Goal: Task Accomplishment & Management: Manage account settings

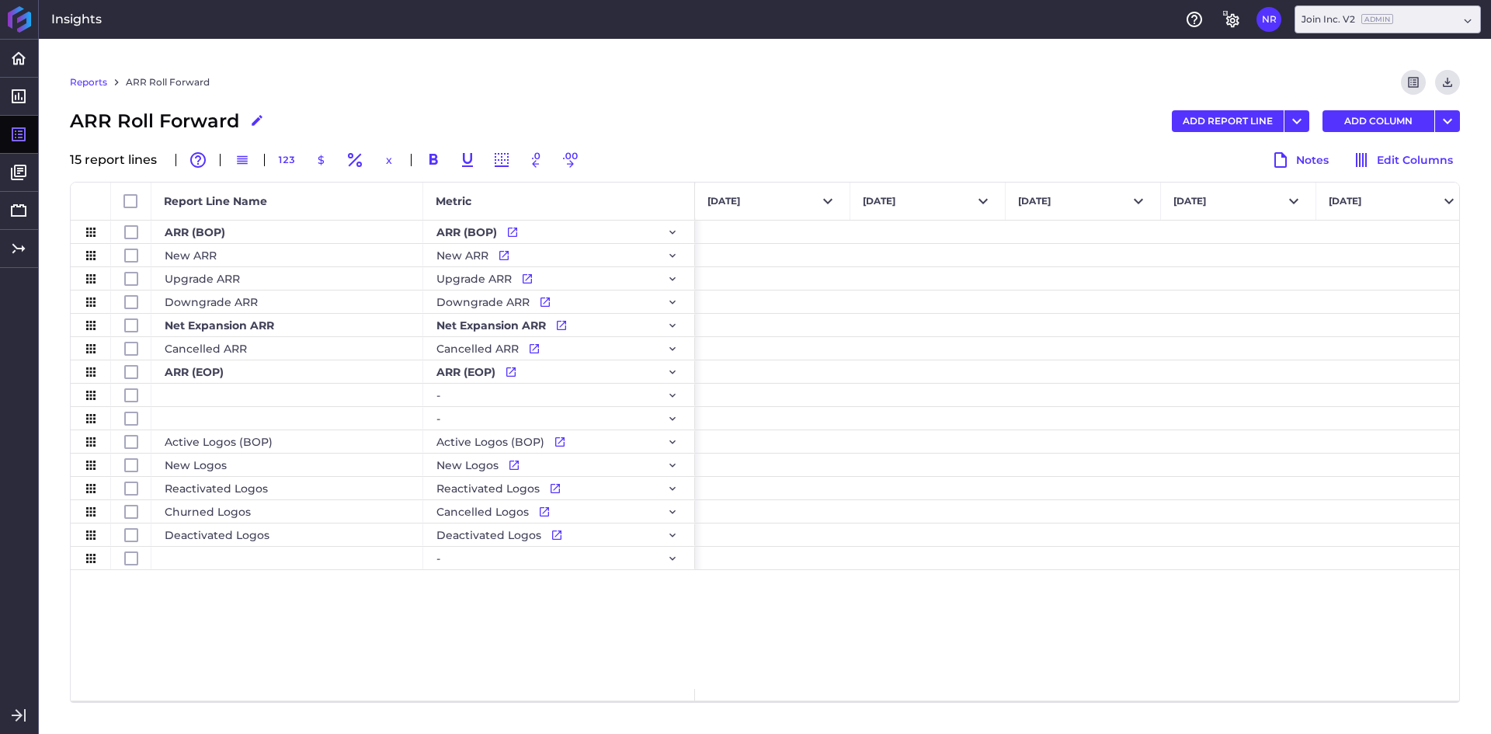
scroll to position [0, 11707]
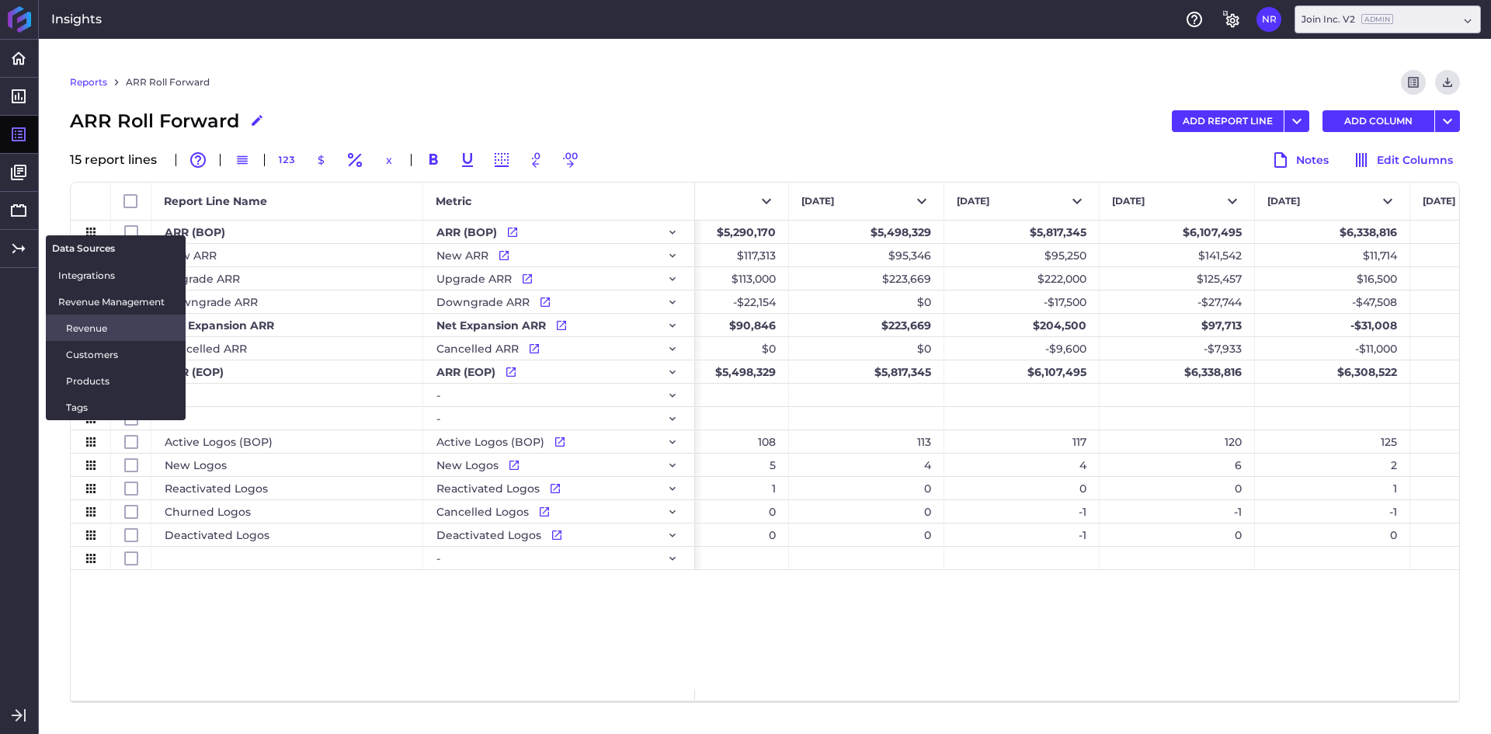
click at [101, 320] on span "Revenue" at bounding box center [119, 328] width 107 height 16
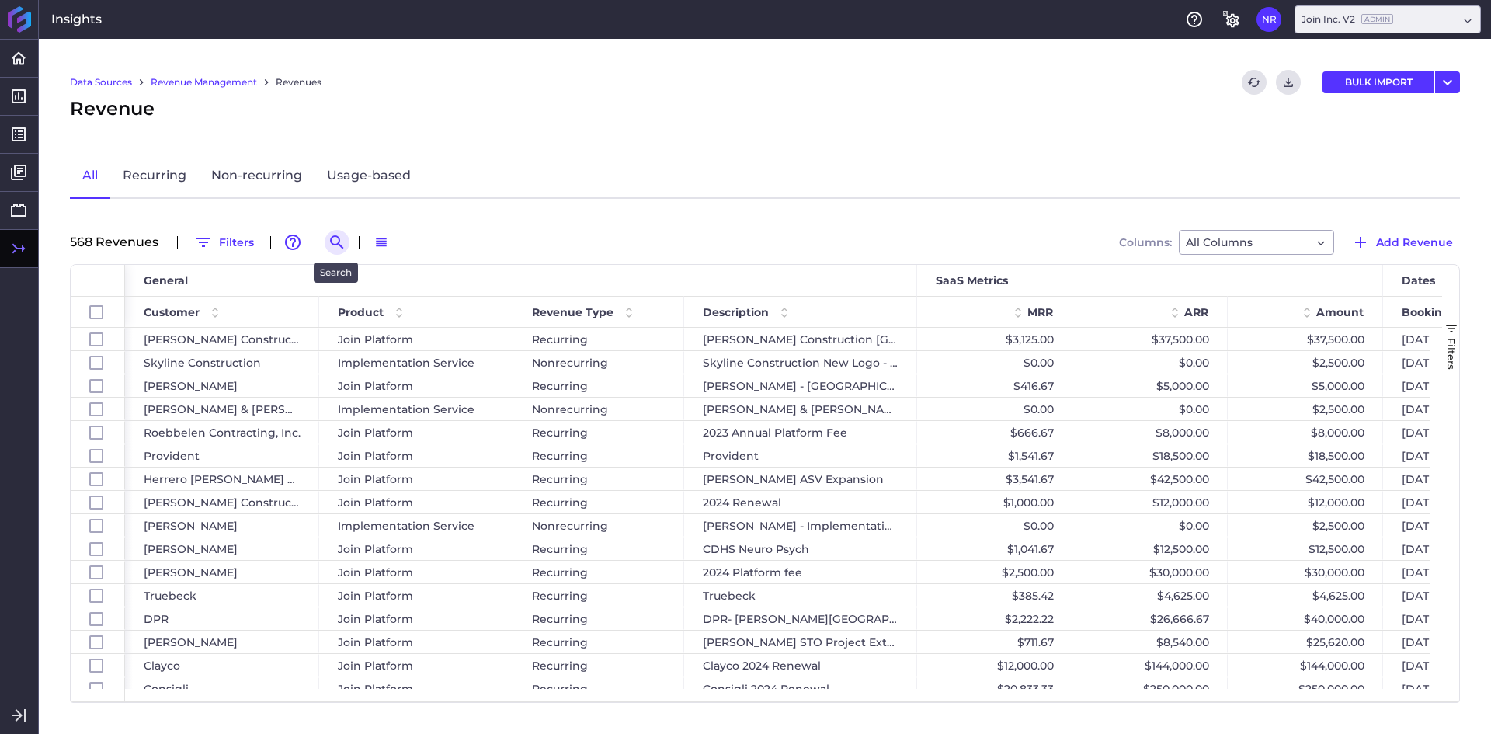
click at [339, 242] on icon "Search by" at bounding box center [336, 241] width 13 height 13
click at [395, 243] on input at bounding box center [413, 242] width 124 height 23
click at [405, 243] on input at bounding box center [413, 242] width 124 height 23
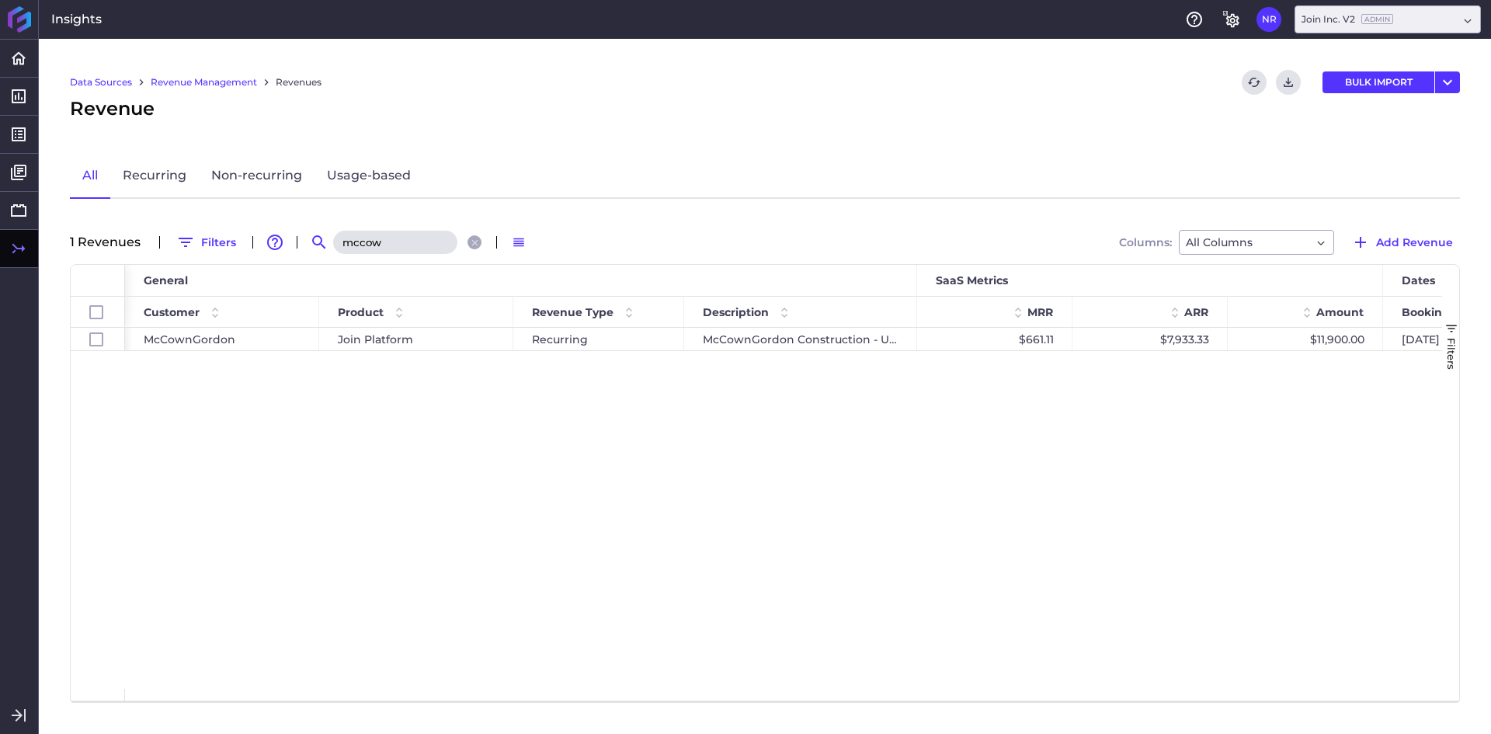
type input "mccow"
click at [504, 458] on div "McCownGordon Join Platform Recurring McCownGordon Construction - UMKC Healthcar…" at bounding box center [783, 508] width 1317 height 361
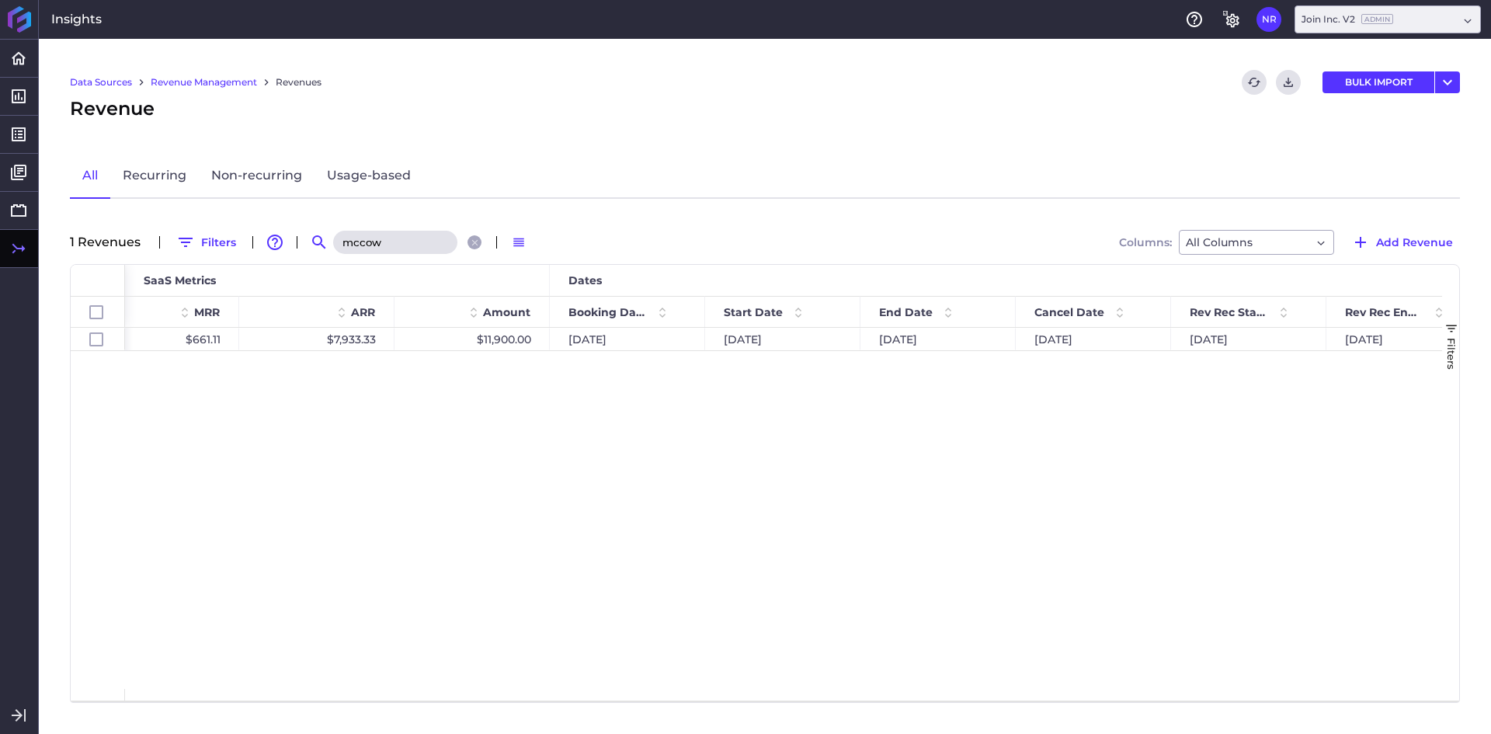
scroll to position [0, 446]
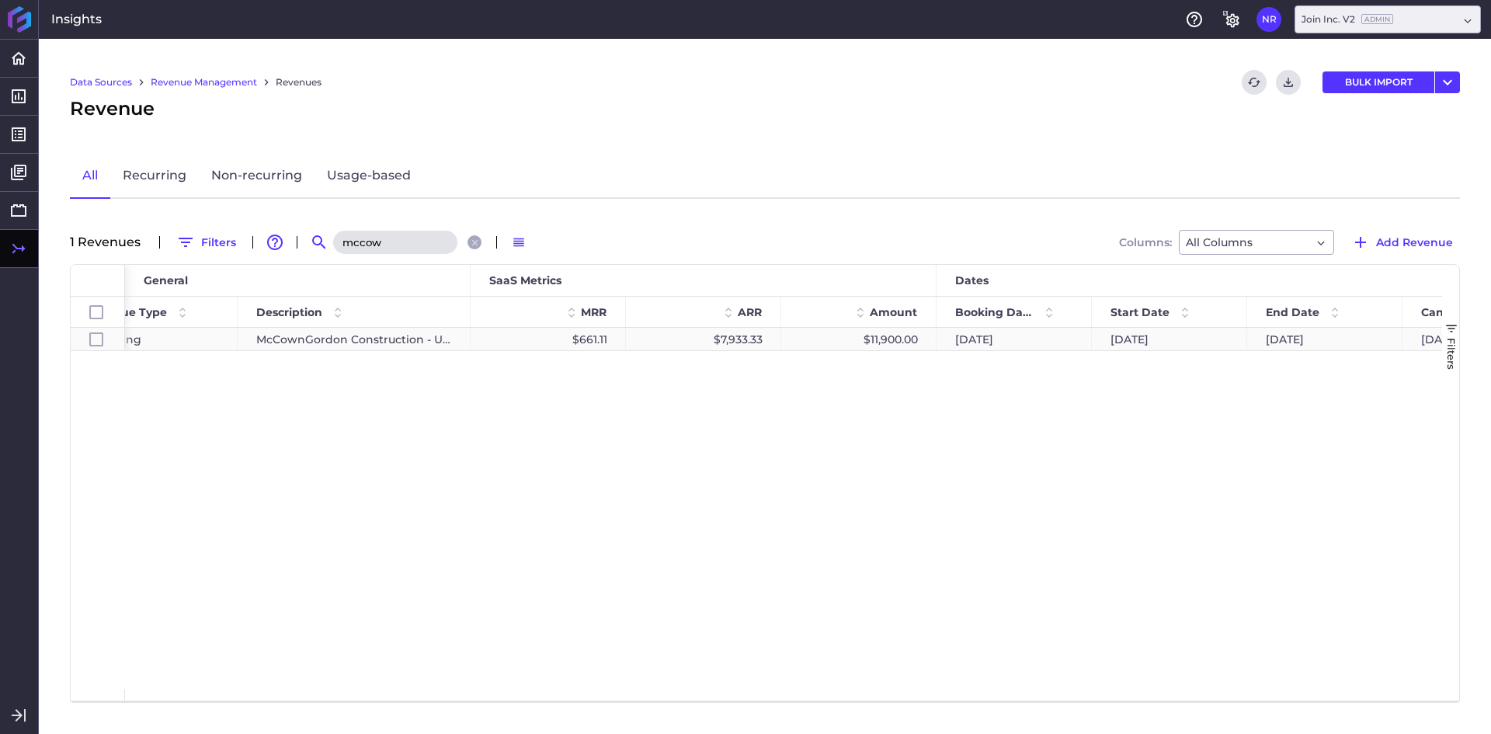
click at [422, 337] on div "McCownGordon Construction - UMKC Healthcare Delivery and Innovation Building (H…" at bounding box center [354, 339] width 233 height 23
checkbox input "true"
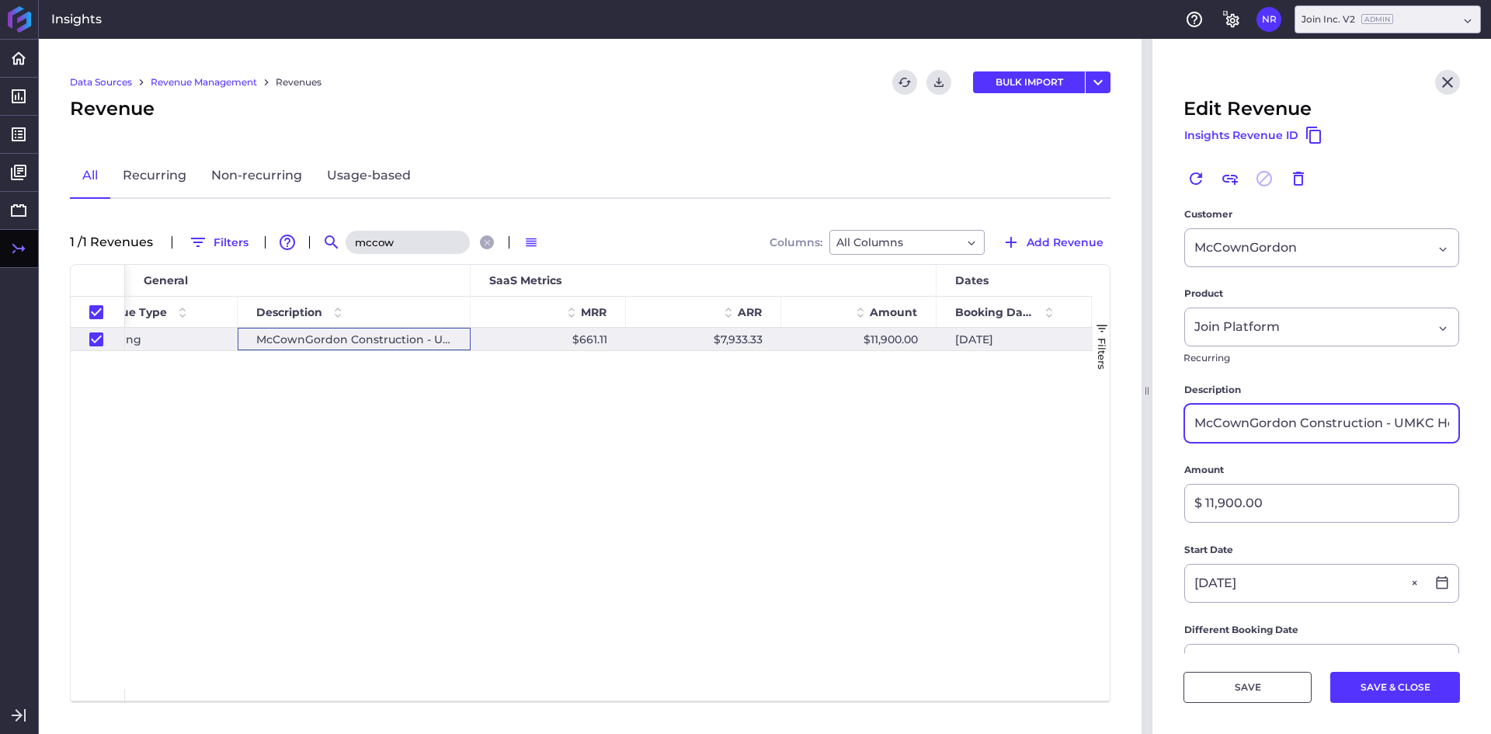
click at [1356, 428] on input "McCownGordon Construction - UMKC Healthcare Delivery and Innovation Building (H…" at bounding box center [1321, 423] width 273 height 37
click at [729, 540] on div "McCownGordon Construction - UMKC Healthcare Delivery and Innovation Building (H…" at bounding box center [608, 508] width 967 height 361
click at [1438, 76] on icon "Close" at bounding box center [1447, 82] width 19 height 19
checkbox input "false"
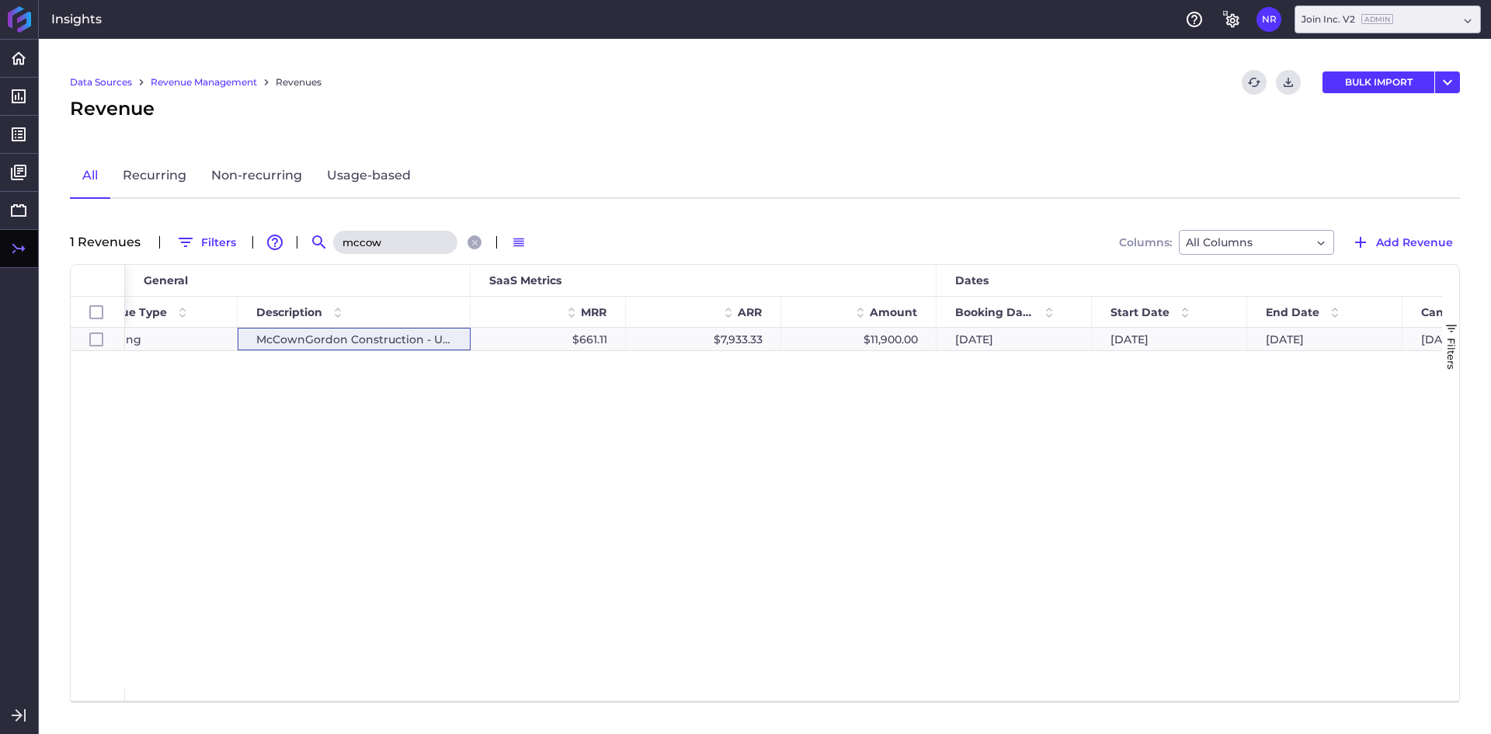
click at [403, 236] on input "mccow" at bounding box center [395, 242] width 124 height 23
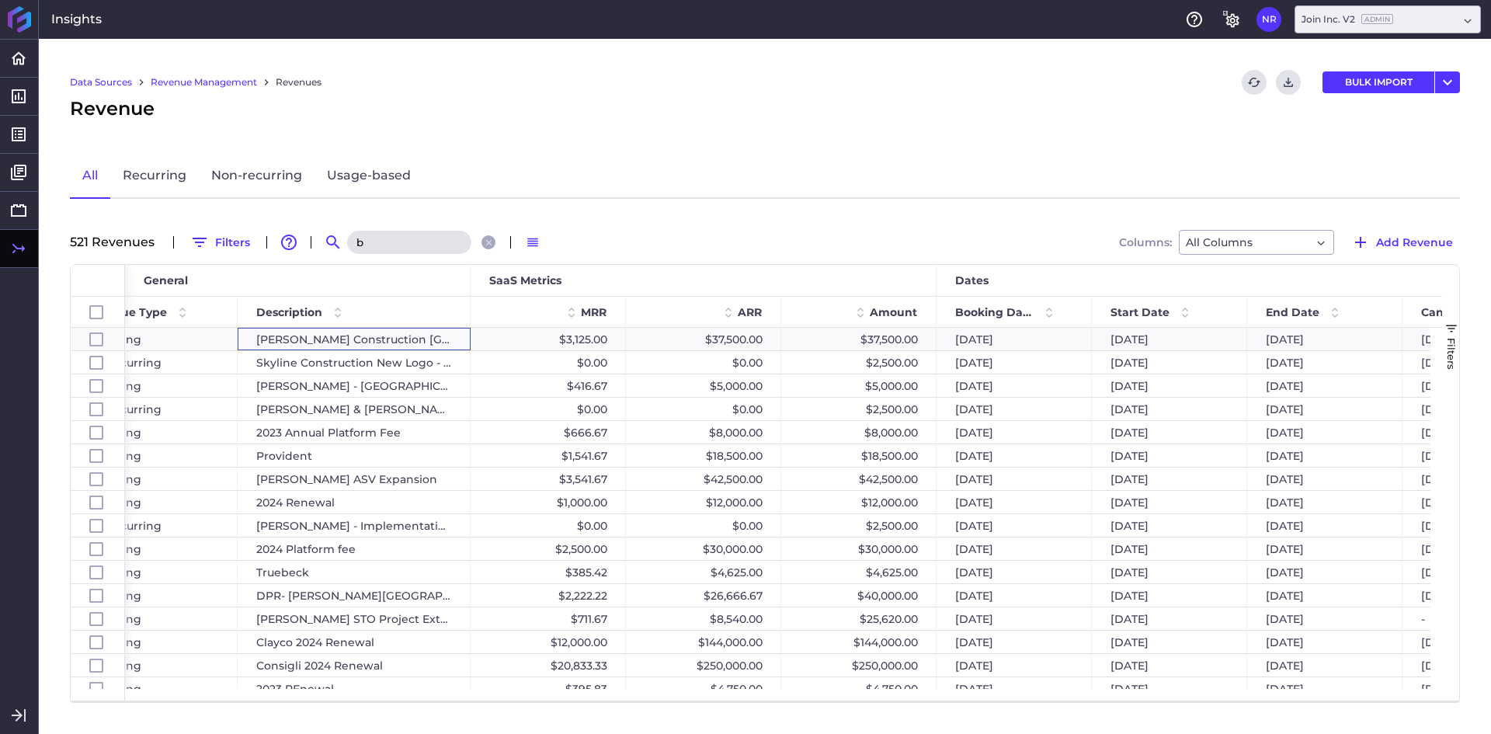
click at [392, 241] on input "b" at bounding box center [409, 242] width 124 height 23
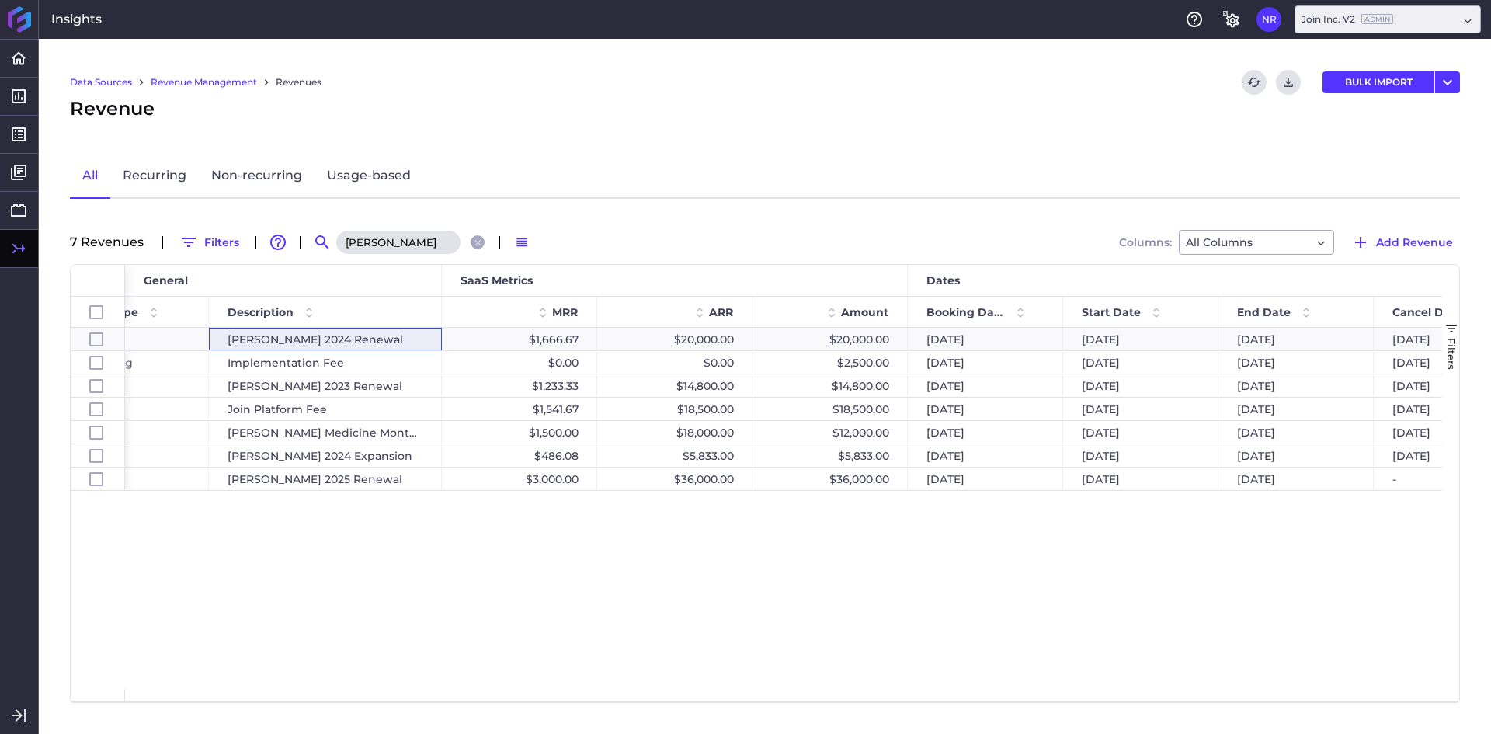
scroll to position [0, 510]
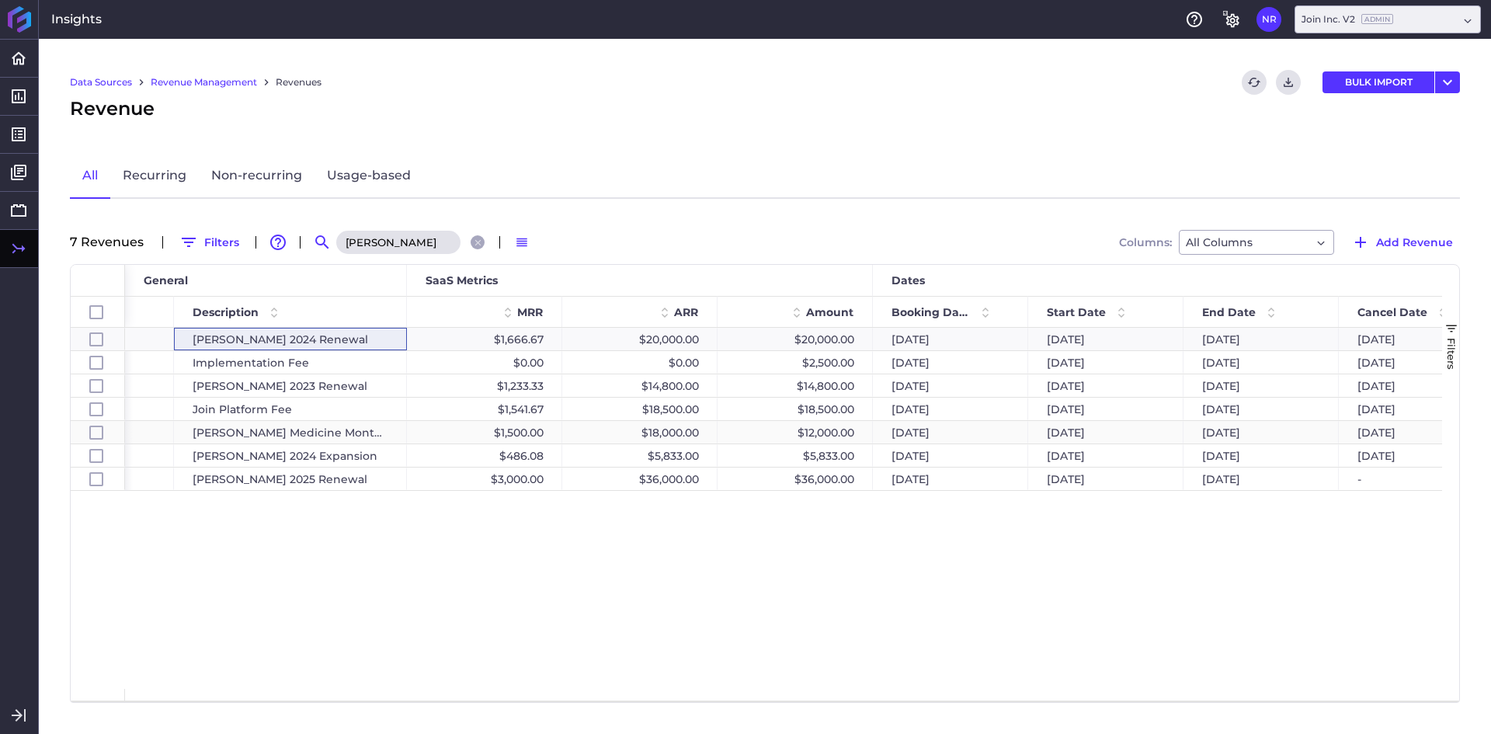
type input "butz"
click at [273, 436] on div "Butz - Penn Medicine Montgomeryville MOB" at bounding box center [290, 432] width 233 height 23
checkbox input "false"
checkbox input "true"
checkbox input "false"
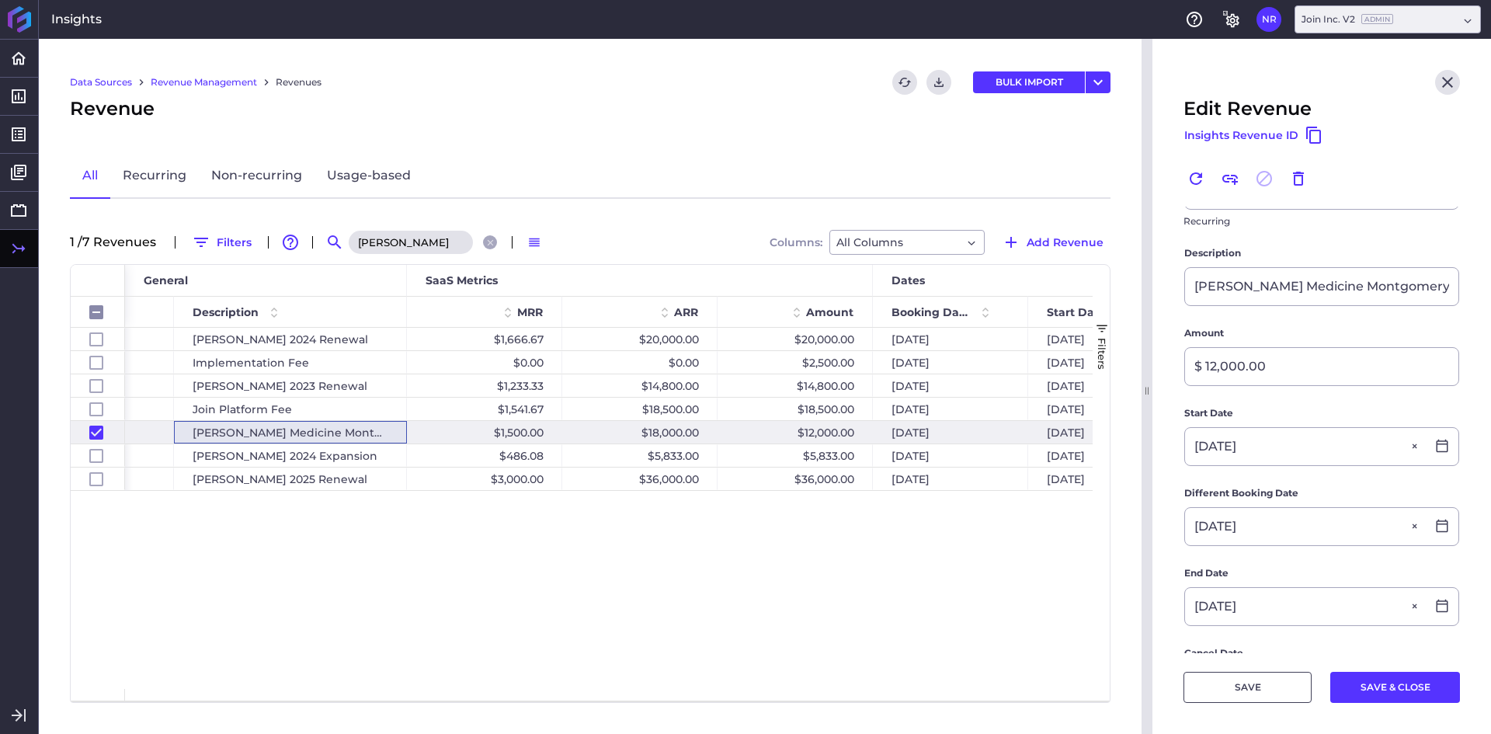
scroll to position [233, 0]
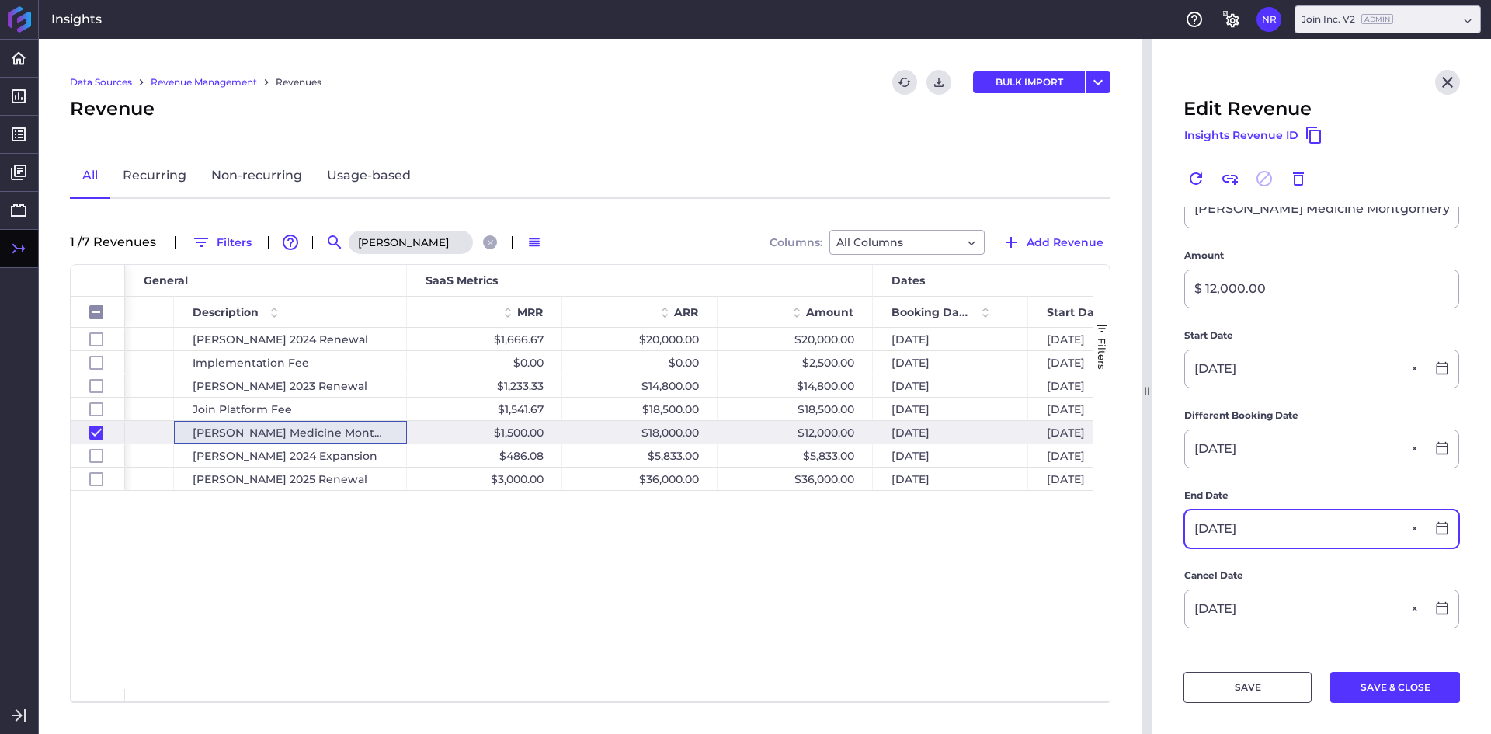
click at [1260, 510] on input "05/31/2025" at bounding box center [1305, 528] width 241 height 37
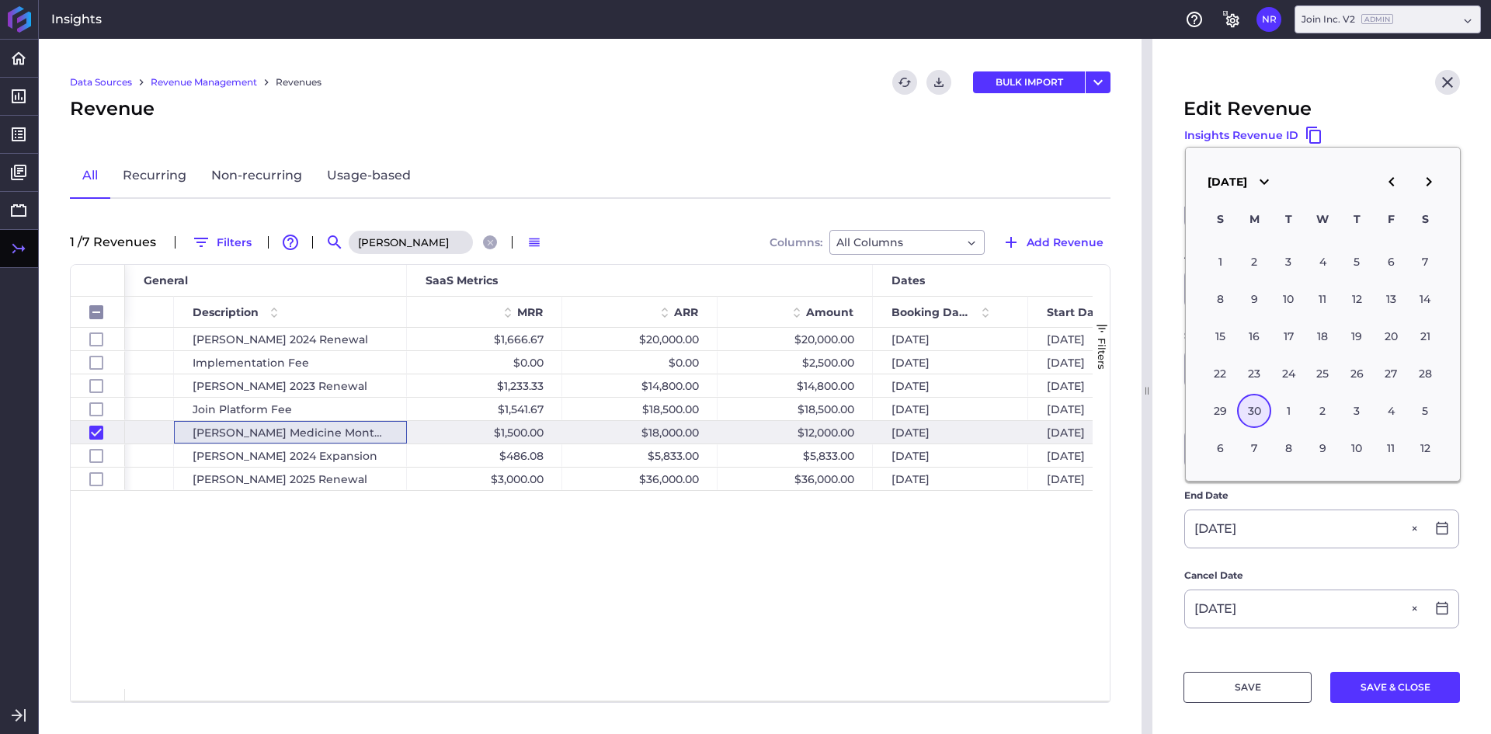
type input "06/30/2025"
click at [1336, 540] on form "Customer The Butz Family of Companies The Butz Family of Companies Product Join…" at bounding box center [1321, 445] width 276 height 943
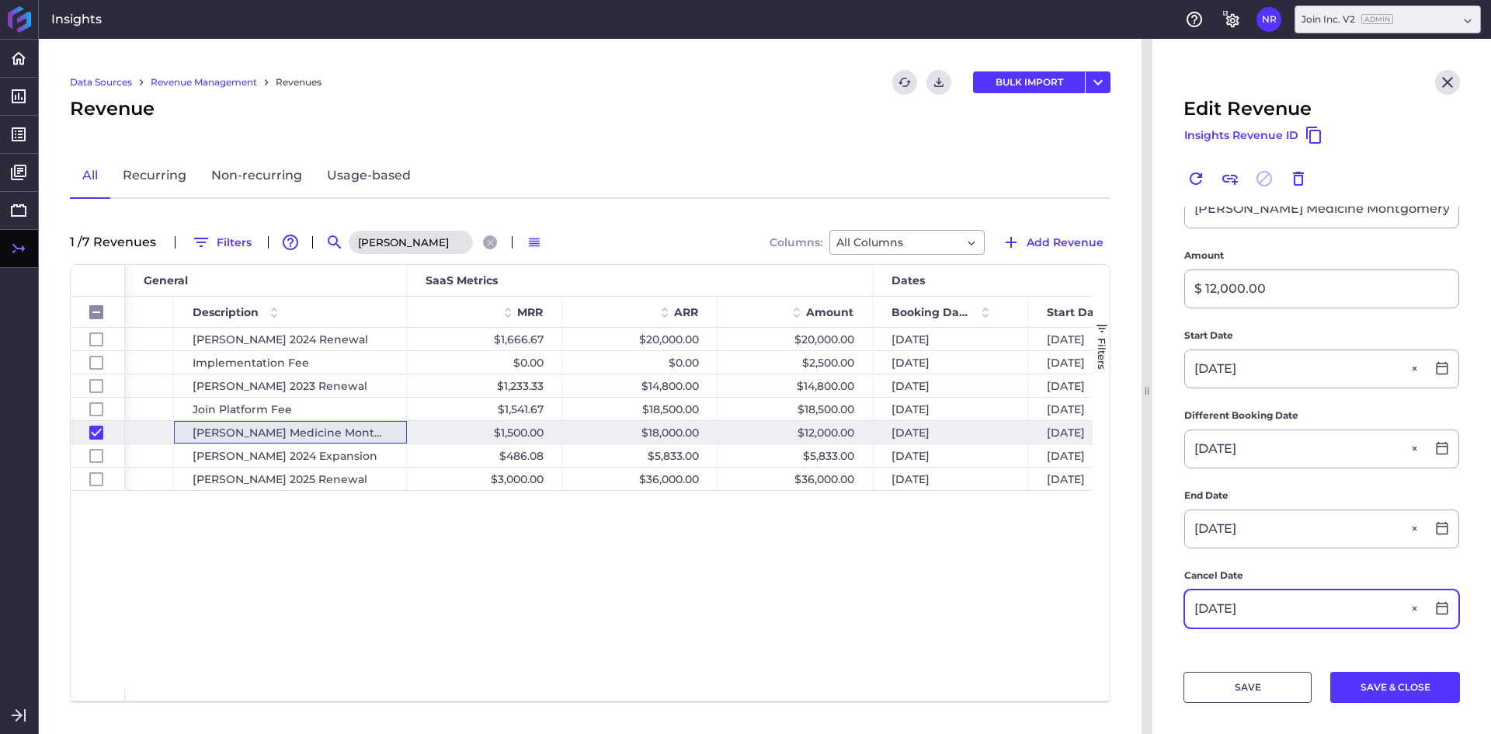
click at [1261, 590] on input "05/31/2025" at bounding box center [1305, 608] width 241 height 37
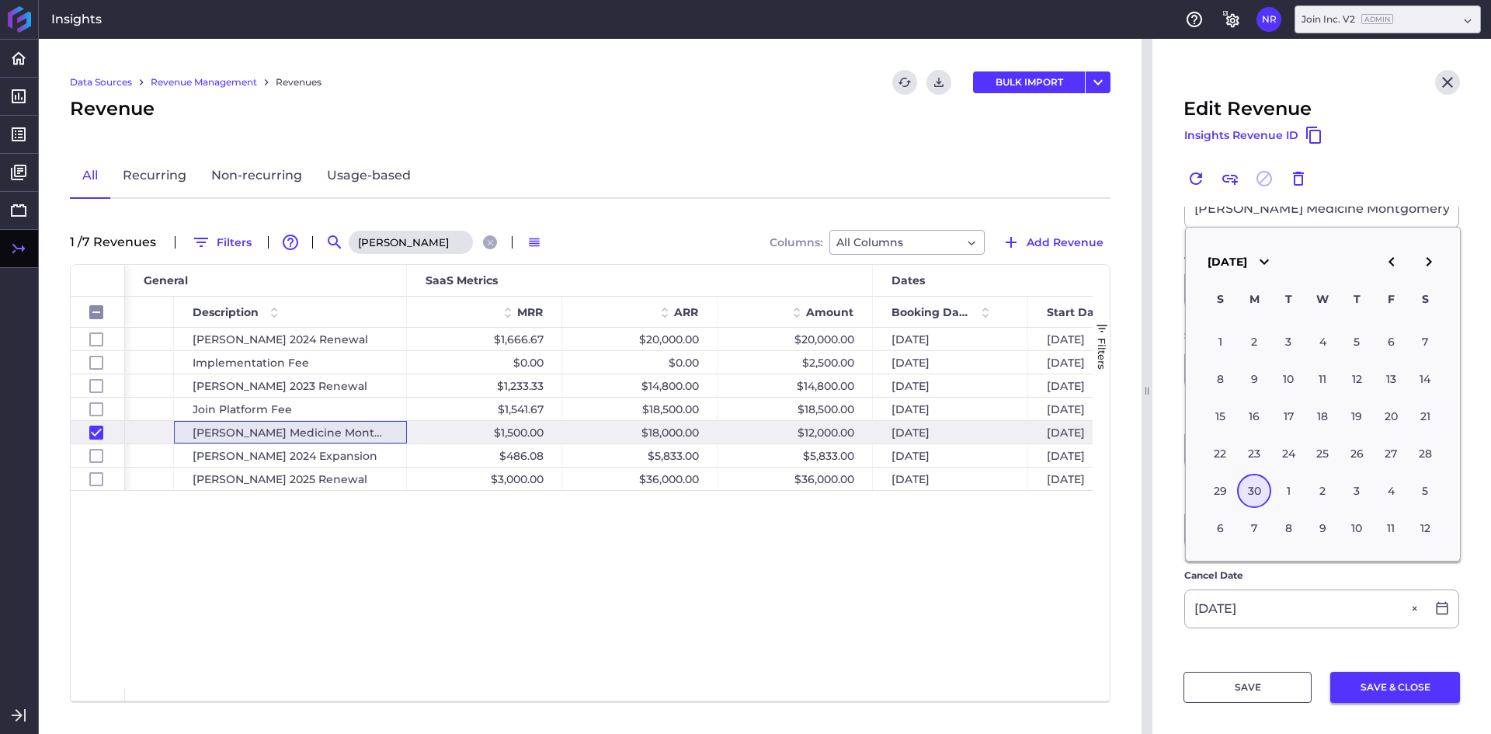
type input "06/30/2025"
click at [1377, 693] on button "SAVE & CLOSE" at bounding box center [1395, 687] width 130 height 31
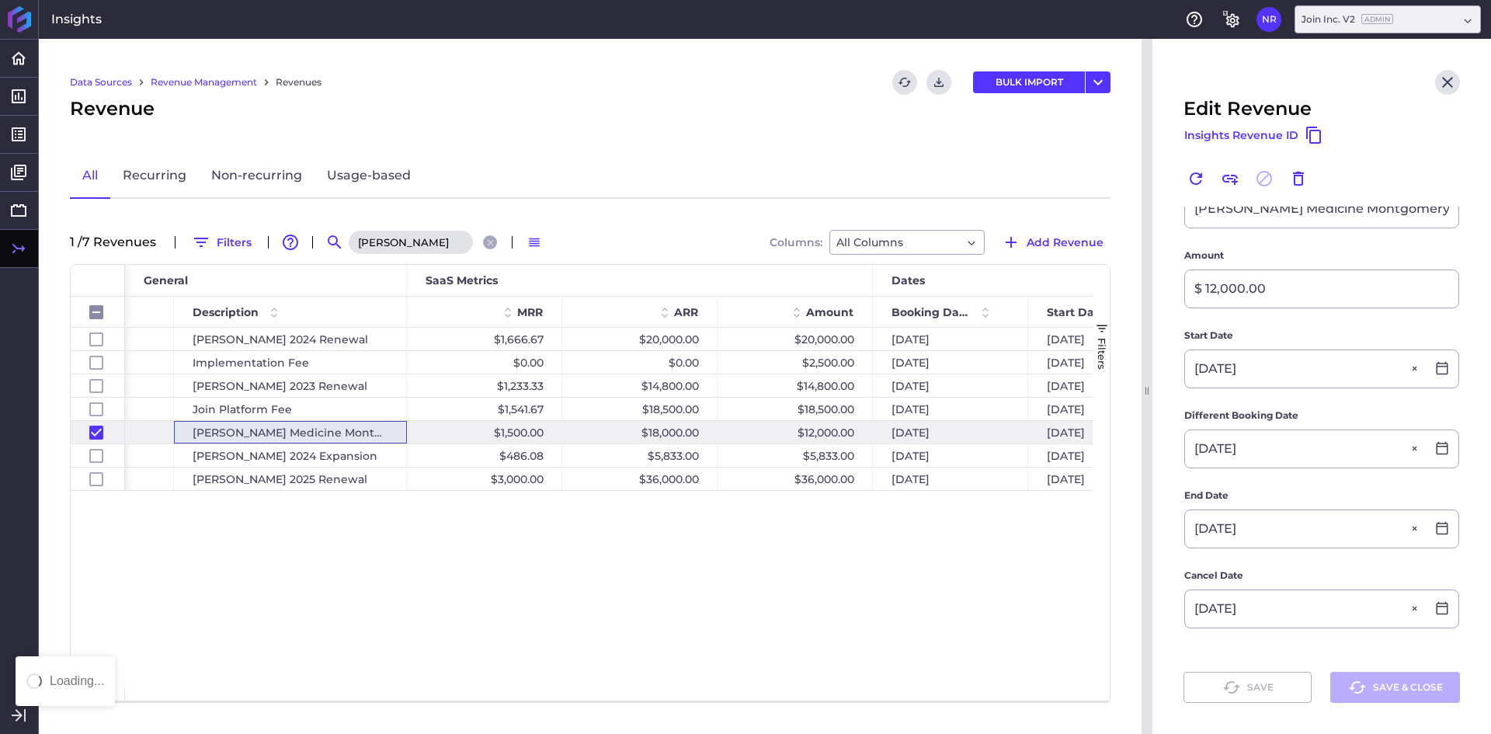
checkbox input "false"
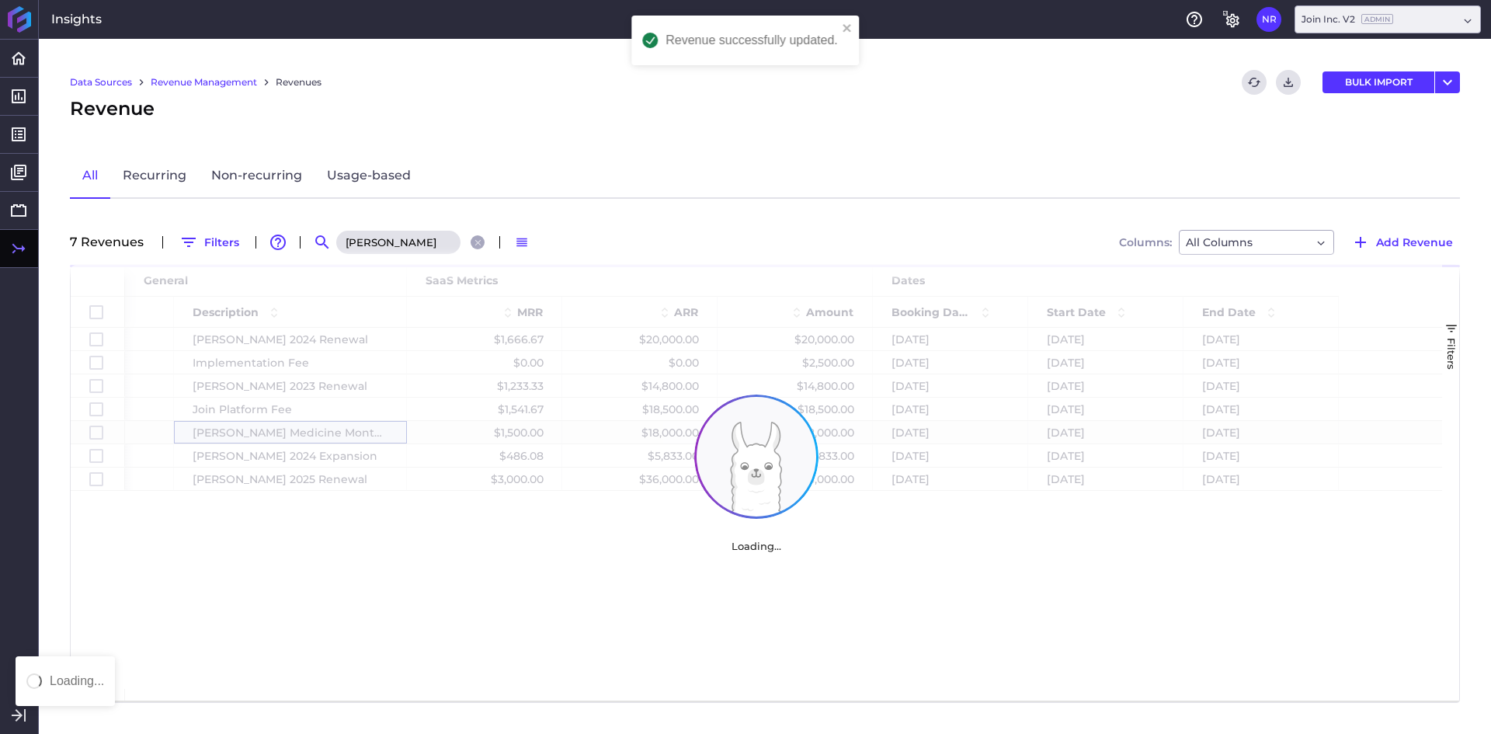
scroll to position [0, 0]
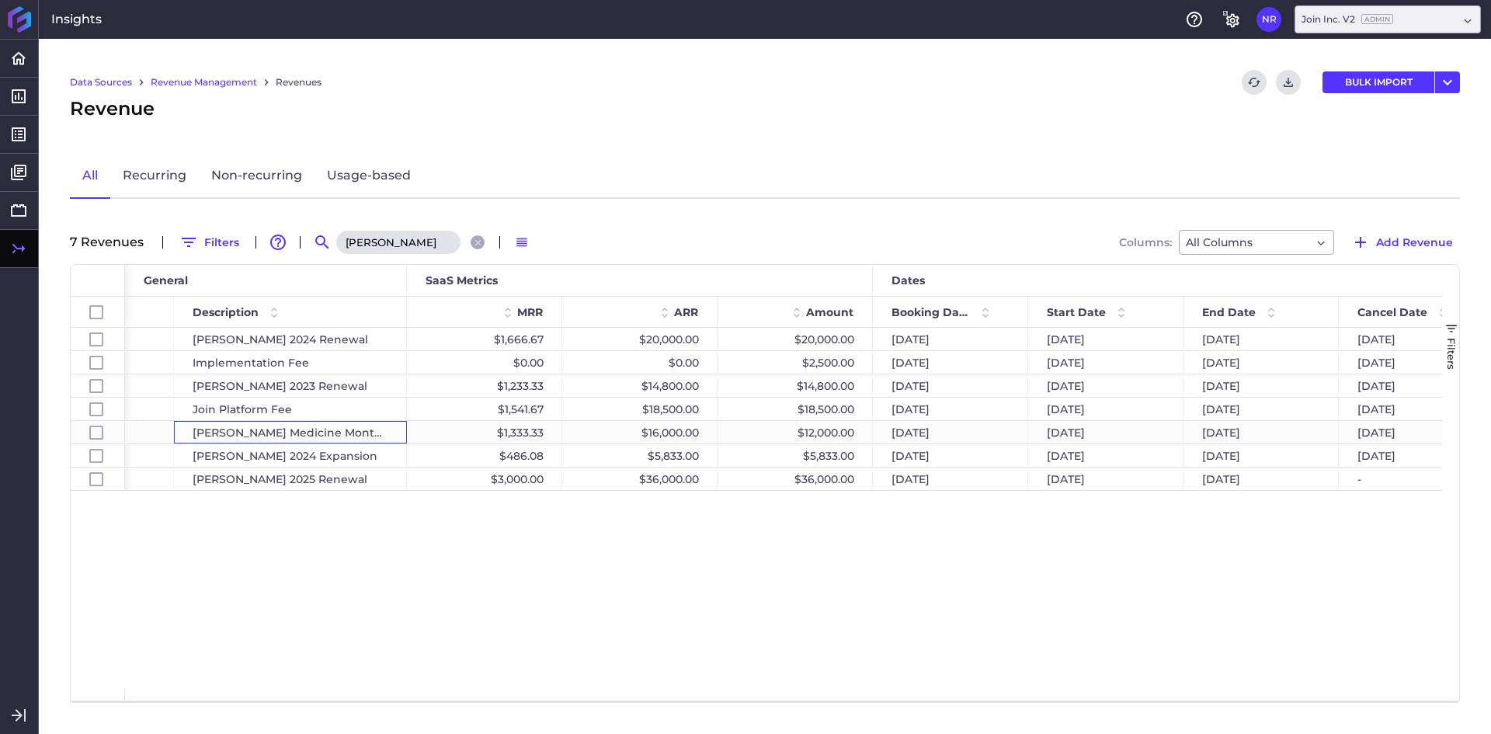
click at [1238, 432] on div "06/30/2025" at bounding box center [1260, 432] width 155 height 23
checkbox input "false"
checkbox input "true"
checkbox input "false"
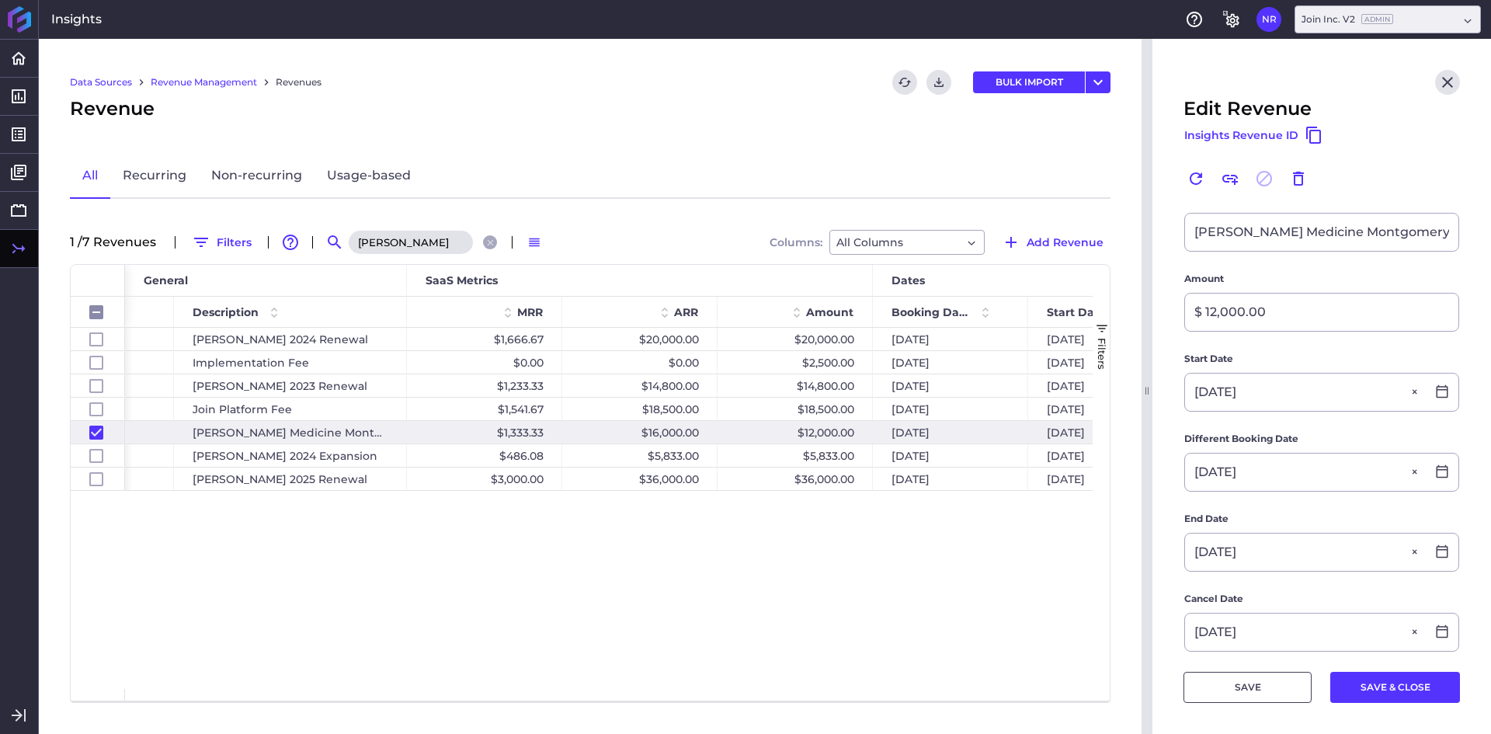
scroll to position [233, 0]
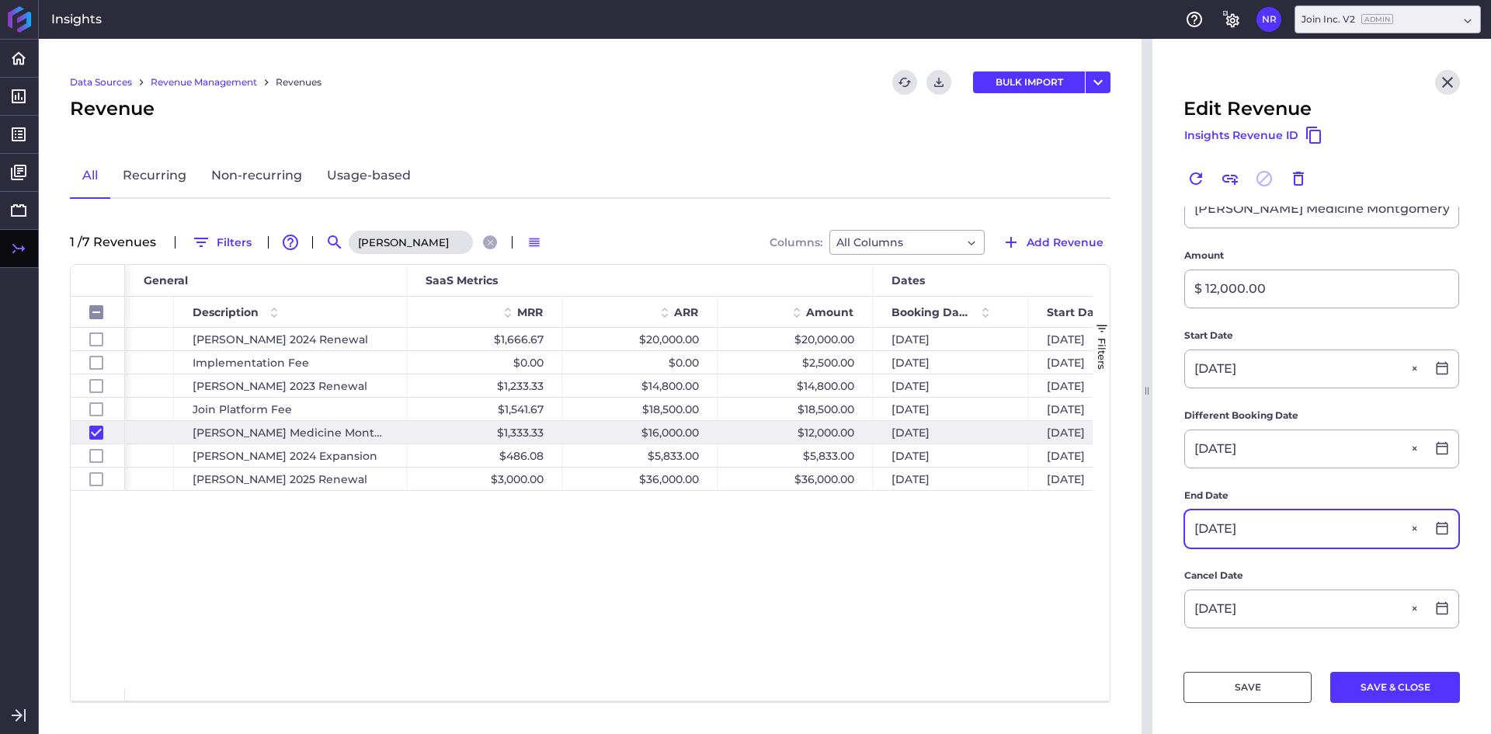
click at [1252, 523] on input "06/30/2025" at bounding box center [1305, 528] width 241 height 37
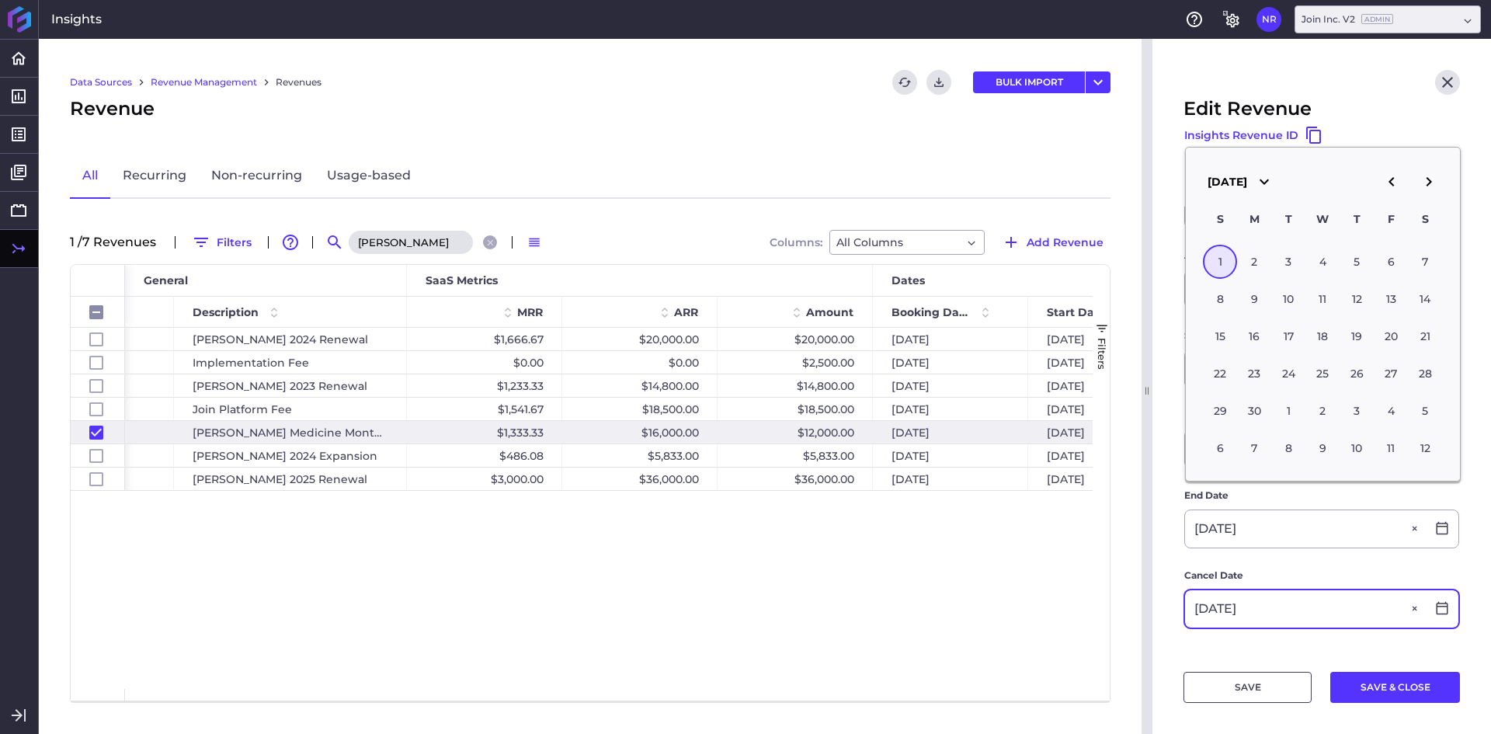
type input "06/01/2025"
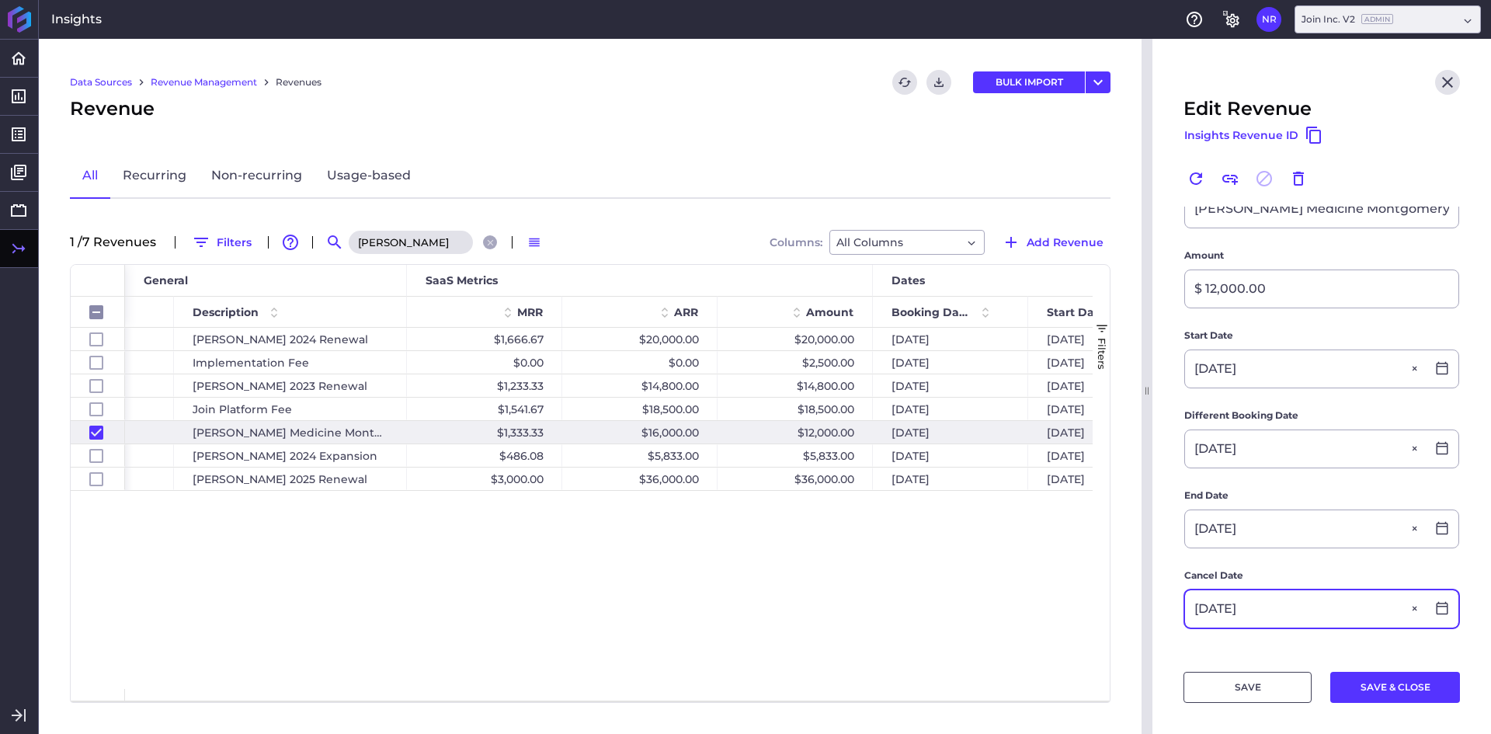
click at [1247, 590] on input "06/30/2025" at bounding box center [1305, 608] width 241 height 37
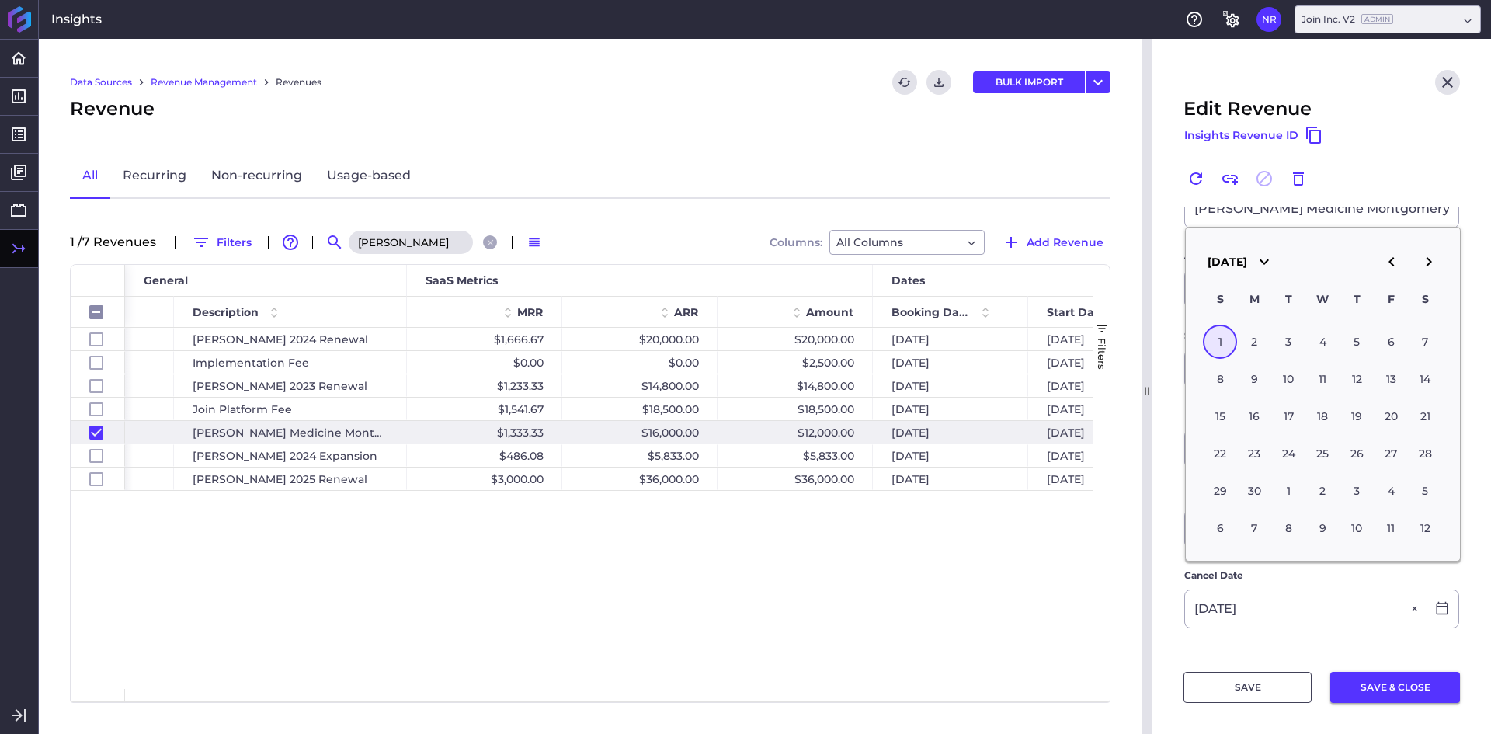
type input "06/01/2025"
click at [1338, 683] on button "SAVE & CLOSE" at bounding box center [1395, 687] width 130 height 31
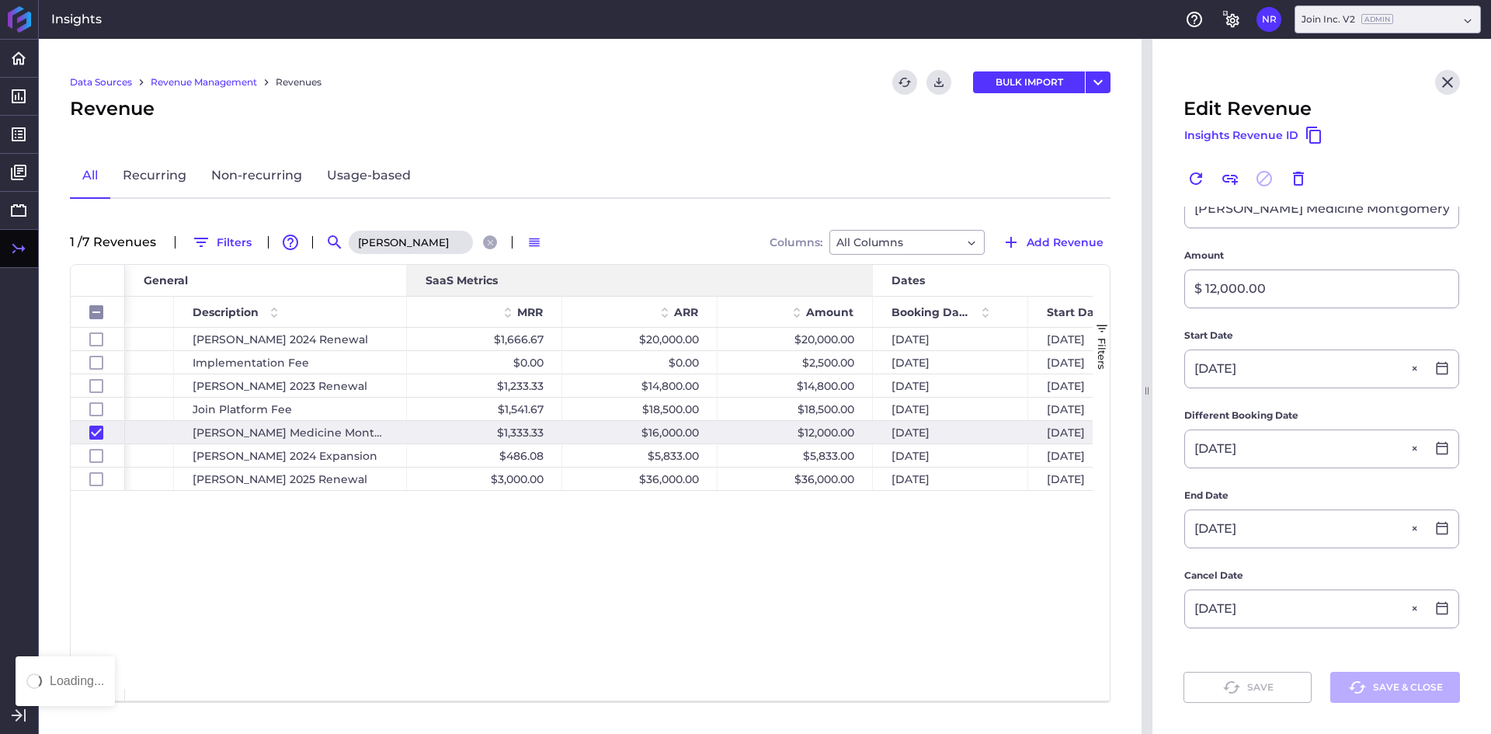
checkbox input "false"
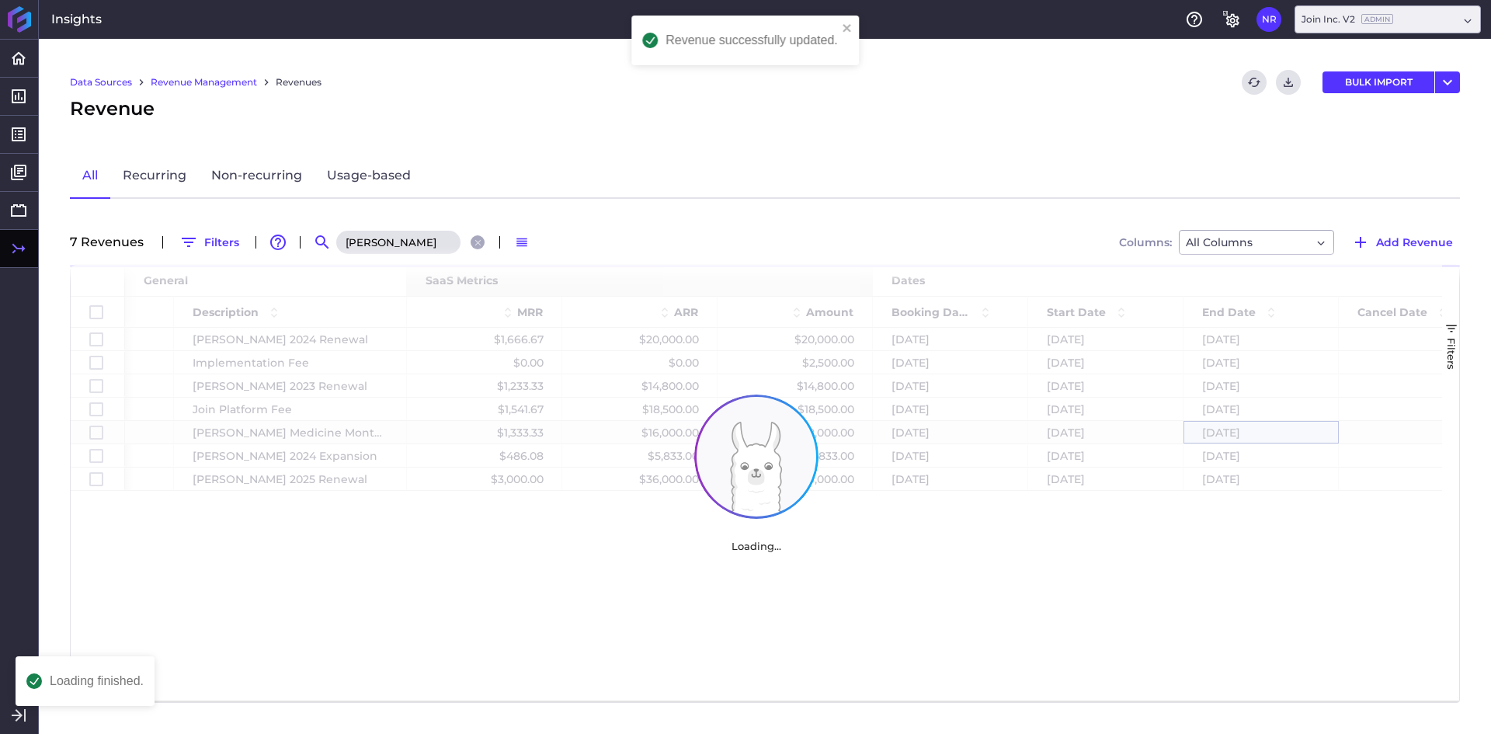
scroll to position [0, 0]
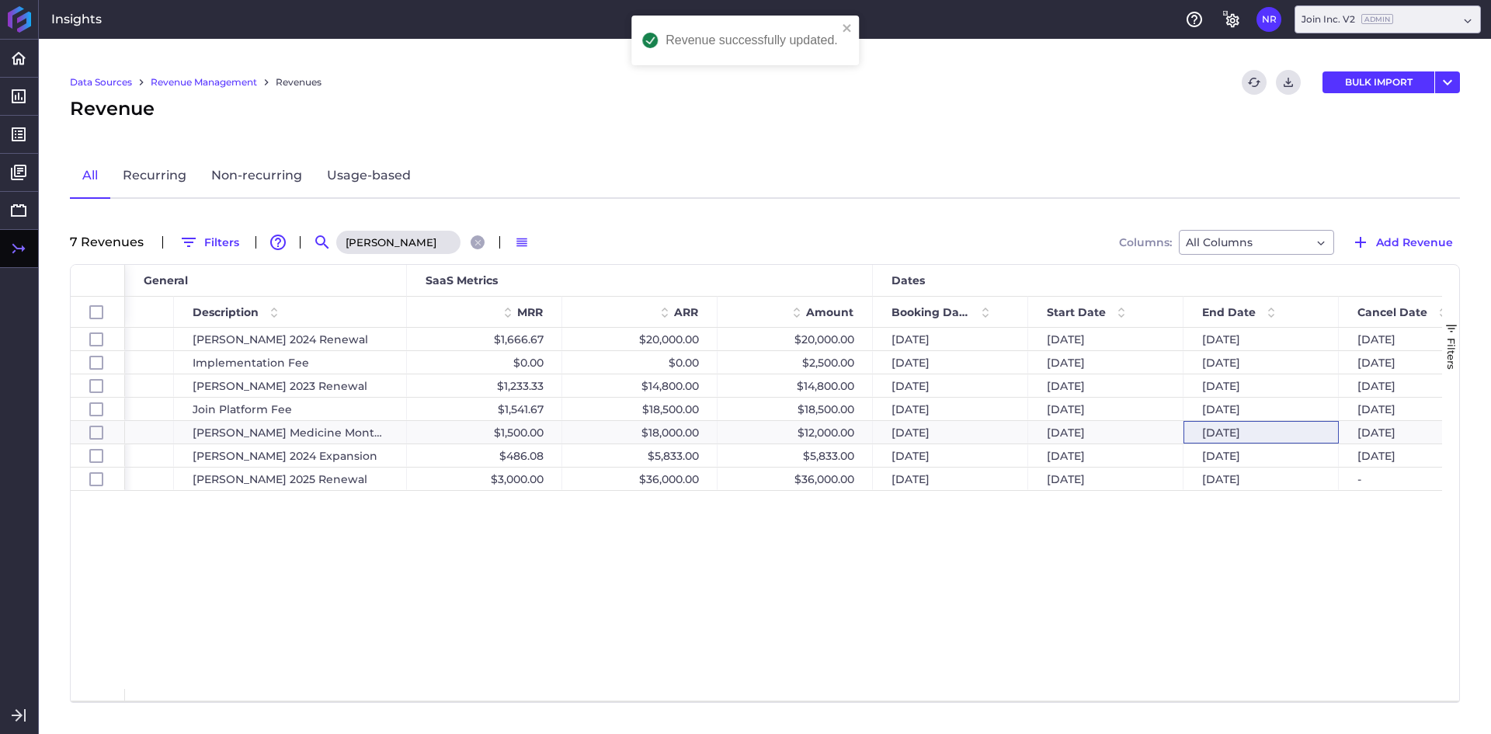
drag, startPoint x: 592, startPoint y: 116, endPoint x: 446, endPoint y: 144, distance: 148.6
click at [582, 118] on div "Revenue" at bounding box center [765, 109] width 1390 height 28
click at [367, 235] on input "butz" at bounding box center [398, 242] width 124 height 23
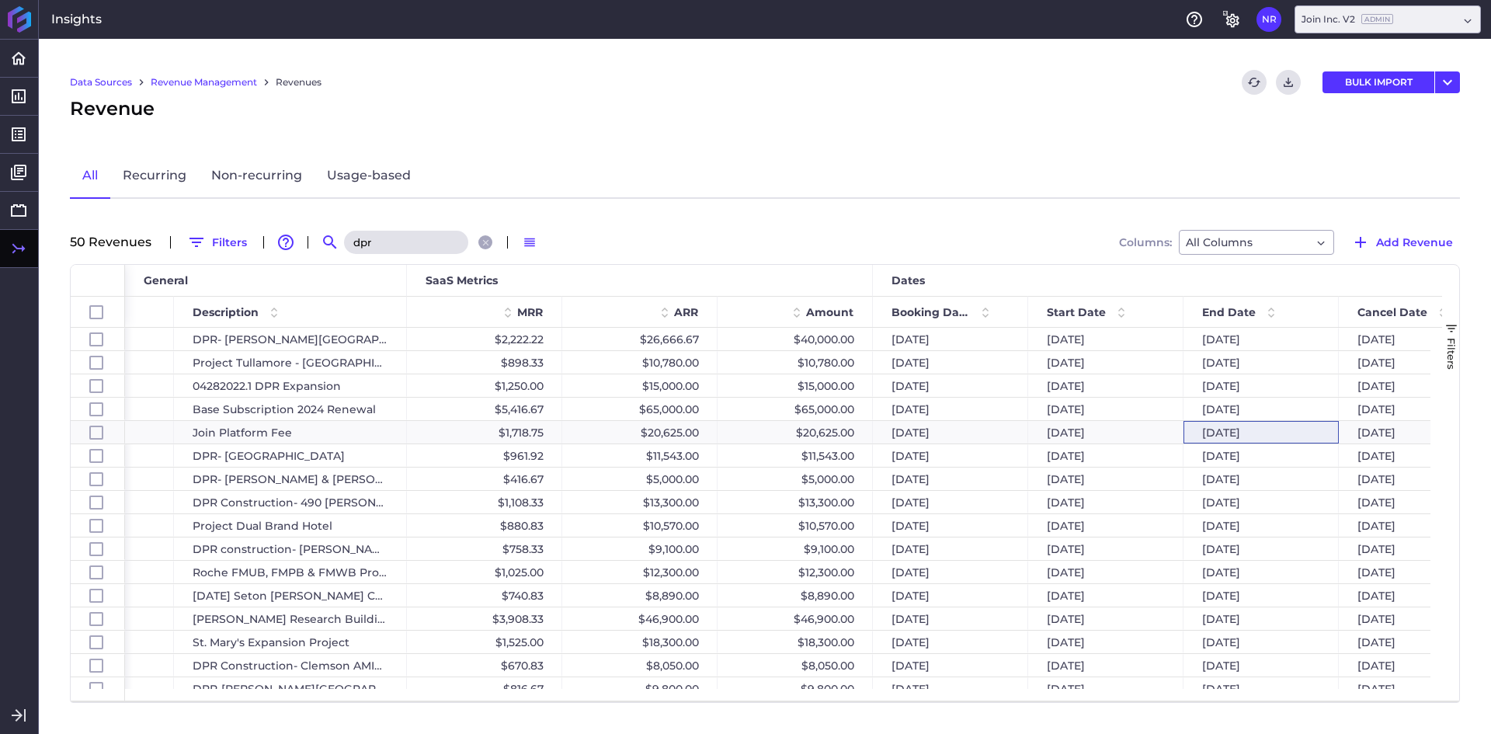
click at [629, 145] on div "Data Sources Revenue Management Revenues Refresh table data Download CSV BULK I…" at bounding box center [765, 386] width 1452 height 695
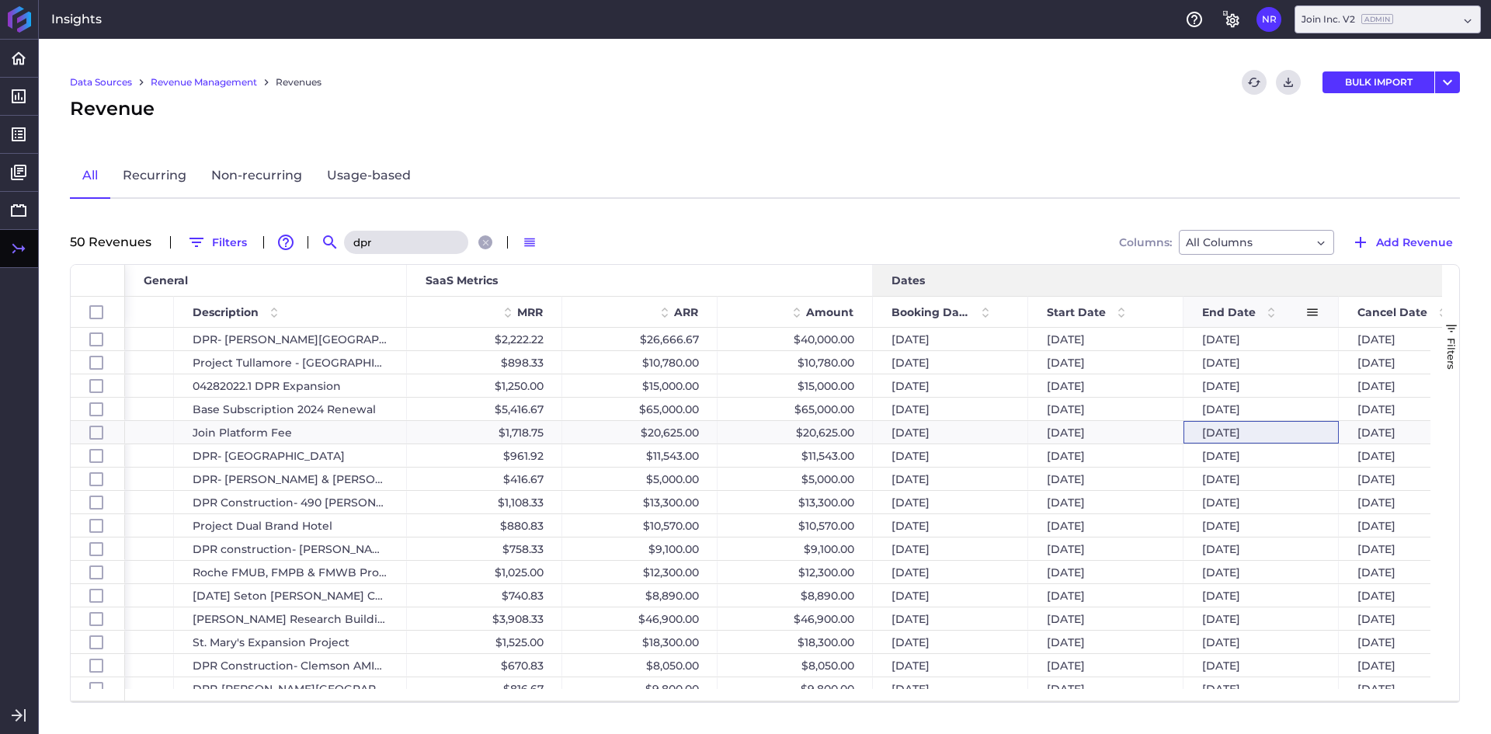
drag, startPoint x: 1270, startPoint y: 314, endPoint x: 1232, endPoint y: 287, distance: 46.3
click at [1271, 314] on span at bounding box center [1271, 312] width 19 height 19
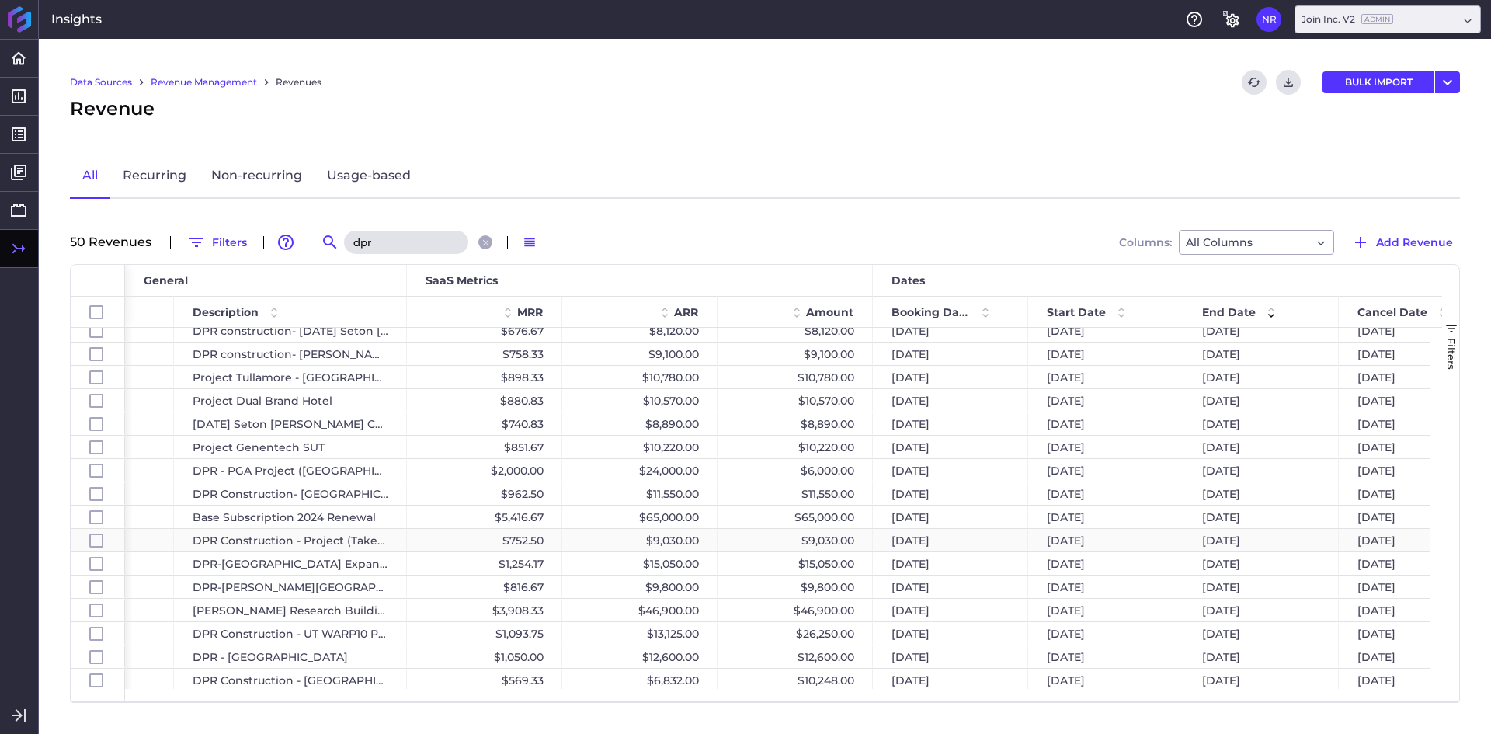
scroll to position [621, 0]
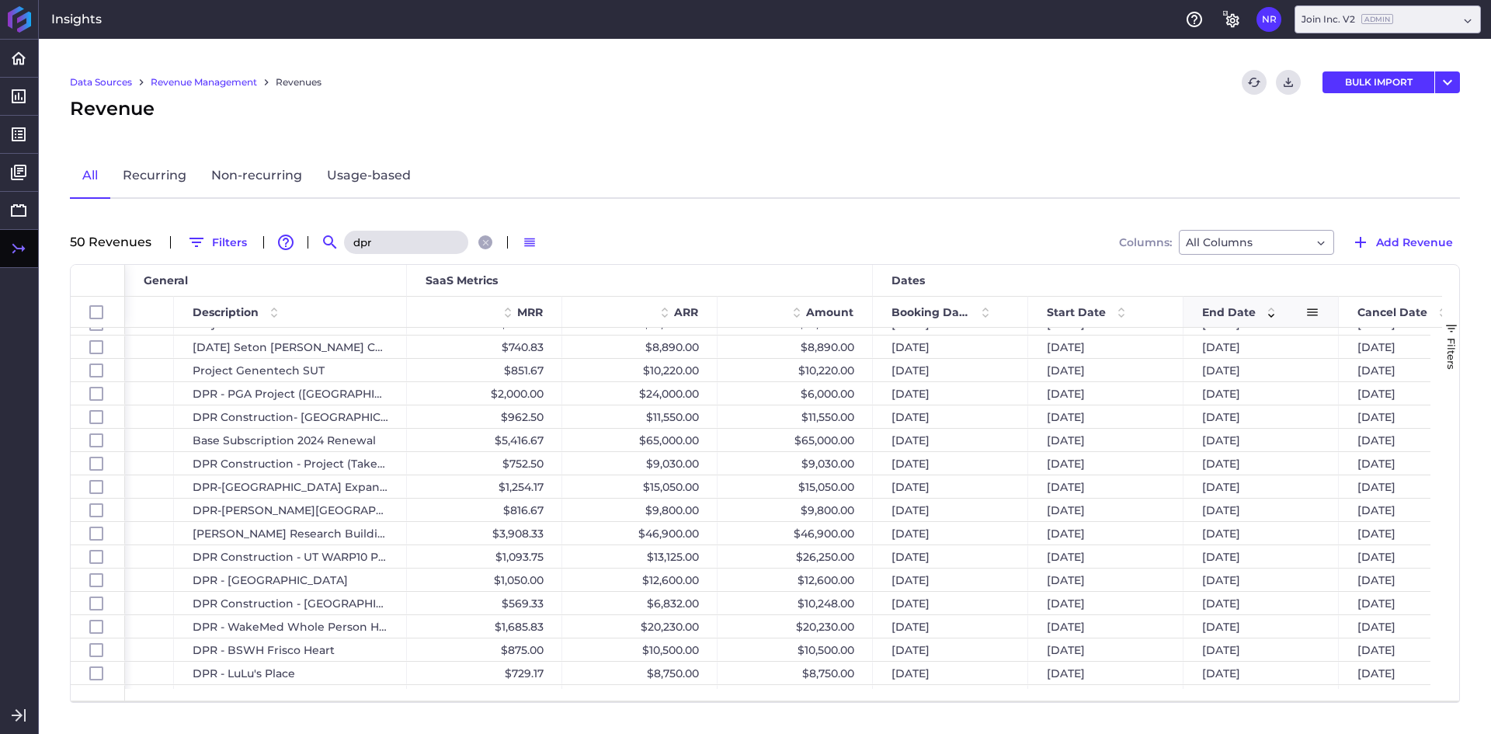
click at [429, 244] on input "dpr" at bounding box center [406, 242] width 124 height 23
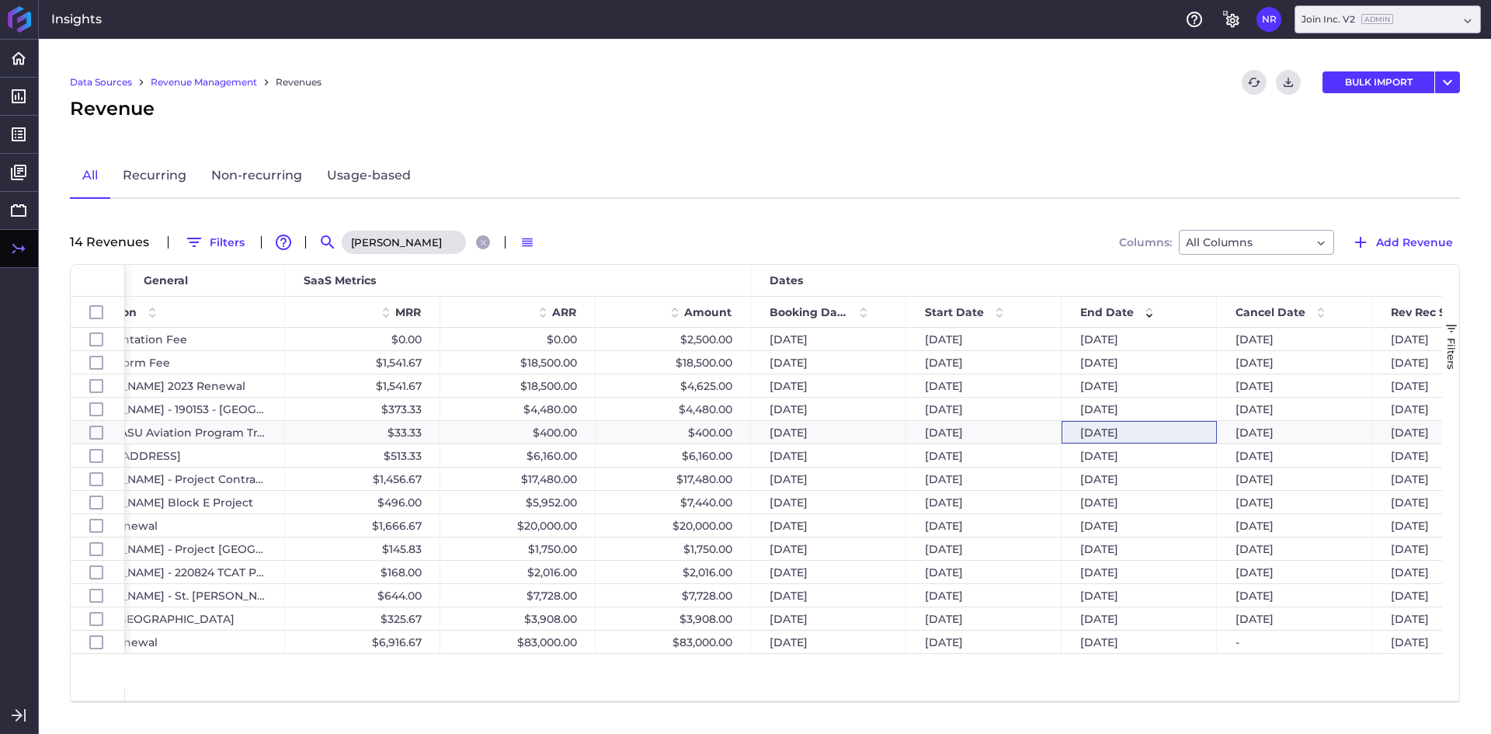
scroll to position [0, 663]
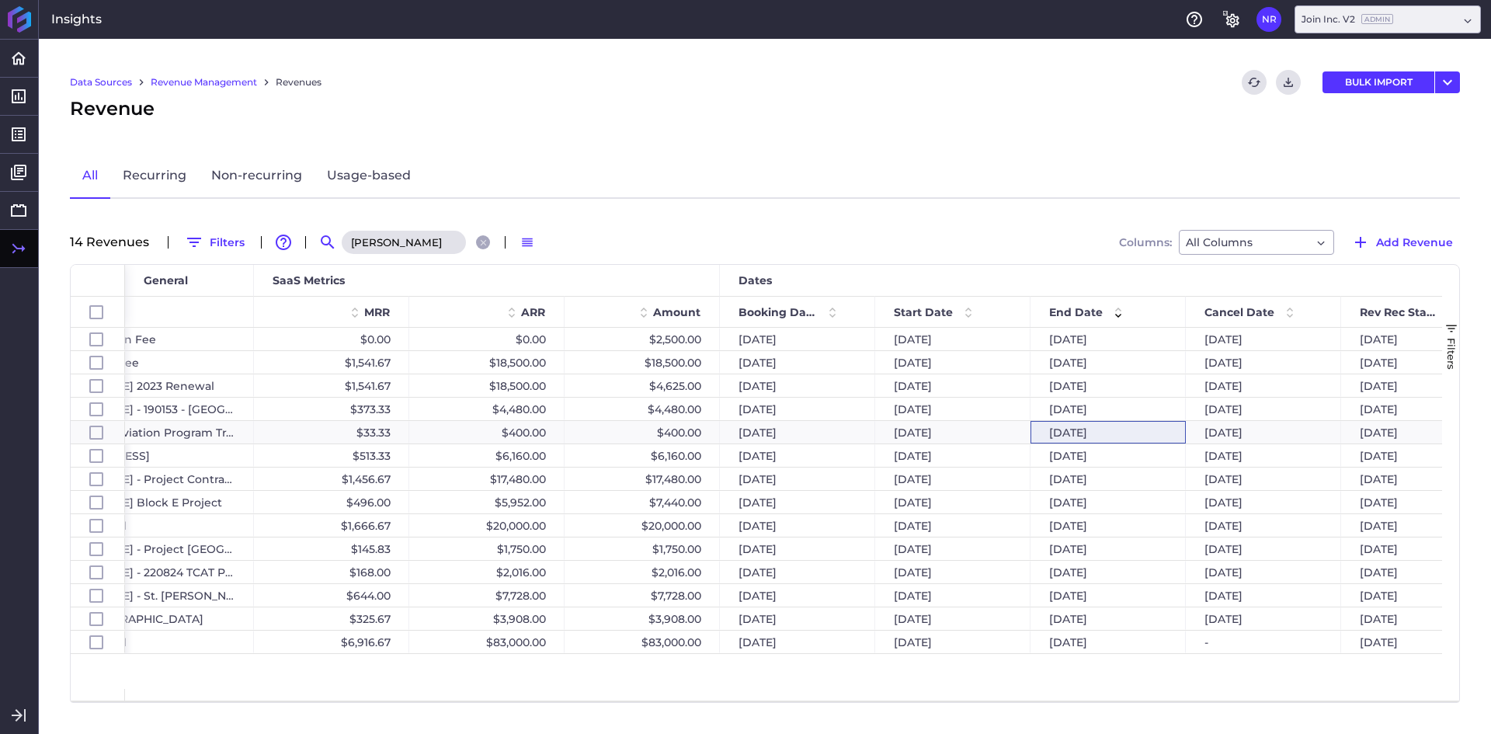
click at [431, 235] on input "hoar" at bounding box center [404, 242] width 124 height 23
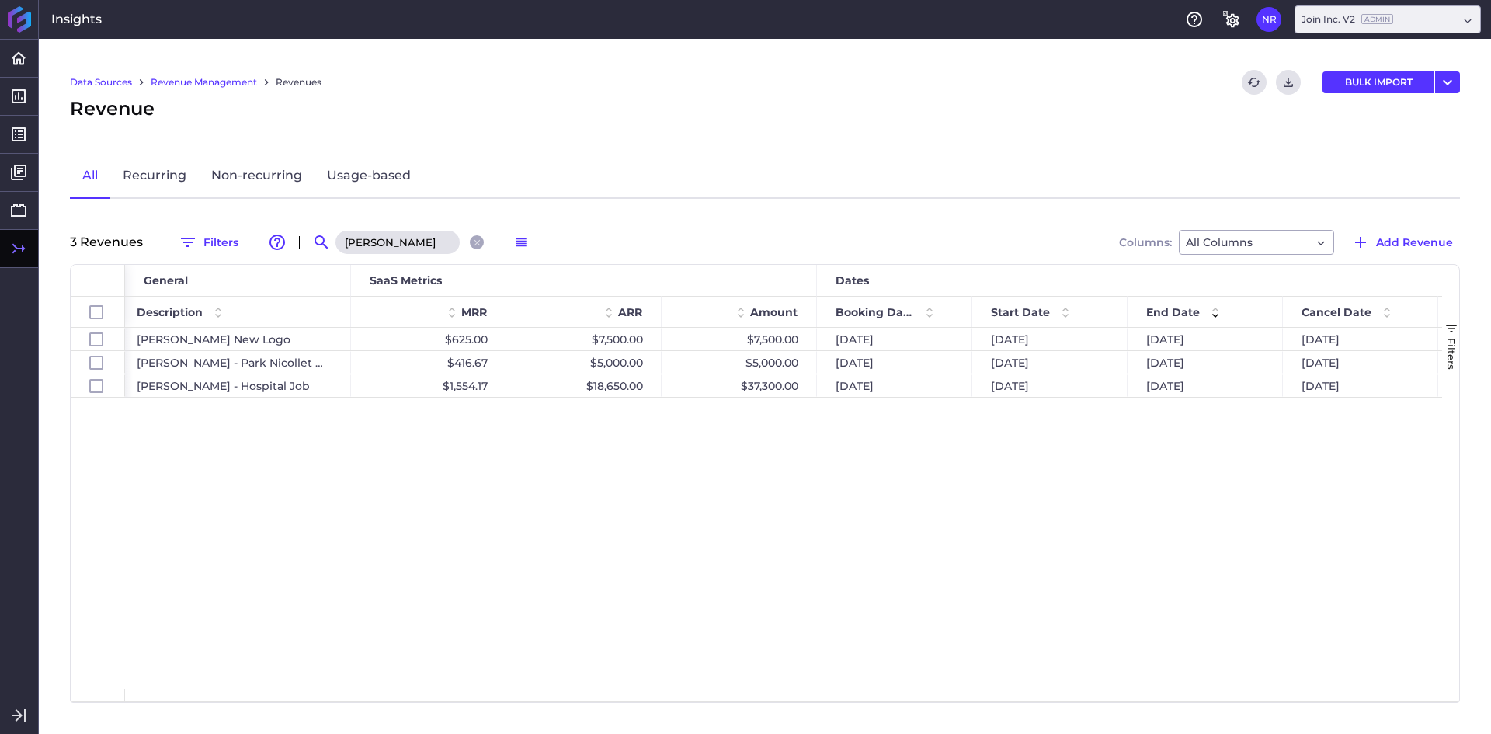
scroll to position [0, 589]
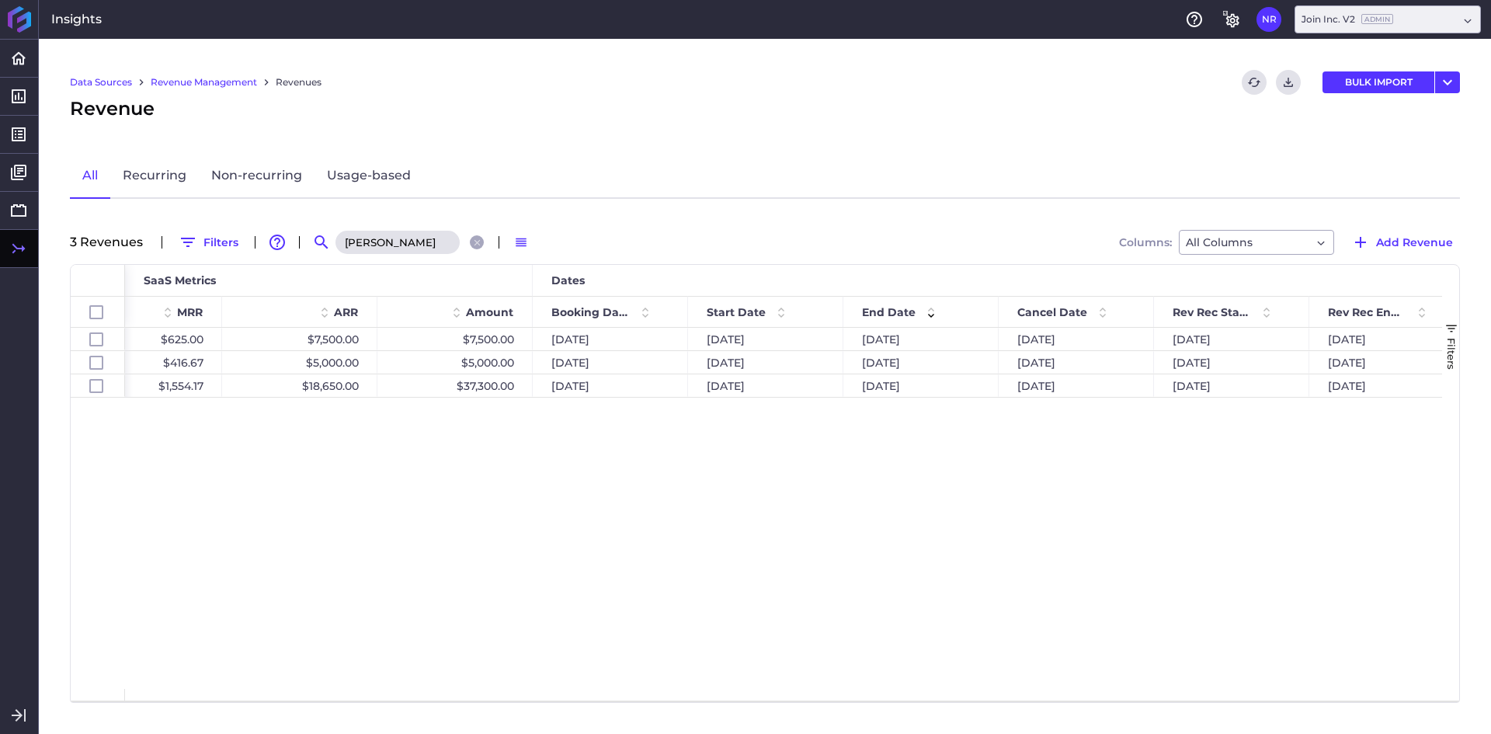
click at [427, 241] on input "kraus" at bounding box center [397, 242] width 124 height 23
click at [425, 244] on input "kraus" at bounding box center [397, 242] width 124 height 23
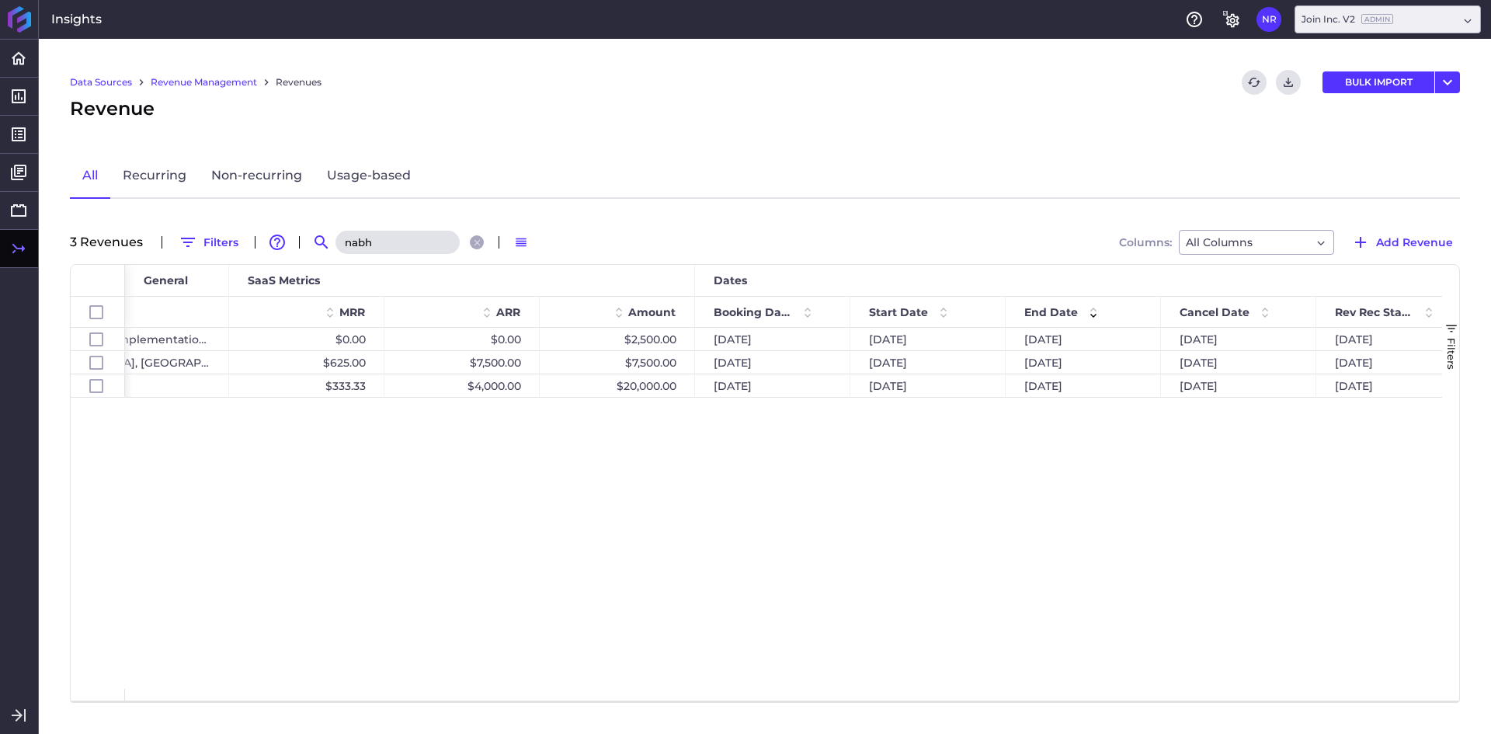
scroll to position [0, 705]
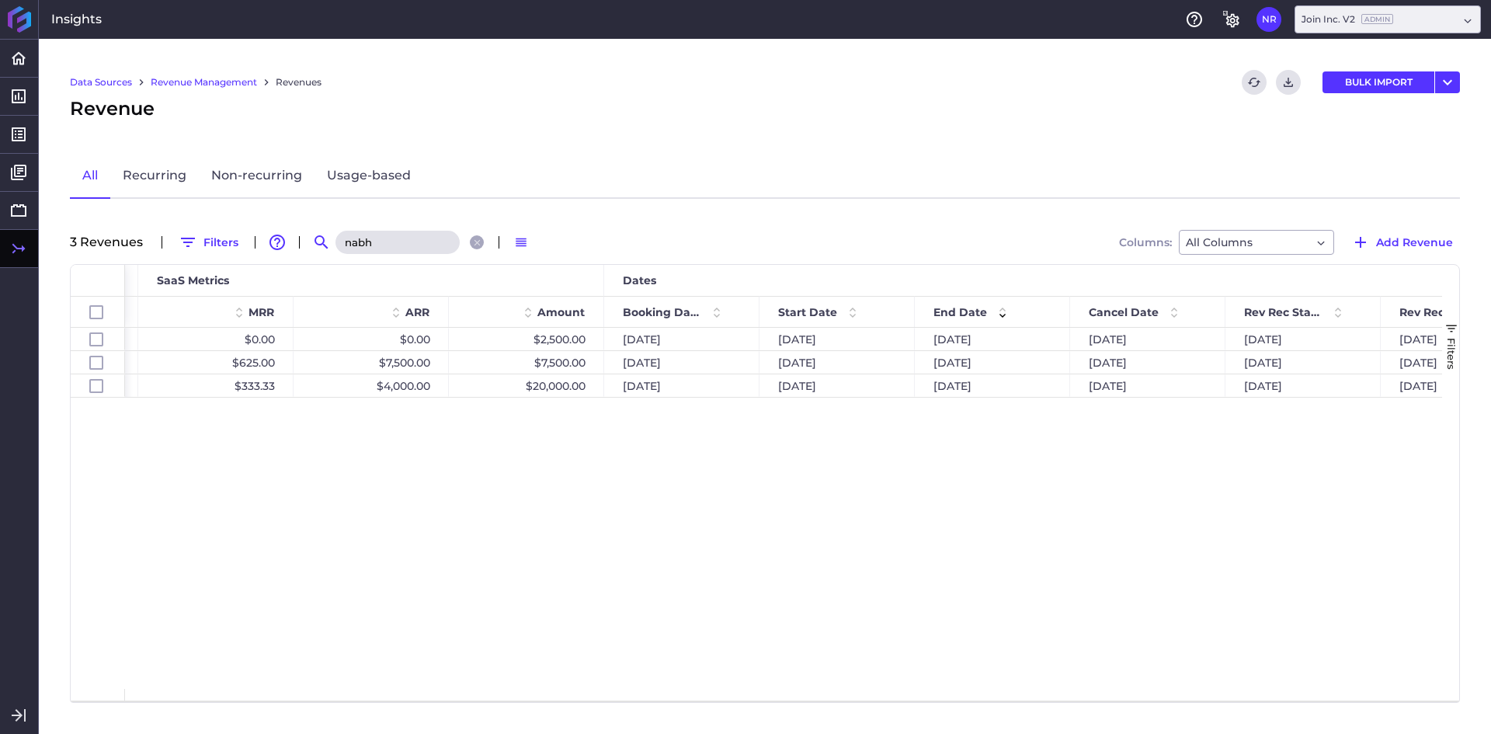
click at [412, 245] on input "nabh" at bounding box center [397, 242] width 124 height 23
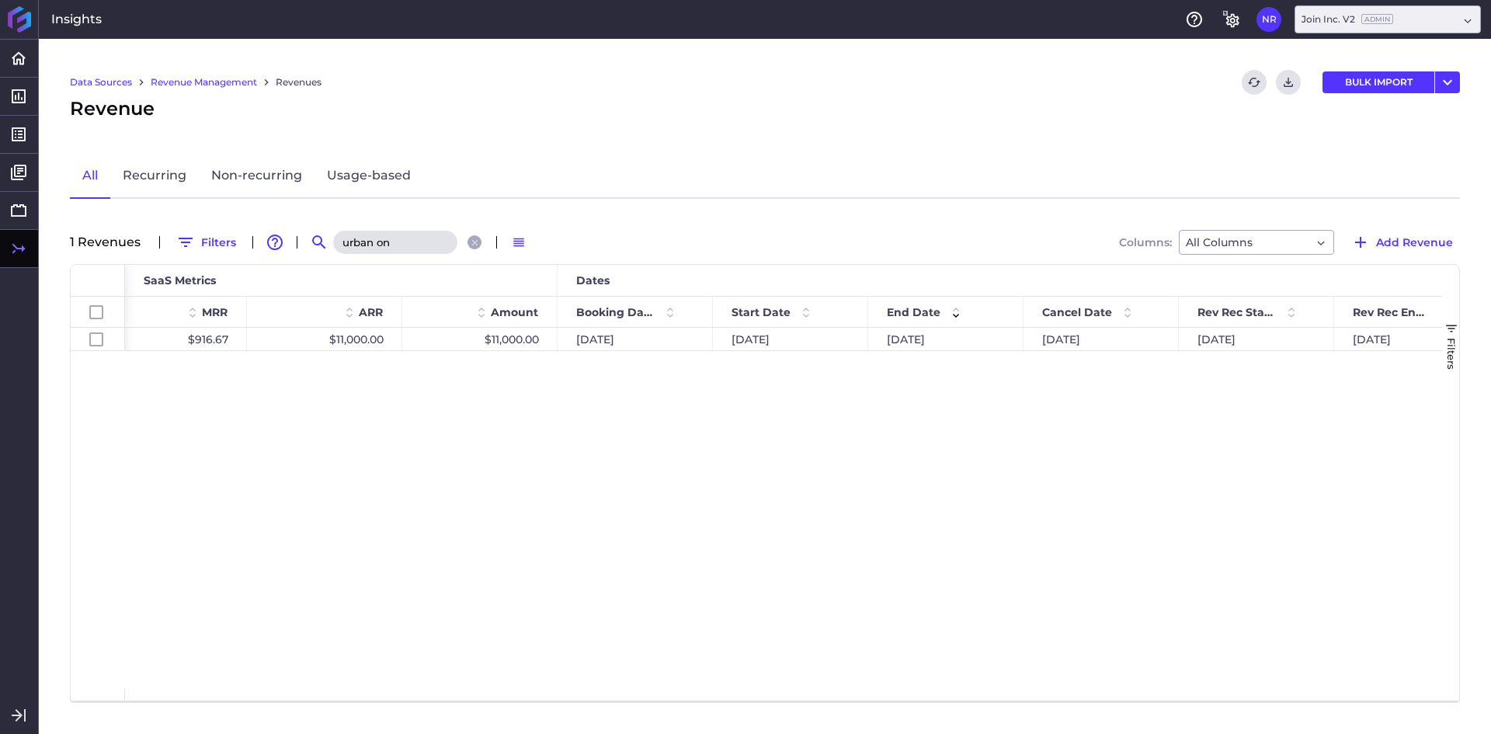
scroll to position [0, 821]
type input "urban on"
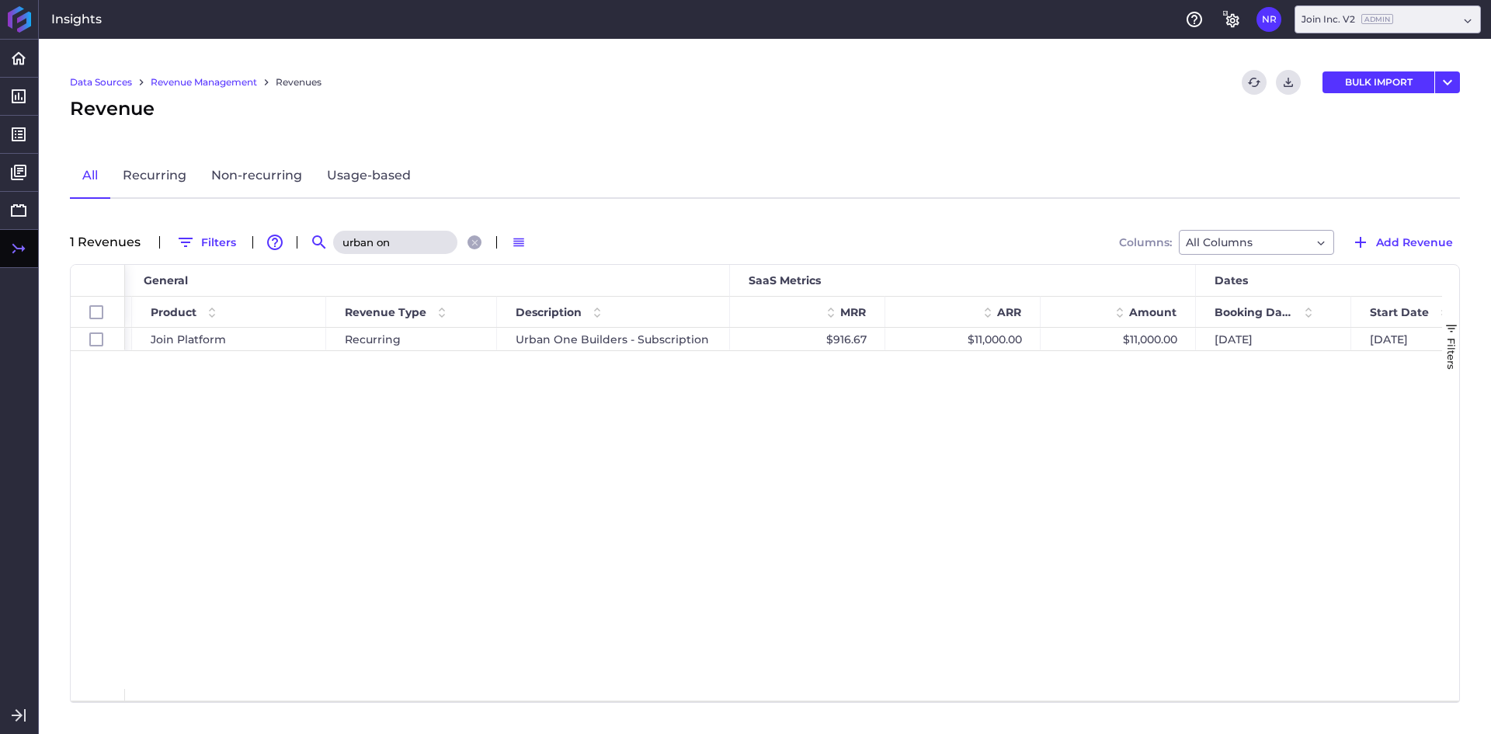
scroll to position [0, 108]
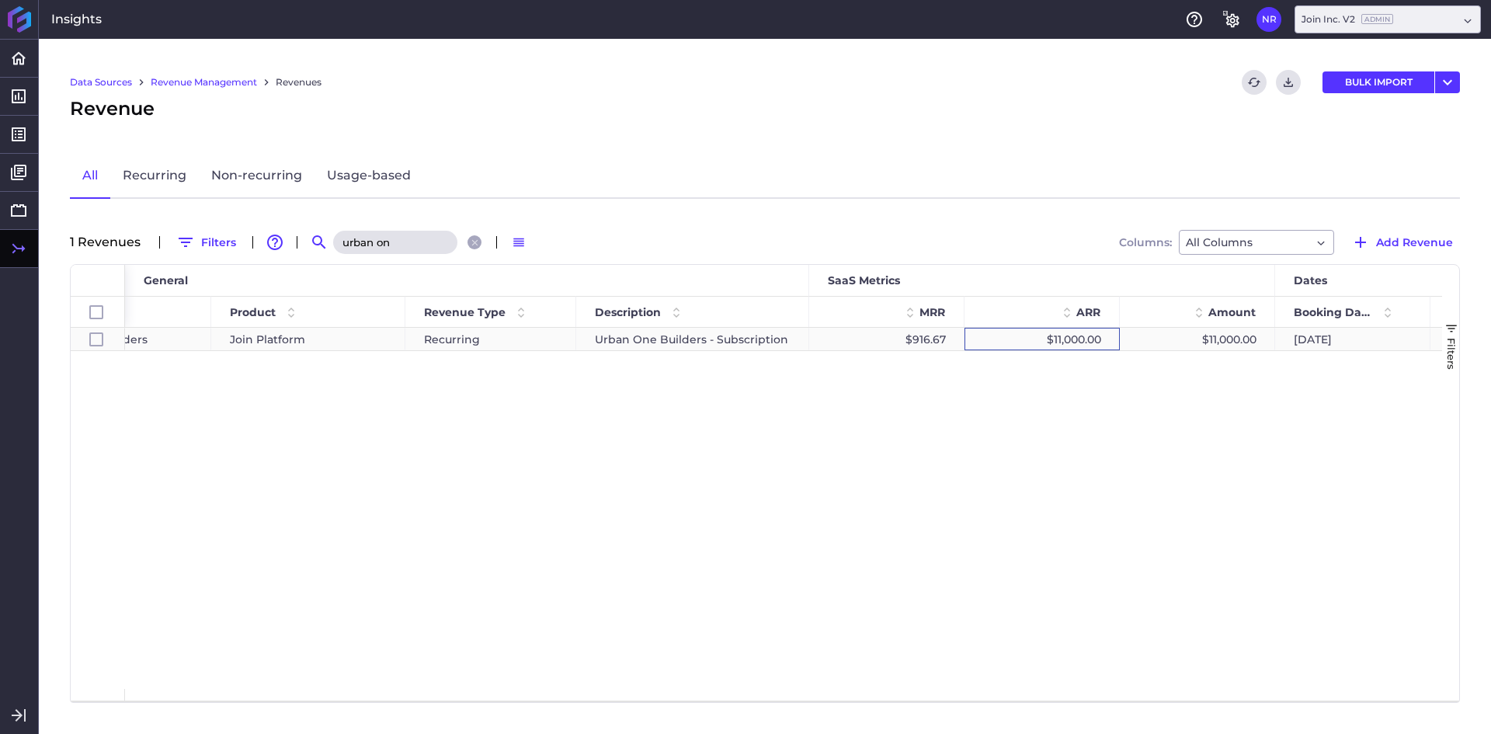
drag, startPoint x: 1019, startPoint y: 344, endPoint x: 1042, endPoint y: 341, distance: 22.7
click at [1019, 344] on div "$11,000.00" at bounding box center [1041, 339] width 155 height 23
checkbox input "true"
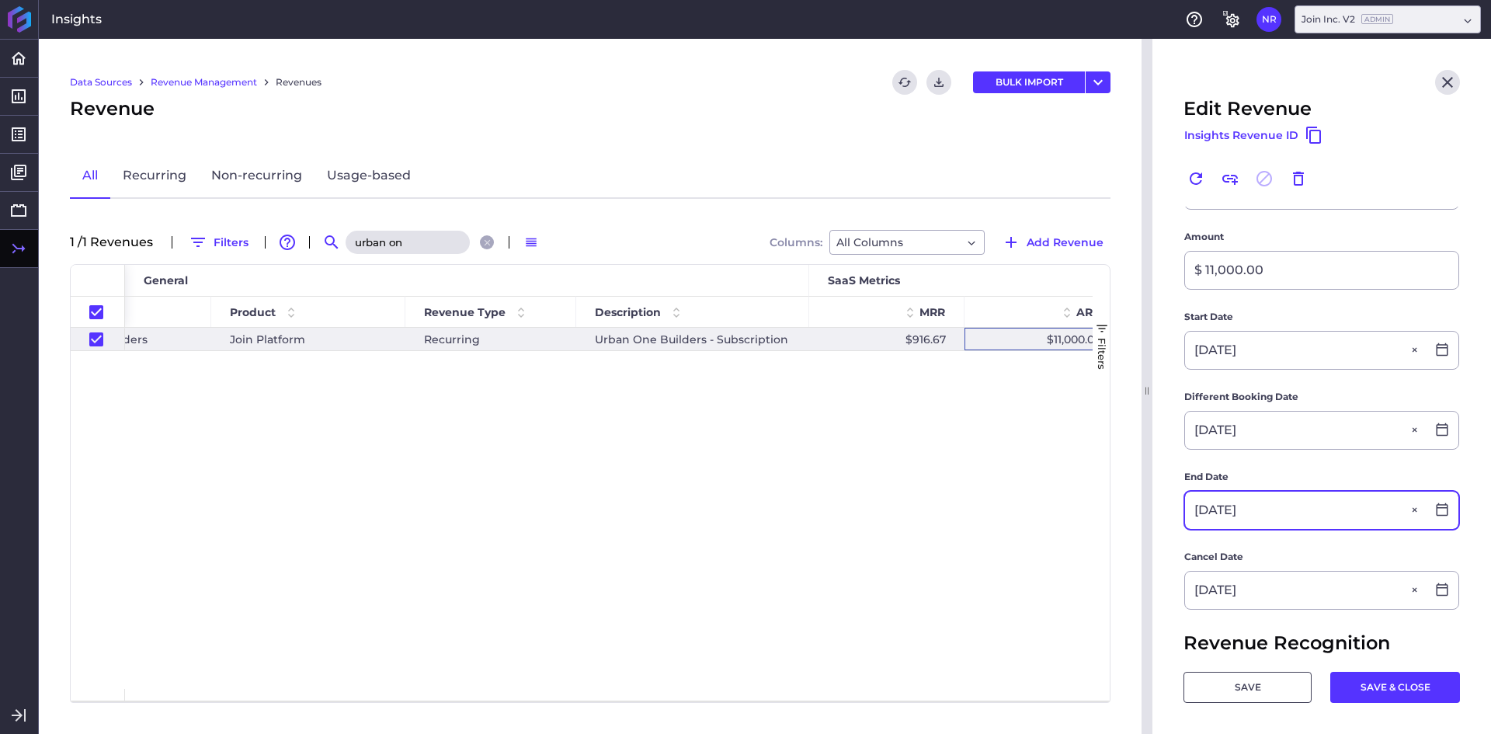
scroll to position [311, 0]
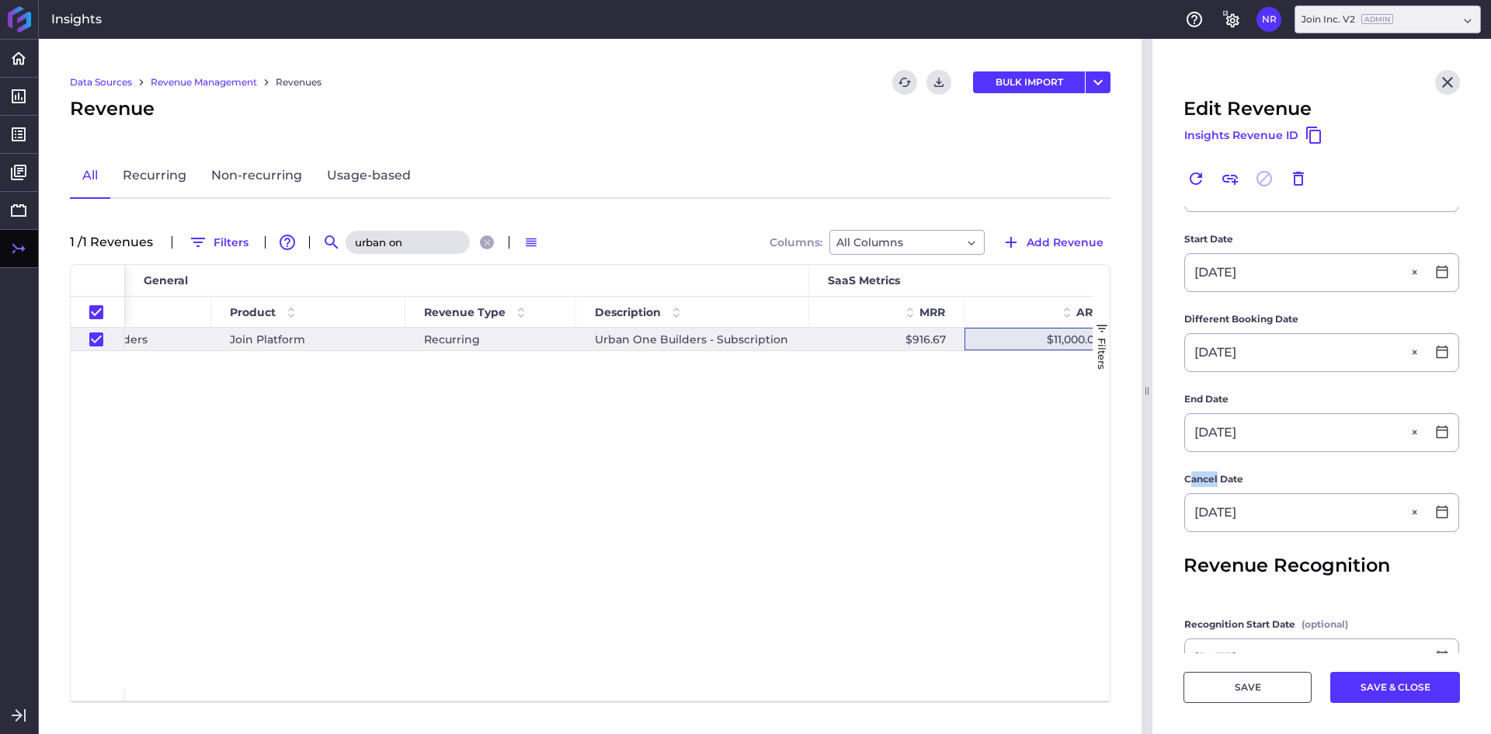
drag, startPoint x: 1191, startPoint y: 477, endPoint x: 1218, endPoint y: 475, distance: 27.2
click at [1218, 475] on span "Cancel Date" at bounding box center [1213, 479] width 59 height 16
click at [1223, 474] on span "Cancel Date" at bounding box center [1213, 479] width 59 height 16
drag, startPoint x: 1198, startPoint y: 400, endPoint x: 1215, endPoint y: 400, distance: 17.1
click at [1215, 400] on span "End Date" at bounding box center [1206, 399] width 44 height 16
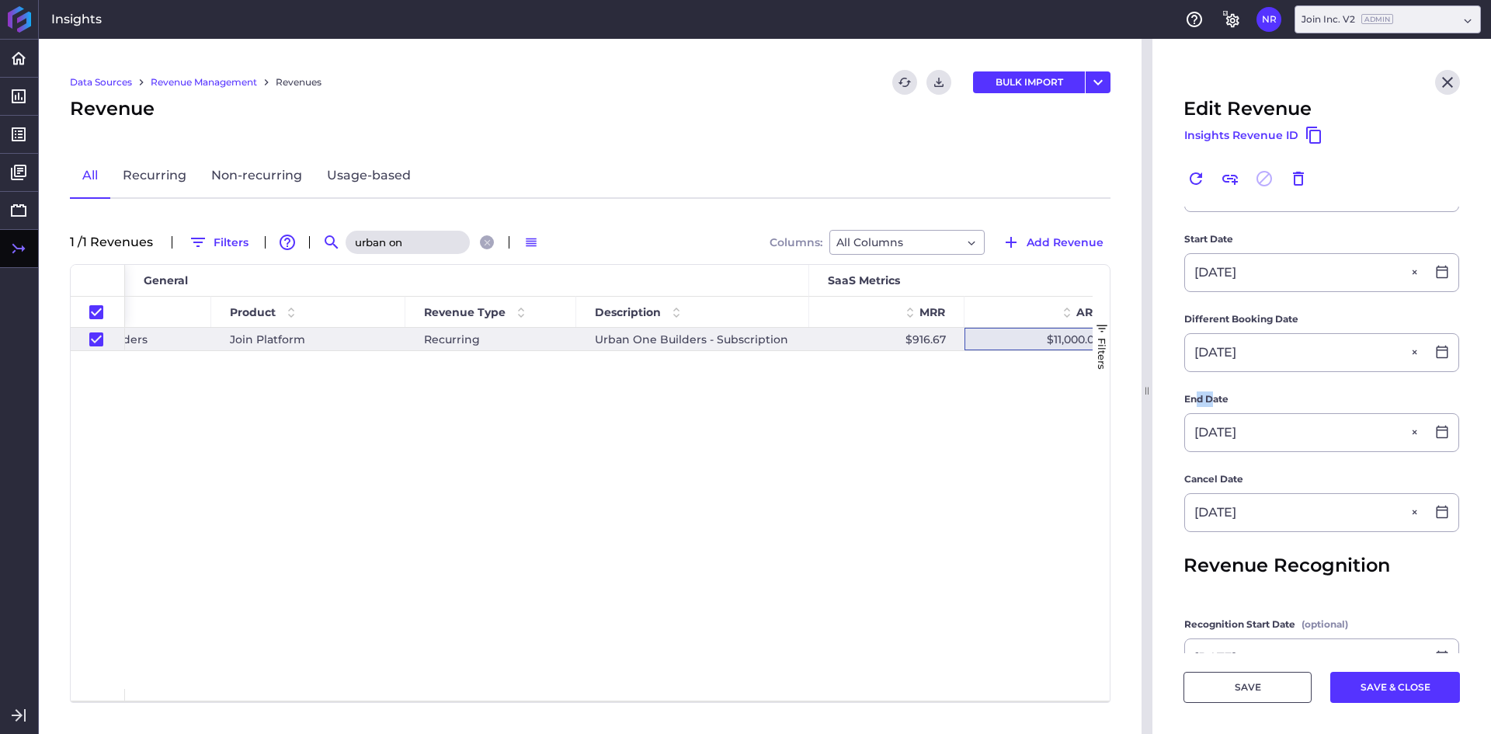
click at [1215, 398] on span "End Date" at bounding box center [1206, 399] width 44 height 16
drag, startPoint x: 1202, startPoint y: 477, endPoint x: 1194, endPoint y: 478, distance: 7.8
click at [1194, 478] on span "Cancel Date" at bounding box center [1213, 479] width 59 height 16
click at [1195, 479] on span "Cancel Date" at bounding box center [1213, 479] width 59 height 16
drag, startPoint x: 1189, startPoint y: 480, endPoint x: 1231, endPoint y: 478, distance: 42.0
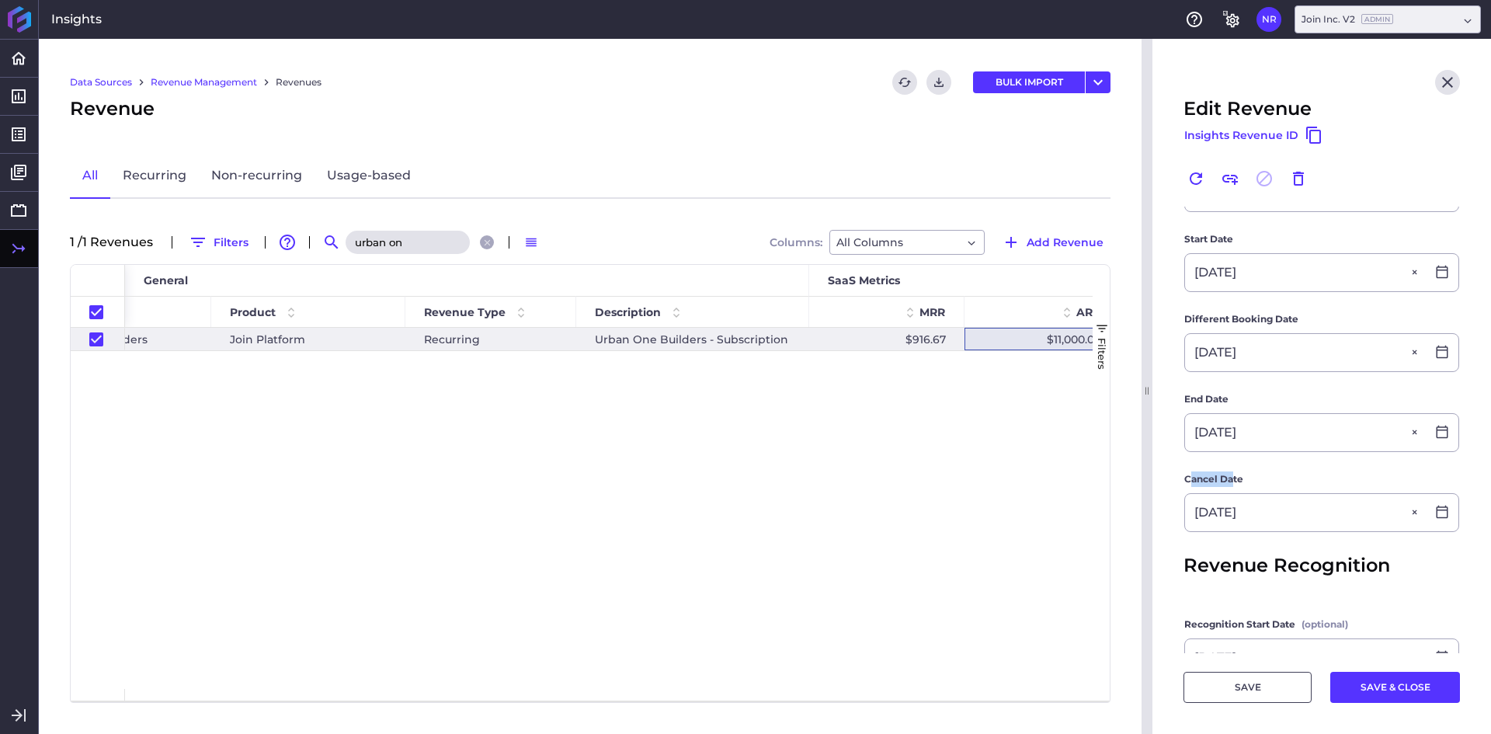
click at [1231, 478] on span "Cancel Date" at bounding box center [1213, 479] width 59 height 16
click at [1238, 478] on span "Cancel Date" at bounding box center [1213, 479] width 59 height 16
click at [1217, 503] on input "06/26/2025" at bounding box center [1305, 512] width 241 height 37
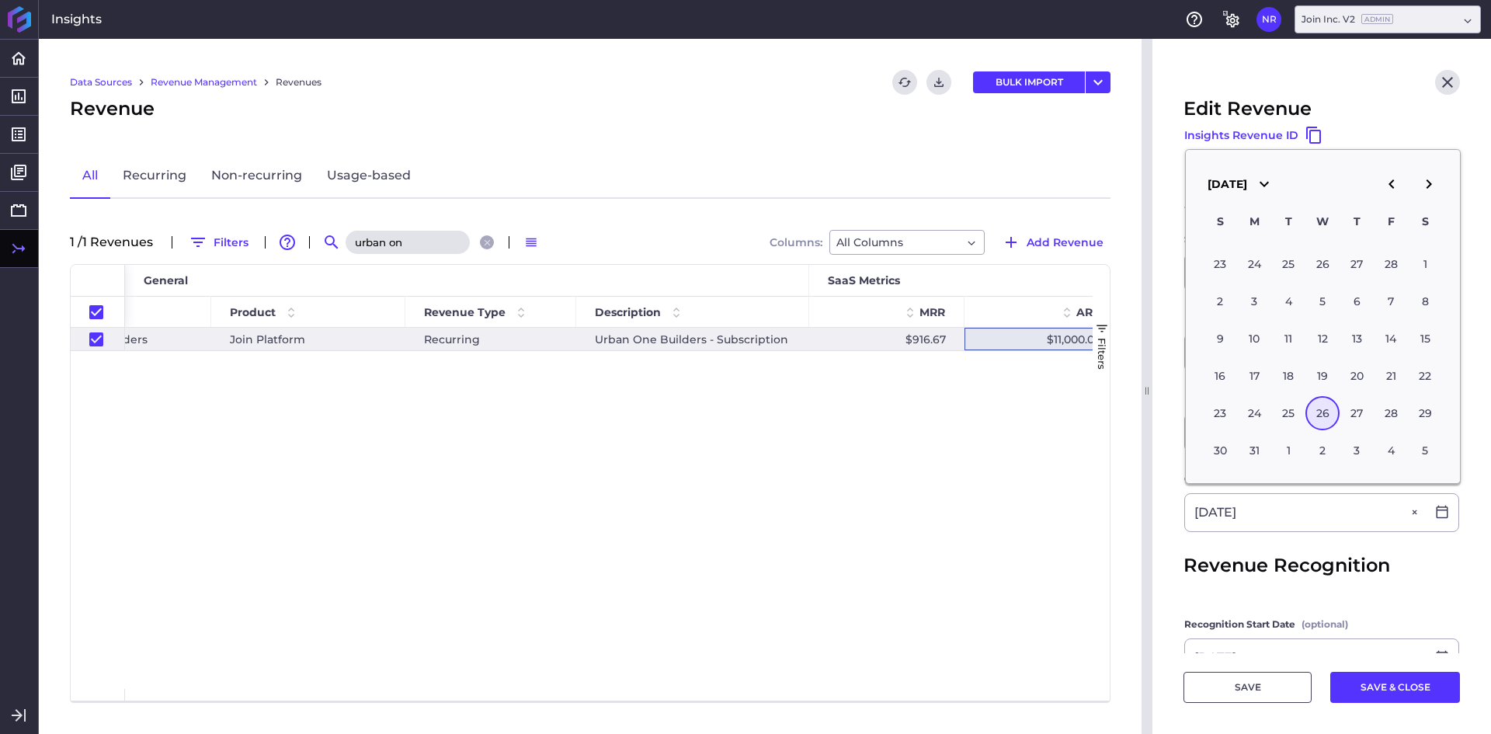
type input "03/26/2025"
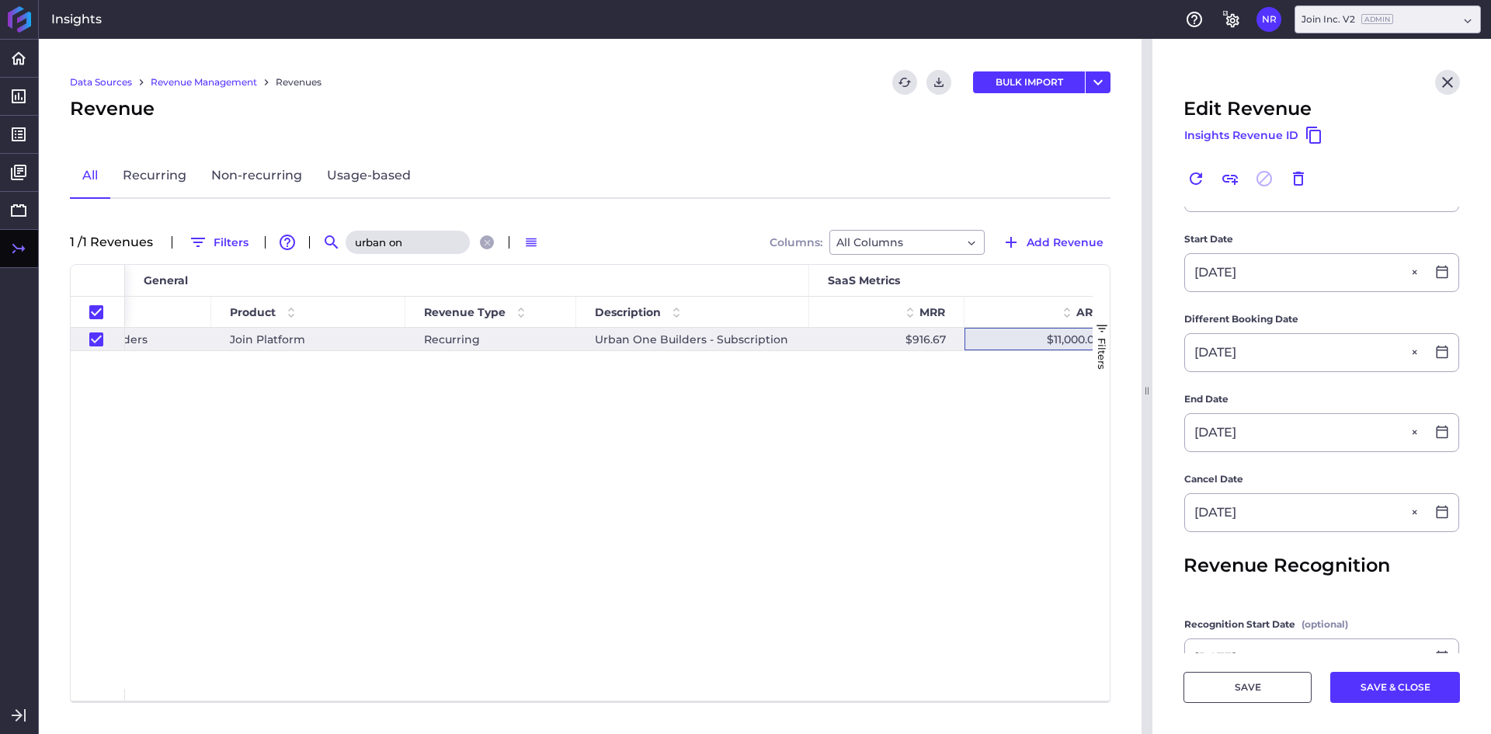
click at [1165, 530] on main "Customer Urban One Builders Urban One Builders Product Join Platform Join Platf…" at bounding box center [1321, 358] width 339 height 925
click at [1375, 691] on button "SAVE & CLOSE" at bounding box center [1395, 687] width 130 height 31
checkbox input "false"
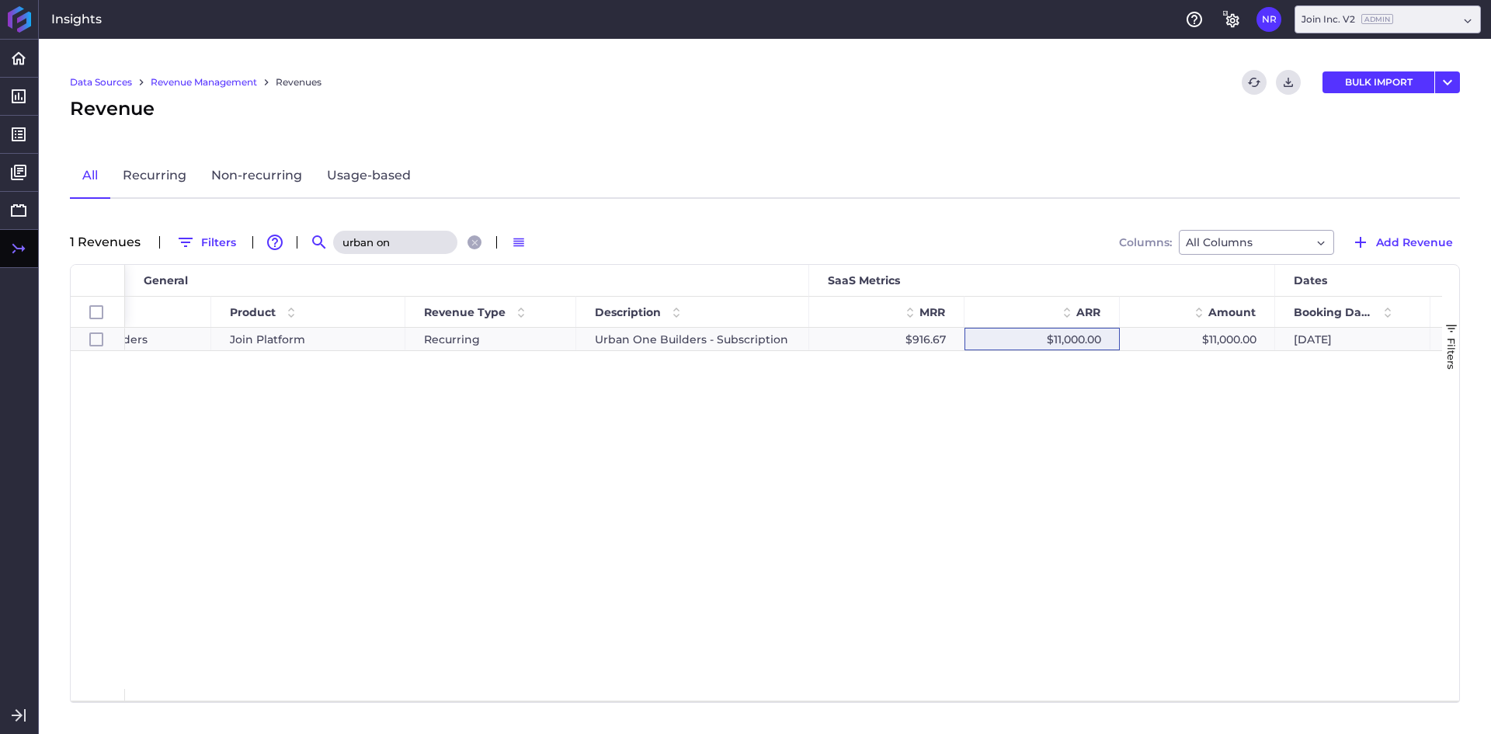
click at [377, 242] on input "urban on" at bounding box center [395, 242] width 124 height 23
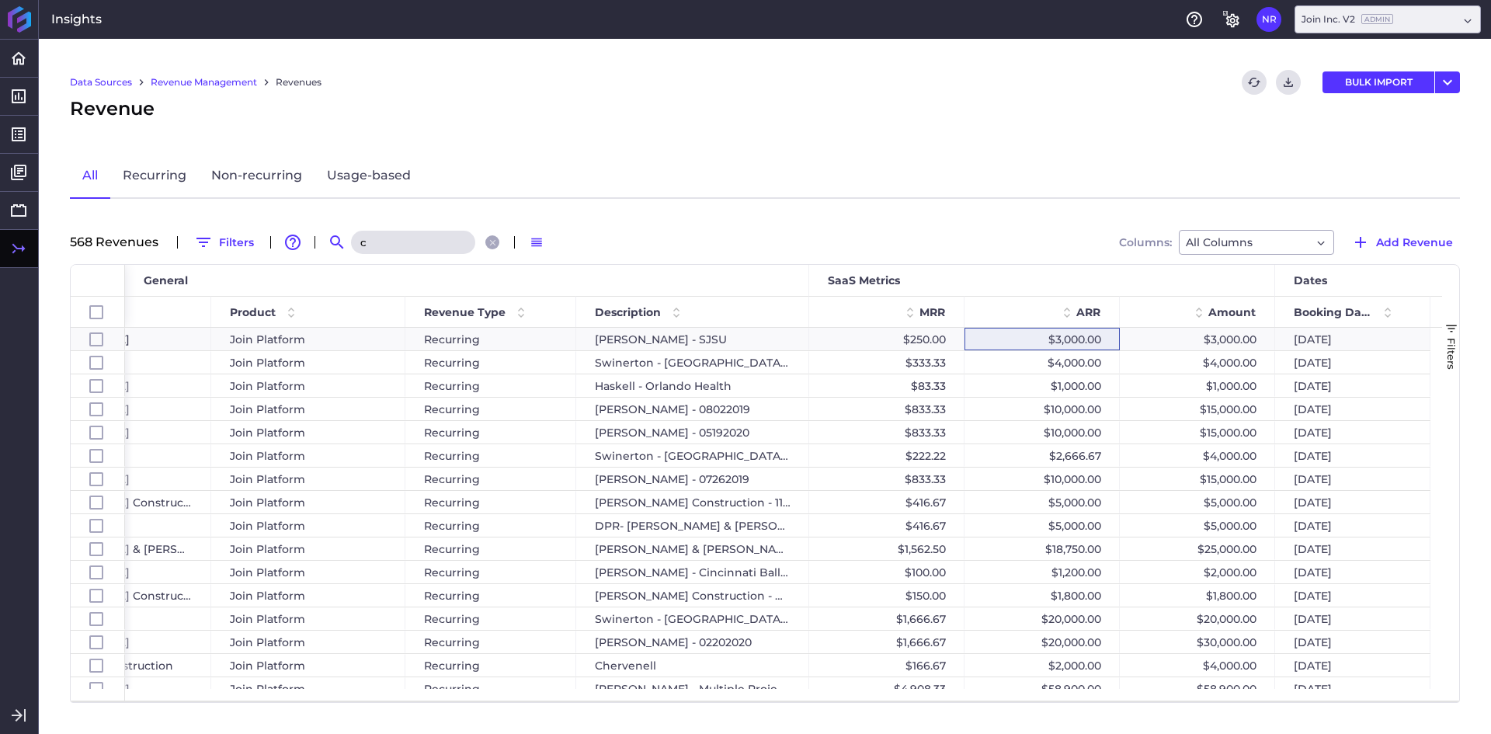
click at [377, 242] on input "c" at bounding box center [413, 242] width 124 height 23
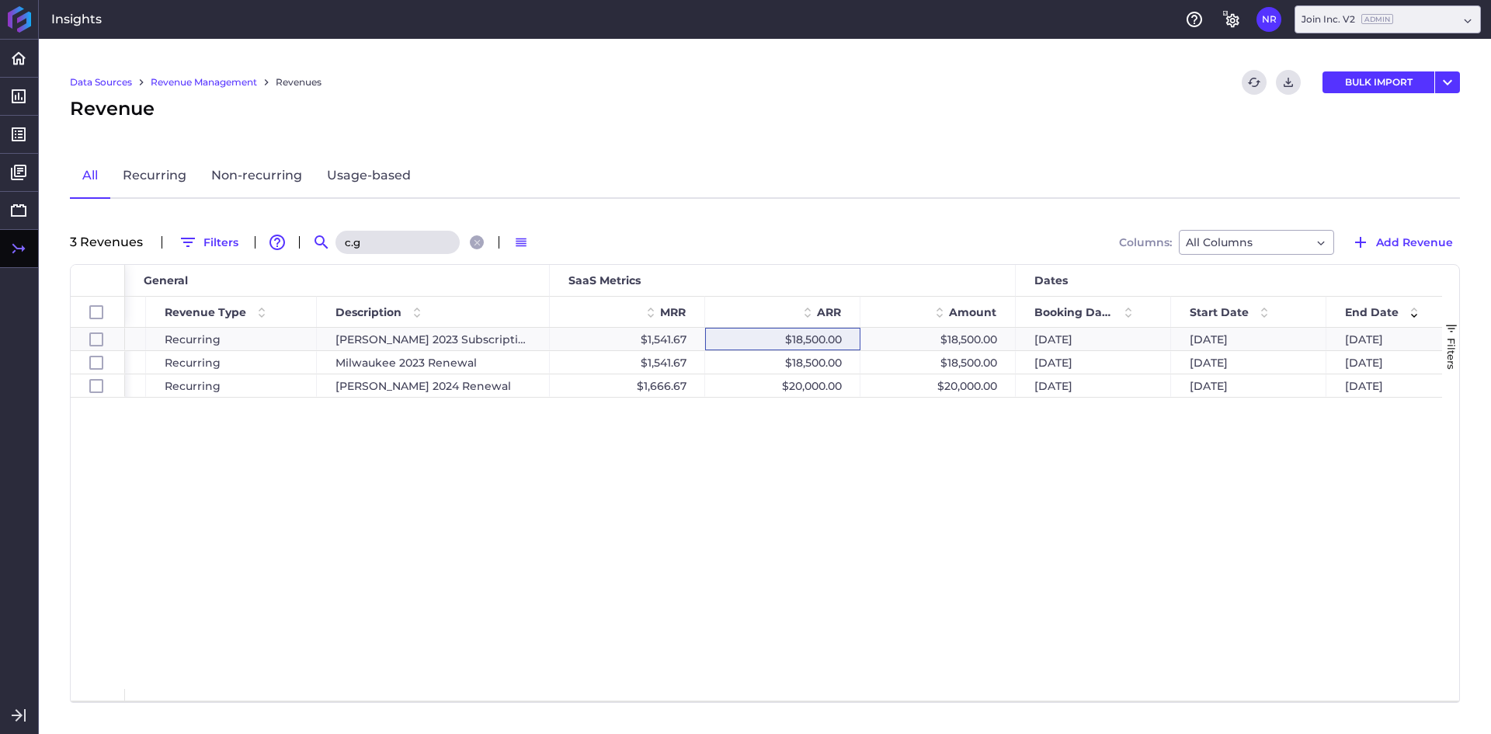
scroll to position [0, 429]
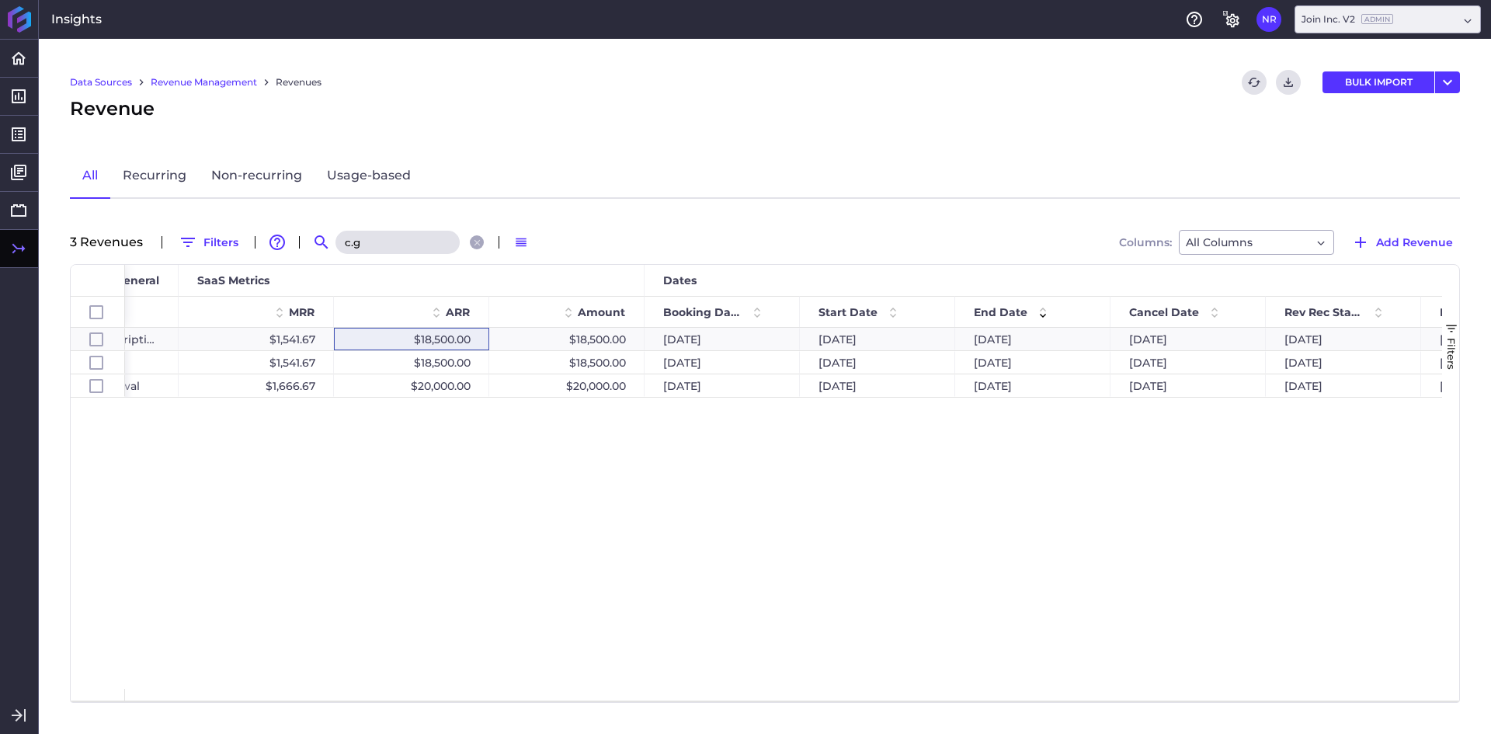
type input "c.g"
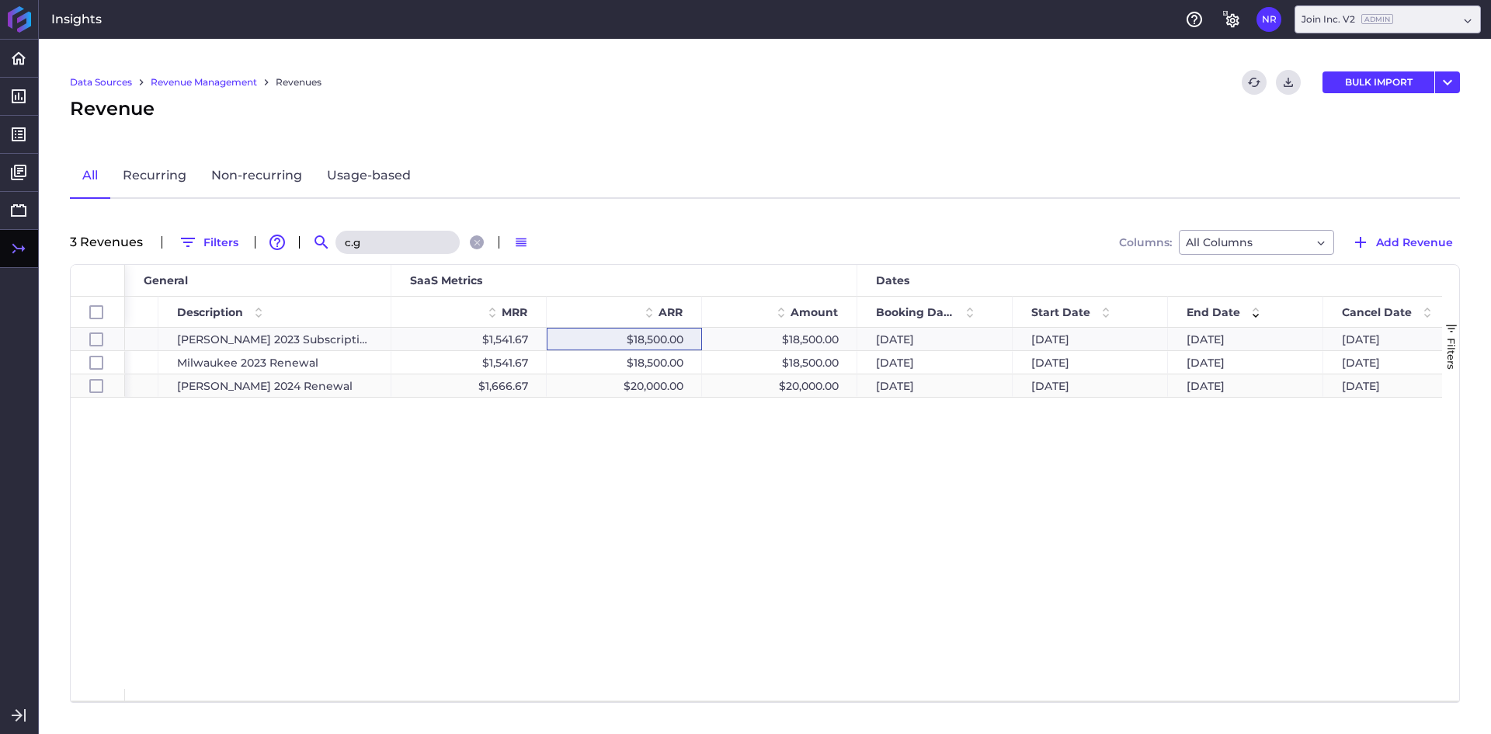
click at [1352, 388] on div "07/31/2025" at bounding box center [1400, 385] width 155 height 23
checkbox input "false"
checkbox input "true"
checkbox input "false"
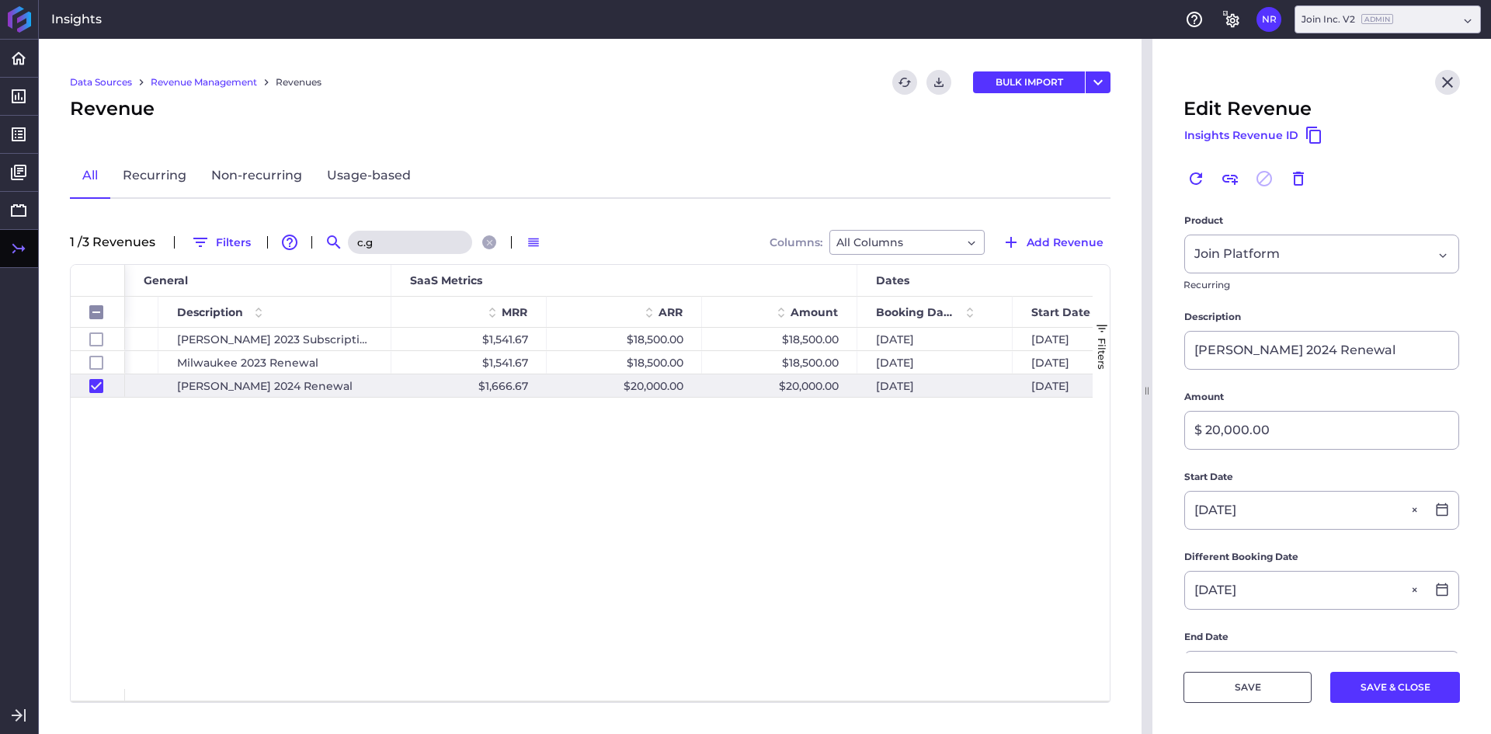
scroll to position [311, 0]
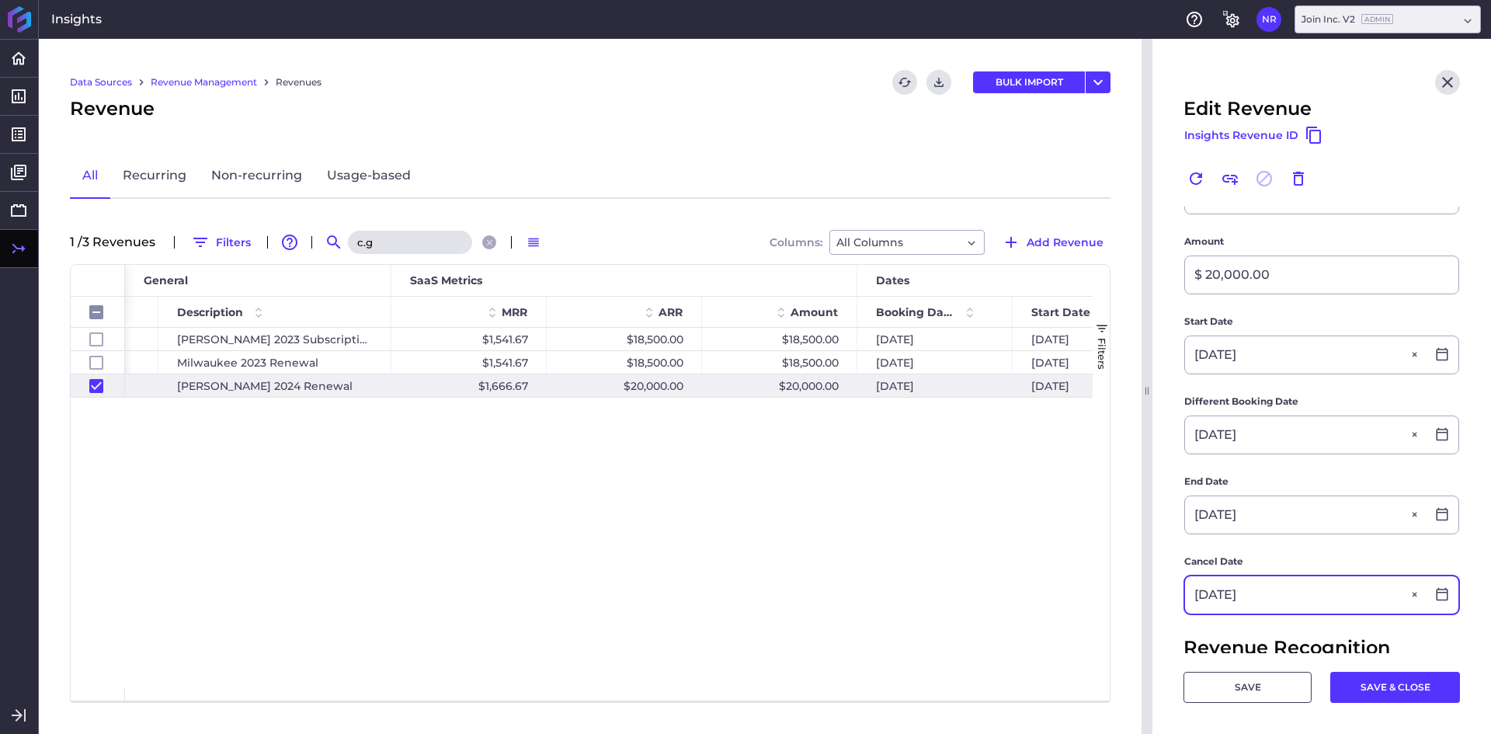
click at [1272, 587] on input "07/31/2025" at bounding box center [1305, 594] width 241 height 37
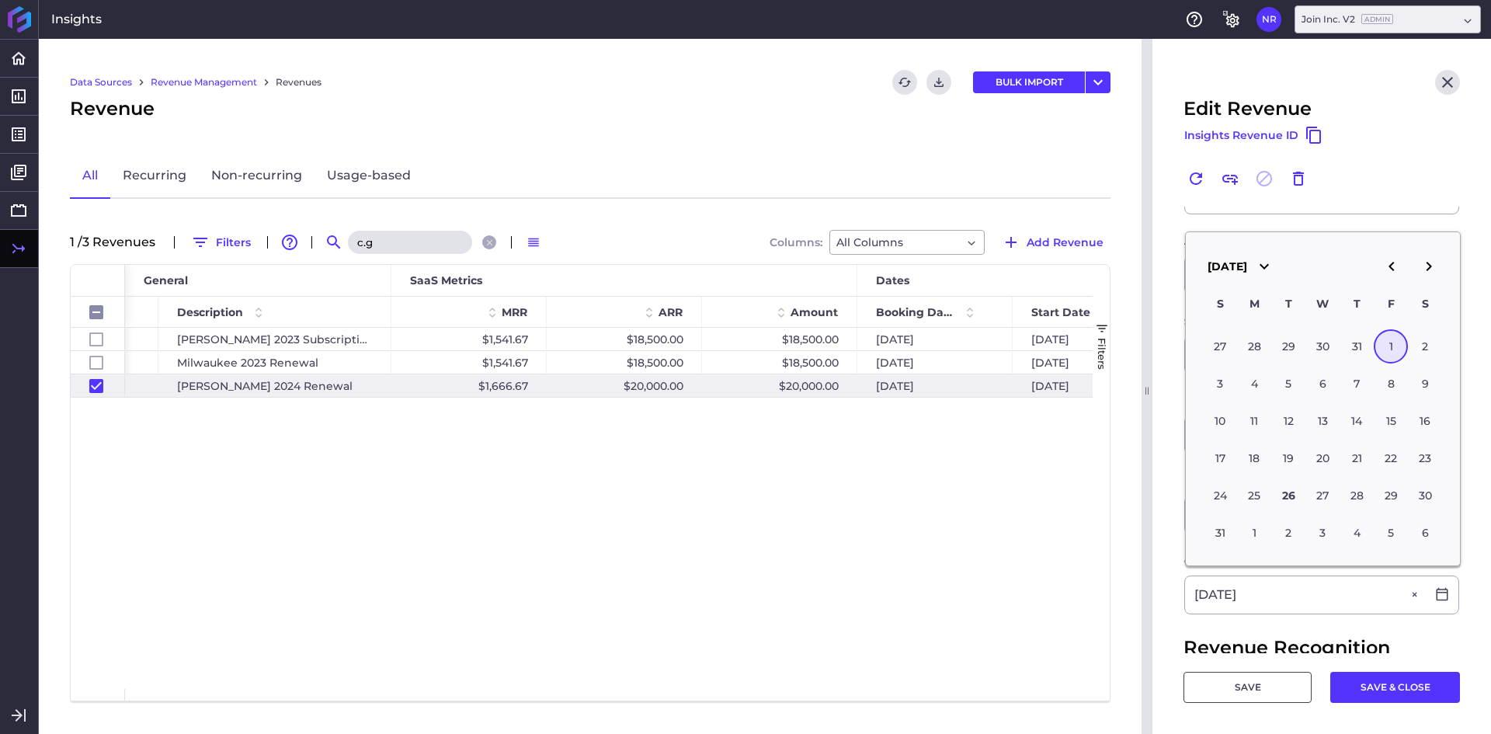
type input "08/01/2025"
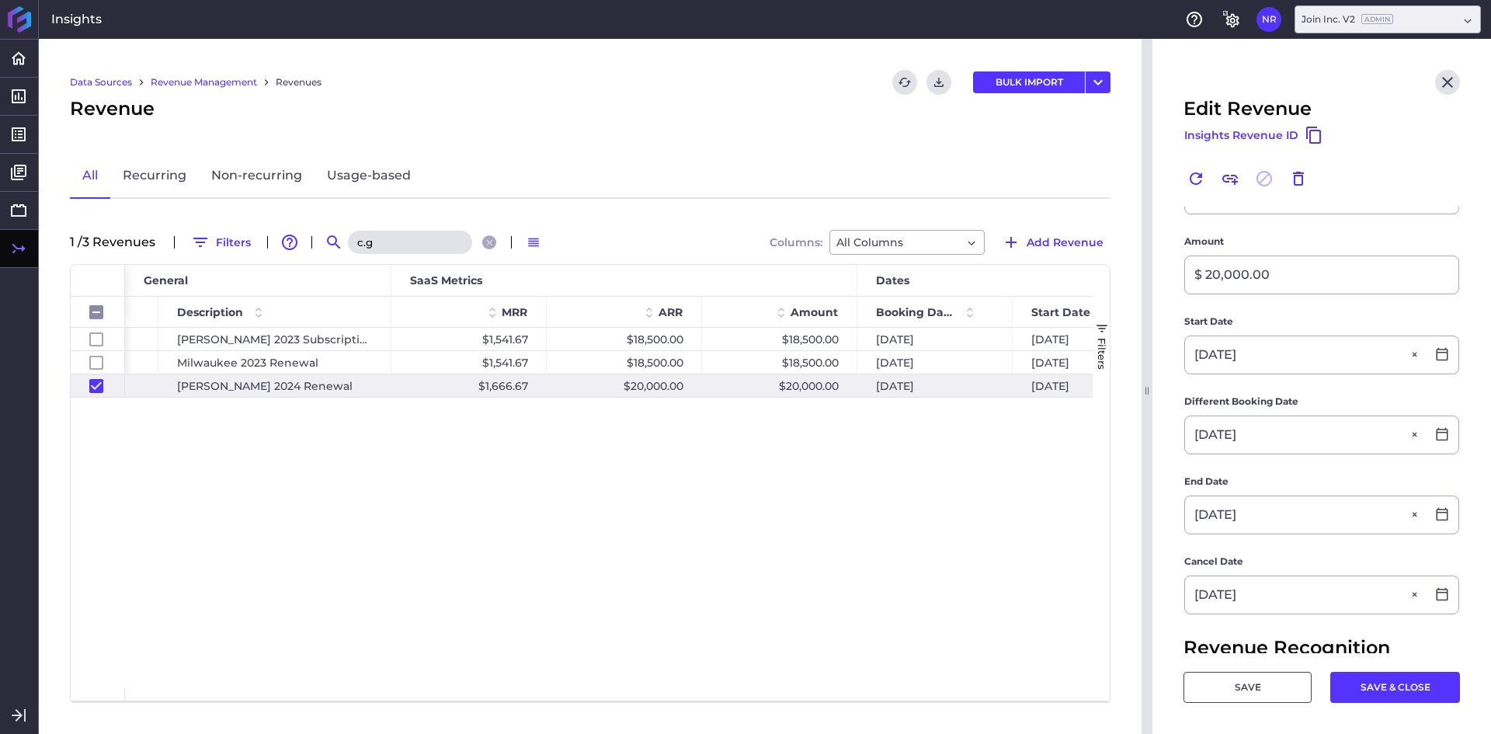
click at [1247, 614] on div "Cancel Date 08/01/2025" at bounding box center [1321, 584] width 276 height 61
click at [1392, 686] on button "SAVE & CLOSE" at bounding box center [1395, 687] width 130 height 31
checkbox input "false"
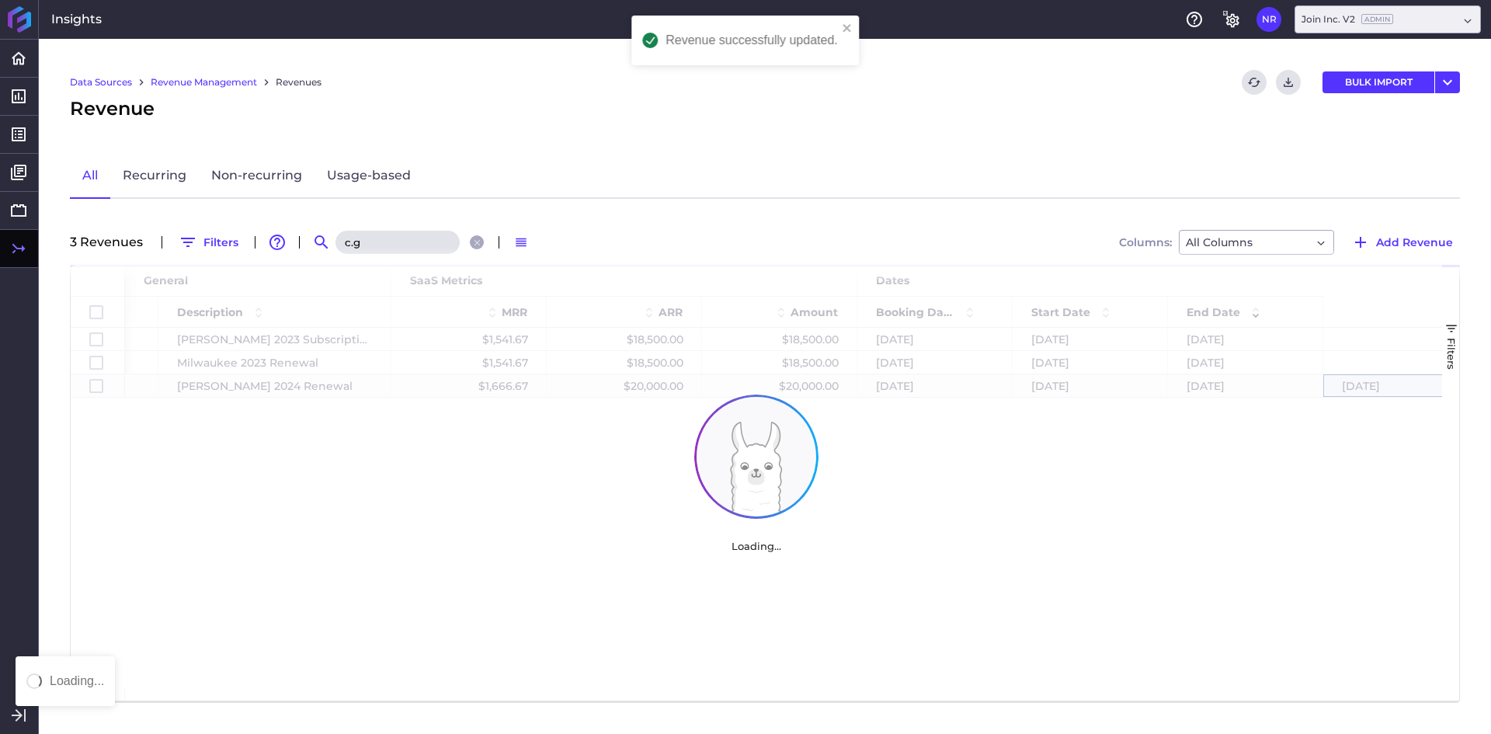
scroll to position [0, 0]
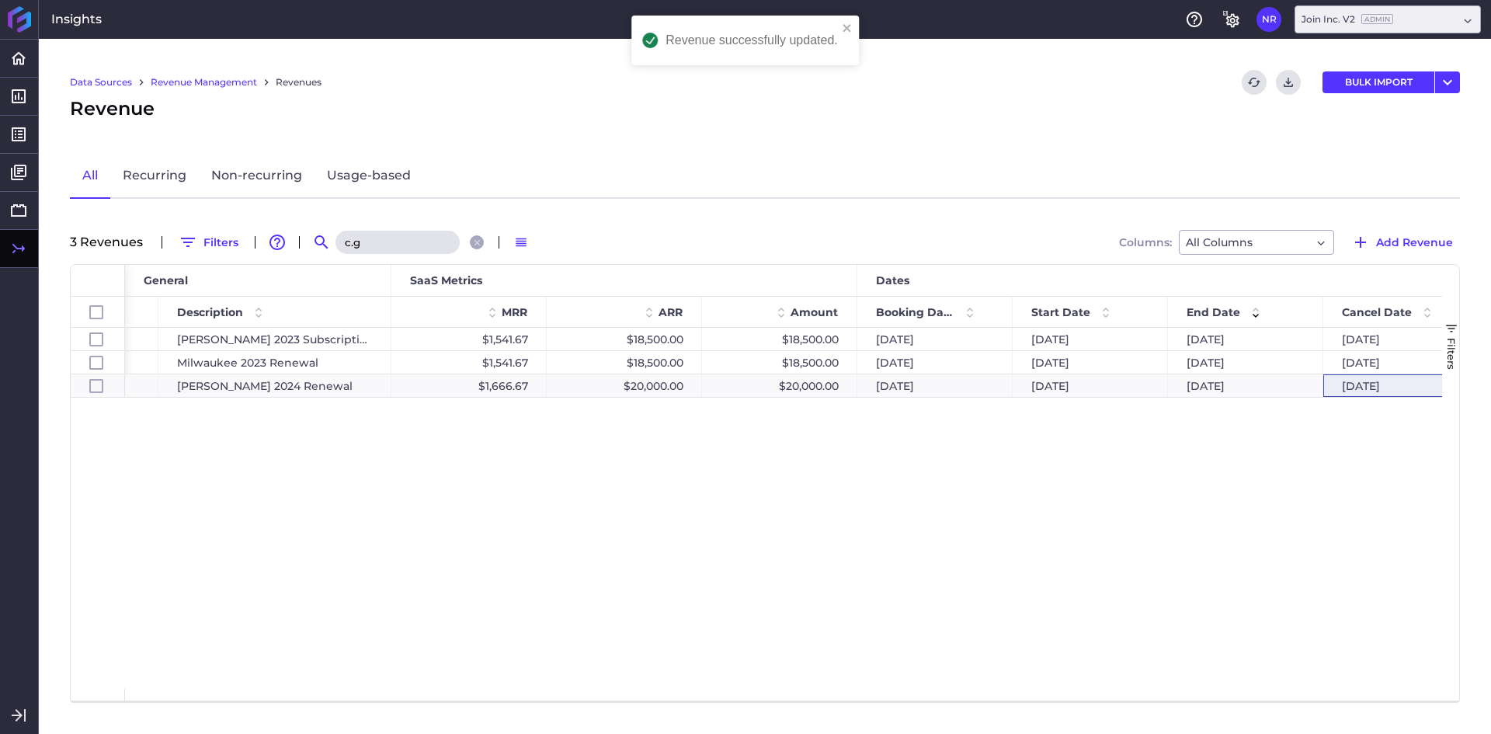
click at [368, 245] on input "c.g" at bounding box center [397, 242] width 124 height 23
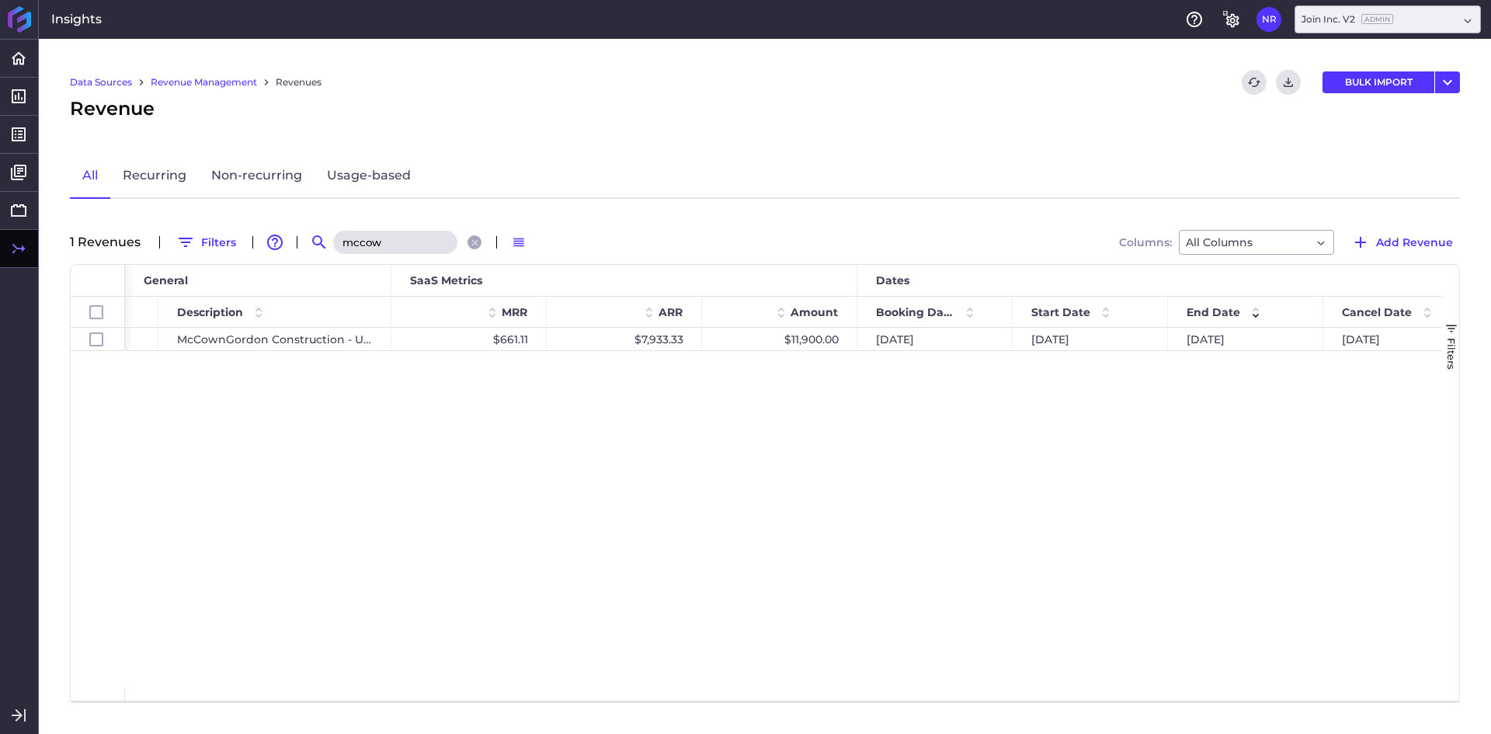
type input "mccow"
drag, startPoint x: 425, startPoint y: 425, endPoint x: 828, endPoint y: 454, distance: 404.0
click at [425, 428] on div "Join Platform Recurring McCownGordon Construction - UMKC Healthcare Delivery an…" at bounding box center [783, 508] width 1317 height 361
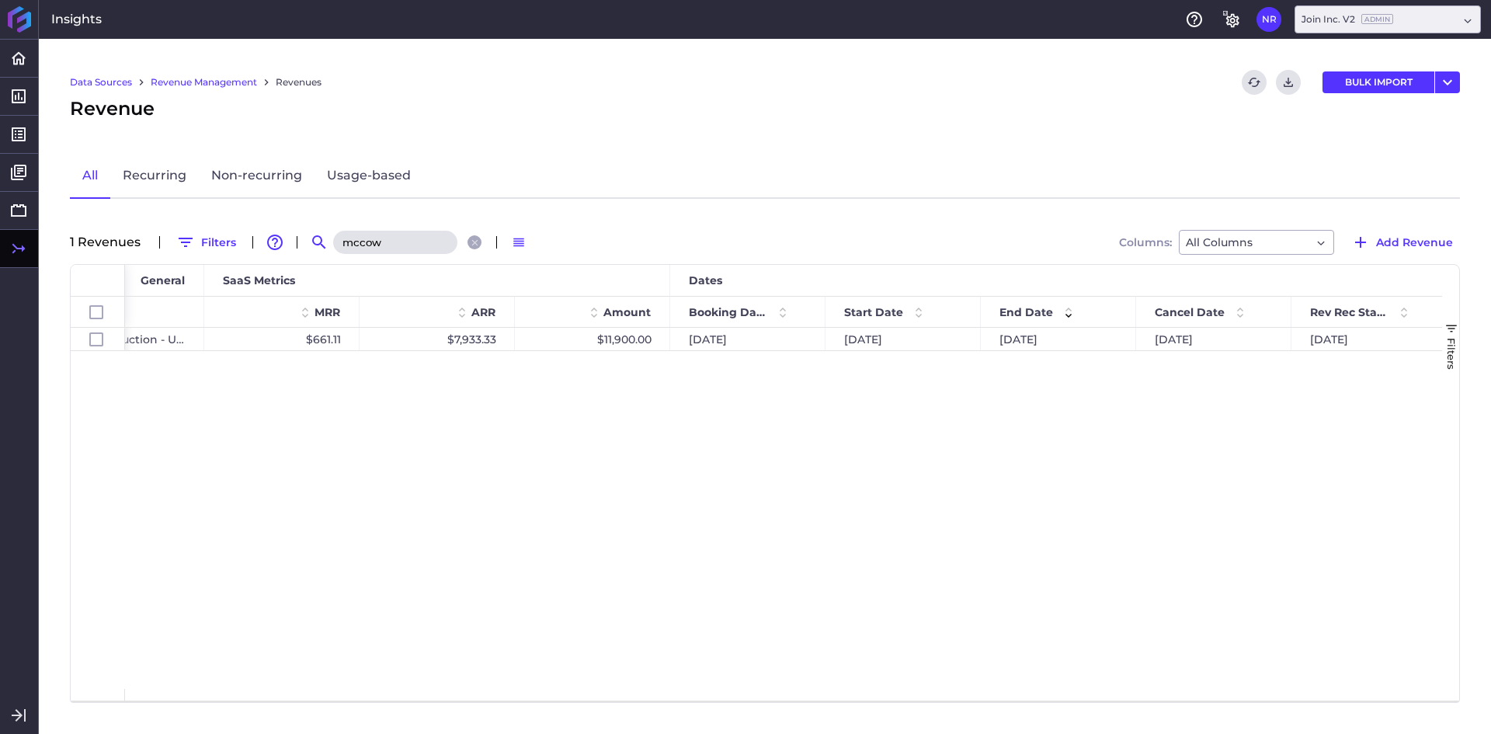
scroll to position [0, 871]
click at [1007, 340] on div "05/12/2025" at bounding box center [1054, 339] width 155 height 23
checkbox input "true"
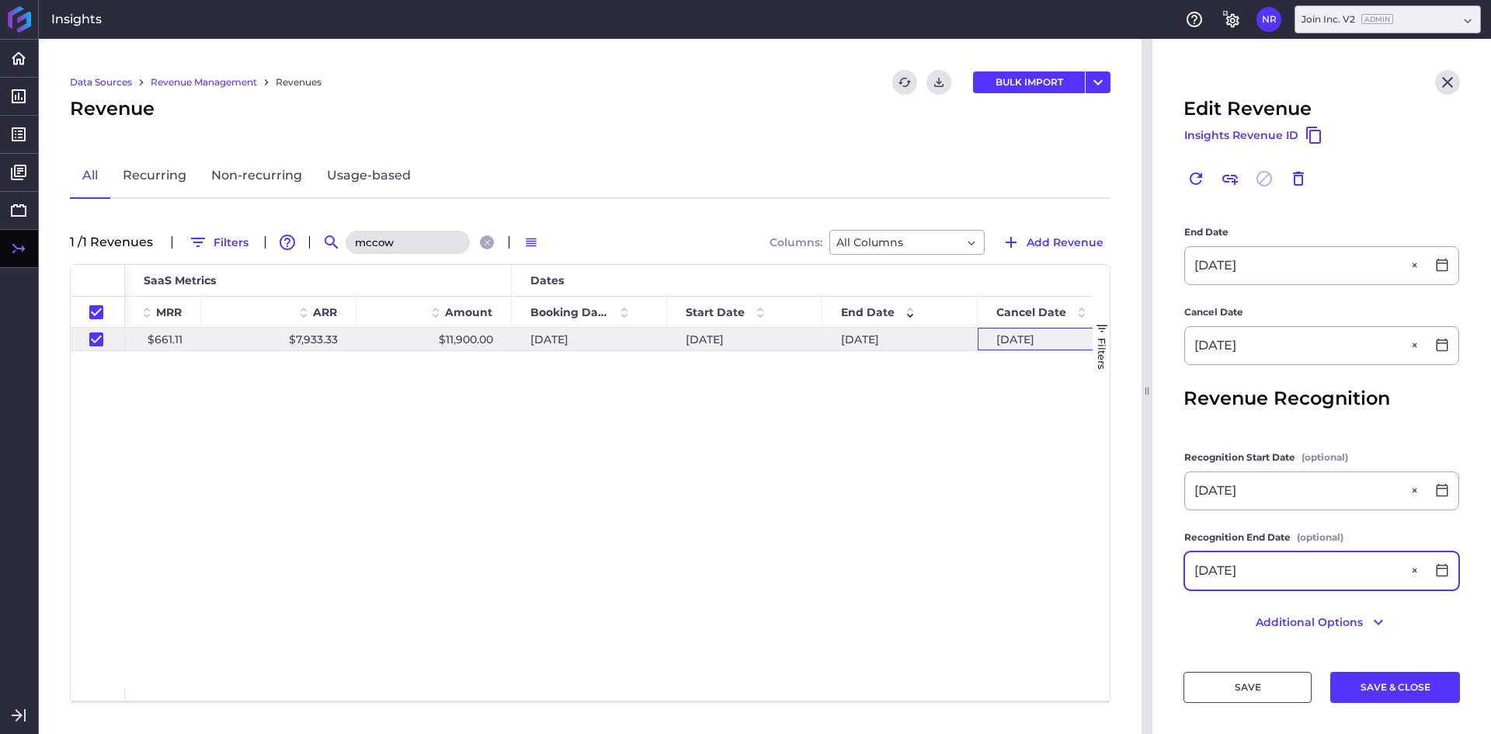
scroll to position [479, 0]
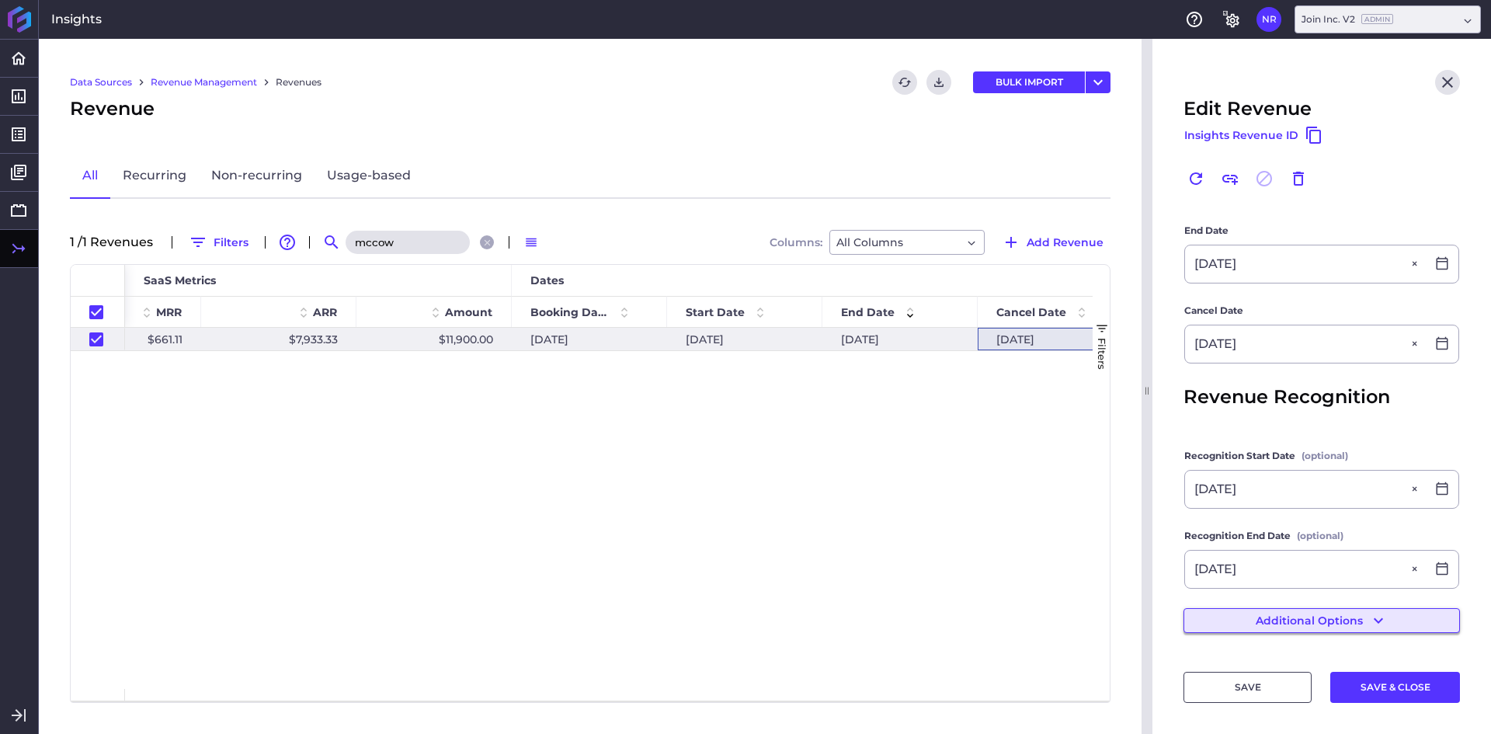
click at [1370, 613] on icon "button" at bounding box center [1378, 620] width 19 height 19
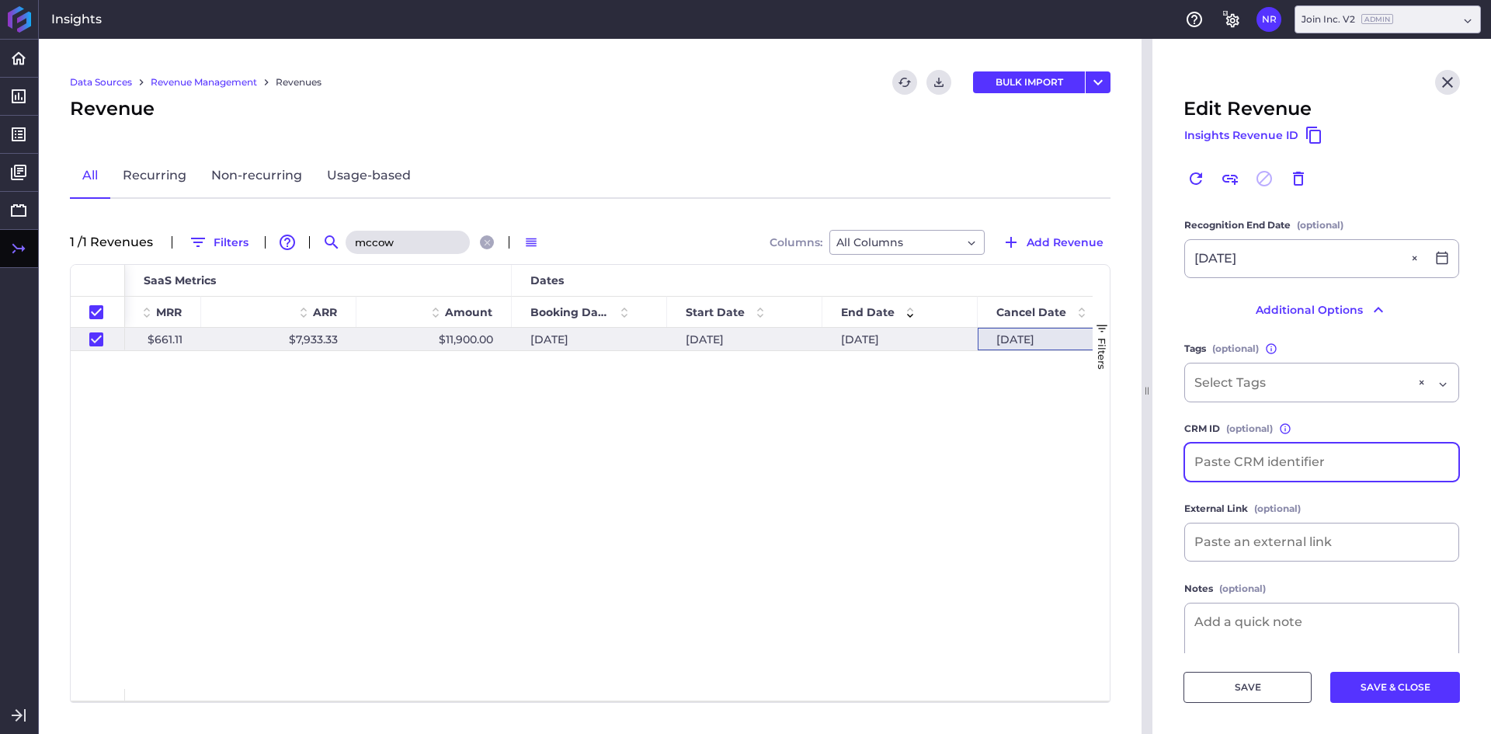
scroll to position [816, 0]
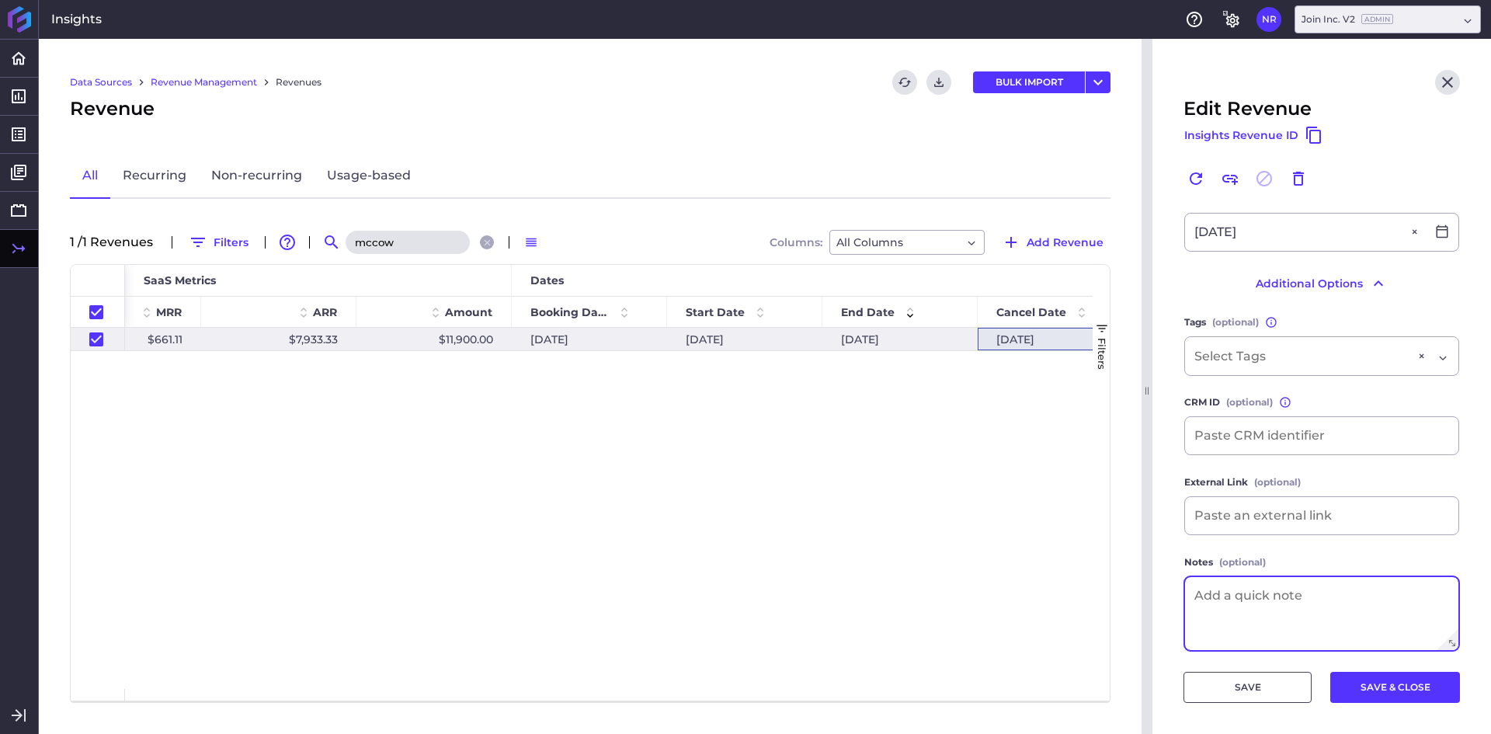
drag, startPoint x: 1231, startPoint y: 595, endPoint x: 1310, endPoint y: 597, distance: 78.5
click at [1306, 597] on textarea at bounding box center [1321, 613] width 273 height 73
click at [1303, 596] on textarea at bounding box center [1321, 613] width 273 height 73
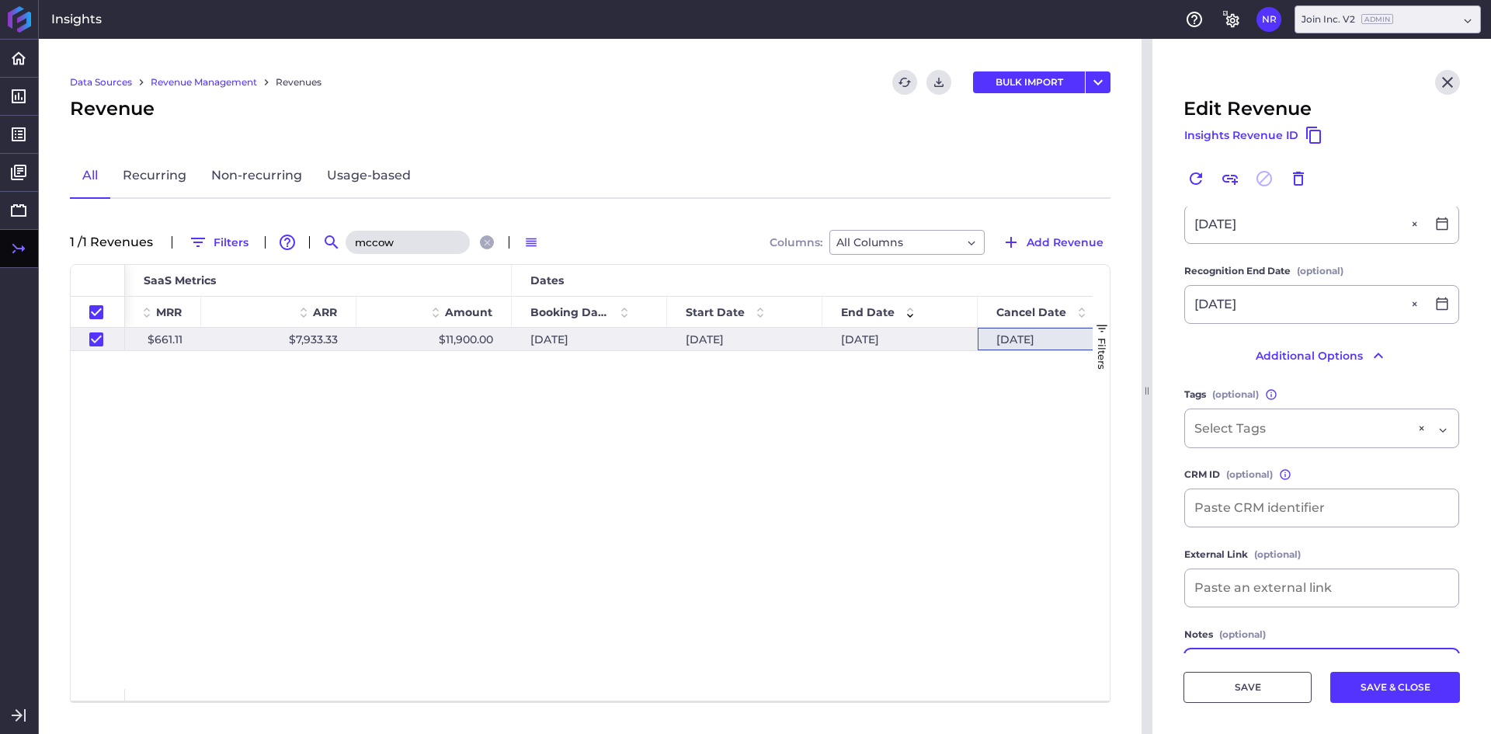
scroll to position [661, 0]
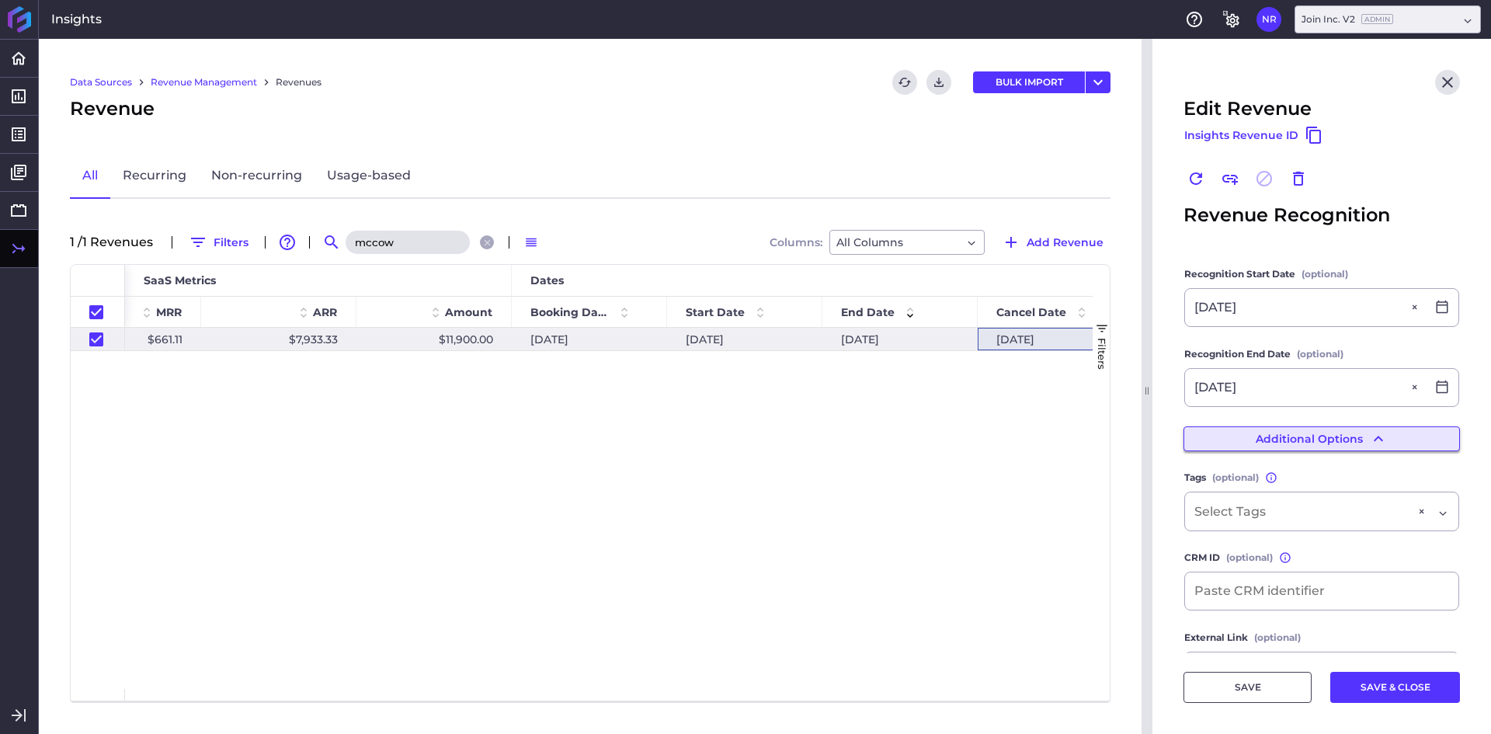
click at [1369, 444] on icon "button" at bounding box center [1378, 438] width 19 height 19
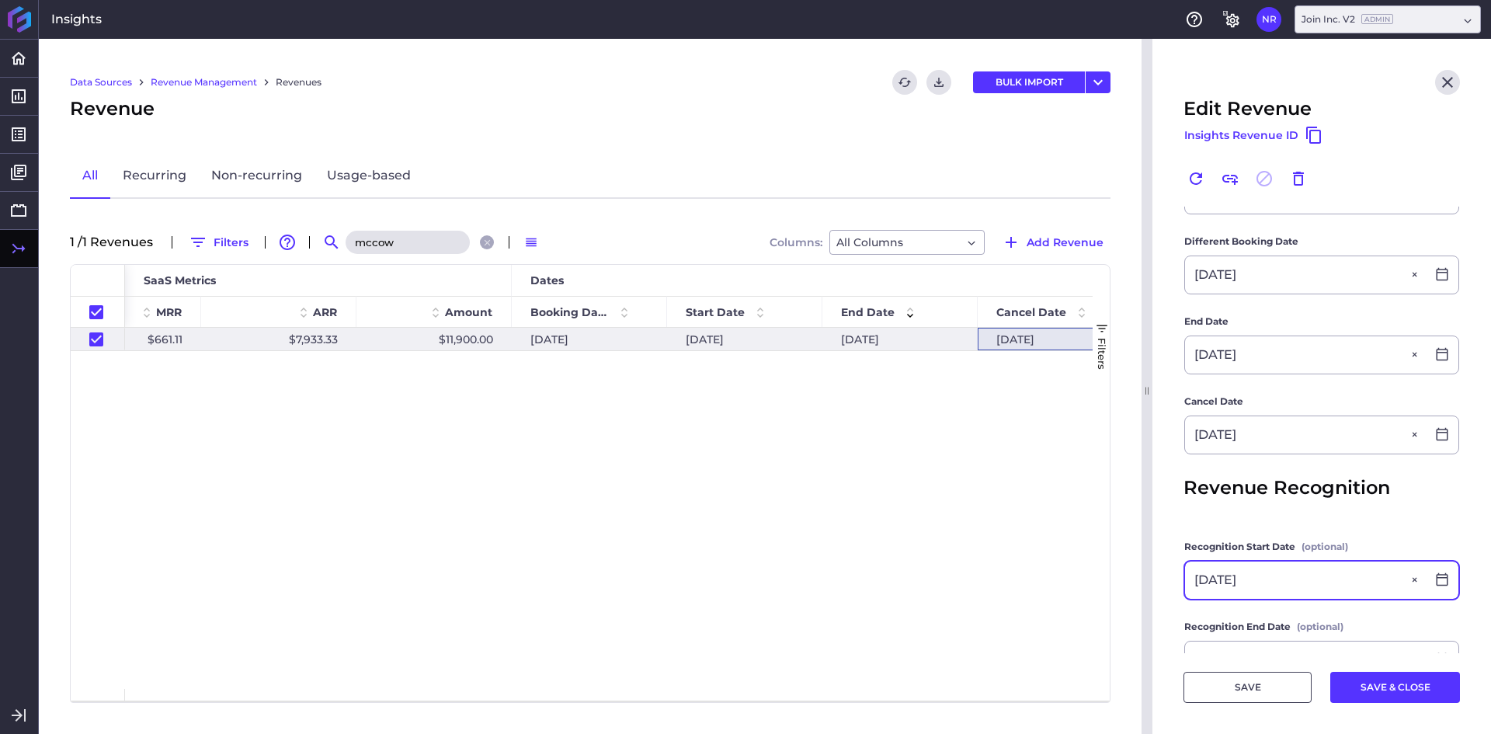
scroll to position [466, 0]
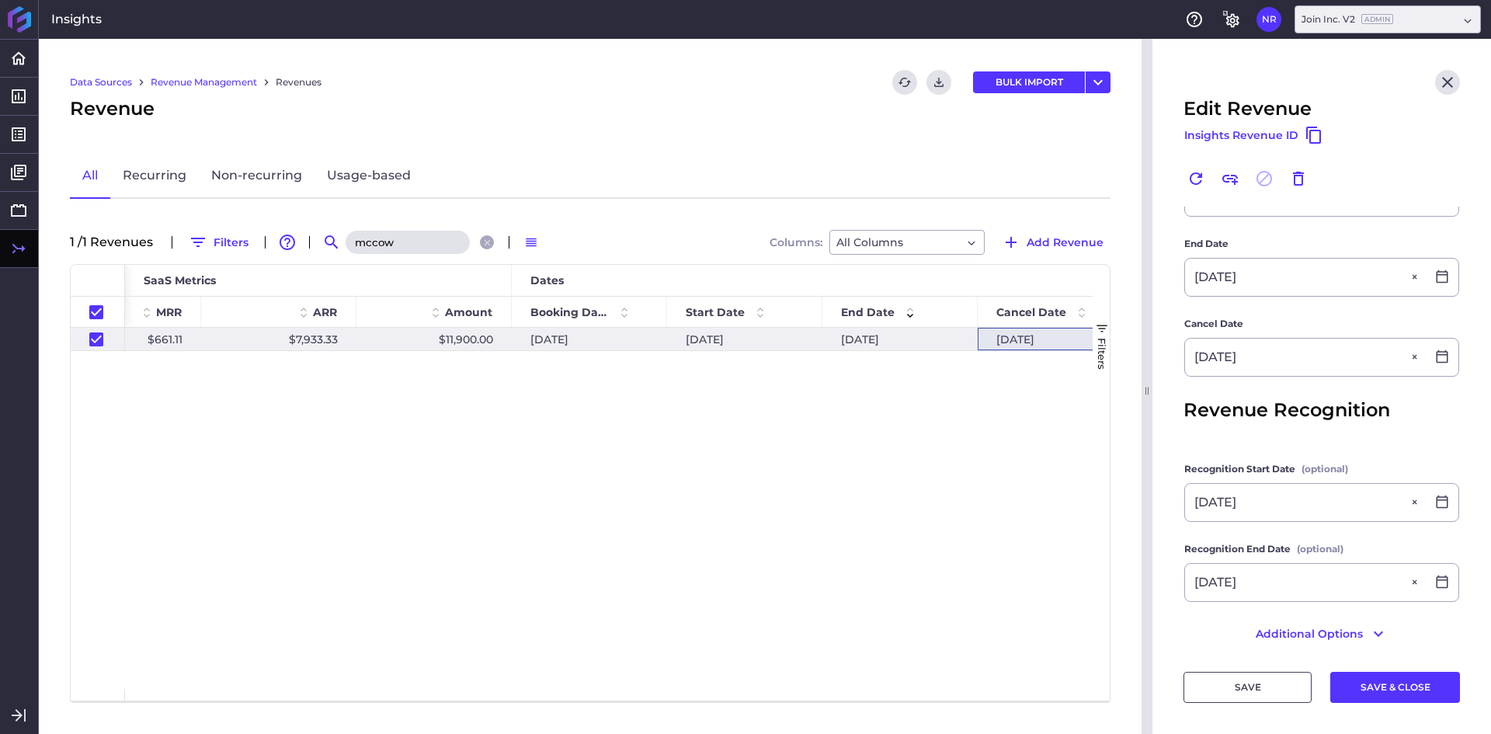
click at [403, 247] on input "mccow" at bounding box center [407, 242] width 124 height 23
click at [389, 241] on input "mccow" at bounding box center [407, 242] width 124 height 23
type input "u"
checkbox input "false"
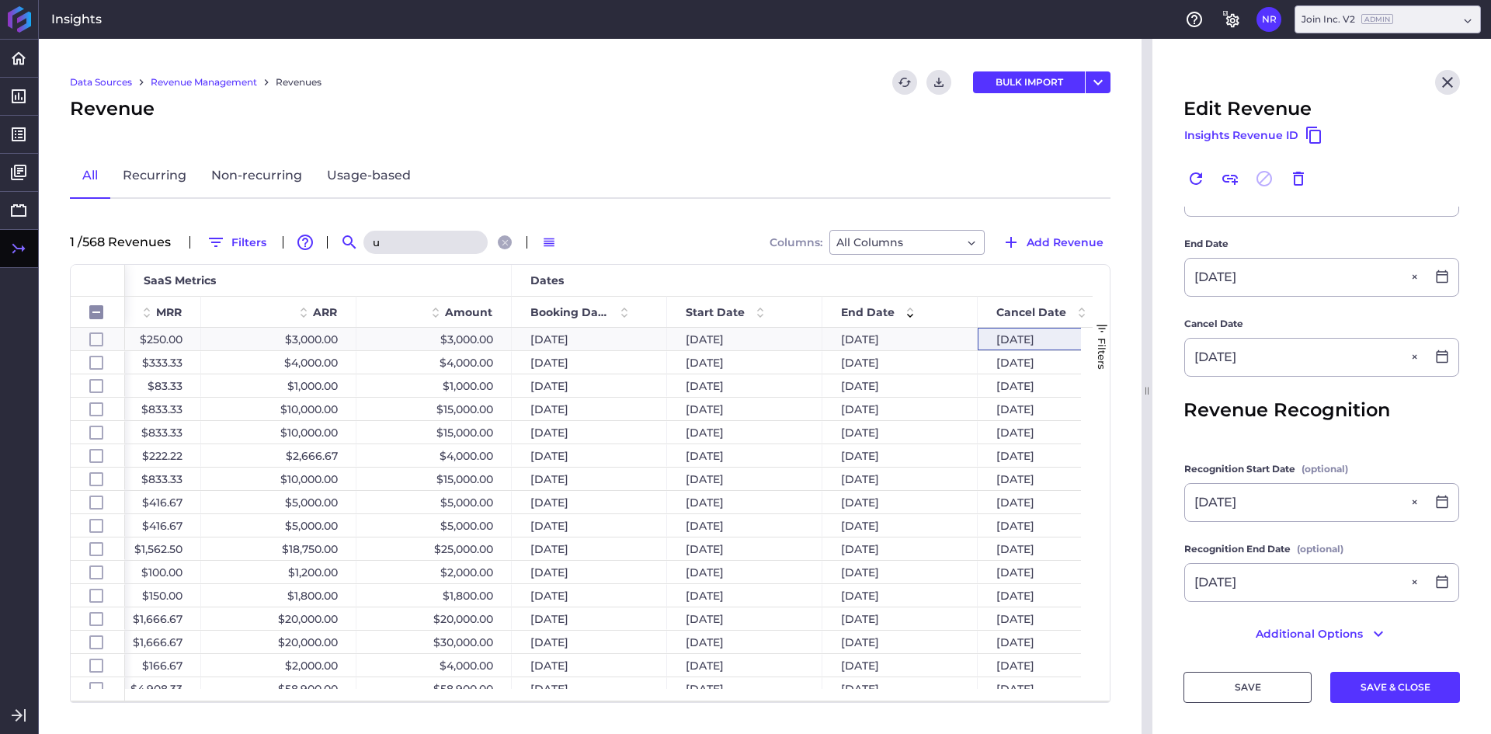
click at [389, 240] on input "u" at bounding box center [425, 242] width 124 height 23
type input "ur"
checkbox input "false"
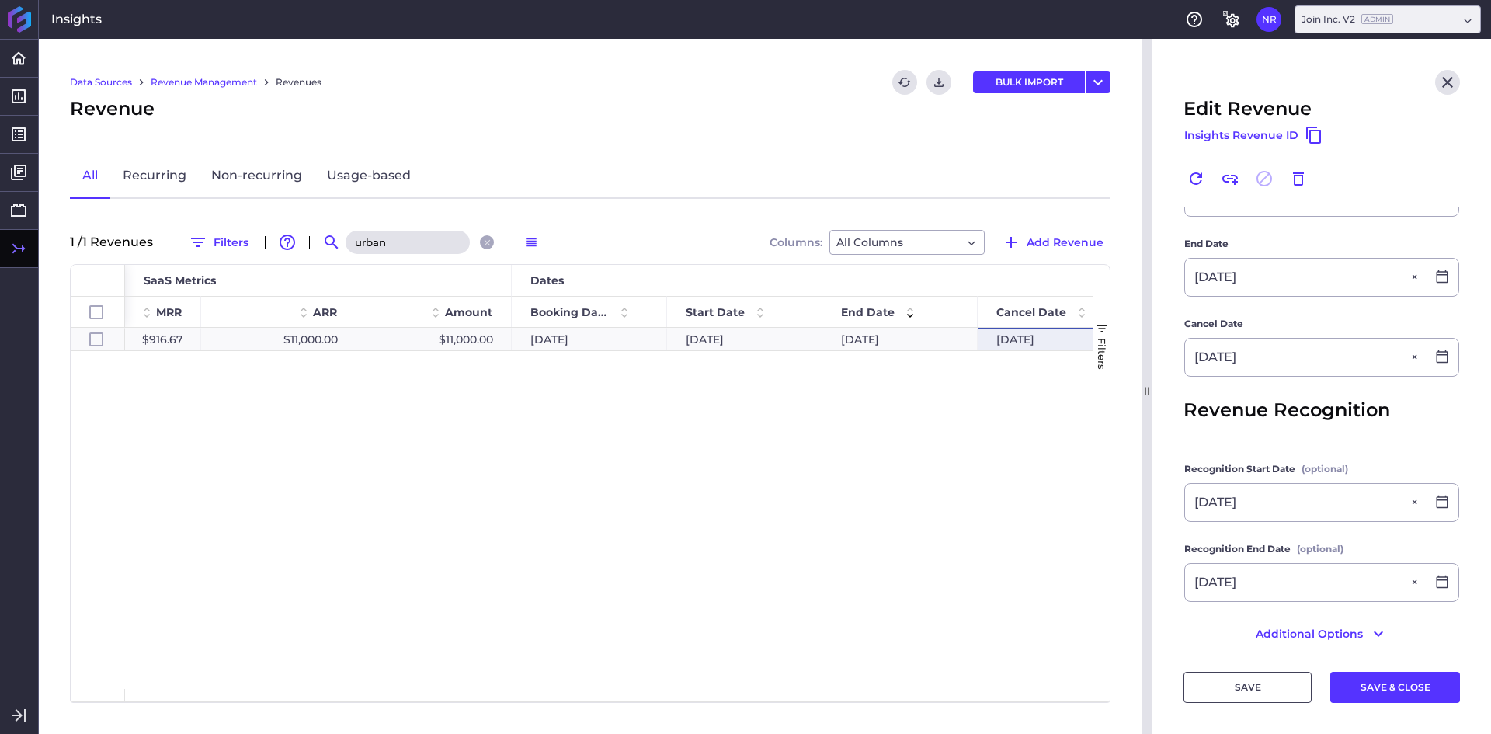
type input "urban"
click at [395, 547] on div "Urban One Builders - Subscription $916.67 $11,000.00 $11,000.00 04/04/2024 03/2…" at bounding box center [608, 508] width 967 height 361
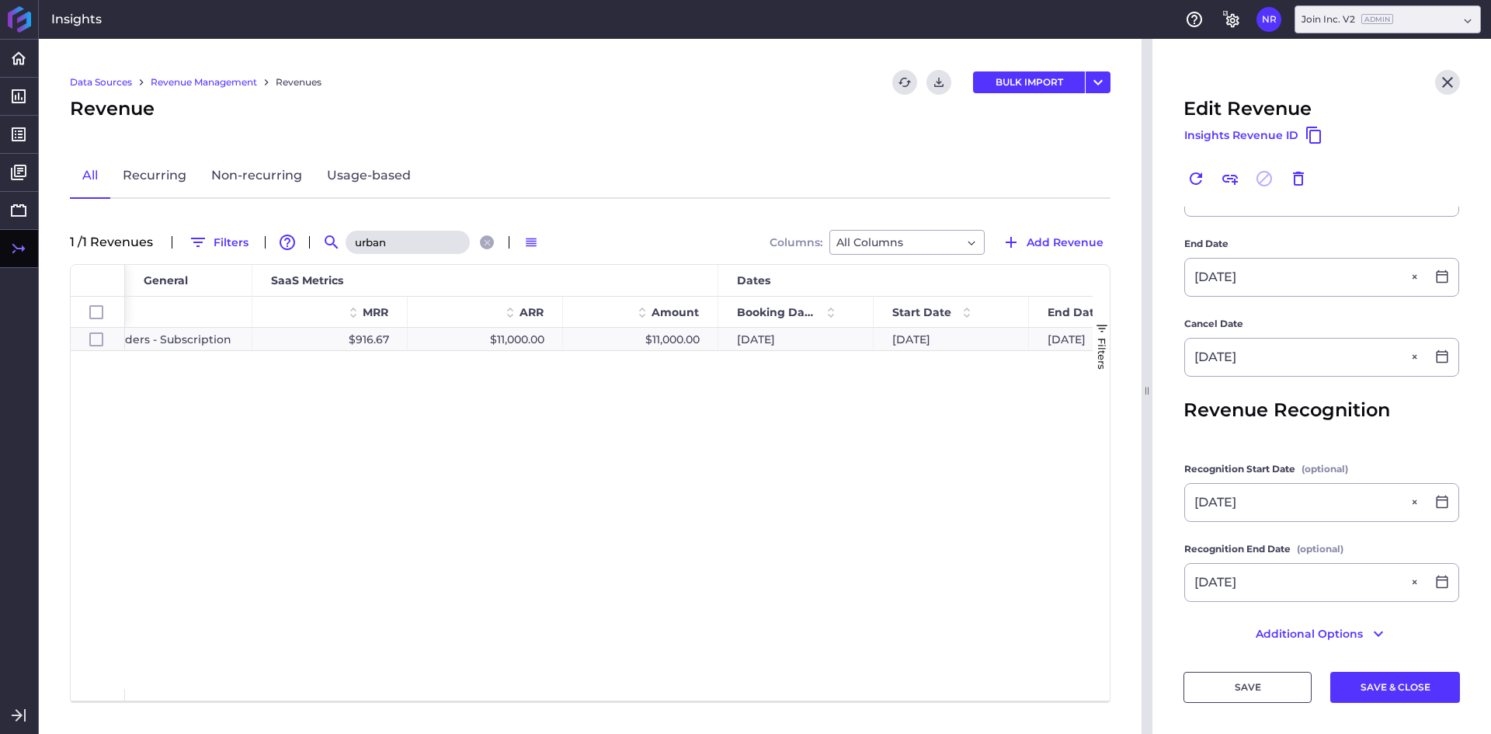
scroll to position [0, 689]
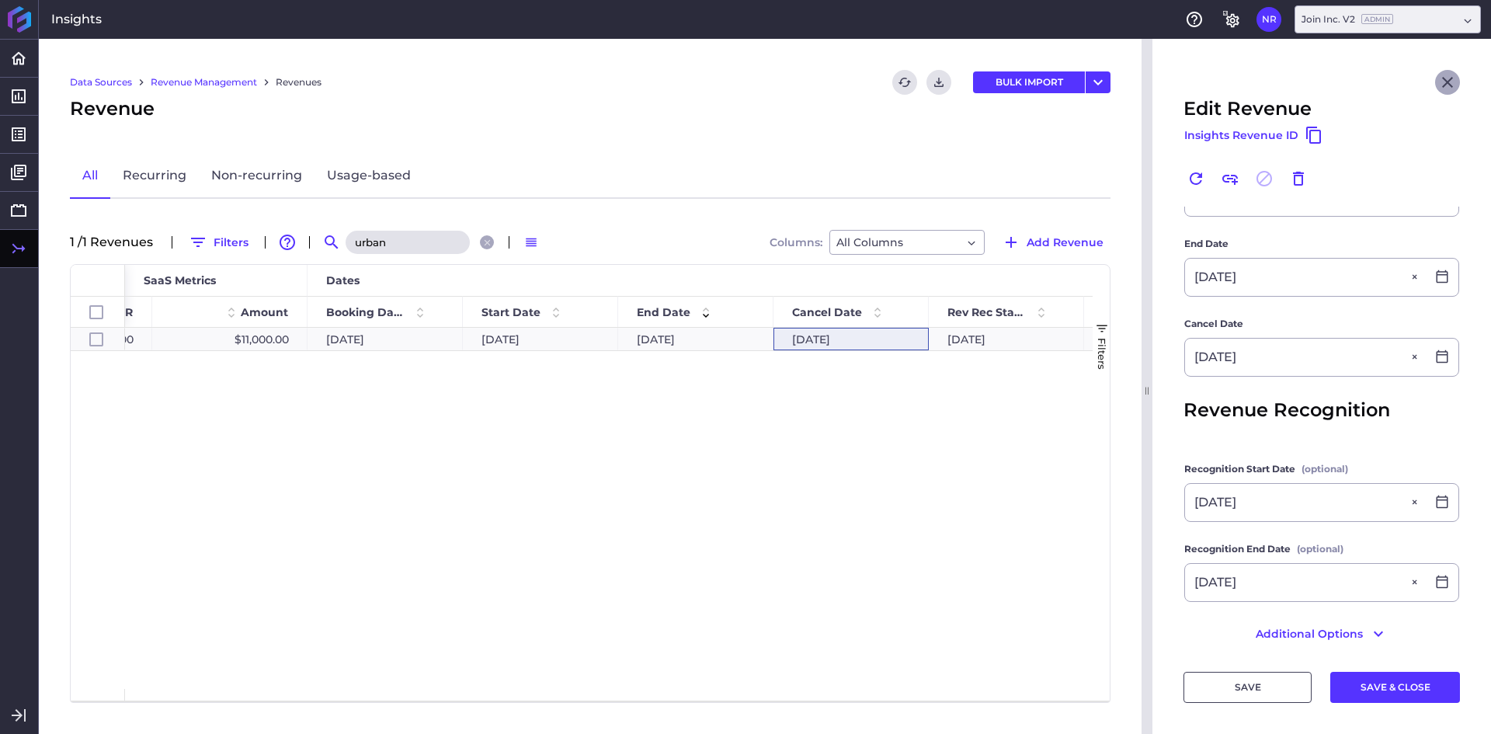
click at [1438, 82] on icon "Close" at bounding box center [1447, 82] width 19 height 19
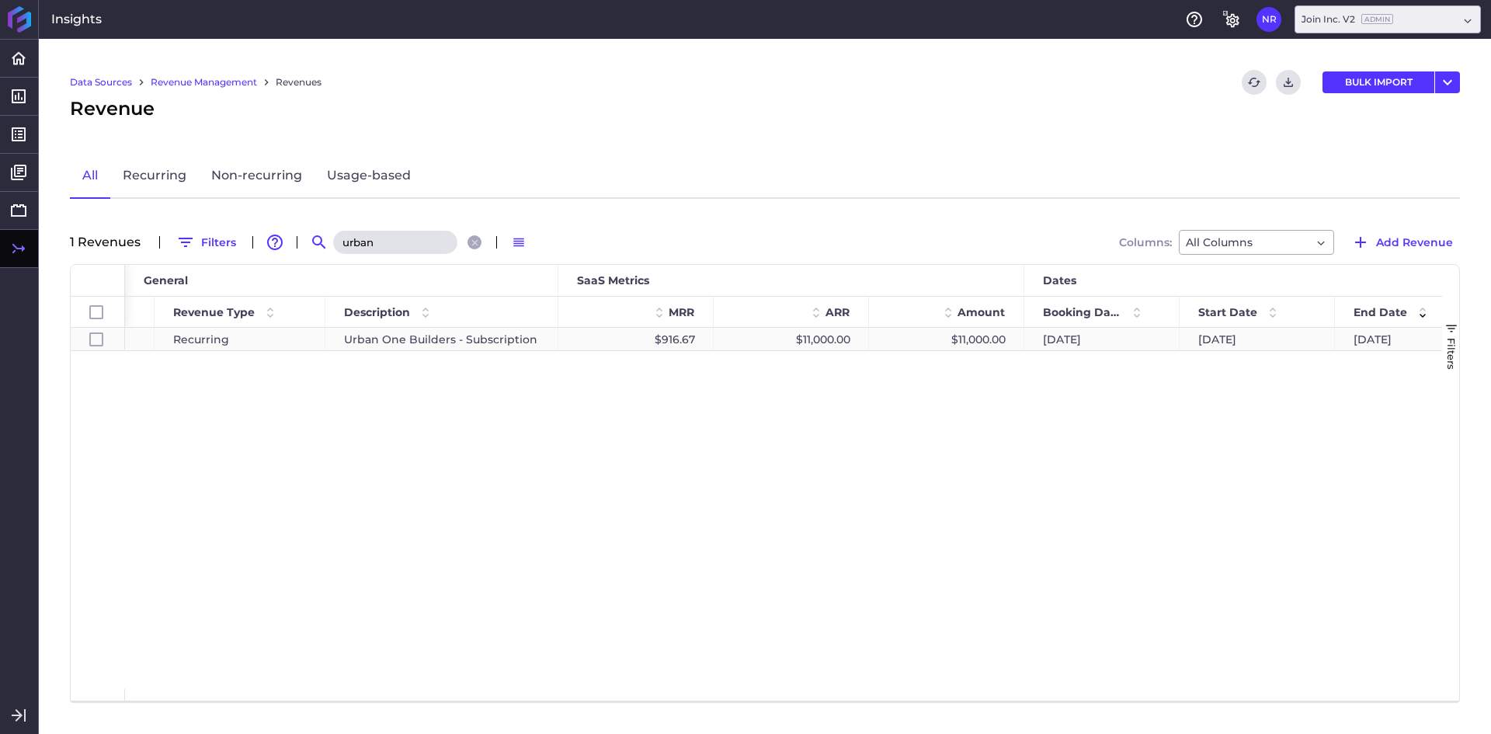
click at [510, 341] on div "Urban One Builders - Subscription" at bounding box center [441, 339] width 233 height 23
checkbox input "true"
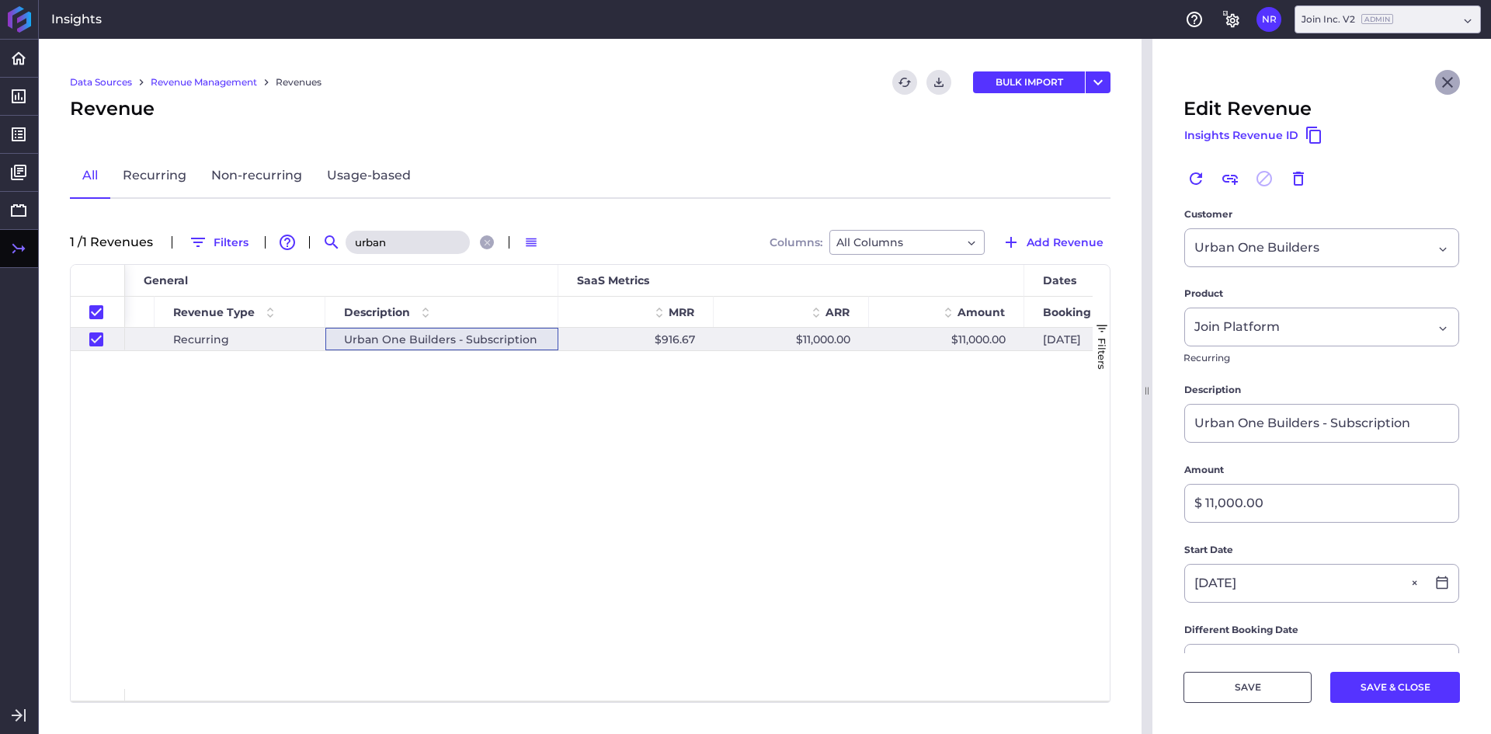
click at [1438, 88] on icon "Close" at bounding box center [1447, 82] width 19 height 19
checkbox input "false"
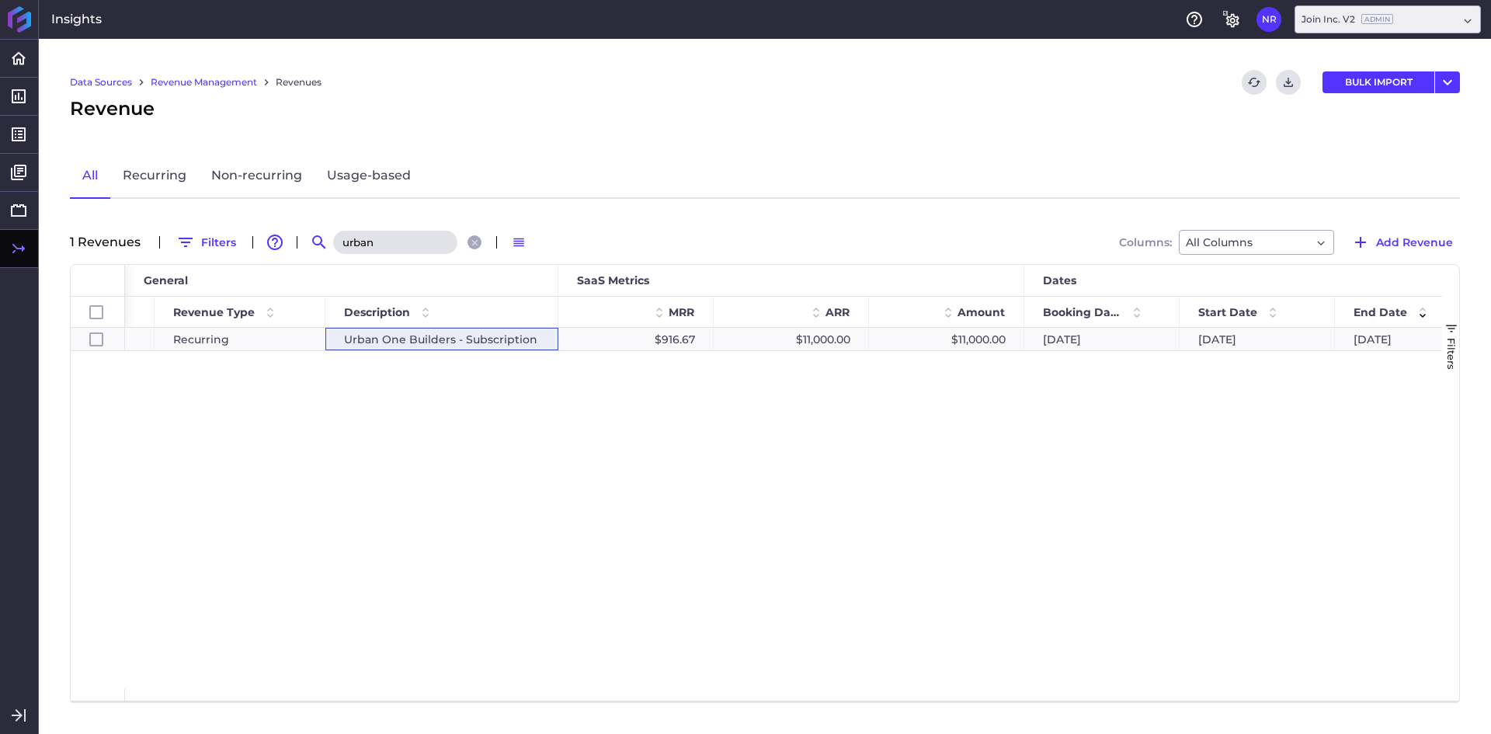
click at [387, 231] on input "urban" at bounding box center [395, 242] width 124 height 23
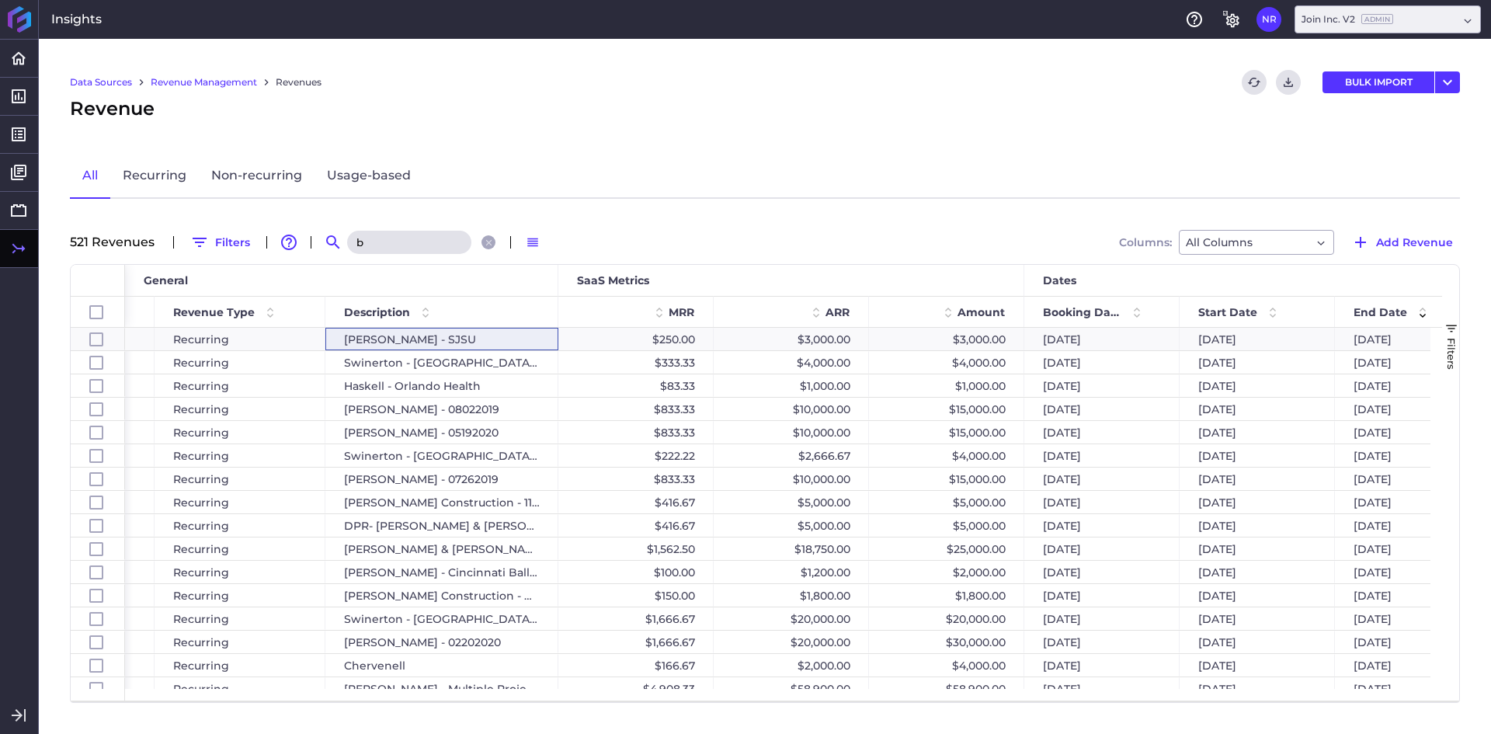
click at [387, 231] on input "b" at bounding box center [409, 242] width 124 height 23
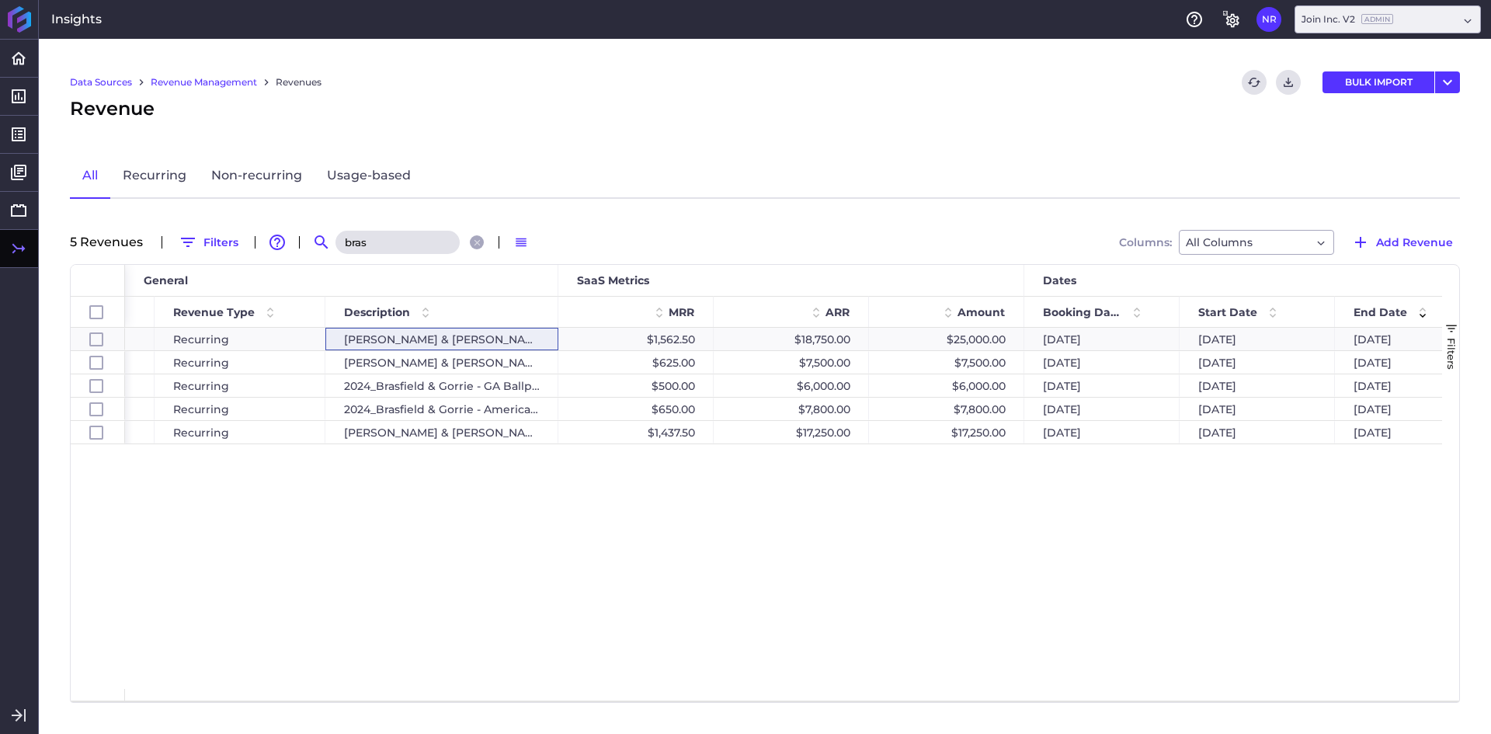
type input "bras"
click at [865, 556] on div "Join Platform Recurring Brasfield & Gorrie $1,562.50 $18,750.00 $25,000.00 12/0…" at bounding box center [783, 508] width 1317 height 361
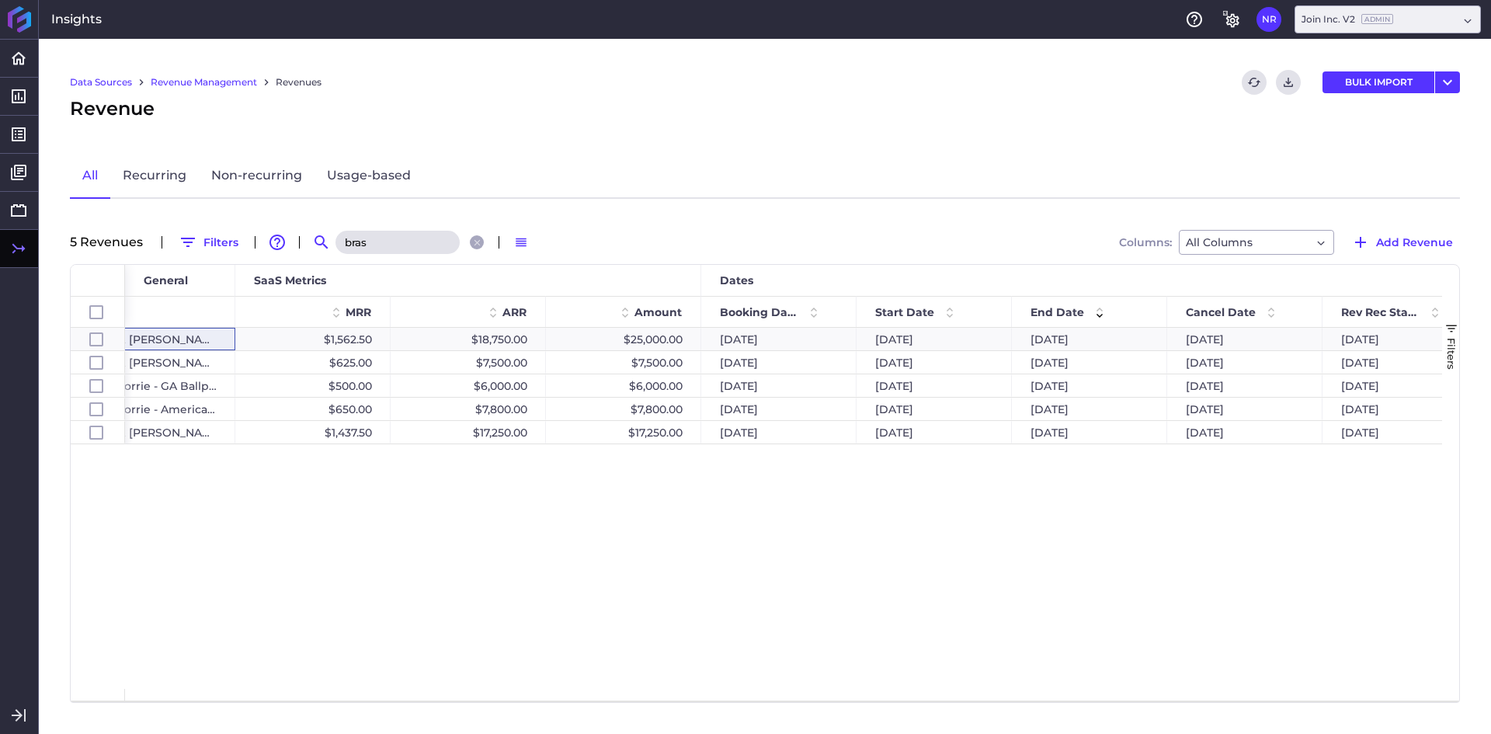
scroll to position [0, 911]
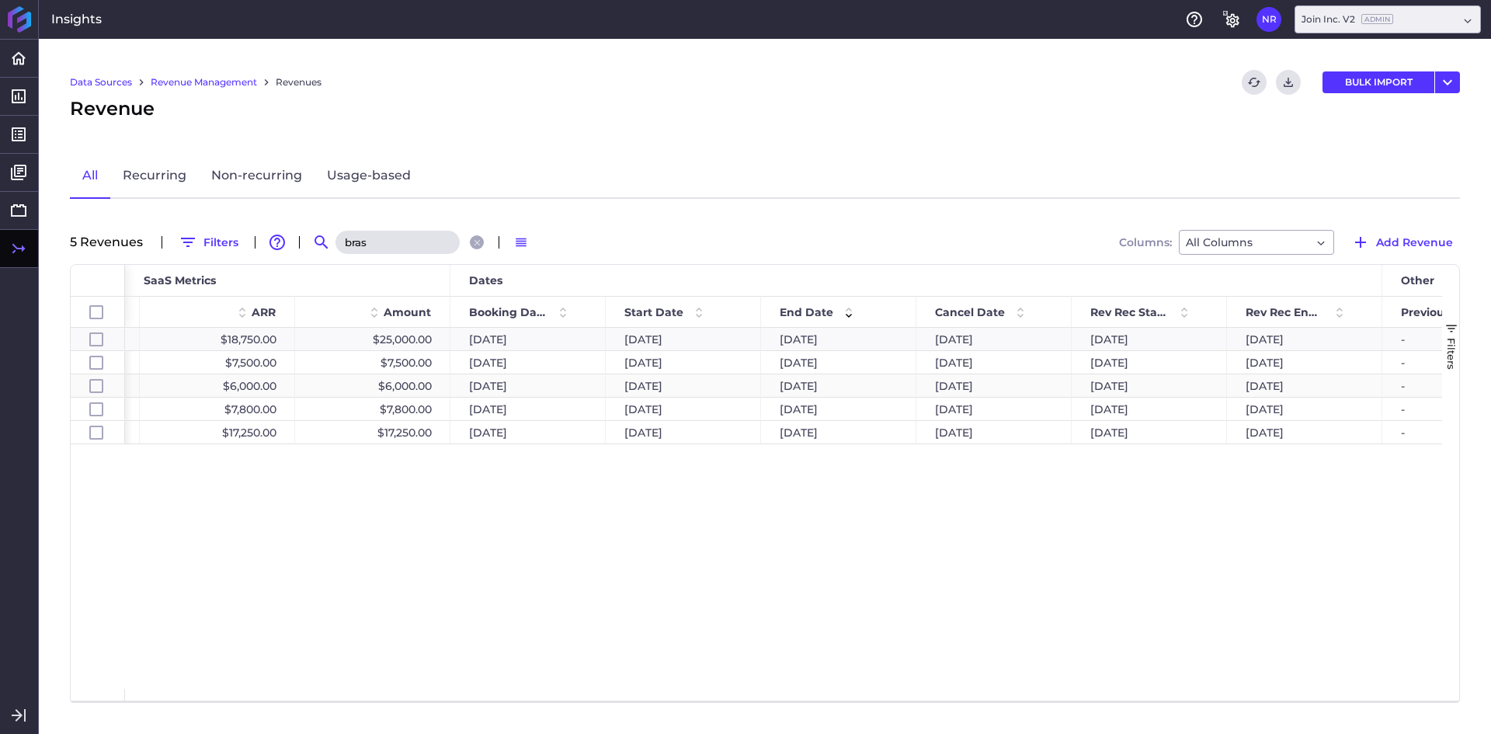
click at [939, 384] on div "02/15/2025" at bounding box center [993, 385] width 155 height 23
checkbox input "false"
checkbox input "true"
checkbox input "false"
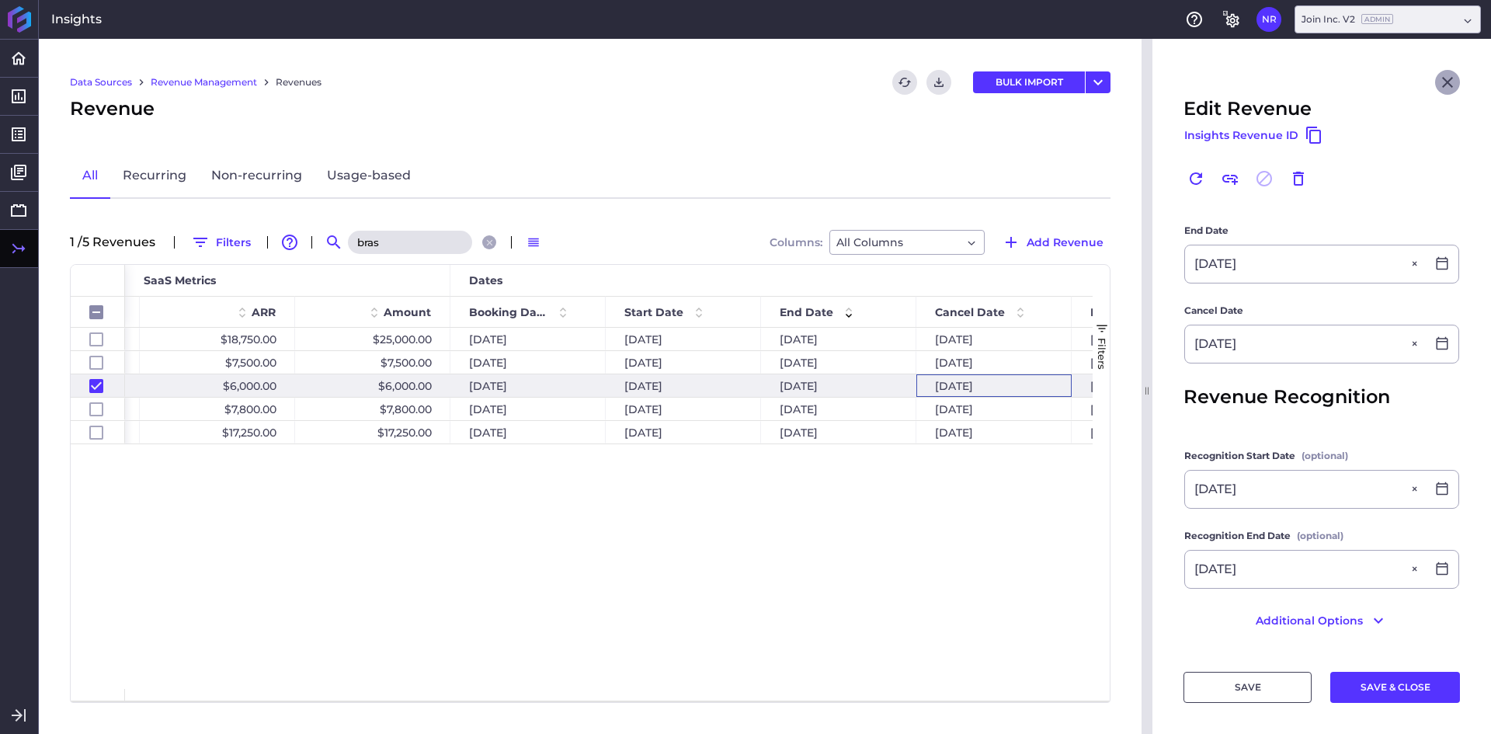
click at [1438, 82] on icon "Close" at bounding box center [1447, 82] width 19 height 19
checkbox input "false"
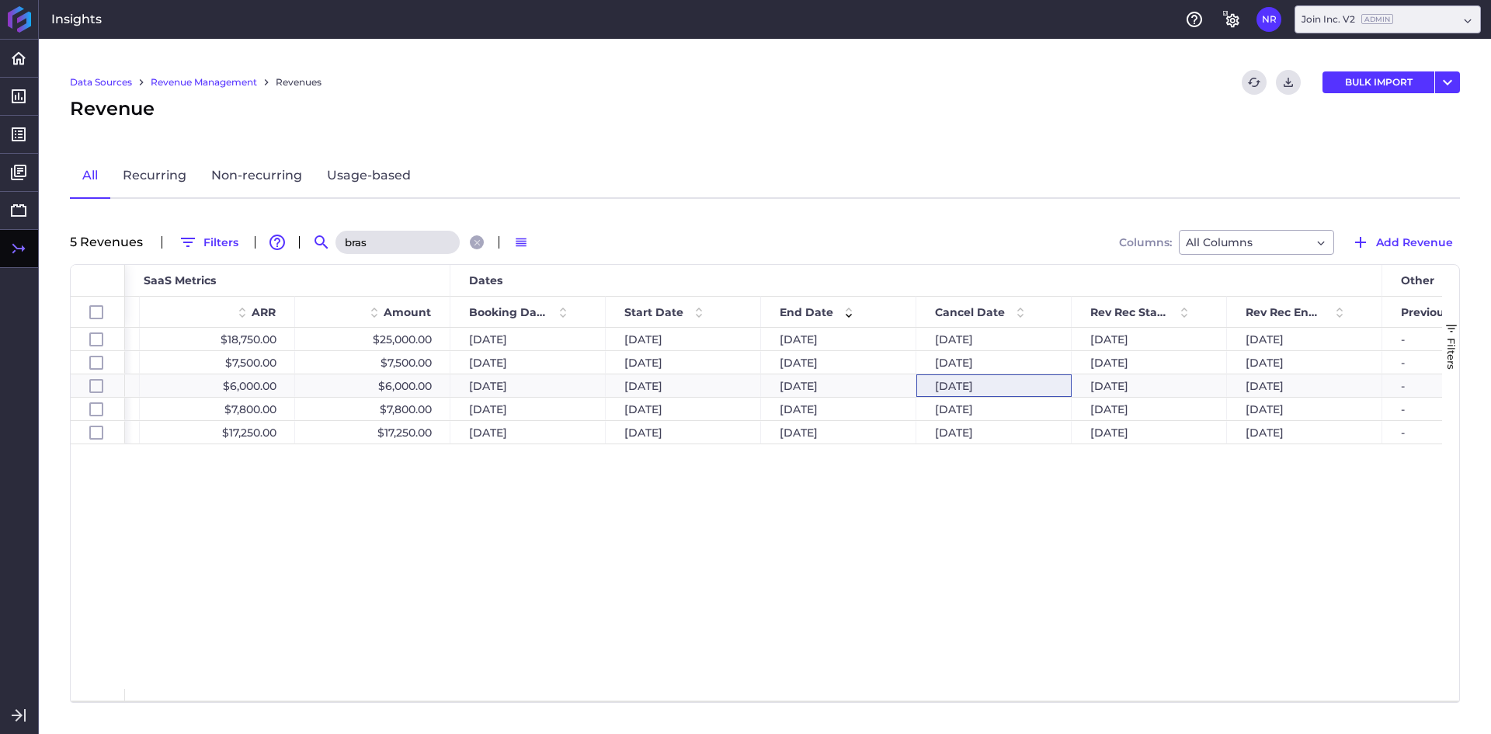
click at [434, 248] on input "bras" at bounding box center [397, 242] width 124 height 23
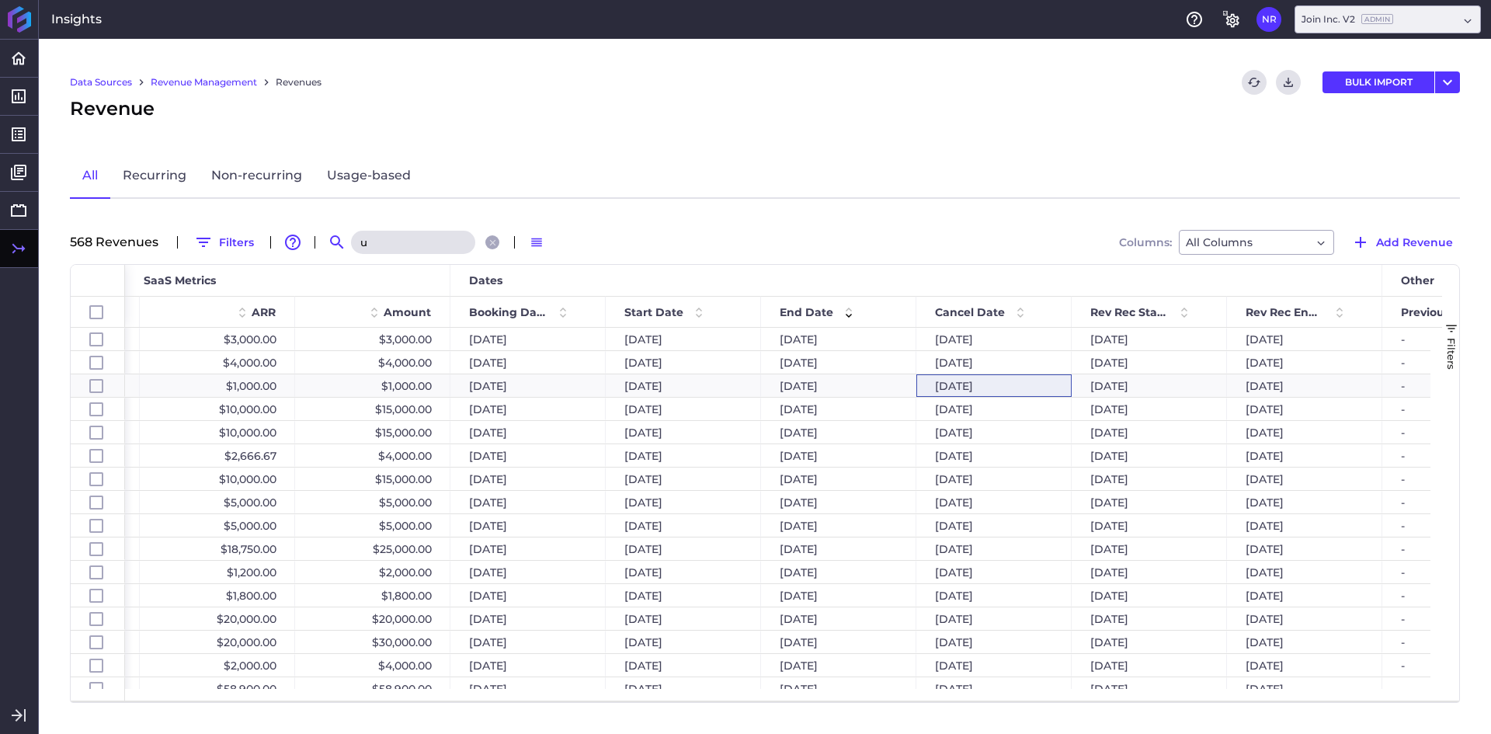
click at [439, 248] on input "u" at bounding box center [413, 242] width 124 height 23
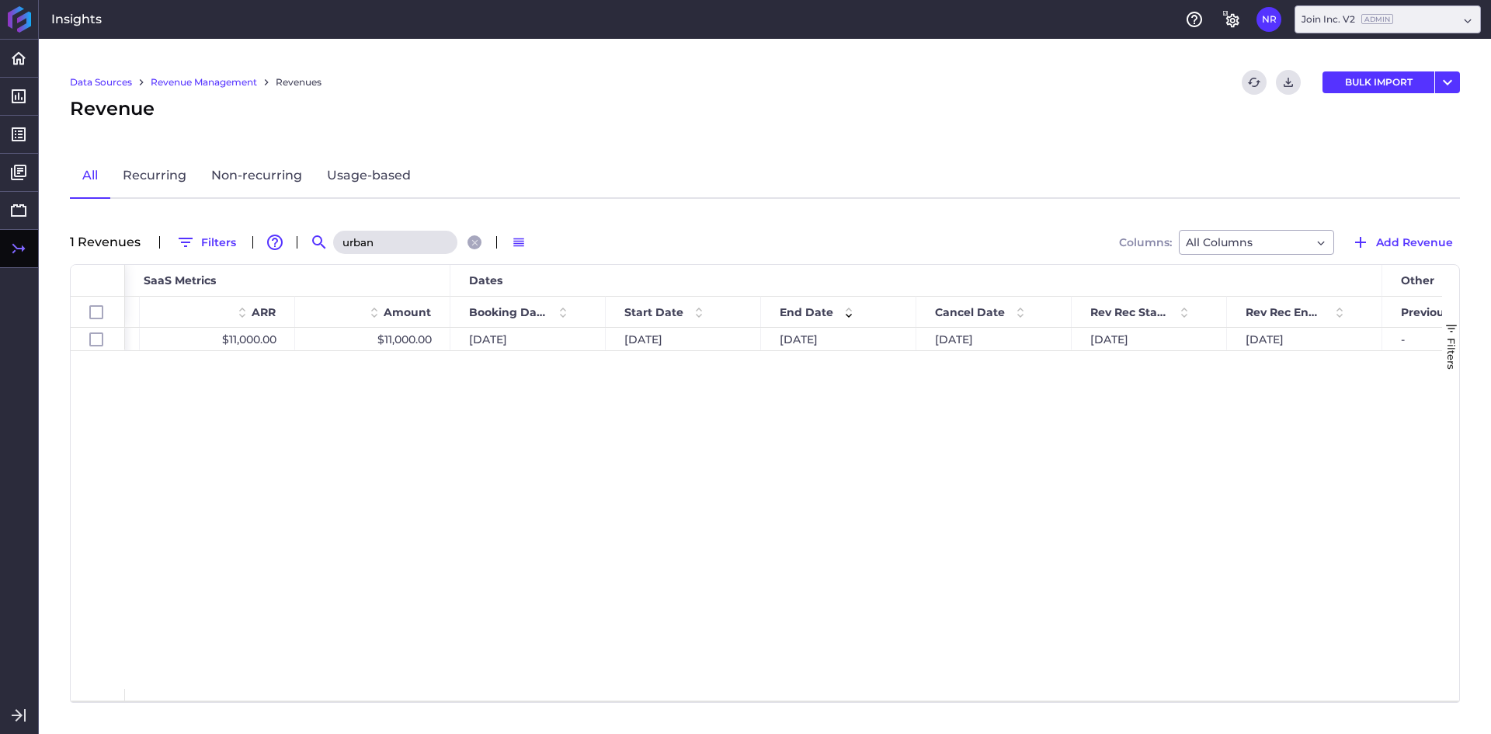
type input "urban"
click at [537, 342] on div "04/04/2024" at bounding box center [527, 339] width 155 height 23
checkbox input "true"
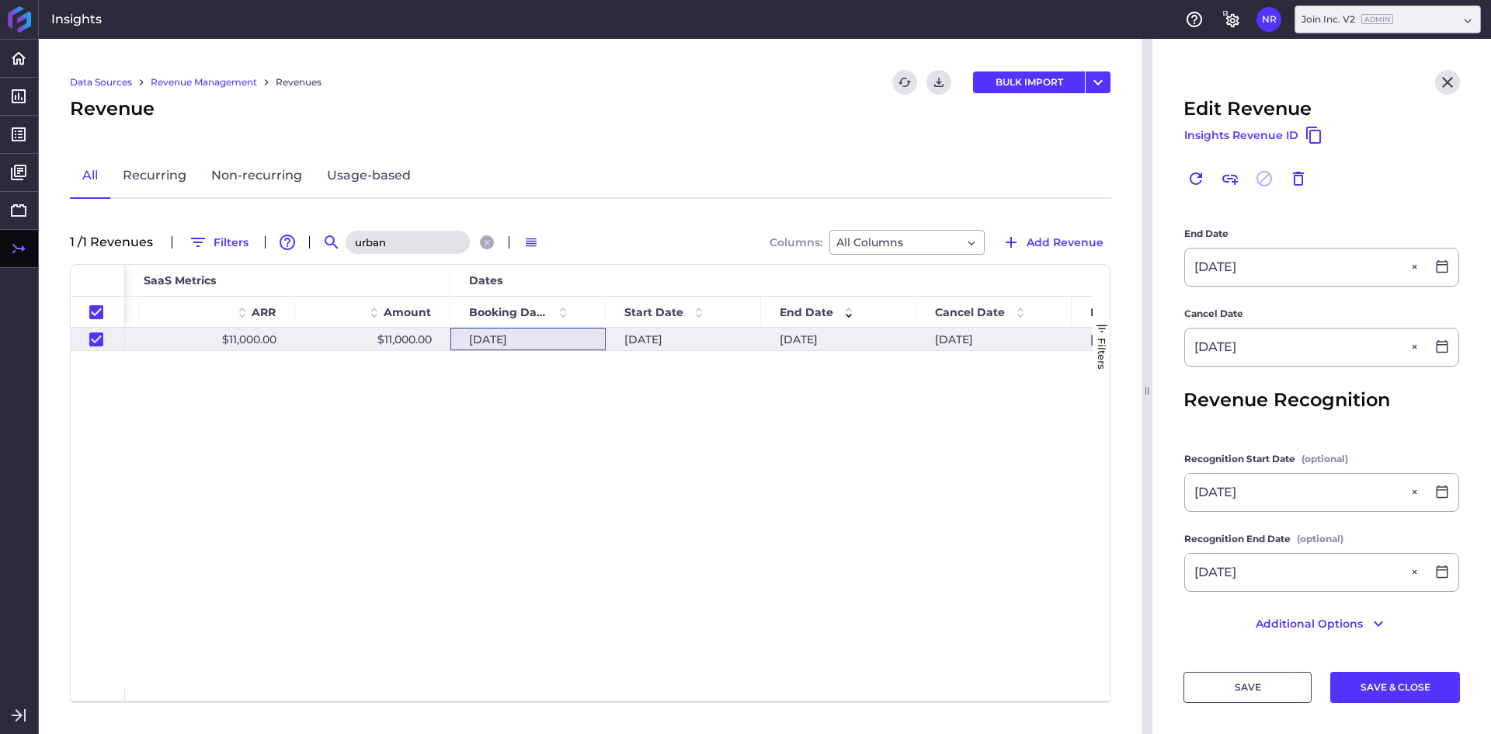
scroll to position [479, 0]
drag, startPoint x: 1370, startPoint y: 618, endPoint x: 1377, endPoint y: 606, distance: 14.3
click at [1370, 618] on icon "button" at bounding box center [1378, 620] width 19 height 19
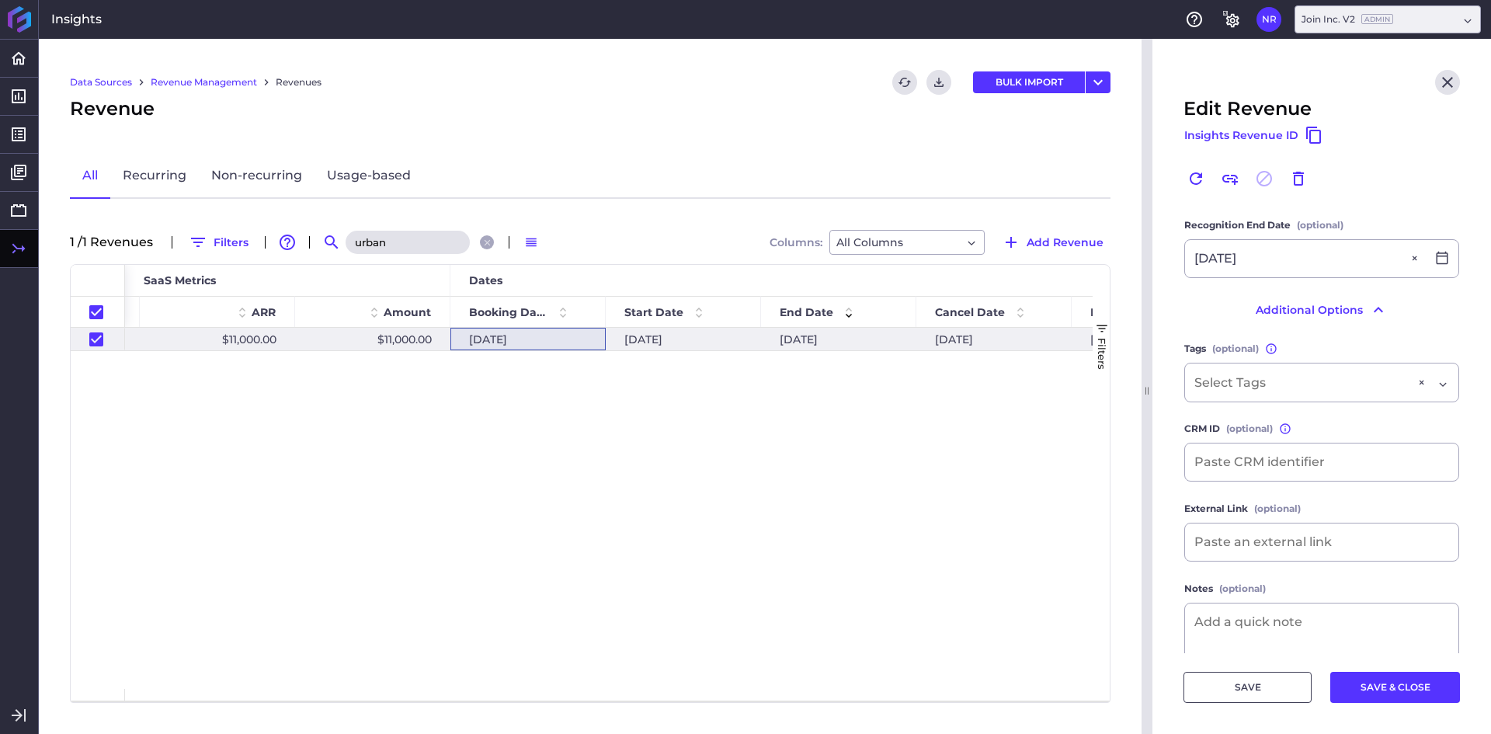
scroll to position [816, 0]
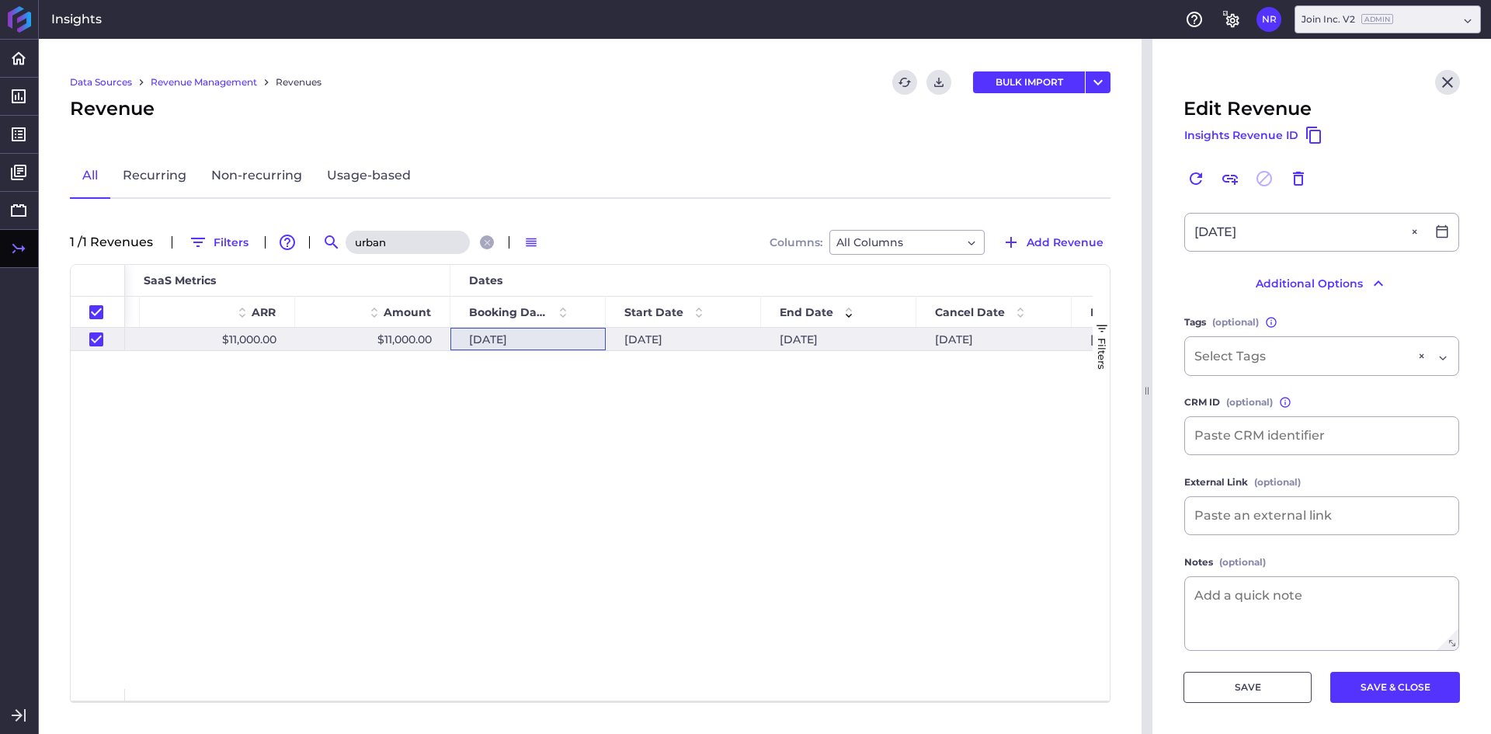
click at [384, 232] on input "urban" at bounding box center [407, 242] width 124 height 23
type input "b"
checkbox input "false"
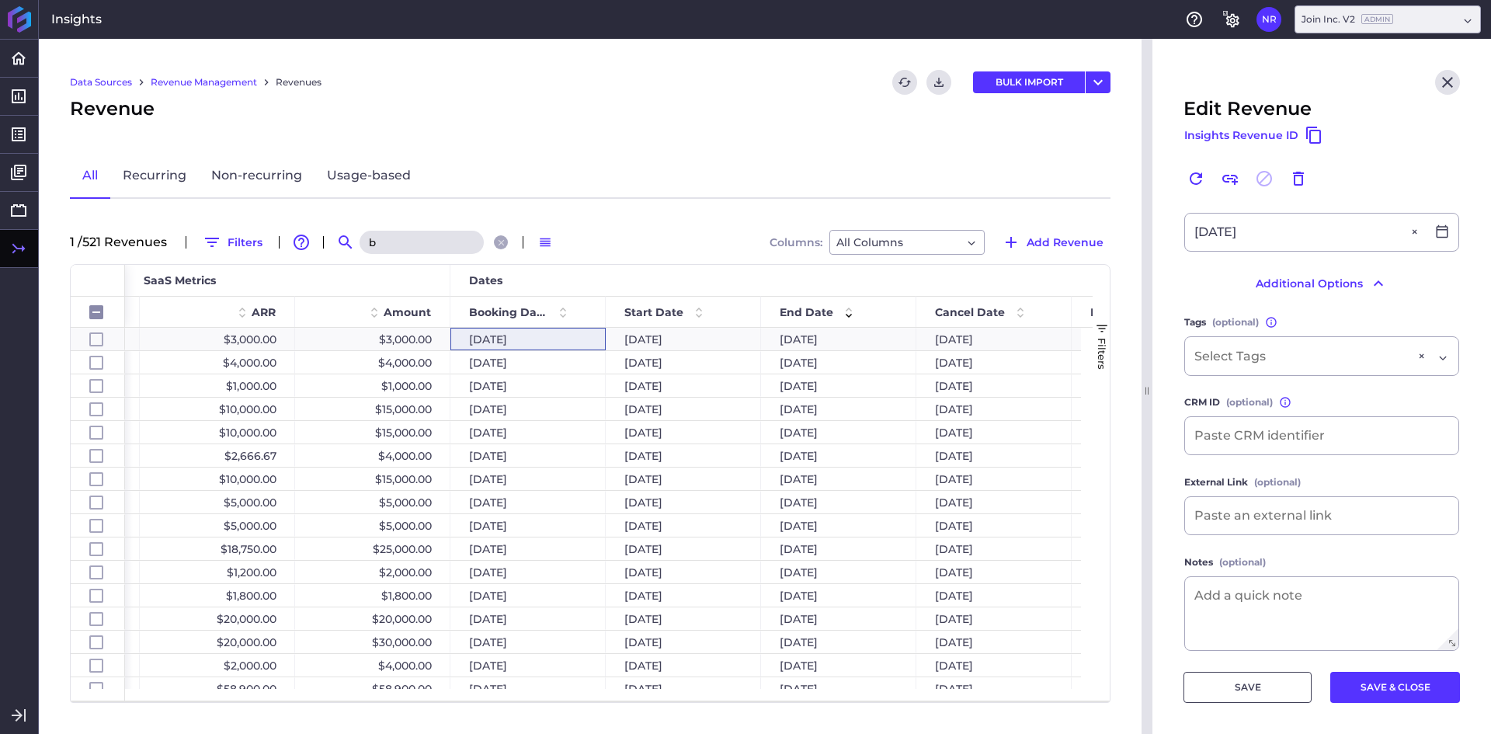
click at [384, 234] on input "b" at bounding box center [421, 242] width 124 height 23
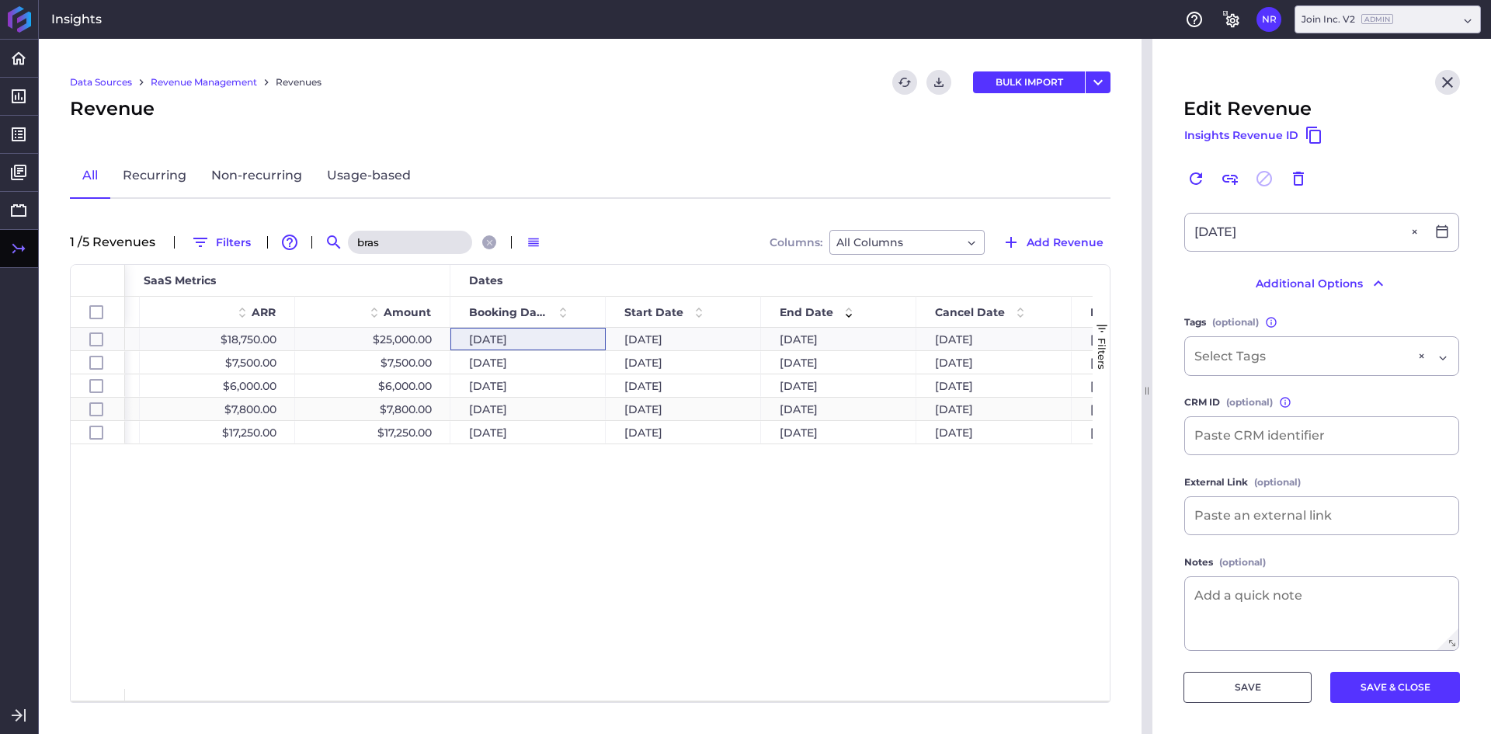
type input "bras"
click at [478, 480] on div "Brasfield & Gorrie $1,562.50 $18,750.00 $25,000.00 12/03/2019 12/03/2019 04/02/…" at bounding box center [608, 508] width 967 height 361
click at [518, 382] on div "02/19/2024" at bounding box center [525, 385] width 155 height 23
checkbox input "false"
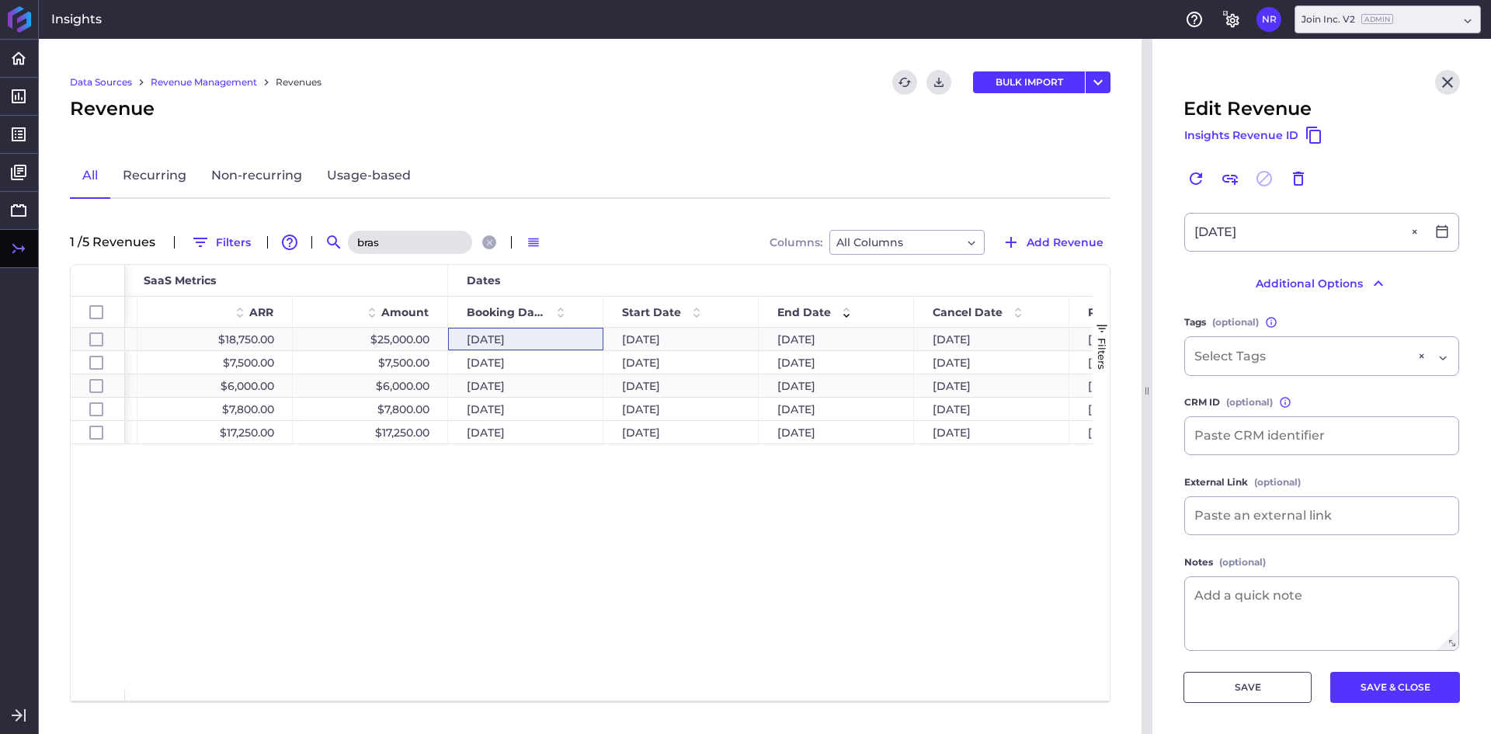
checkbox input "true"
checkbox input "false"
type input "2024_Brasfield & Gorrie - GA Ballpark Project- 2024 [PERSON_NAME]"
type input "$ 6,000.00"
type input "02/16/2024"
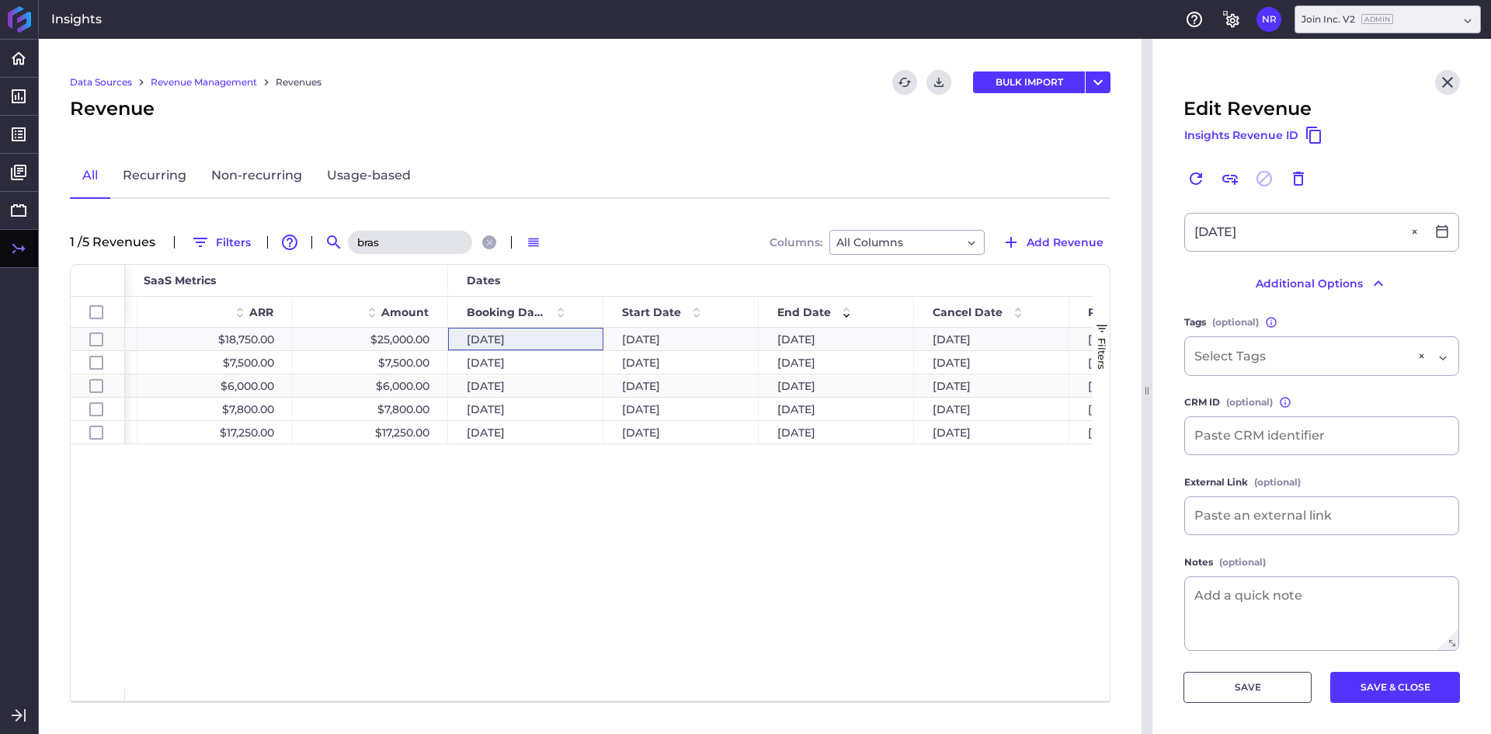
type input "02/19/2024"
type input "02/15/2025"
type input "02/16/2024"
type input "02/15/2025"
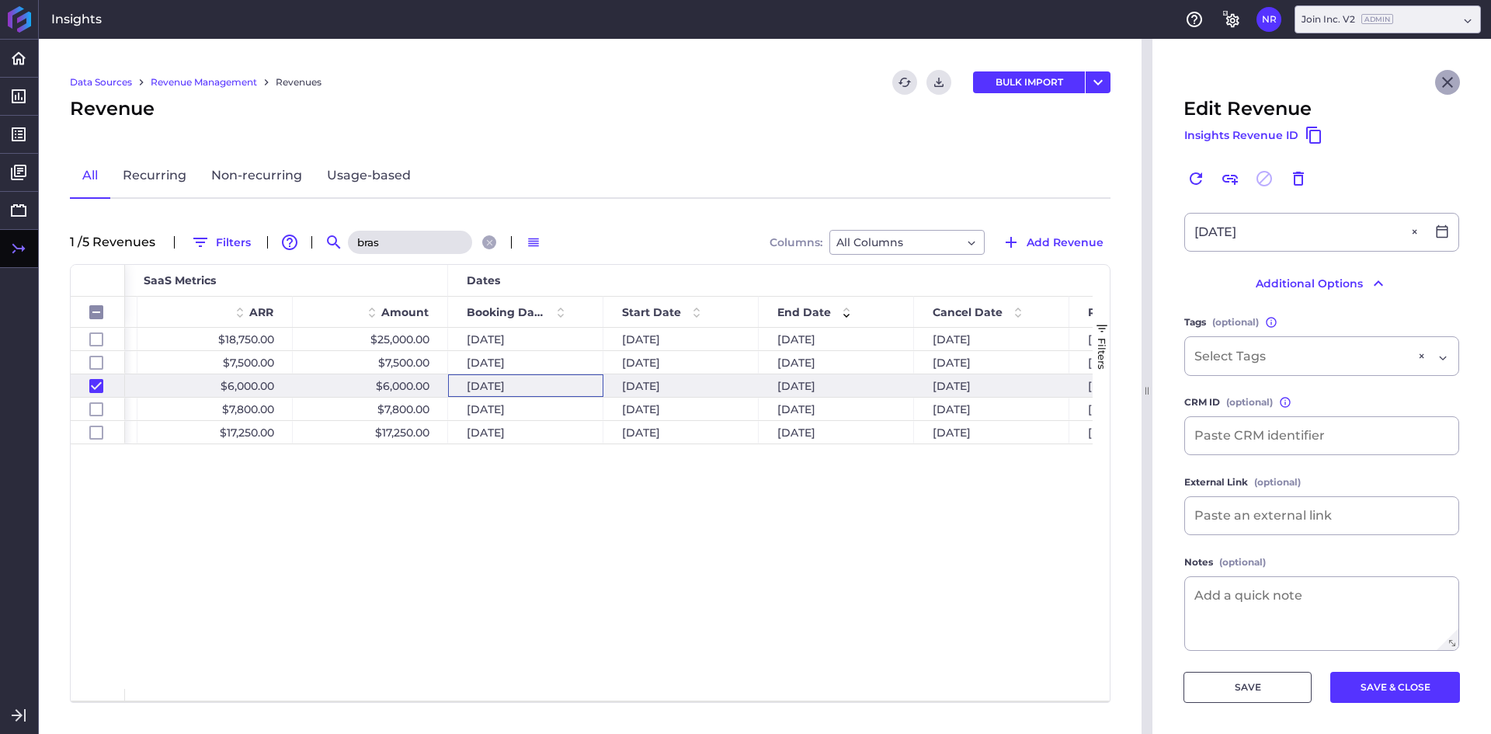
click at [1438, 80] on icon "Close" at bounding box center [1447, 82] width 19 height 19
checkbox input "false"
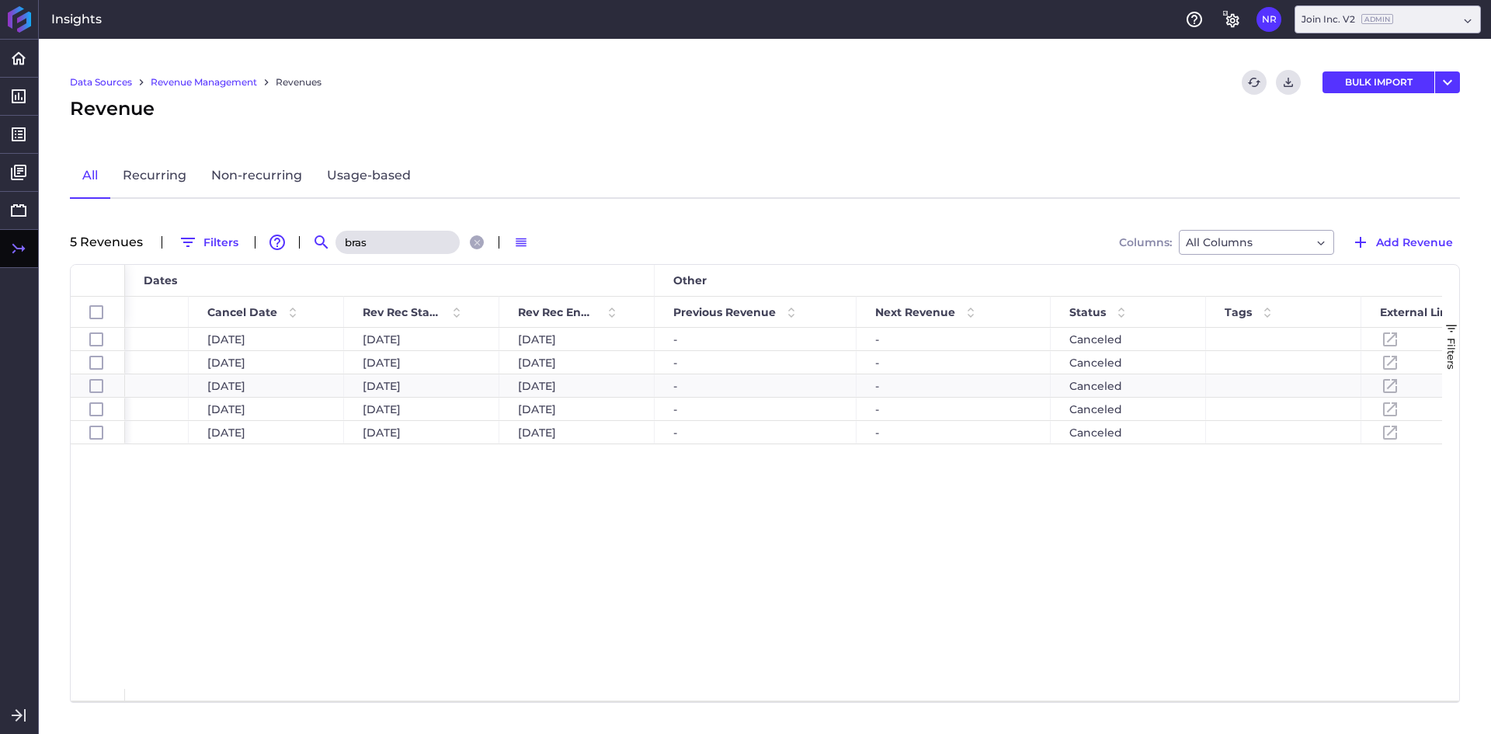
scroll to position [0, 1764]
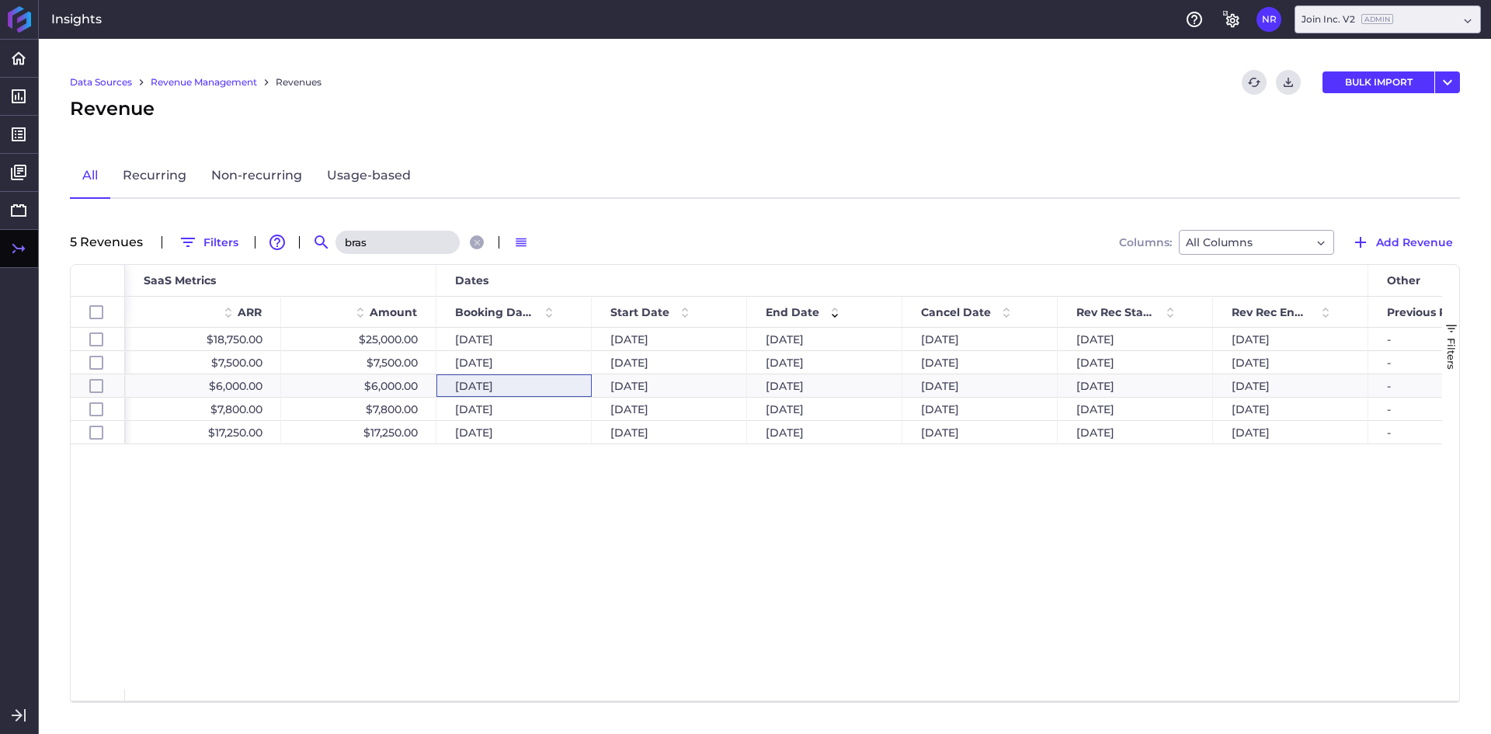
drag, startPoint x: 737, startPoint y: 687, endPoint x: 910, endPoint y: 682, distance: 173.2
click at [910, 682] on div "12/03/2019 12/03/2019 $25,000.00 $18,750.00 $1,562.50 Brasfield & Gorrie 04/02/…" at bounding box center [783, 508] width 1317 height 361
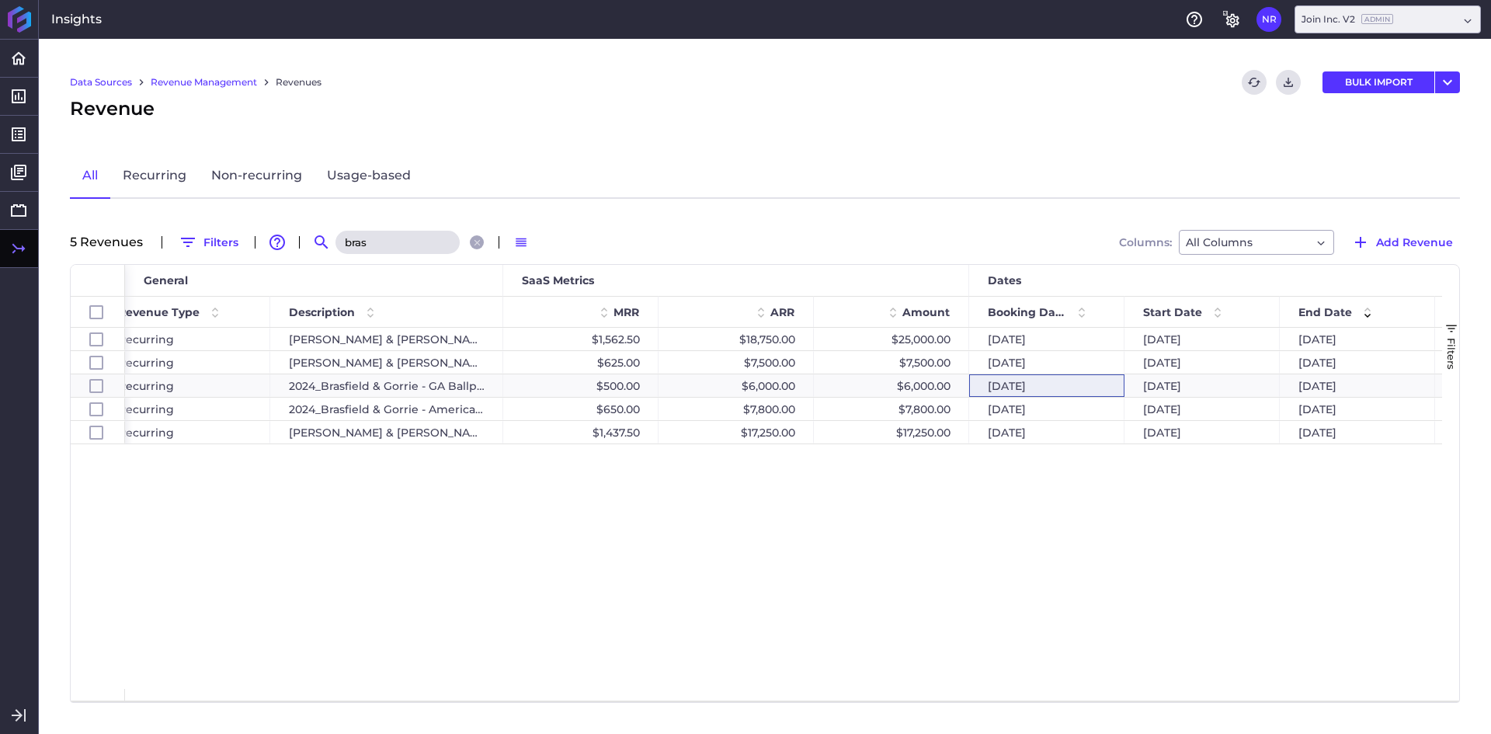
click at [407, 61] on div "Data Sources Revenue Management Revenues Refresh table data Download CSV BULK I…" at bounding box center [765, 386] width 1452 height 695
click at [381, 231] on input "bras" at bounding box center [397, 242] width 124 height 23
type input "f"
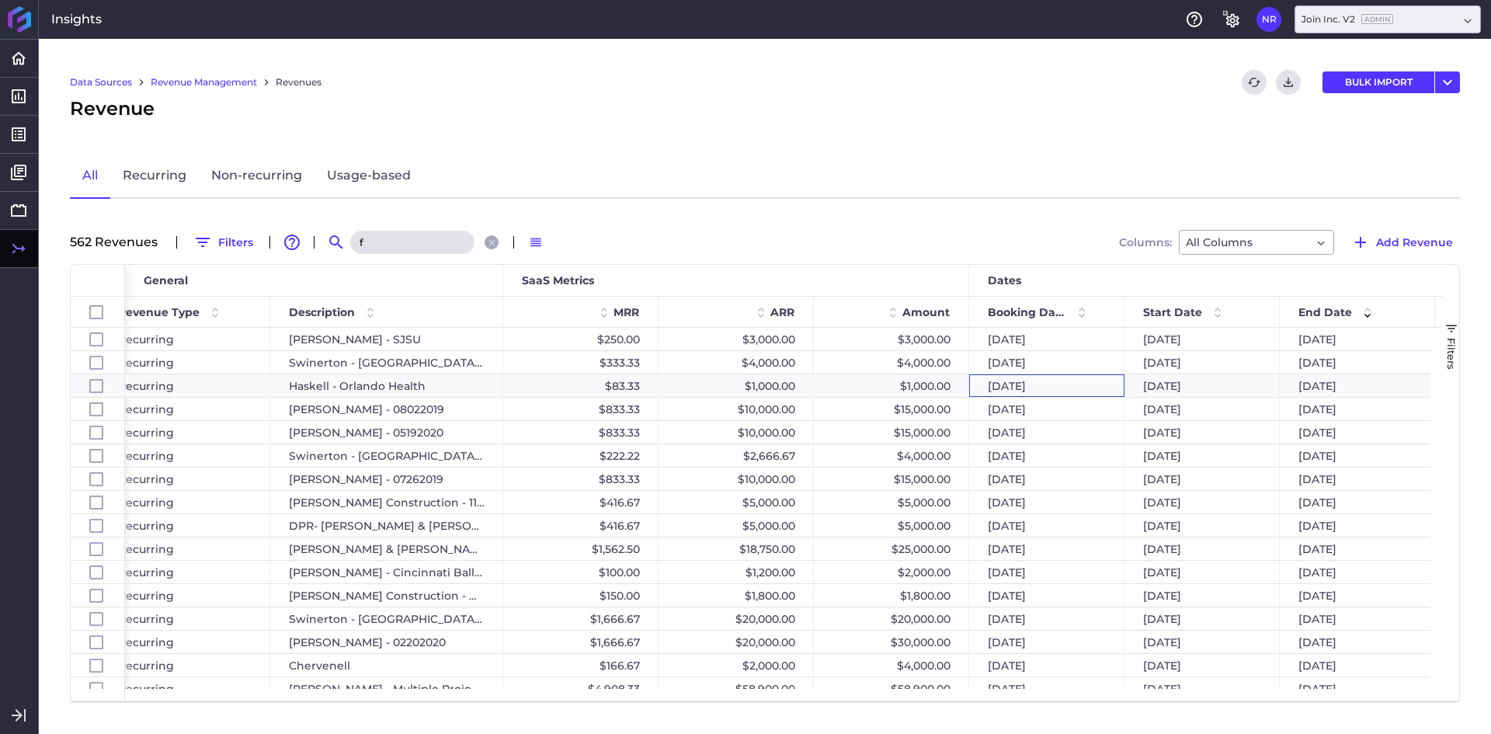
click at [391, 238] on input "f" at bounding box center [412, 242] width 124 height 23
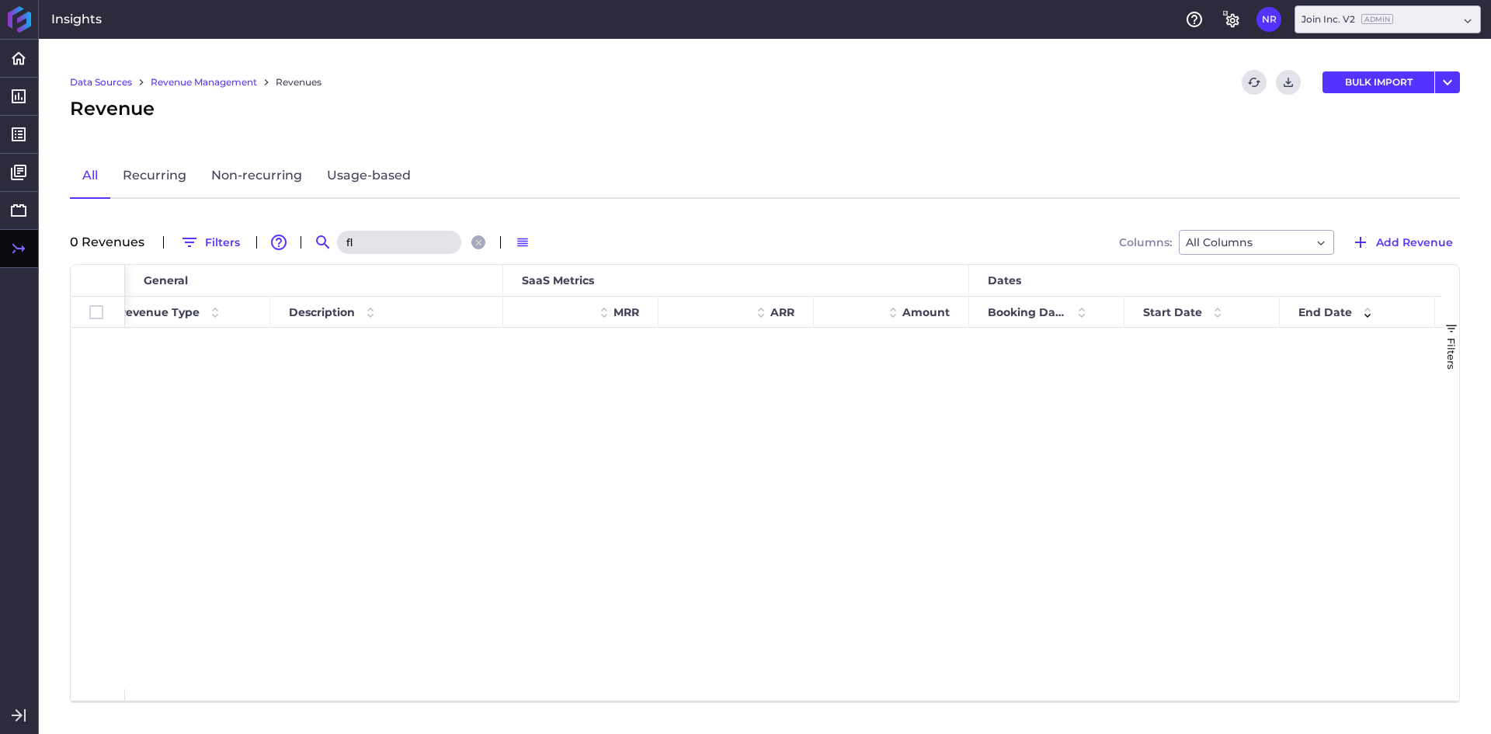
type input "f"
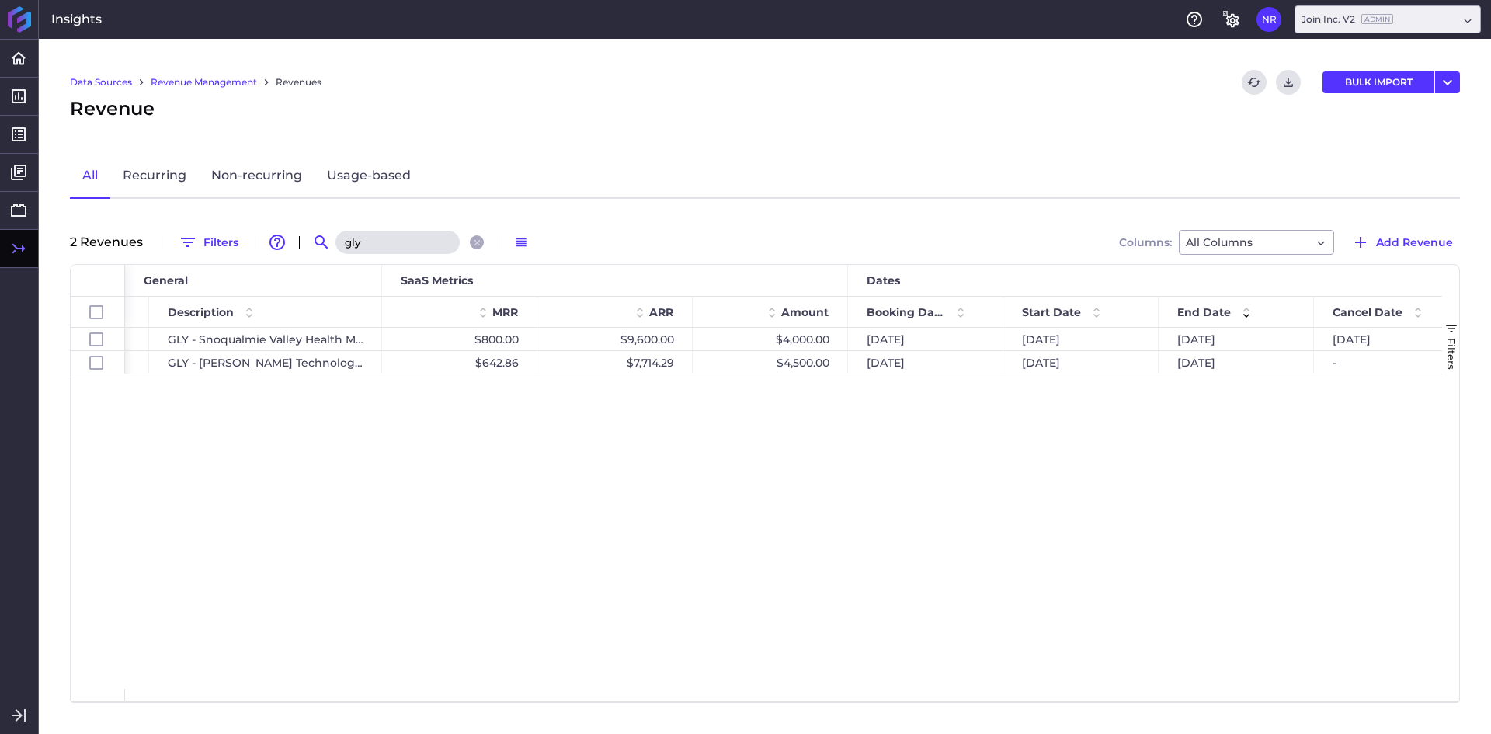
scroll to position [0, 550]
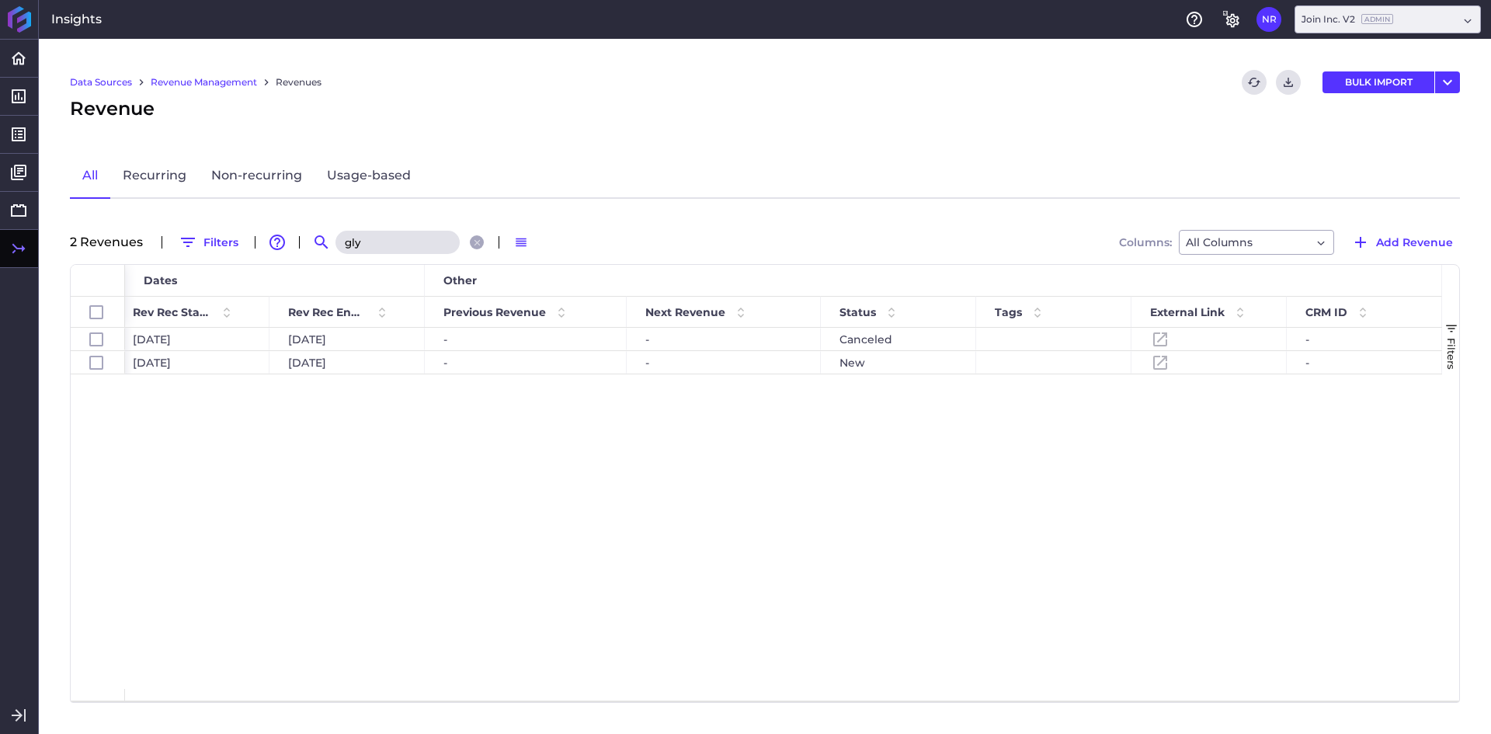
click at [375, 242] on input "gly" at bounding box center [397, 242] width 124 height 23
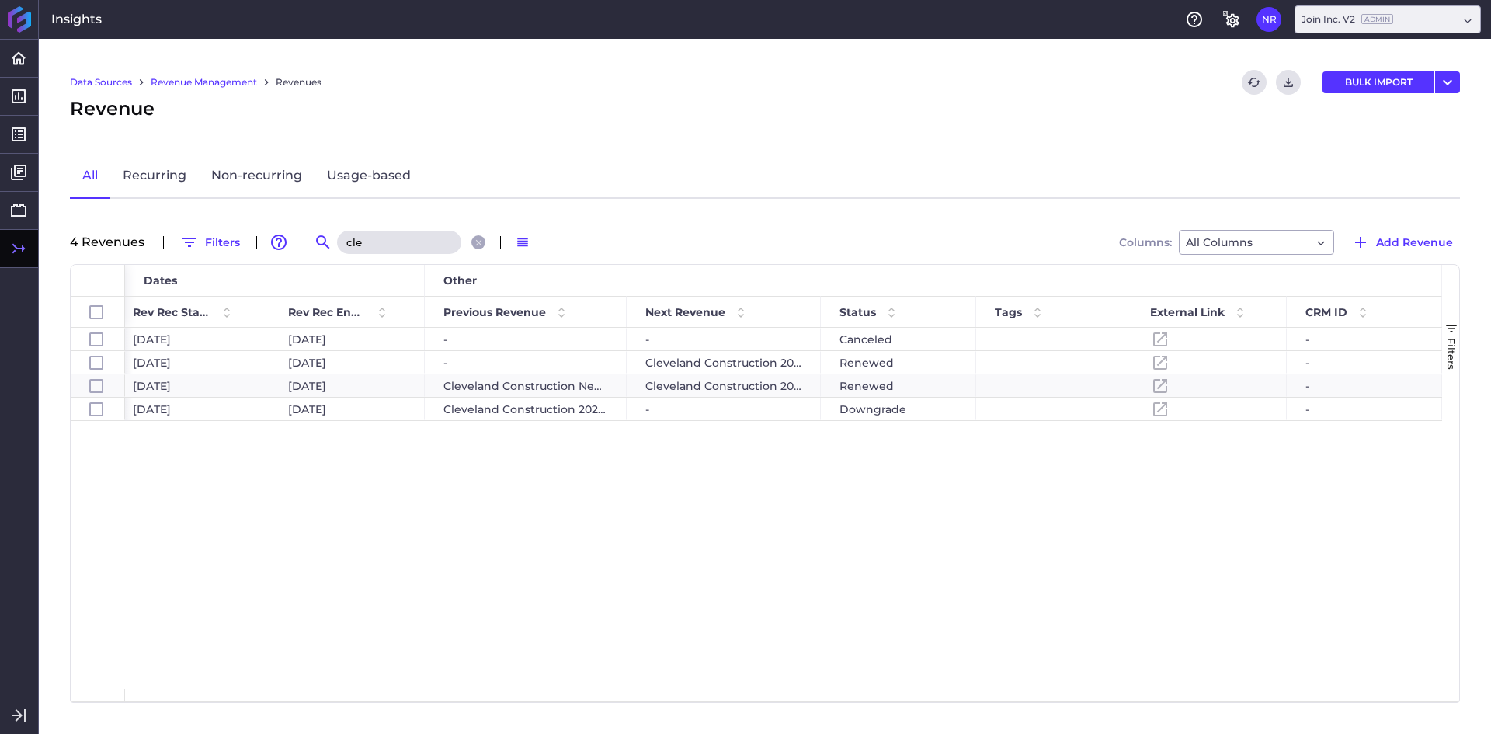
click at [686, 500] on div "07/19/2023 07/20/2022 07/19/2023 - - Canceled - 02/10/2024 02/10/2023 02/10/202…" at bounding box center [783, 508] width 1317 height 361
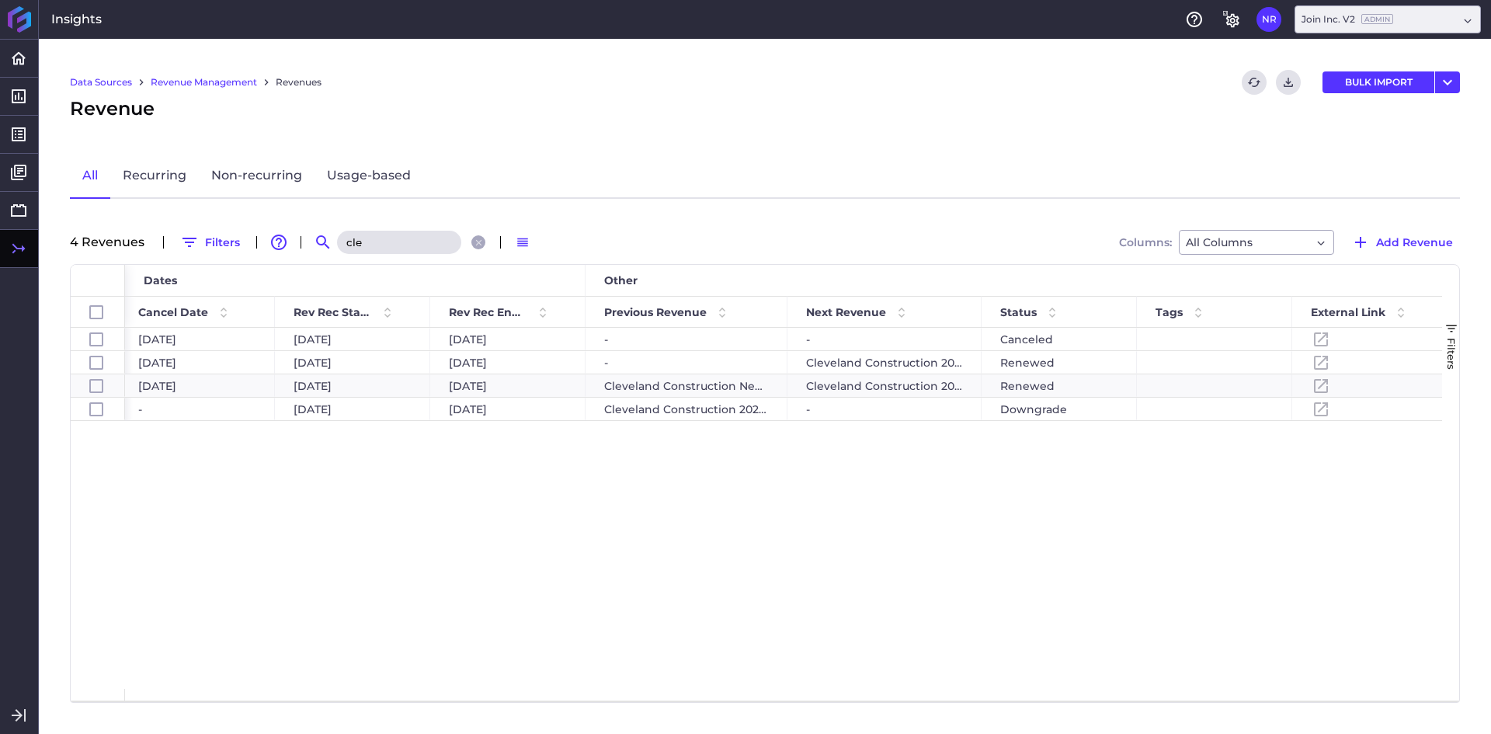
click at [355, 232] on input "cle" at bounding box center [399, 242] width 124 height 23
click at [368, 234] on input "wood" at bounding box center [397, 242] width 124 height 23
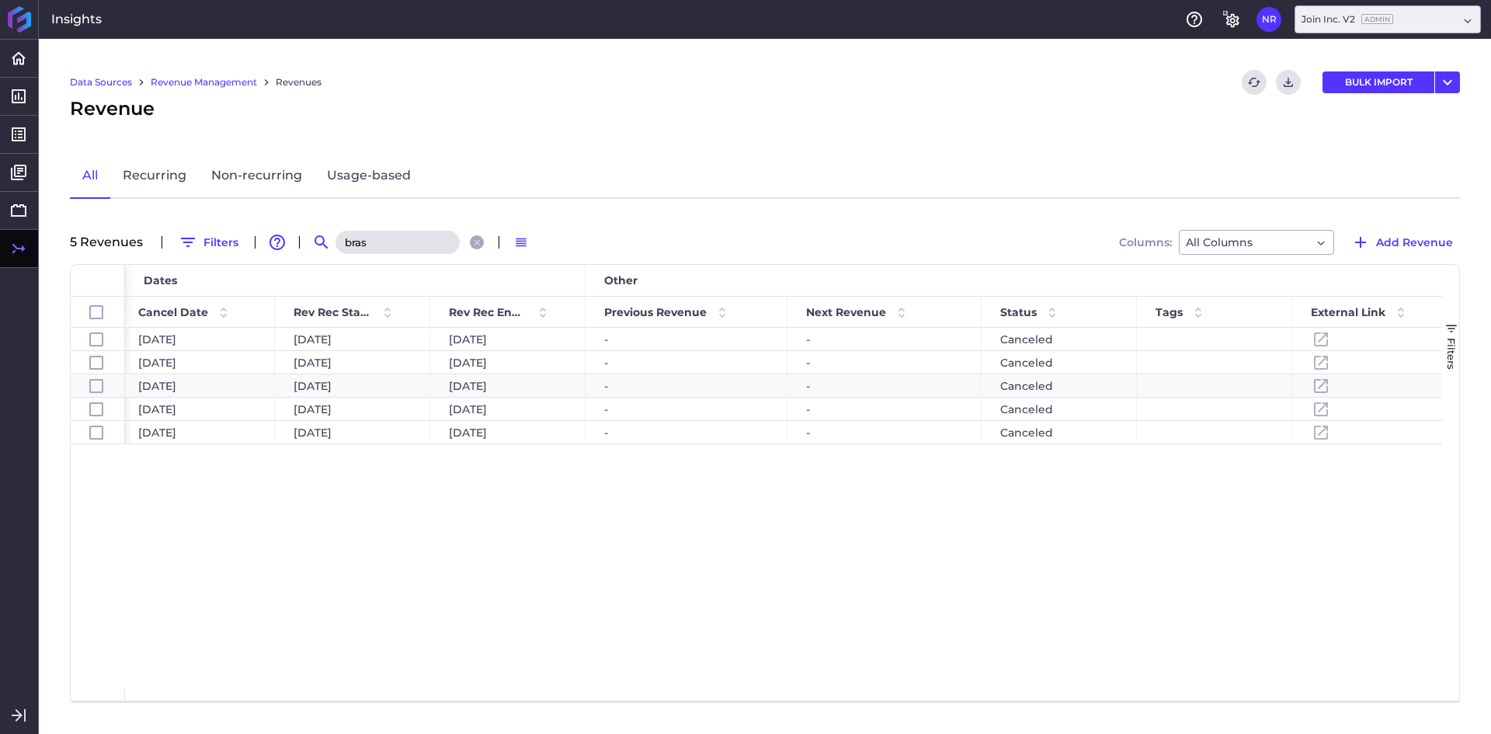
drag, startPoint x: 410, startPoint y: 573, endPoint x: 509, endPoint y: 569, distance: 98.7
click at [408, 570] on div "04/02/2021 04/02/2021 12/03/2019 04/02/2021 - - Canceled - 10/16/2023 10/16/202…" at bounding box center [783, 508] width 1317 height 361
click at [789, 597] on div "04/02/2021 04/02/2021 12/03/2019 04/02/2021 - - Canceled - 10/16/2023 10/16/202…" at bounding box center [783, 508] width 1317 height 361
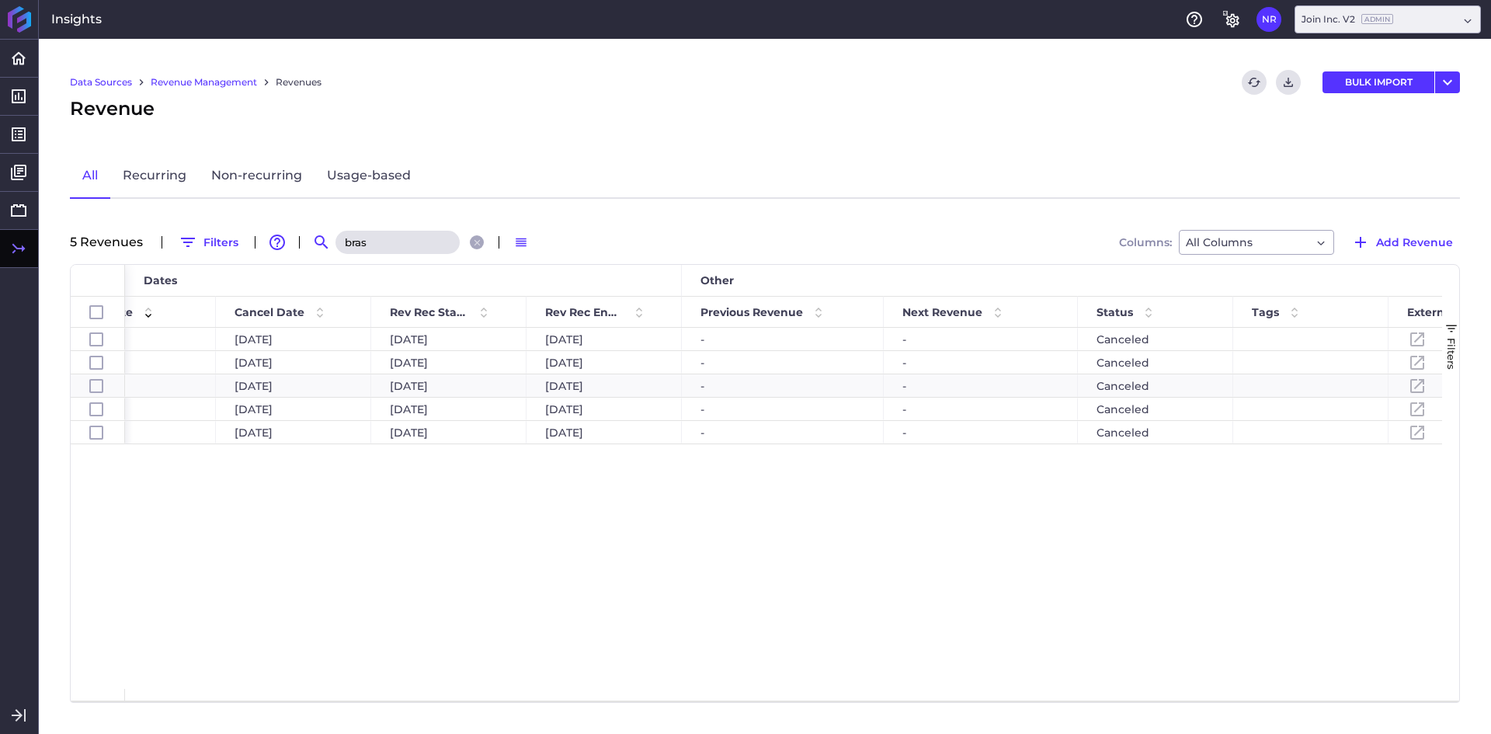
scroll to position [0, 1503]
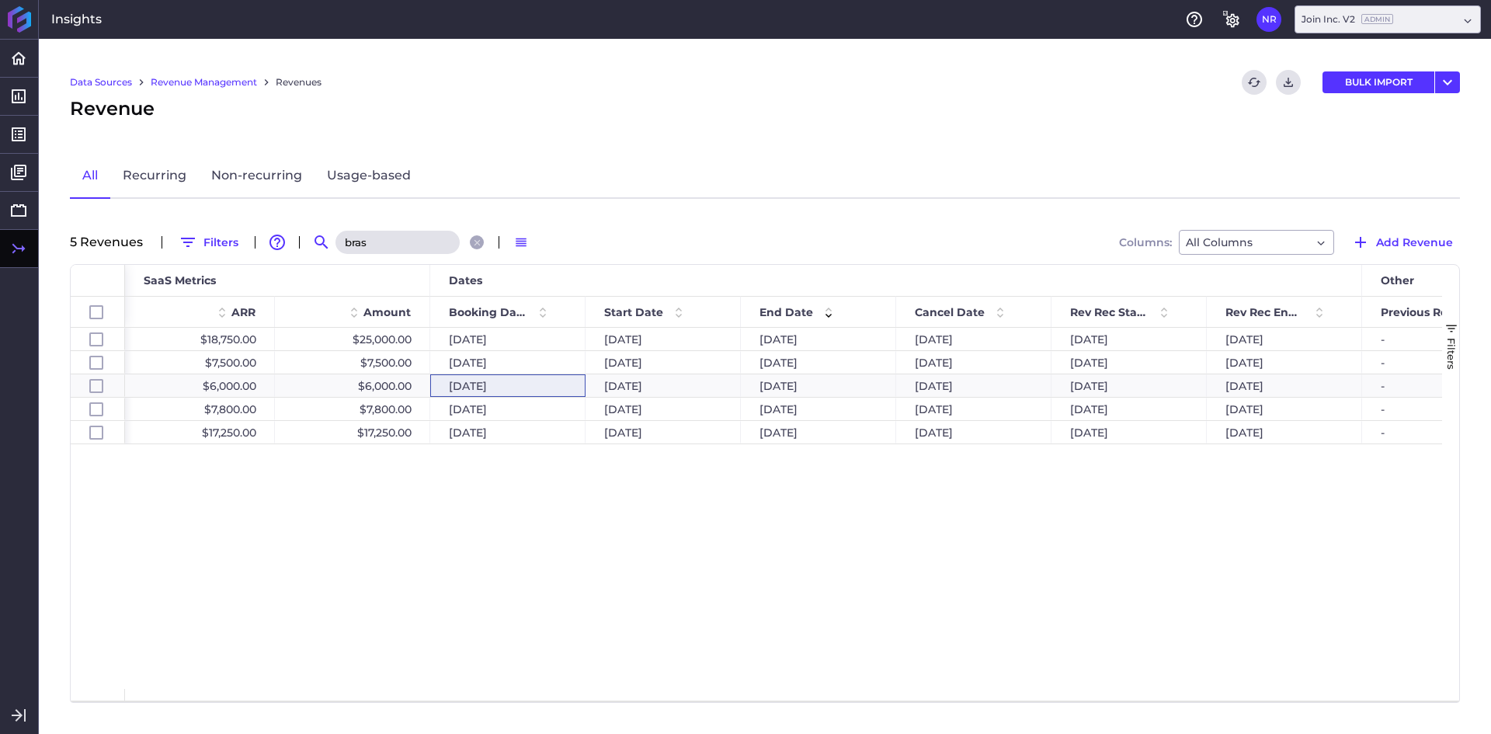
click at [415, 252] on input "bras" at bounding box center [397, 242] width 124 height 23
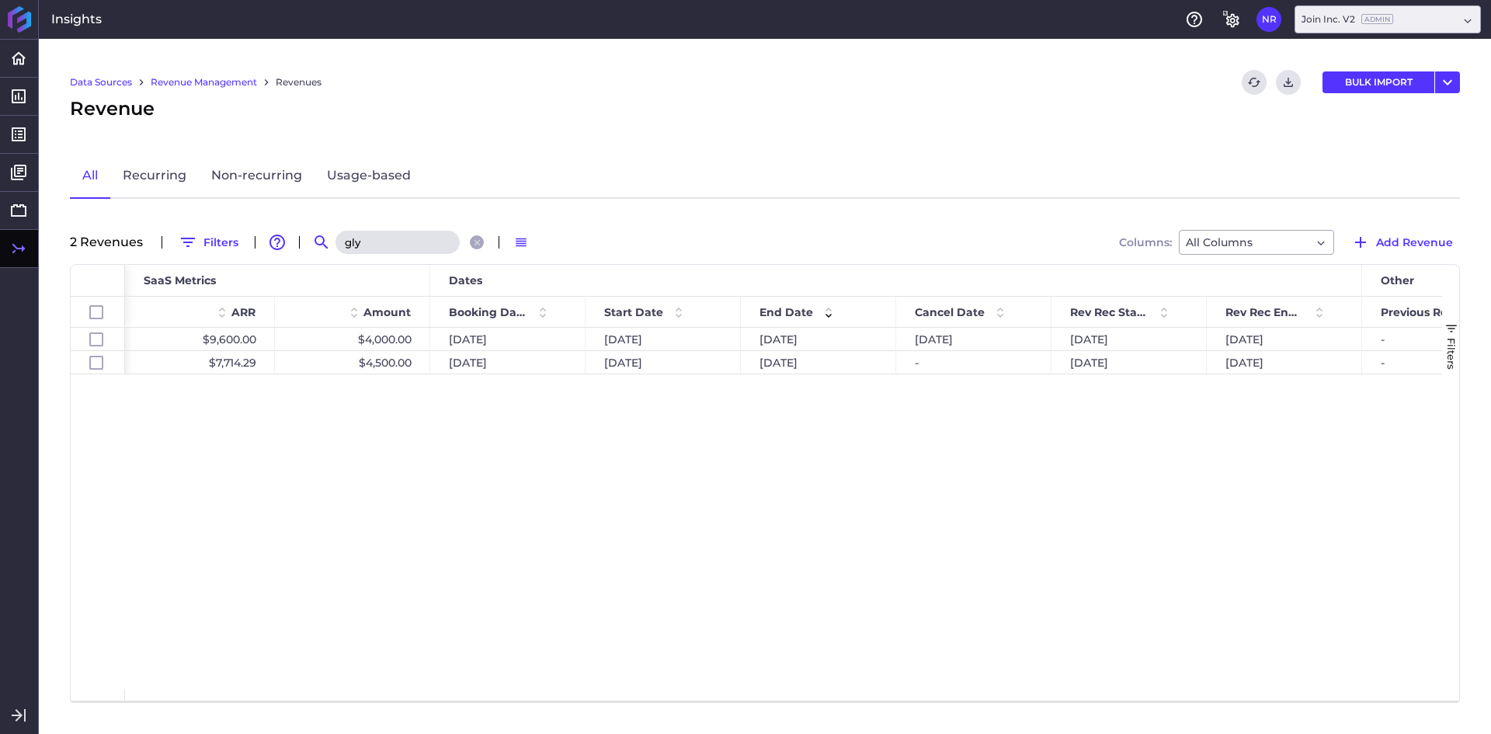
click at [771, 506] on div "$800.00 $9,600.00 $4,000.00 12/20/2024 12/18/2024 04/30/2025 04/30/2025 12/18/2…" at bounding box center [783, 508] width 1317 height 361
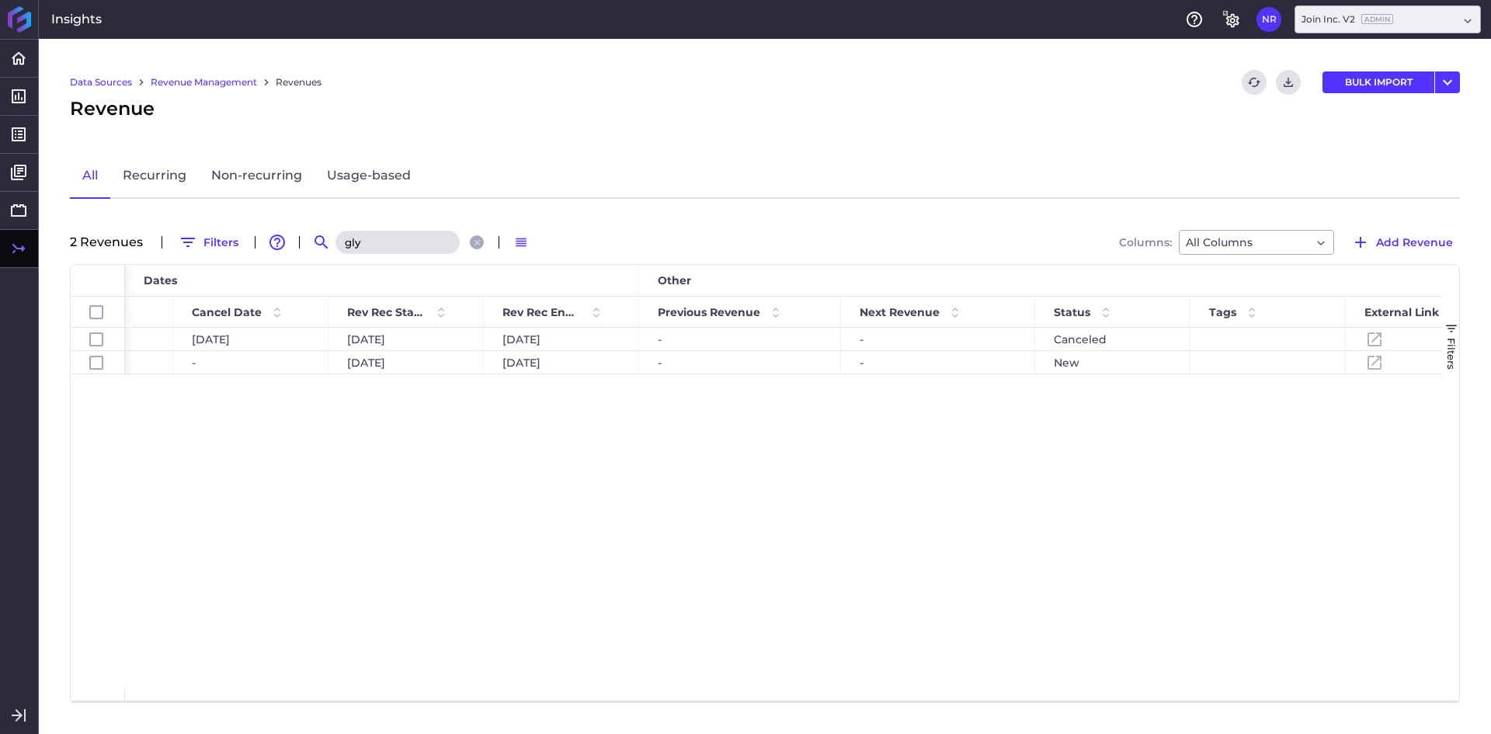
scroll to position [0, 1256]
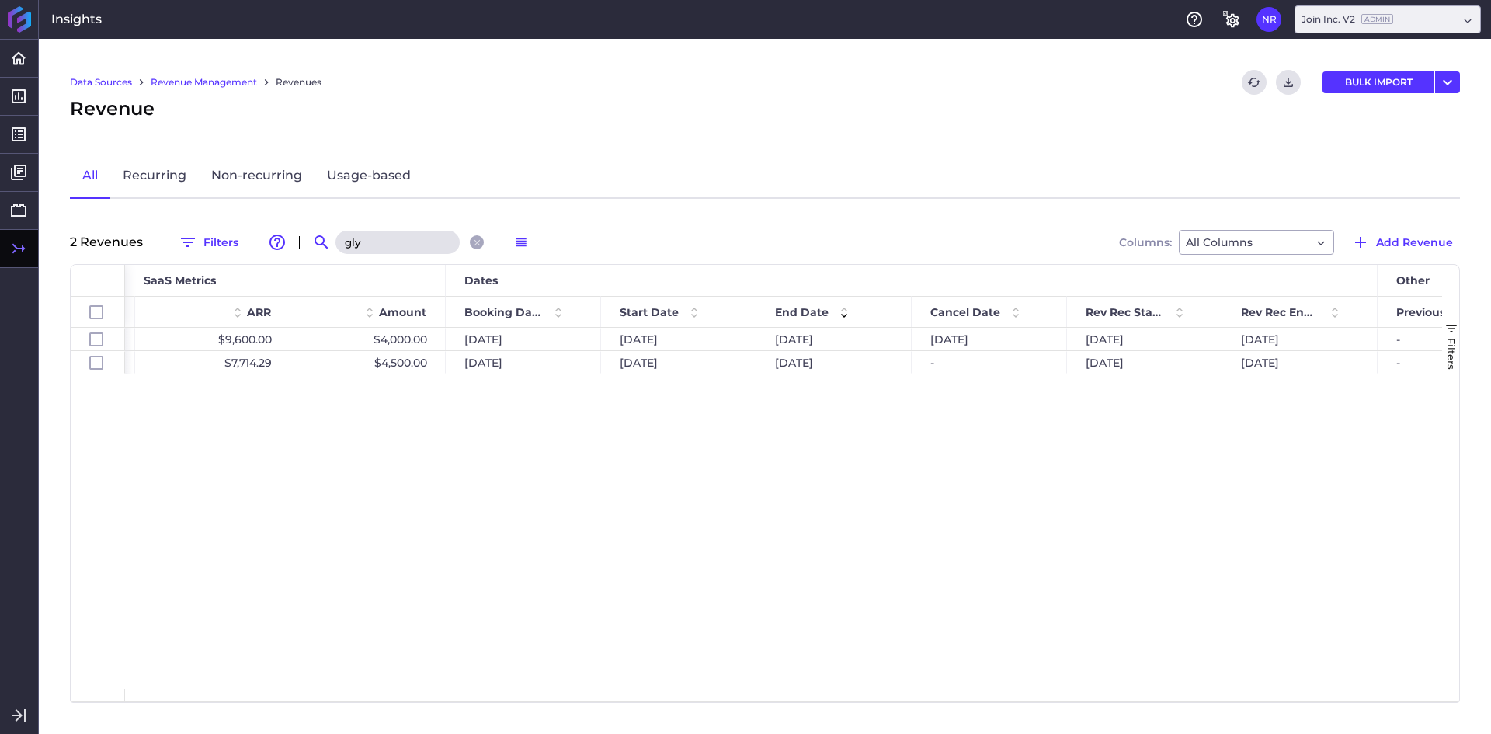
click at [368, 240] on input "gly" at bounding box center [397, 242] width 124 height 23
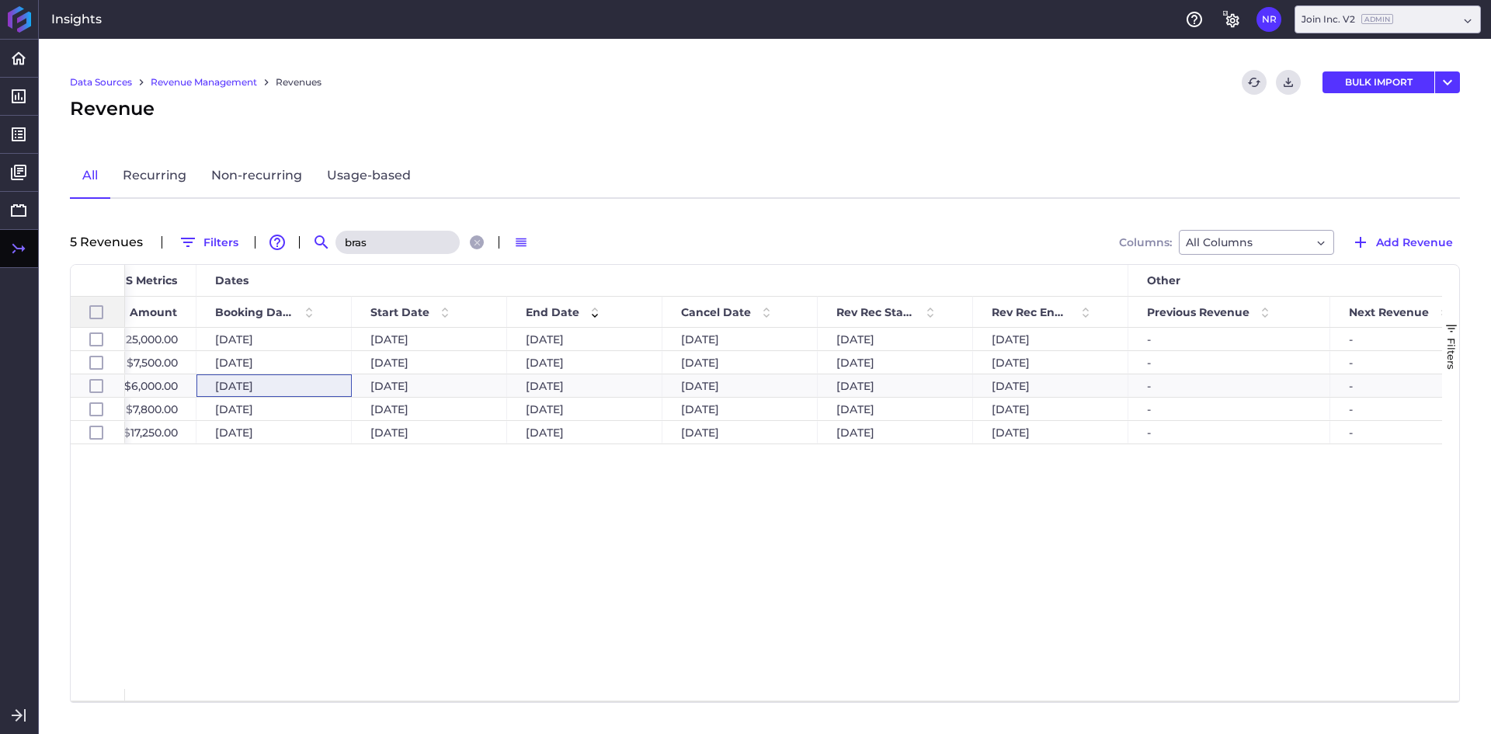
type input "bras"
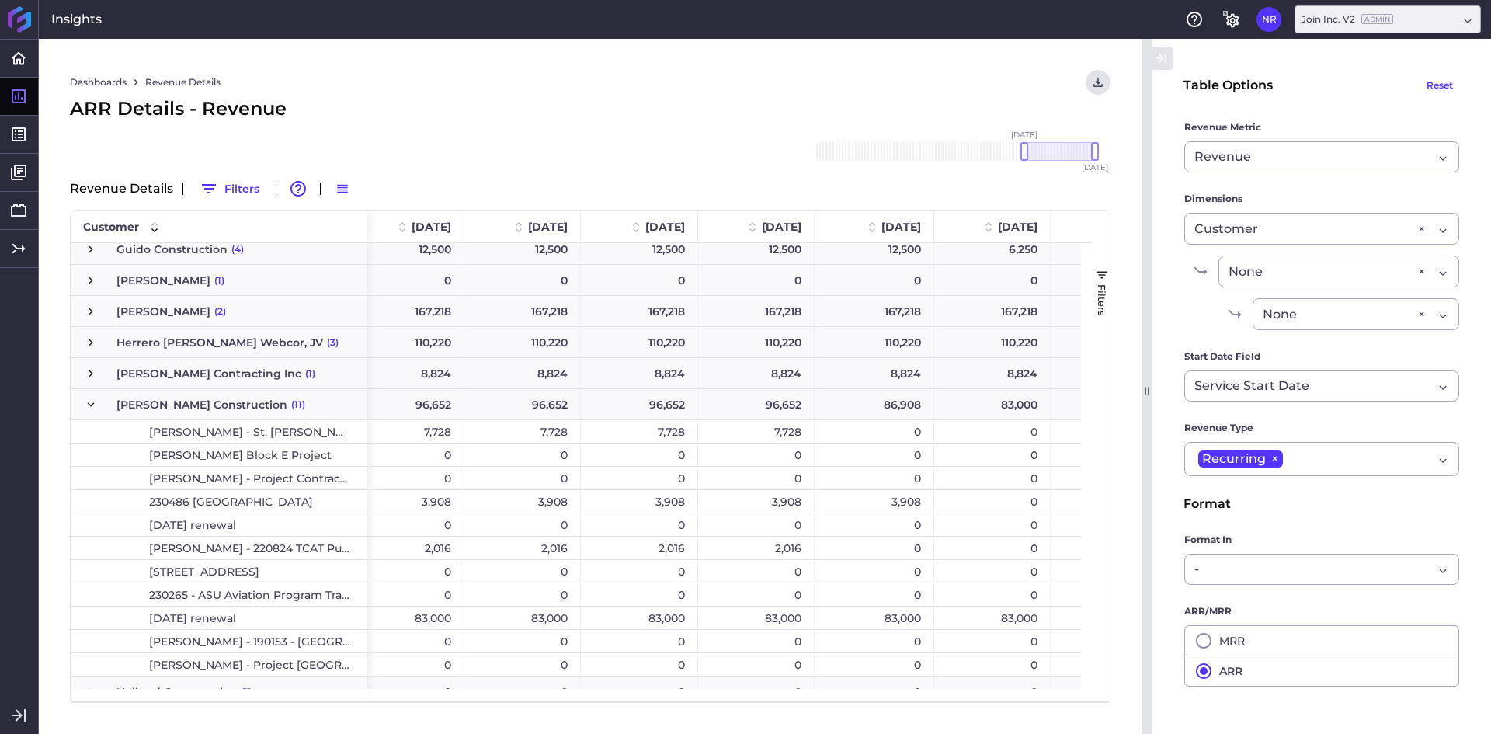
scroll to position [0, 1068]
click at [845, 91] on div "Dashboards Revenue Details Download CSV... Download CSV Download CSV with under…" at bounding box center [590, 82] width 1040 height 25
click at [87, 401] on span "Press SPACE to select this row." at bounding box center [91, 405] width 14 height 14
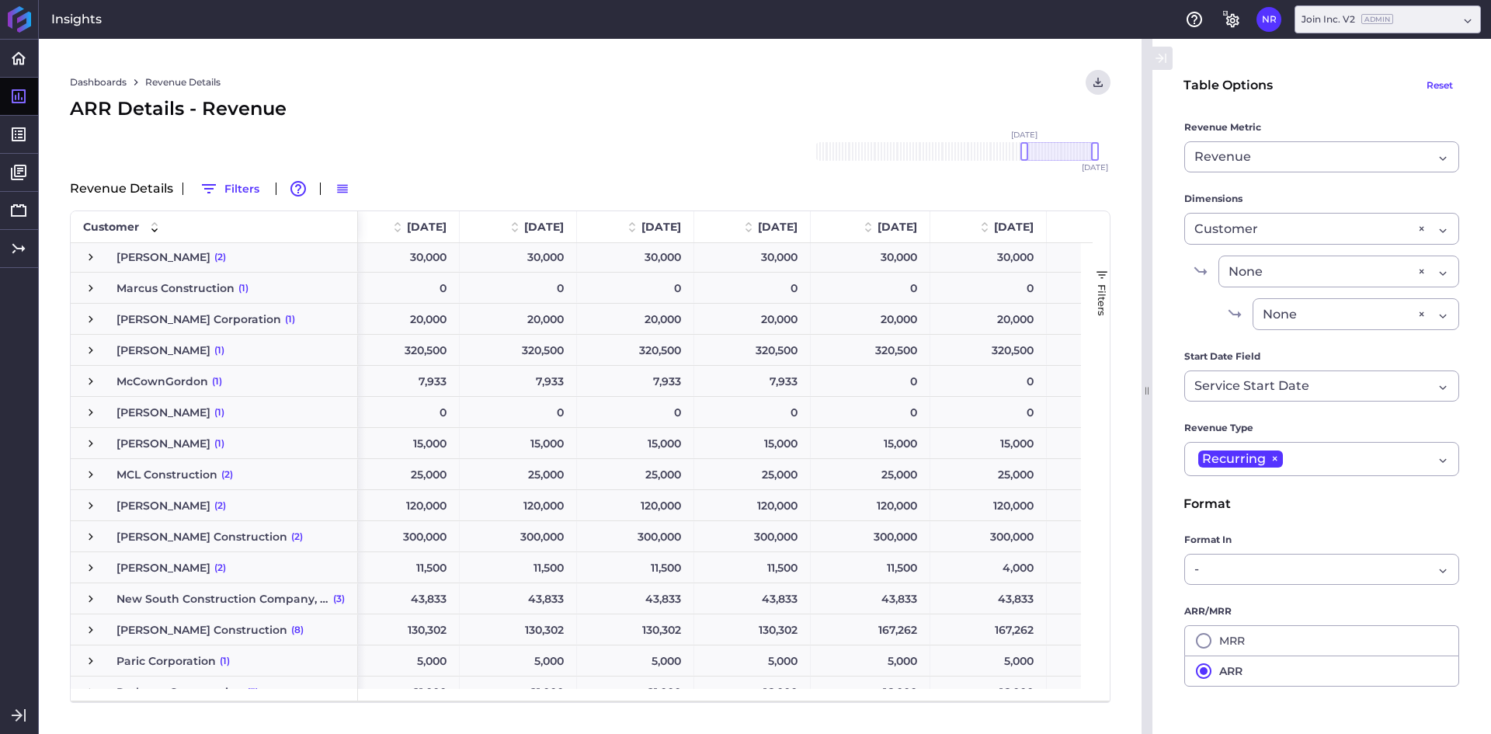
scroll to position [2950, 0]
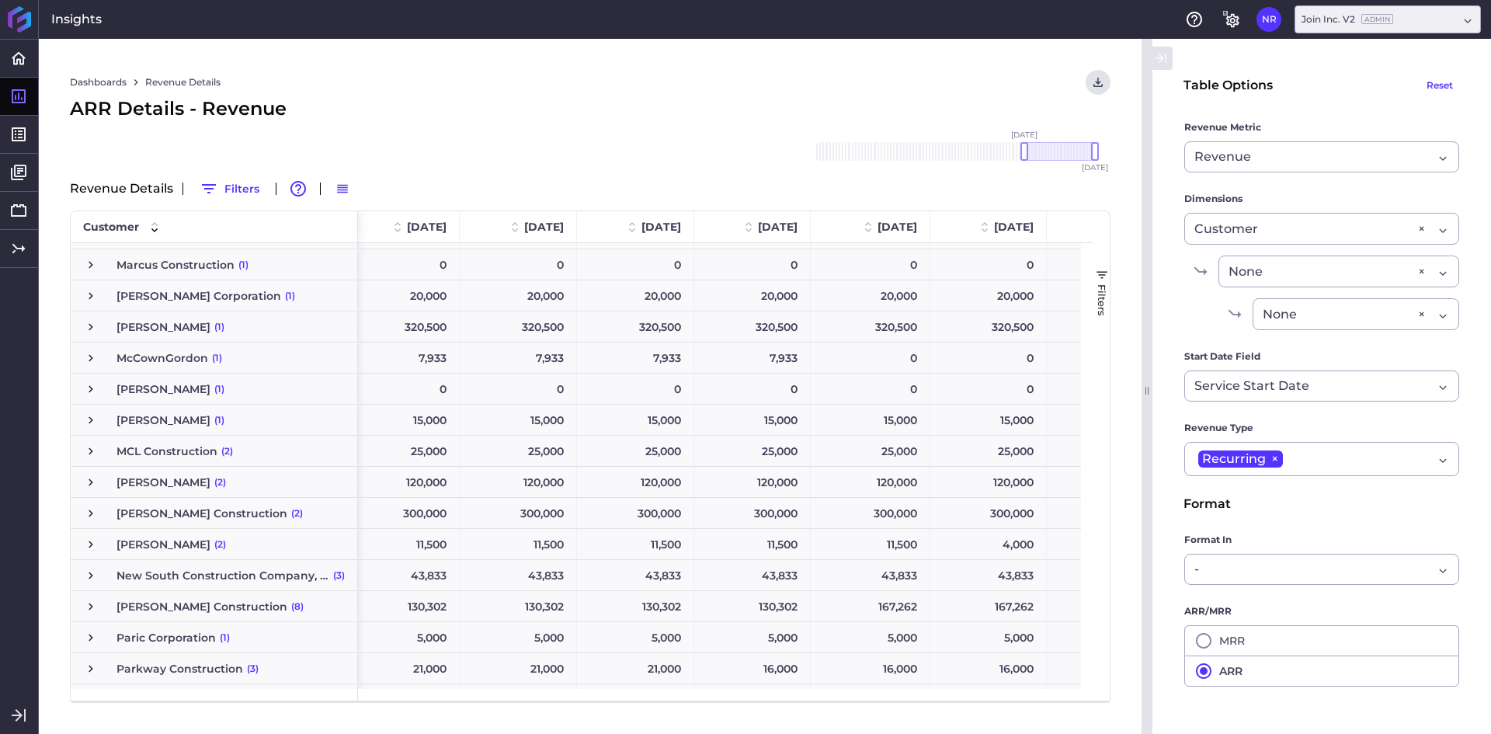
click at [86, 357] on span "Press SPACE to select this row." at bounding box center [91, 358] width 14 height 14
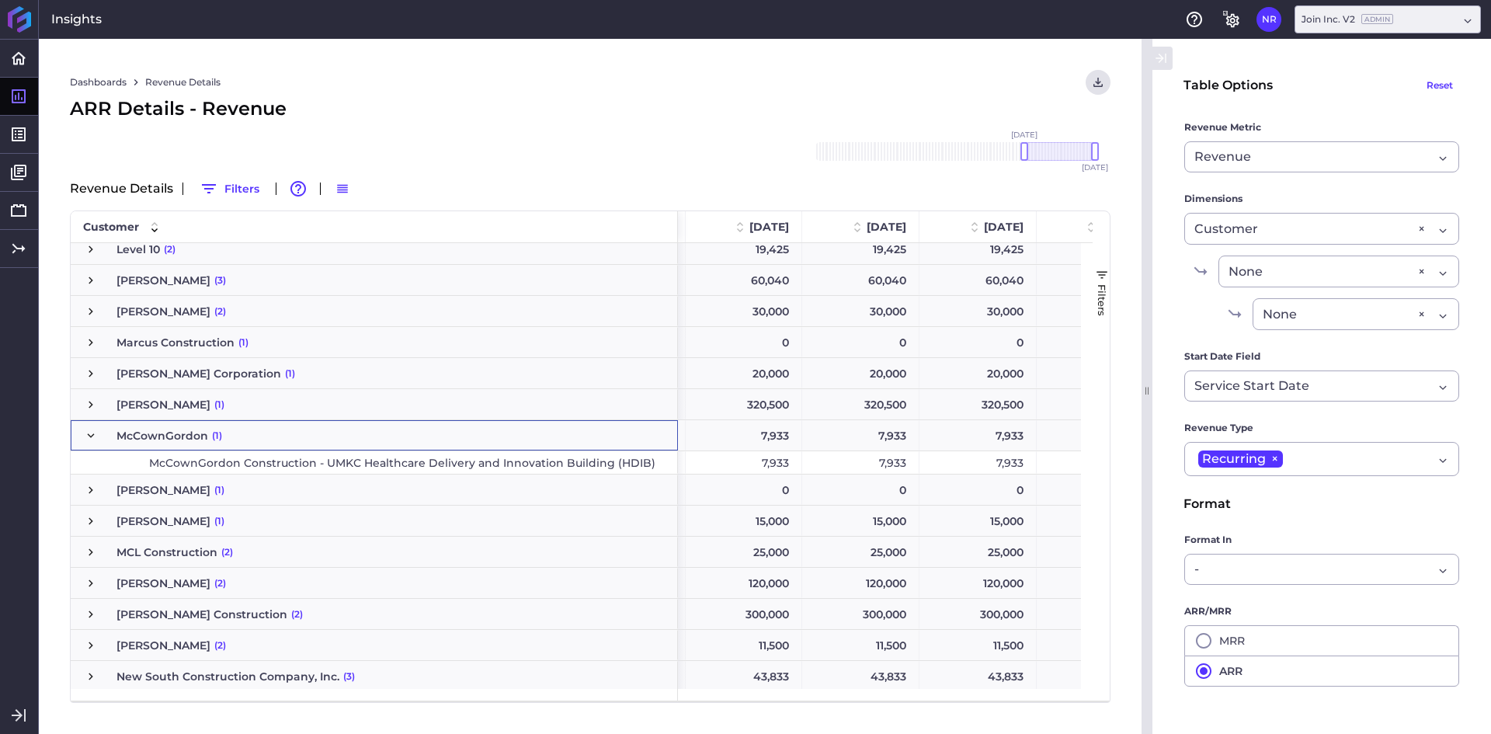
scroll to position [0, 1050]
drag, startPoint x: 1024, startPoint y: 148, endPoint x: 1005, endPoint y: 152, distance: 19.2
click at [1005, 152] on div at bounding box center [1005, 151] width 8 height 19
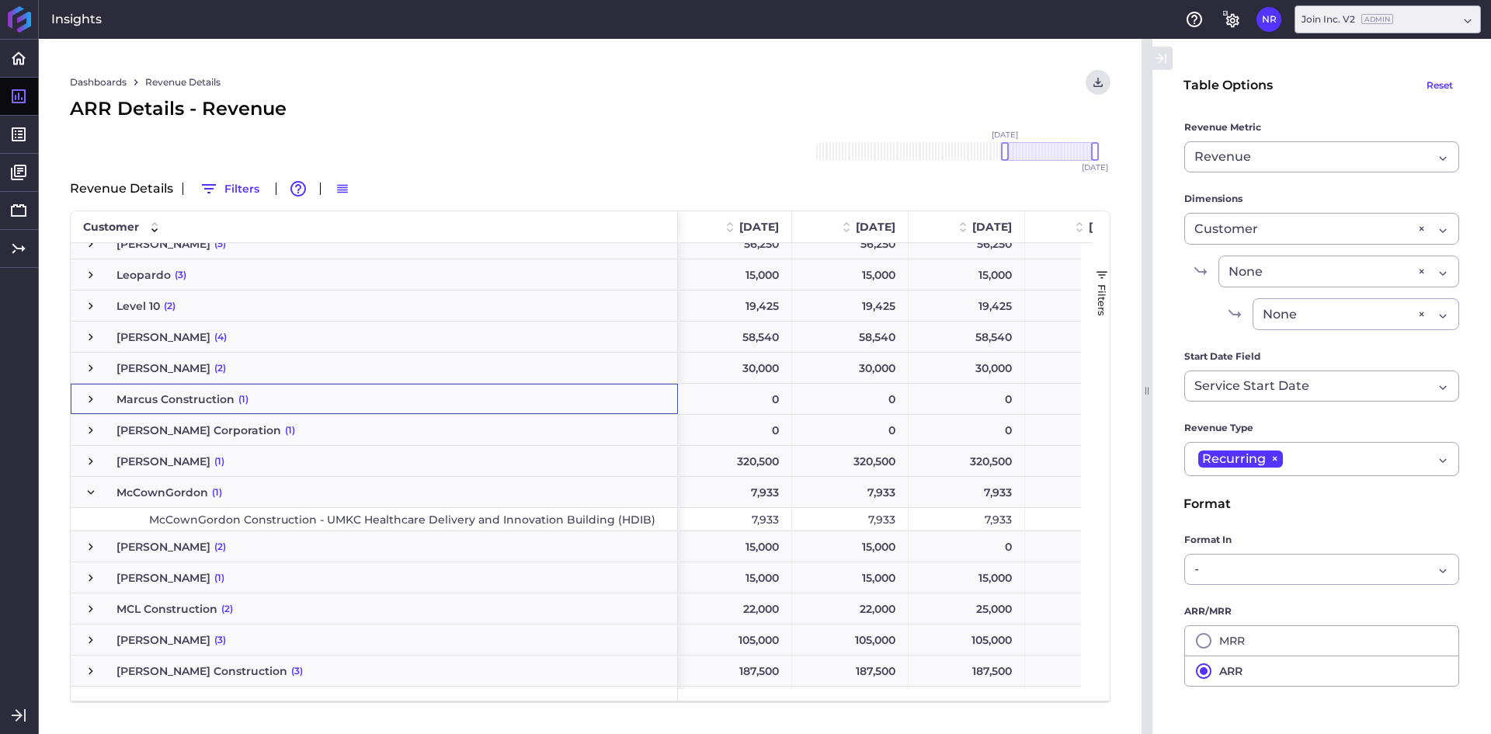
scroll to position [2950, 0]
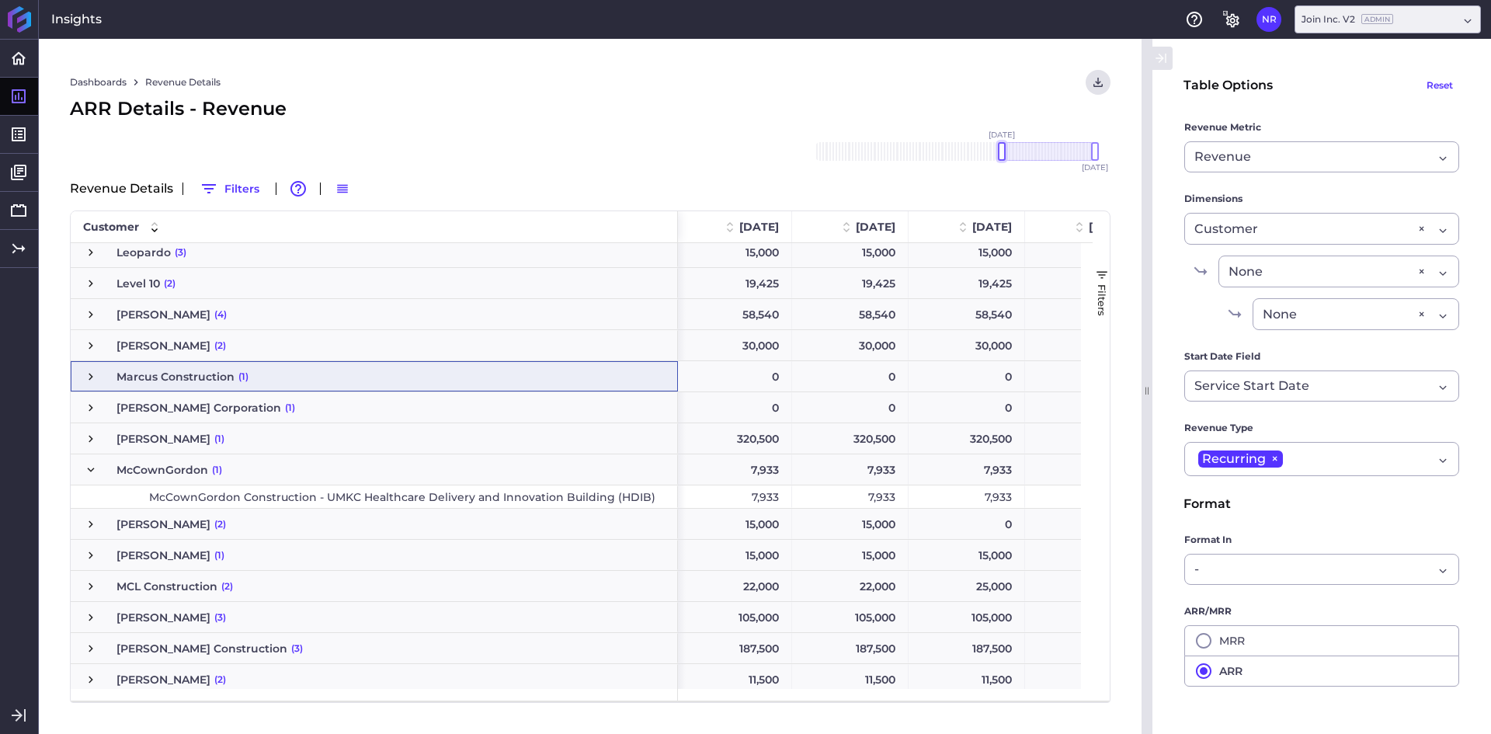
click at [1001, 153] on div at bounding box center [1002, 151] width 8 height 19
click at [674, 502] on div "McCownGordon Construction - UMKC Healthcare Delivery and Innovation Building (H…" at bounding box center [374, 496] width 607 height 23
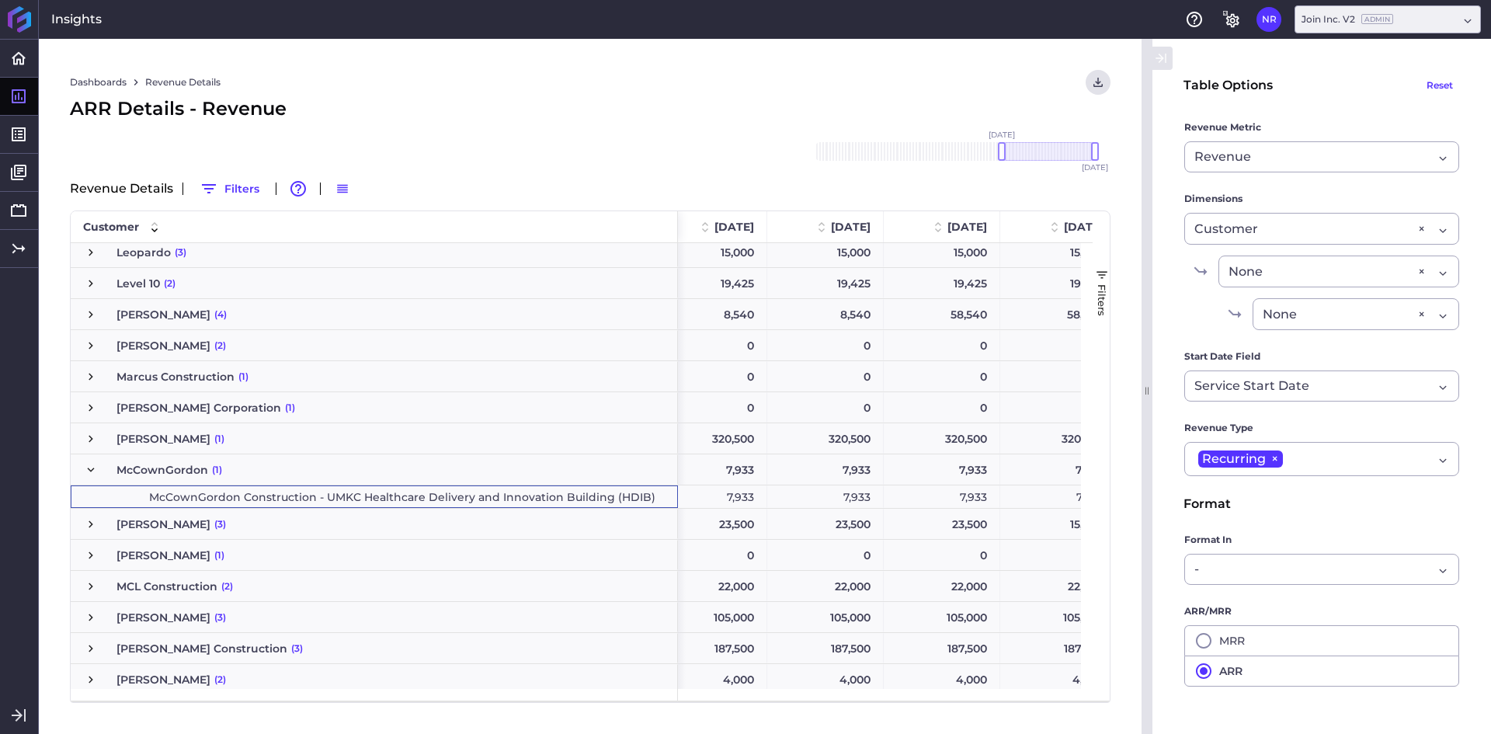
scroll to position [0, 0]
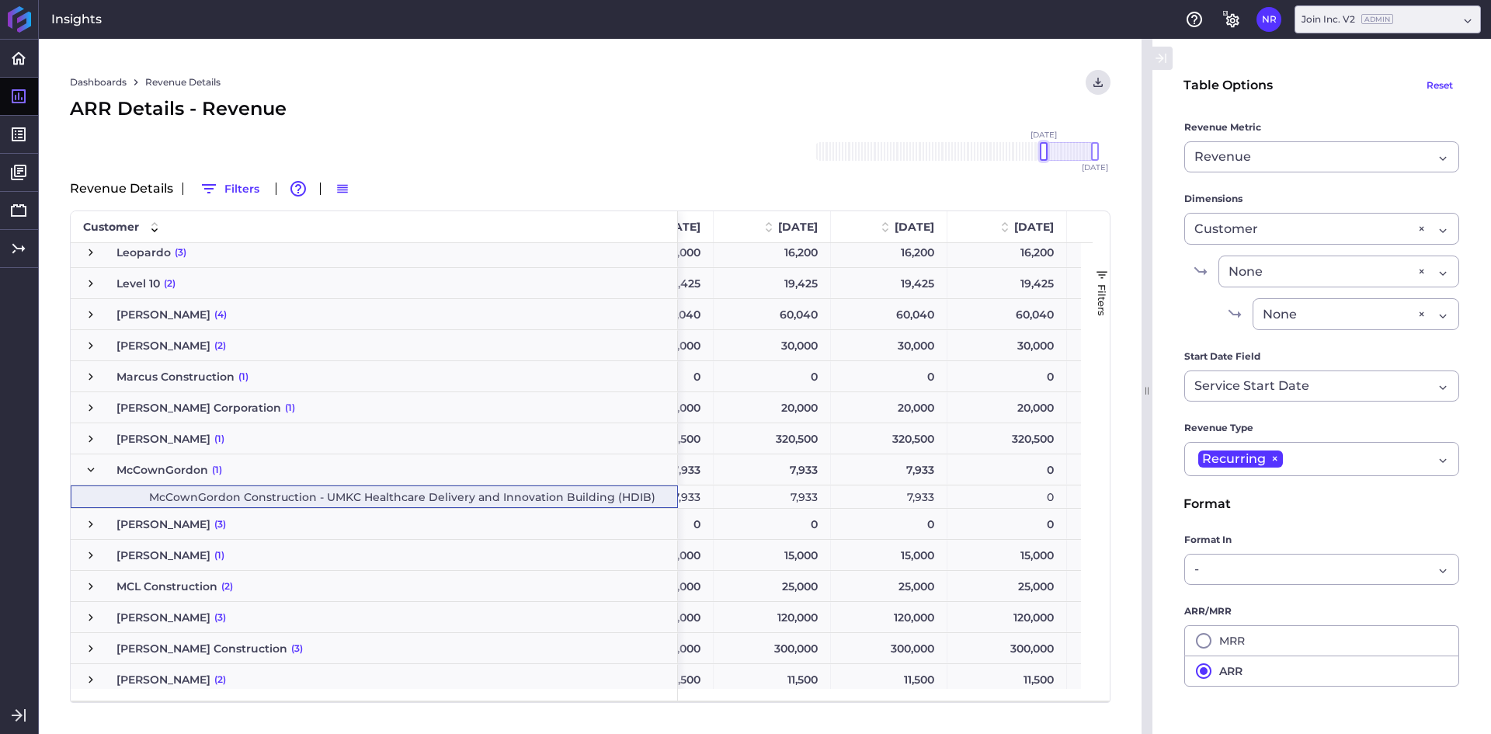
drag, startPoint x: 1000, startPoint y: 151, endPoint x: 1043, endPoint y: 153, distance: 43.5
click at [1043, 153] on div at bounding box center [1044, 151] width 8 height 19
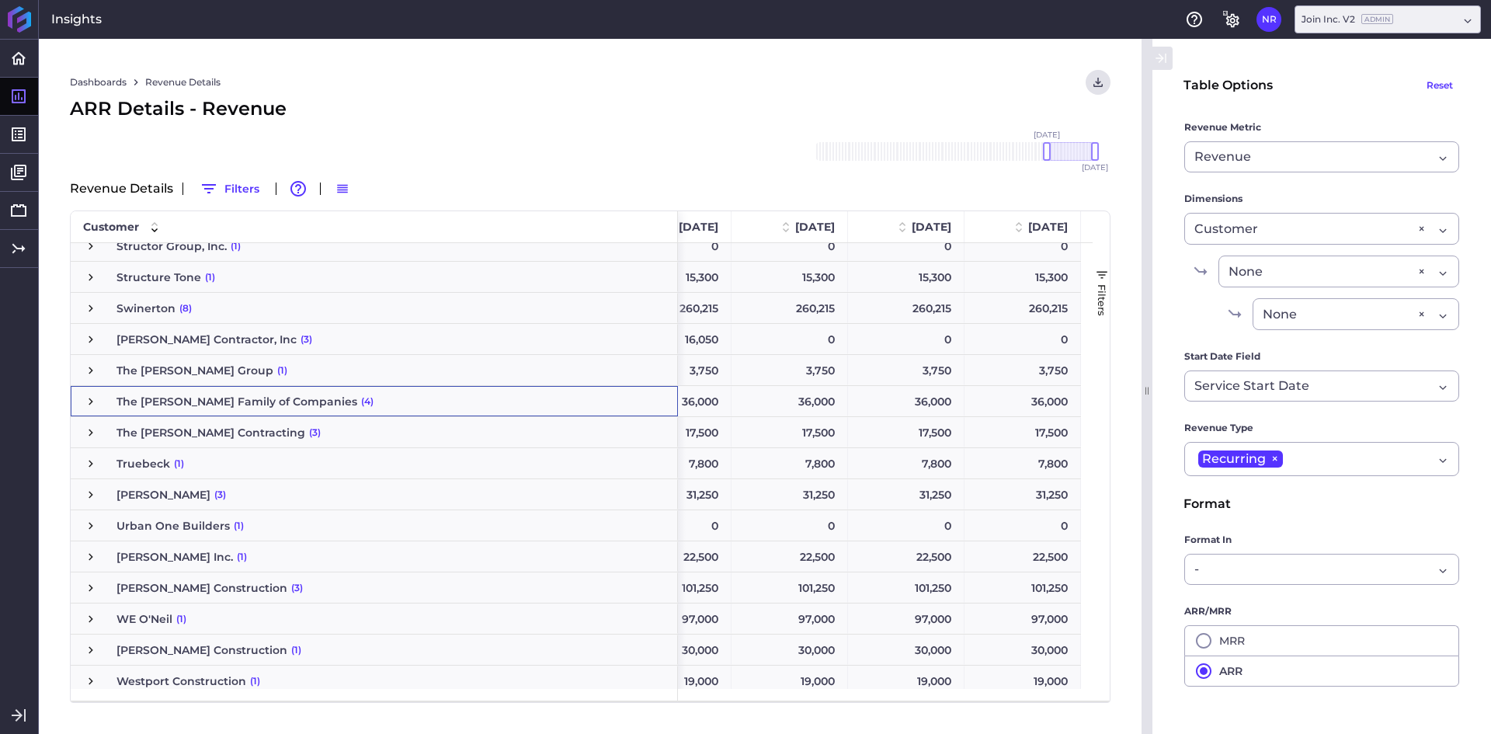
click at [88, 401] on span "Press SPACE to select this row." at bounding box center [91, 401] width 14 height 14
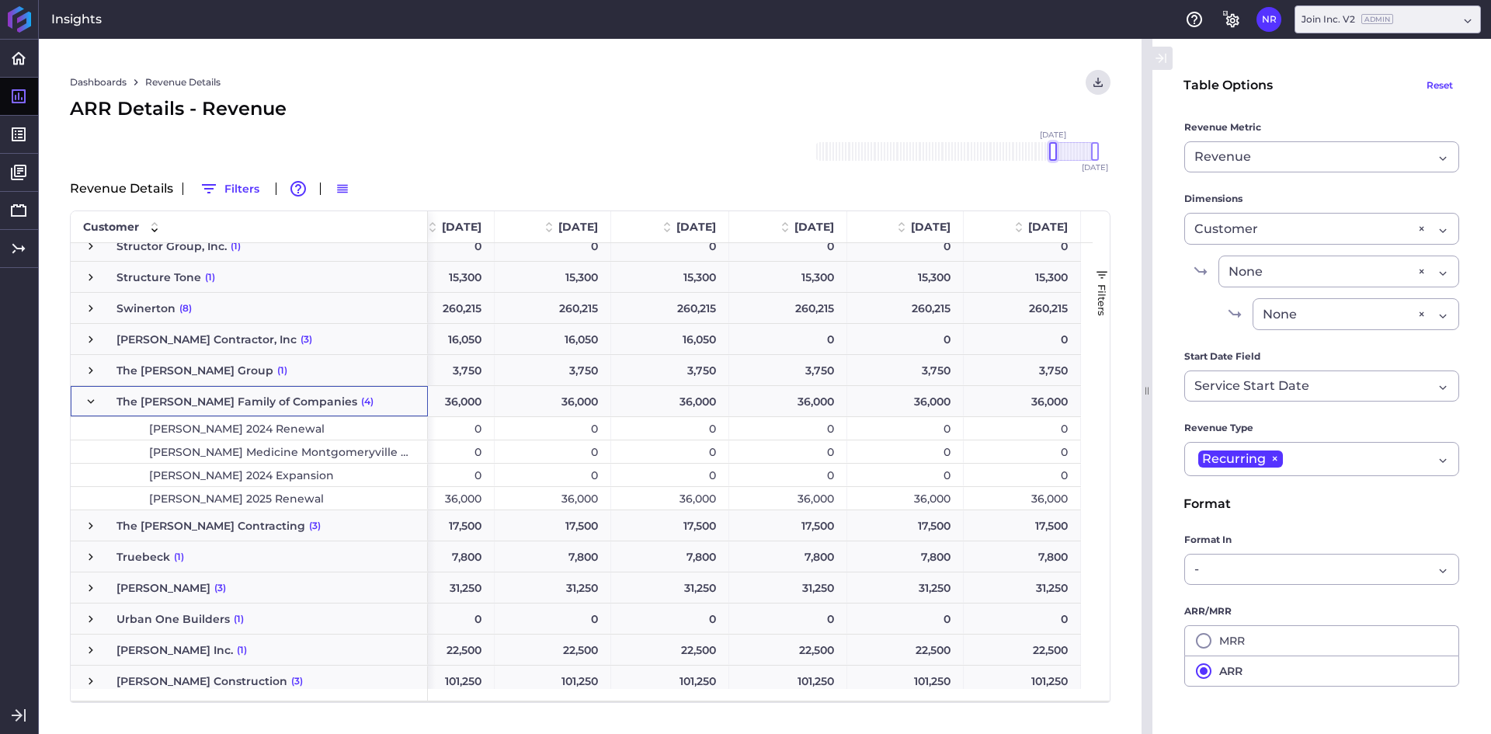
drag, startPoint x: 1043, startPoint y: 151, endPoint x: 1052, endPoint y: 150, distance: 8.6
click at [1052, 150] on div at bounding box center [1053, 151] width 8 height 19
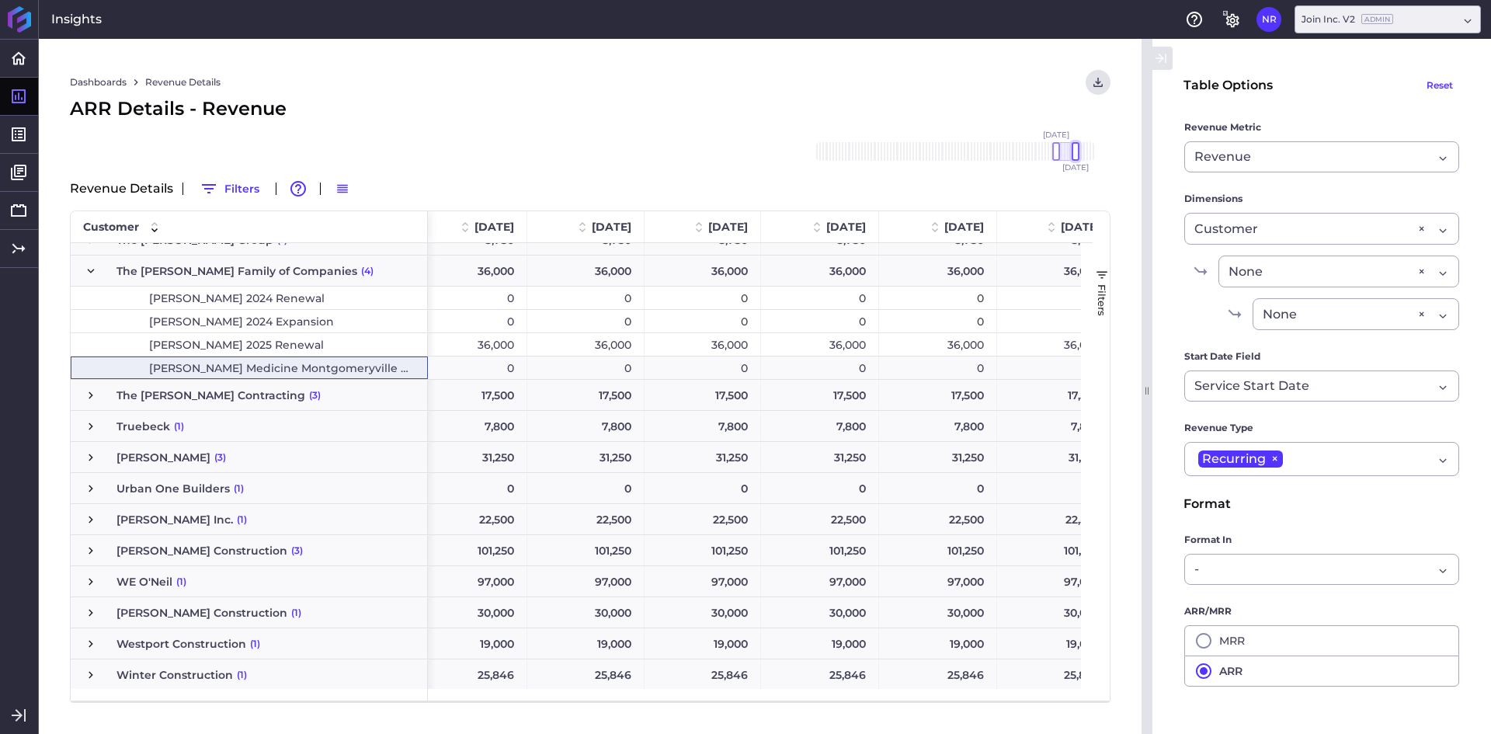
drag, startPoint x: 1098, startPoint y: 148, endPoint x: 1078, endPoint y: 154, distance: 20.2
click at [1078, 154] on div at bounding box center [1075, 151] width 8 height 19
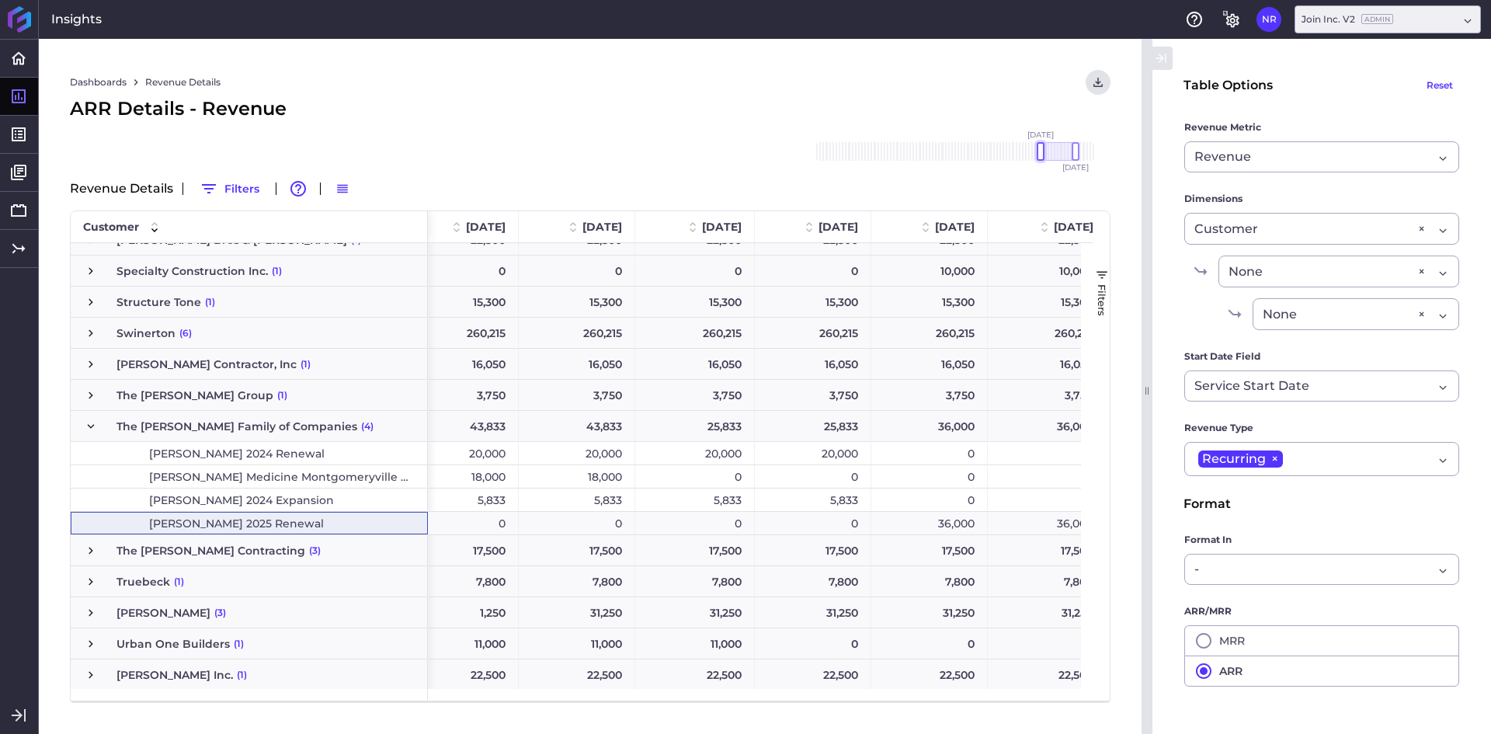
drag, startPoint x: 1057, startPoint y: 146, endPoint x: 1042, endPoint y: 153, distance: 16.3
click at [1042, 153] on div at bounding box center [1040, 151] width 8 height 19
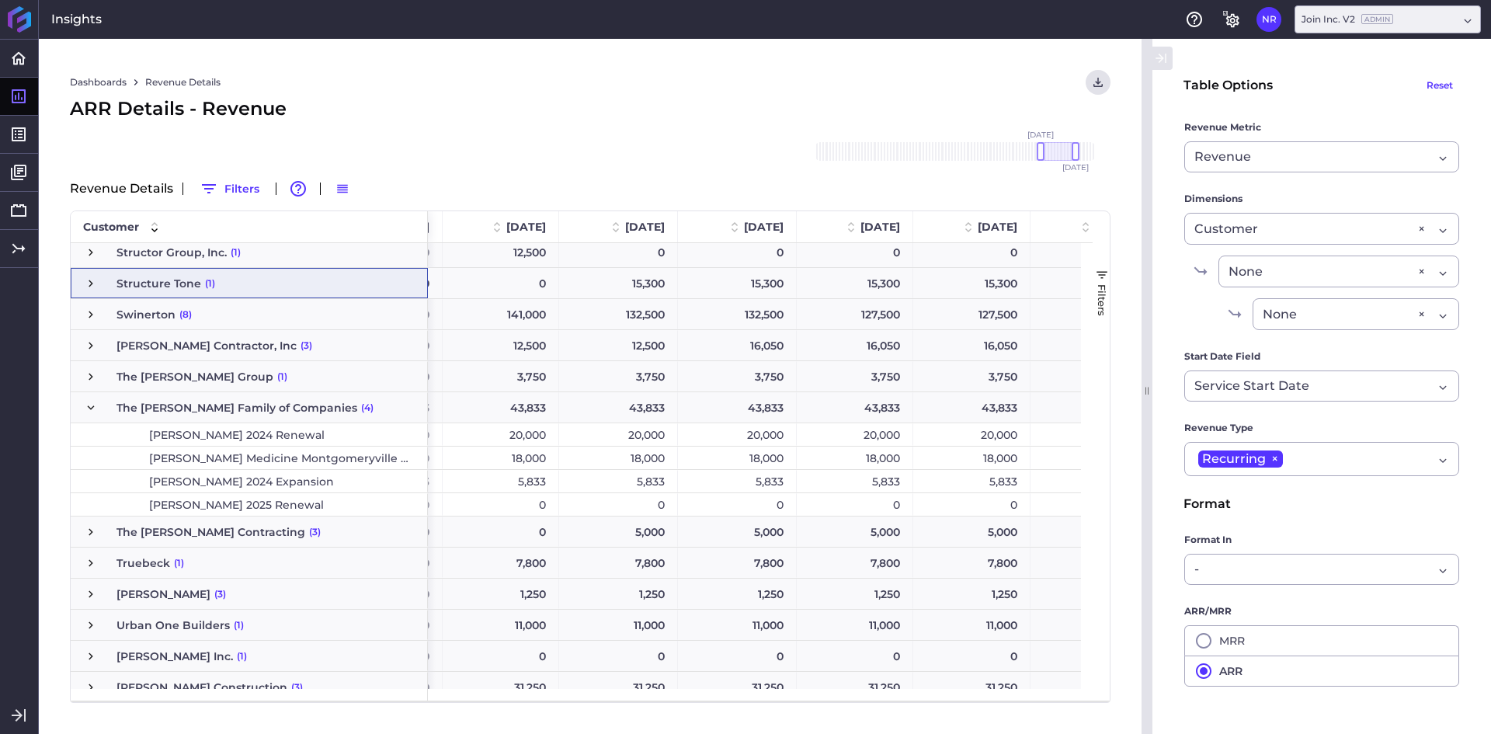
scroll to position [0, 120]
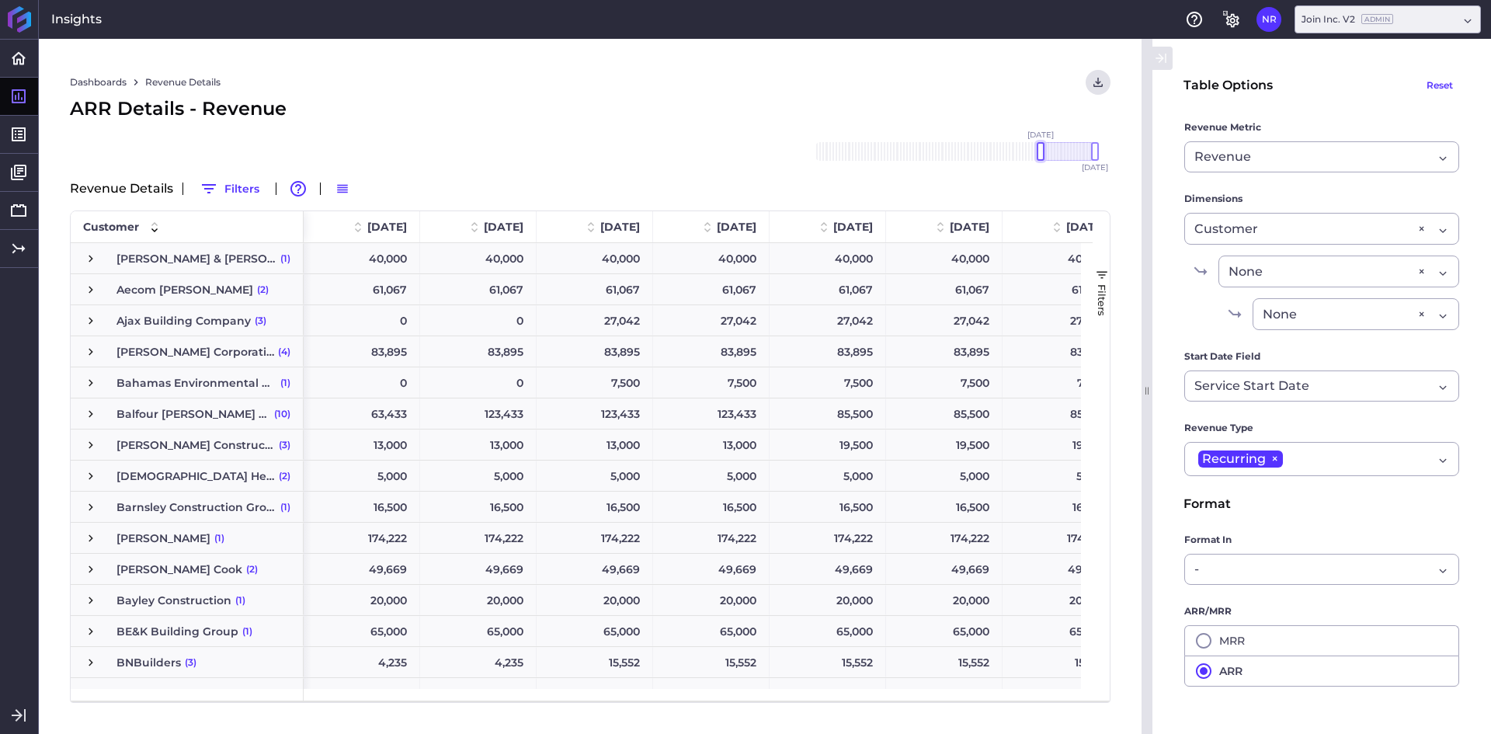
drag, startPoint x: 1059, startPoint y: 152, endPoint x: 1040, endPoint y: 155, distance: 18.9
click at [1040, 155] on div at bounding box center [1040, 151] width 8 height 19
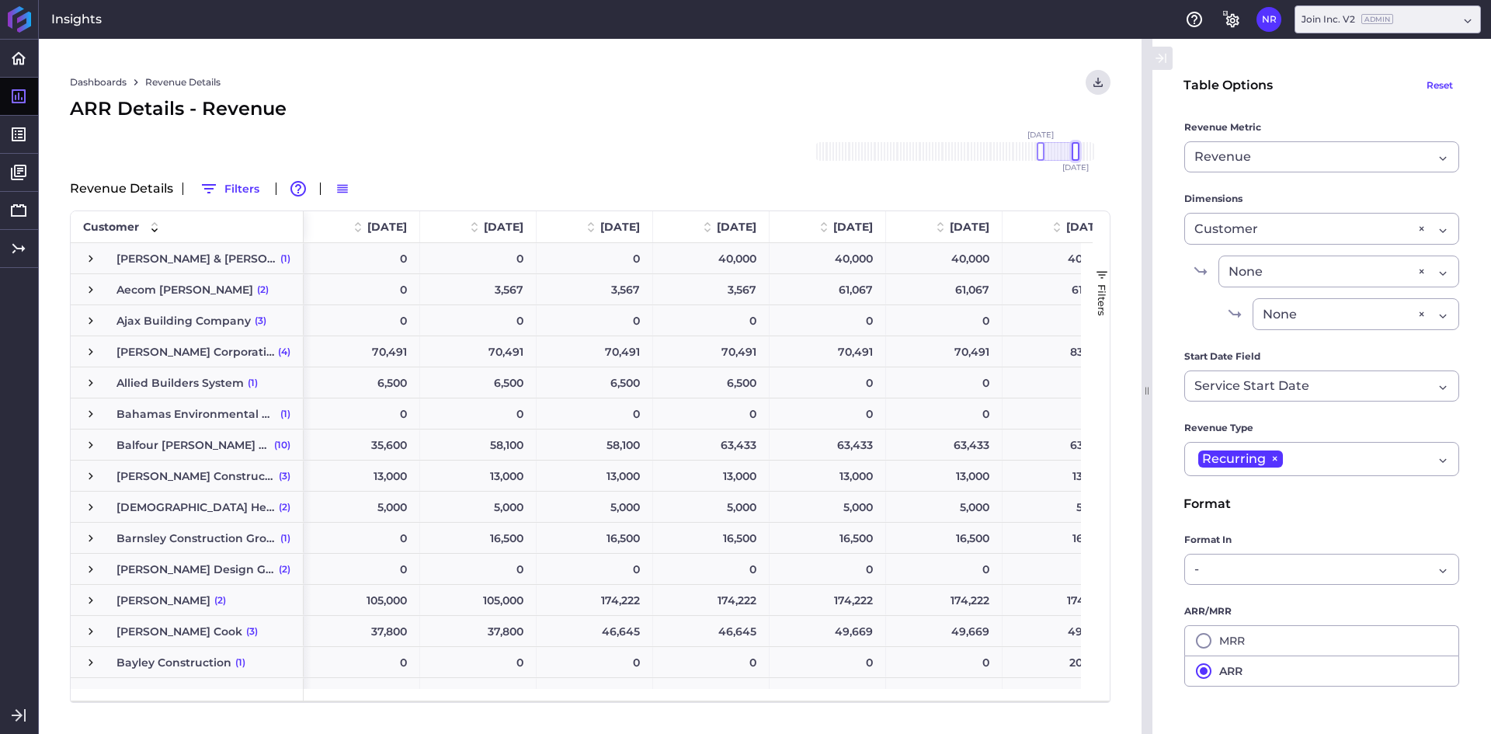
drag, startPoint x: 1092, startPoint y: 148, endPoint x: 1074, endPoint y: 154, distance: 19.4
click at [1074, 154] on div at bounding box center [1075, 151] width 8 height 19
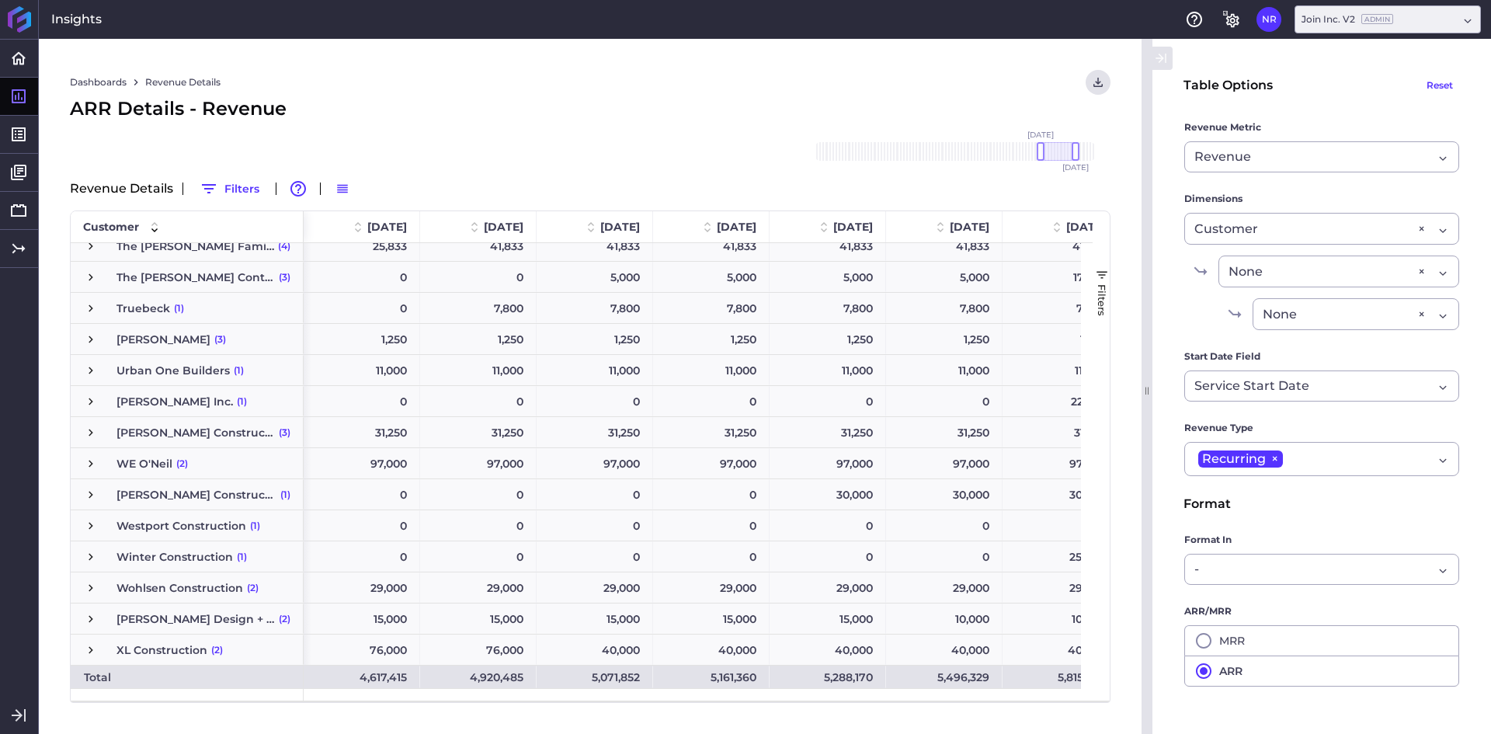
scroll to position [3894, 0]
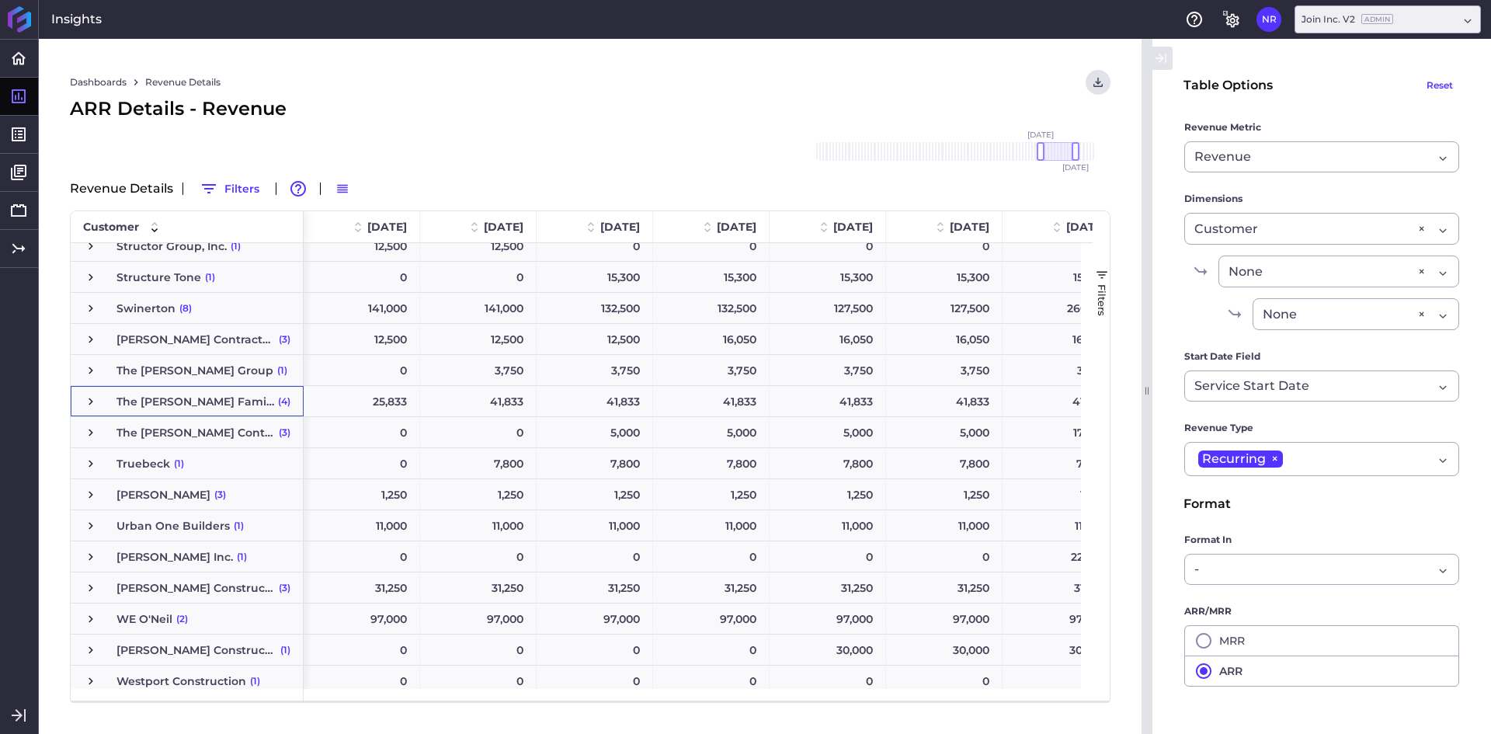
click at [99, 401] on span "The Butz Family of Companies (4)" at bounding box center [187, 402] width 207 height 30
click at [88, 402] on span "Press SPACE to select this row." at bounding box center [91, 401] width 14 height 14
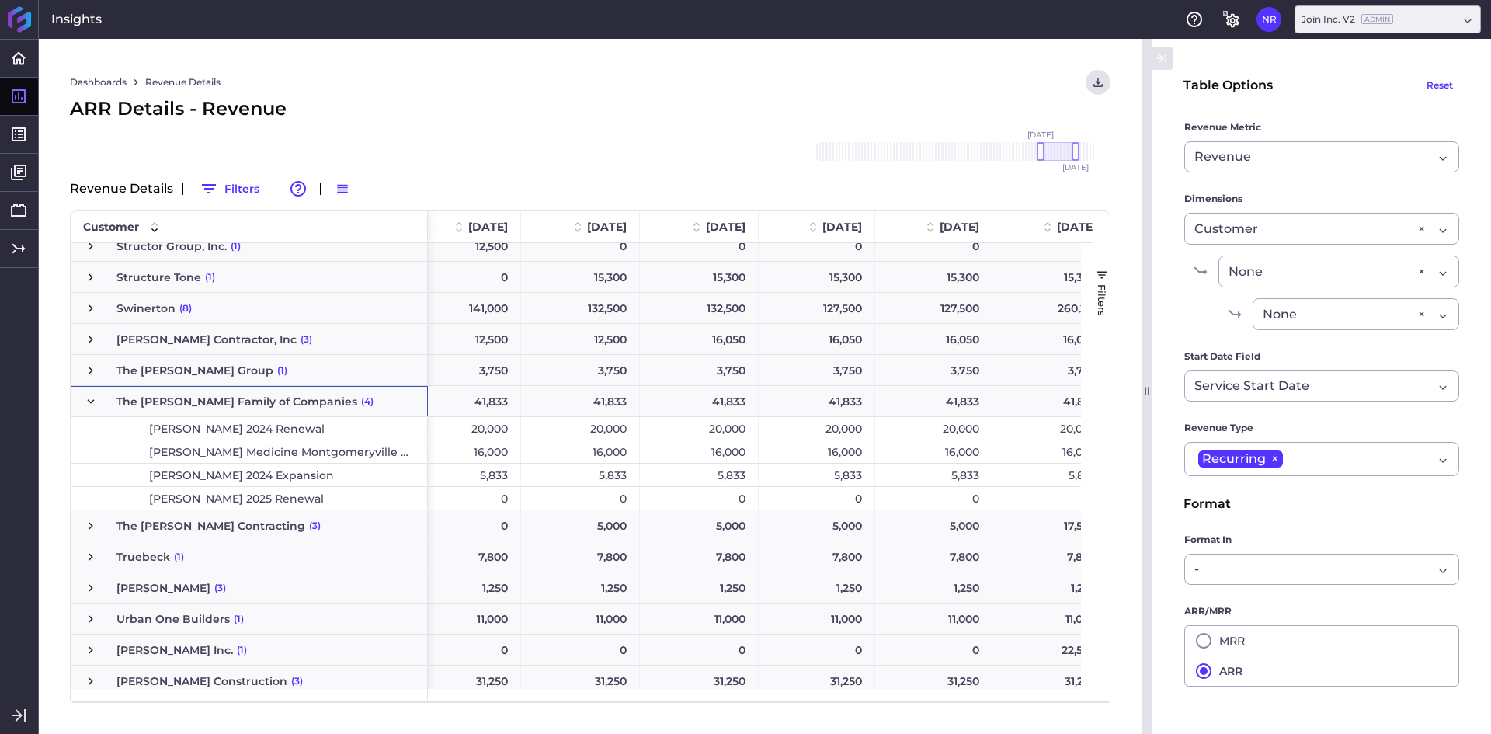
scroll to position [0, 158]
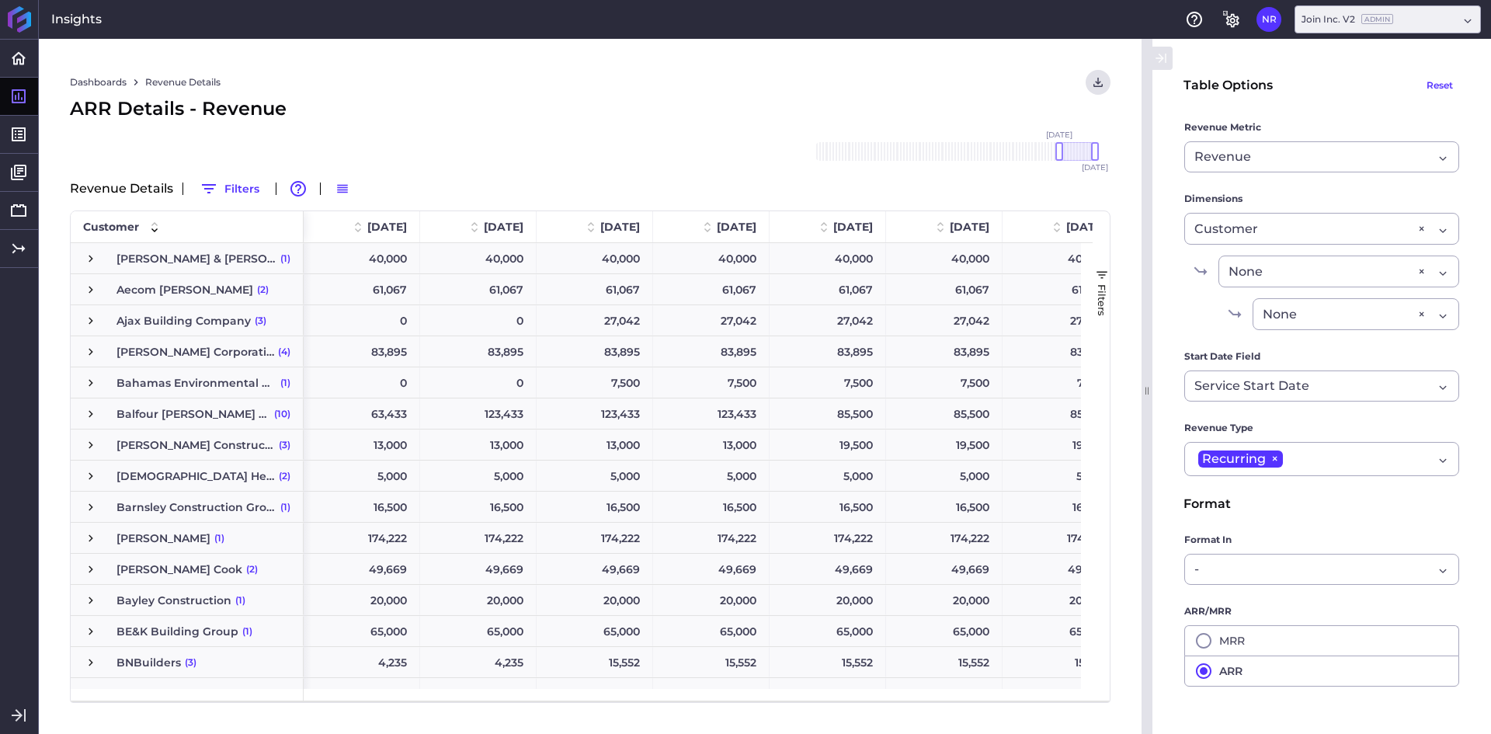
scroll to position [1349, 0]
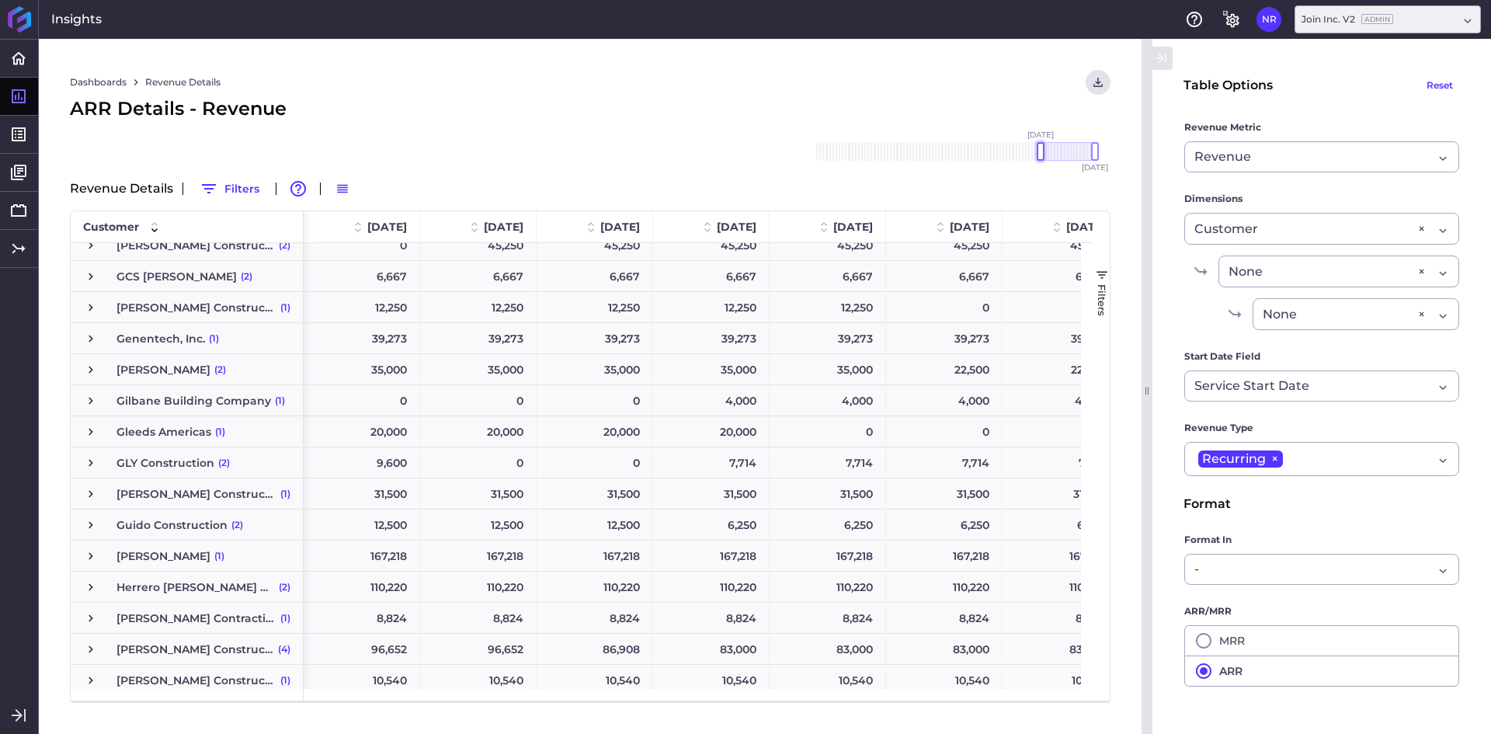
drag, startPoint x: 1060, startPoint y: 151, endPoint x: 1042, endPoint y: 155, distance: 18.1
click at [1042, 155] on div at bounding box center [1040, 151] width 8 height 19
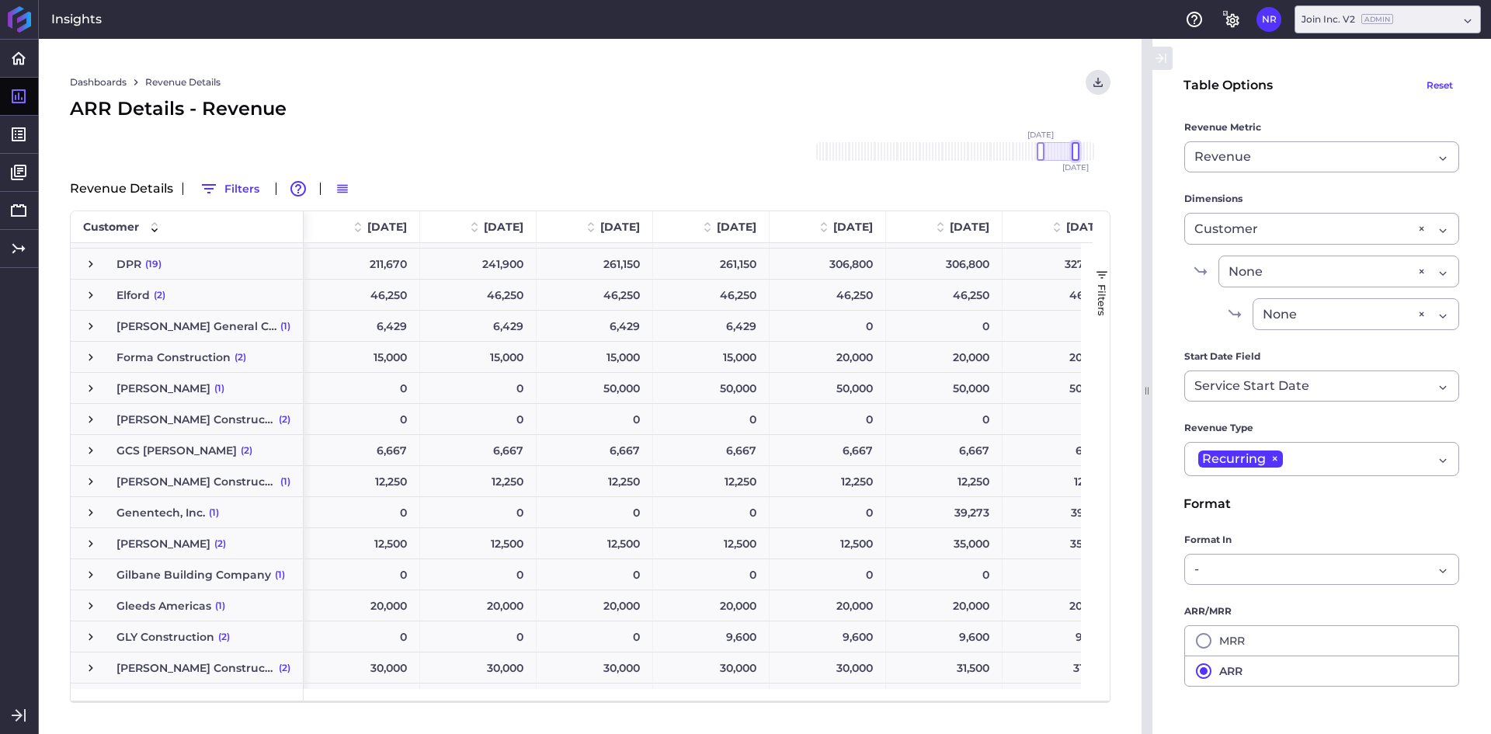
drag, startPoint x: 1094, startPoint y: 149, endPoint x: 1074, endPoint y: 159, distance: 22.6
click at [1074, 159] on div at bounding box center [1075, 151] width 8 height 19
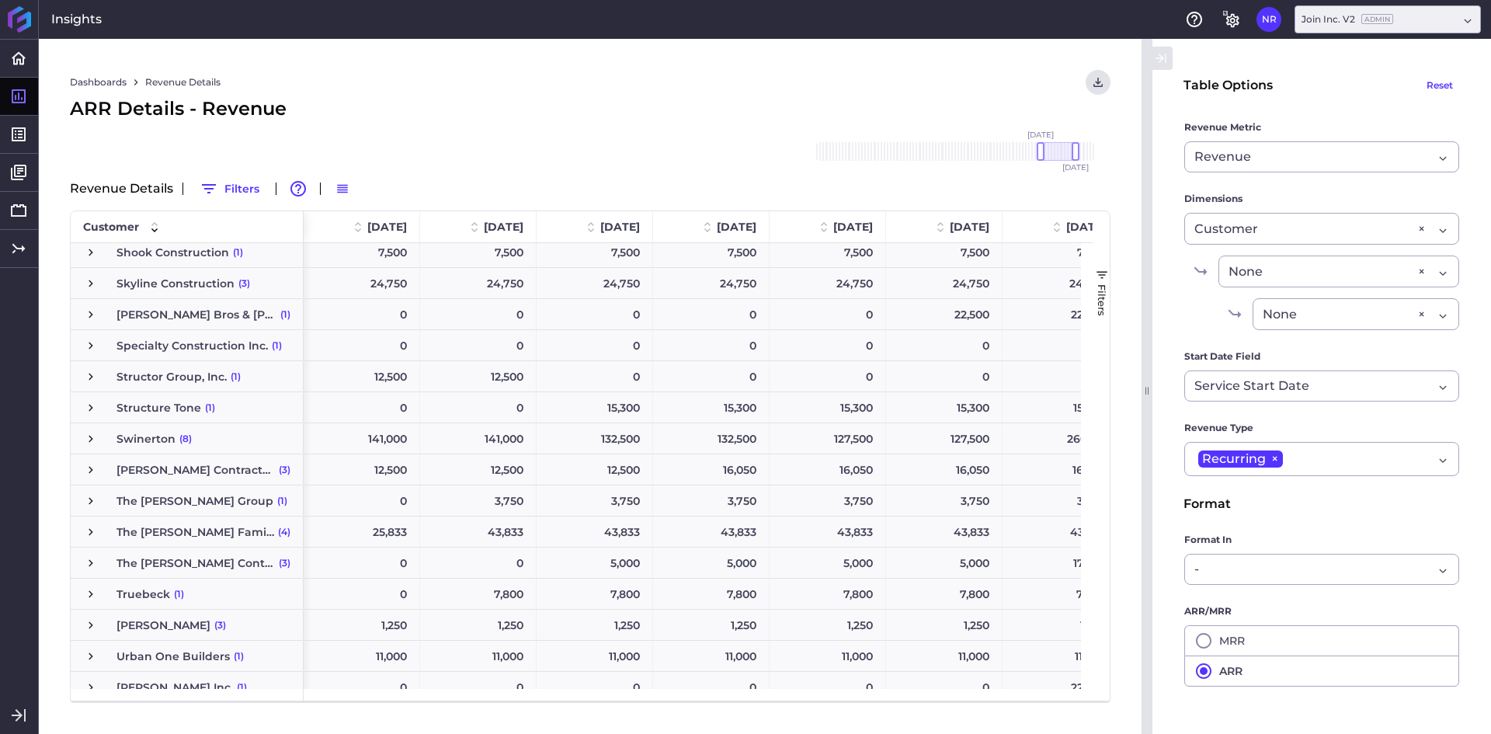
scroll to position [3862, 0]
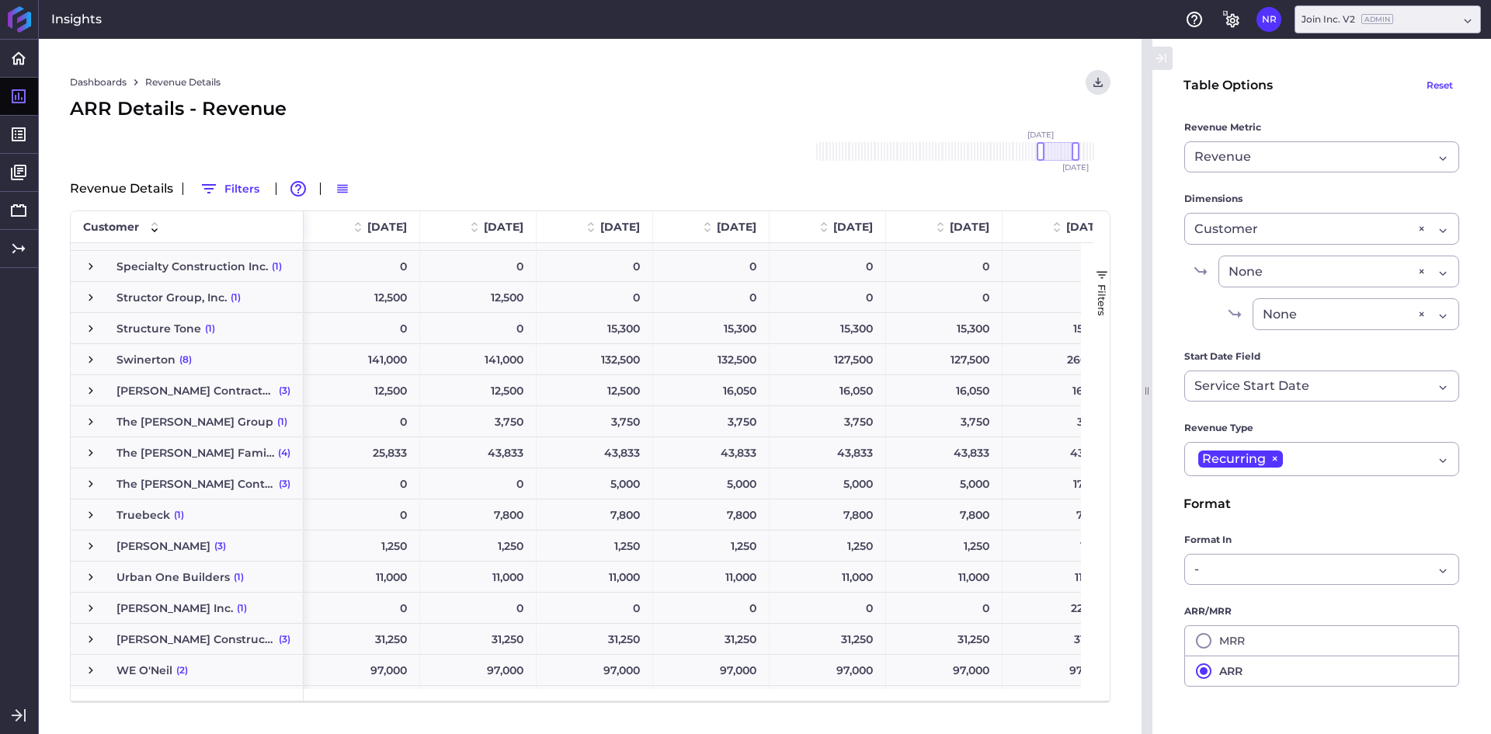
click at [83, 456] on div "The Butz Family of Companies (4)" at bounding box center [187, 452] width 233 height 30
click at [78, 446] on div "The Butz Family of Companies (4)" at bounding box center [187, 452] width 233 height 30
click at [83, 450] on div "The Butz Family of Companies (4)" at bounding box center [187, 452] width 233 height 30
click at [86, 450] on span "Press SPACE to select this row." at bounding box center [91, 453] width 14 height 14
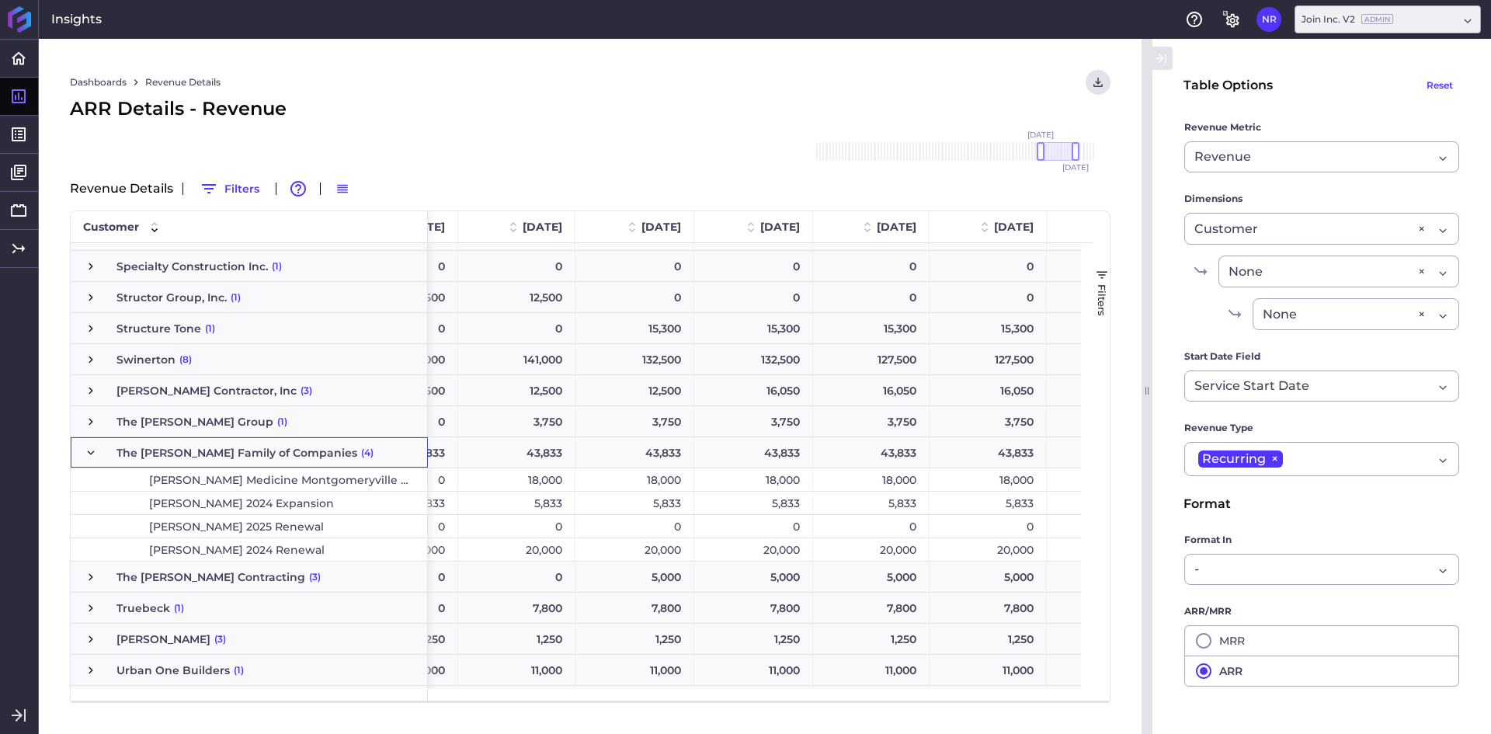
scroll to position [0, 0]
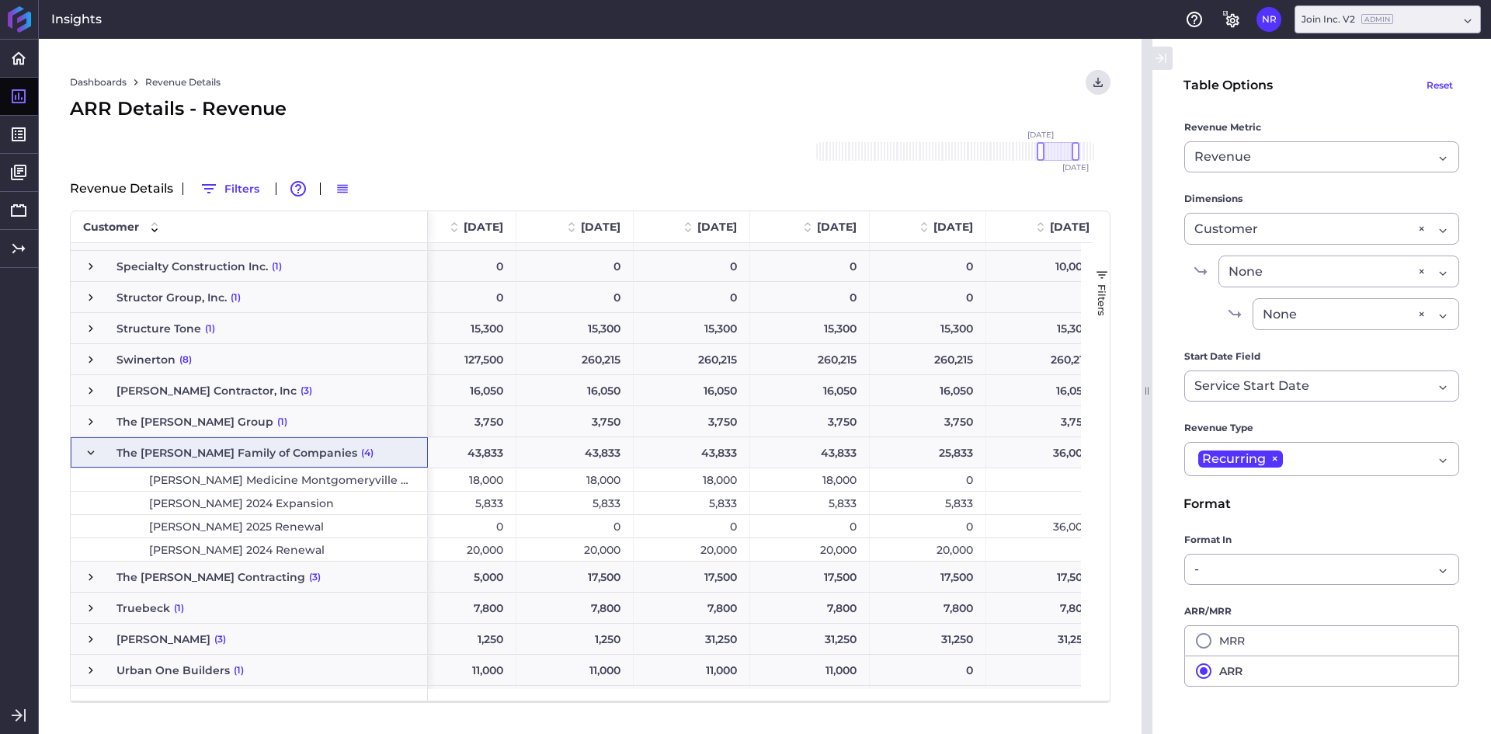
drag, startPoint x: 88, startPoint y: 451, endPoint x: 779, endPoint y: 425, distance: 691.5
click at [88, 451] on span "Press SPACE to select this row." at bounding box center [91, 453] width 14 height 14
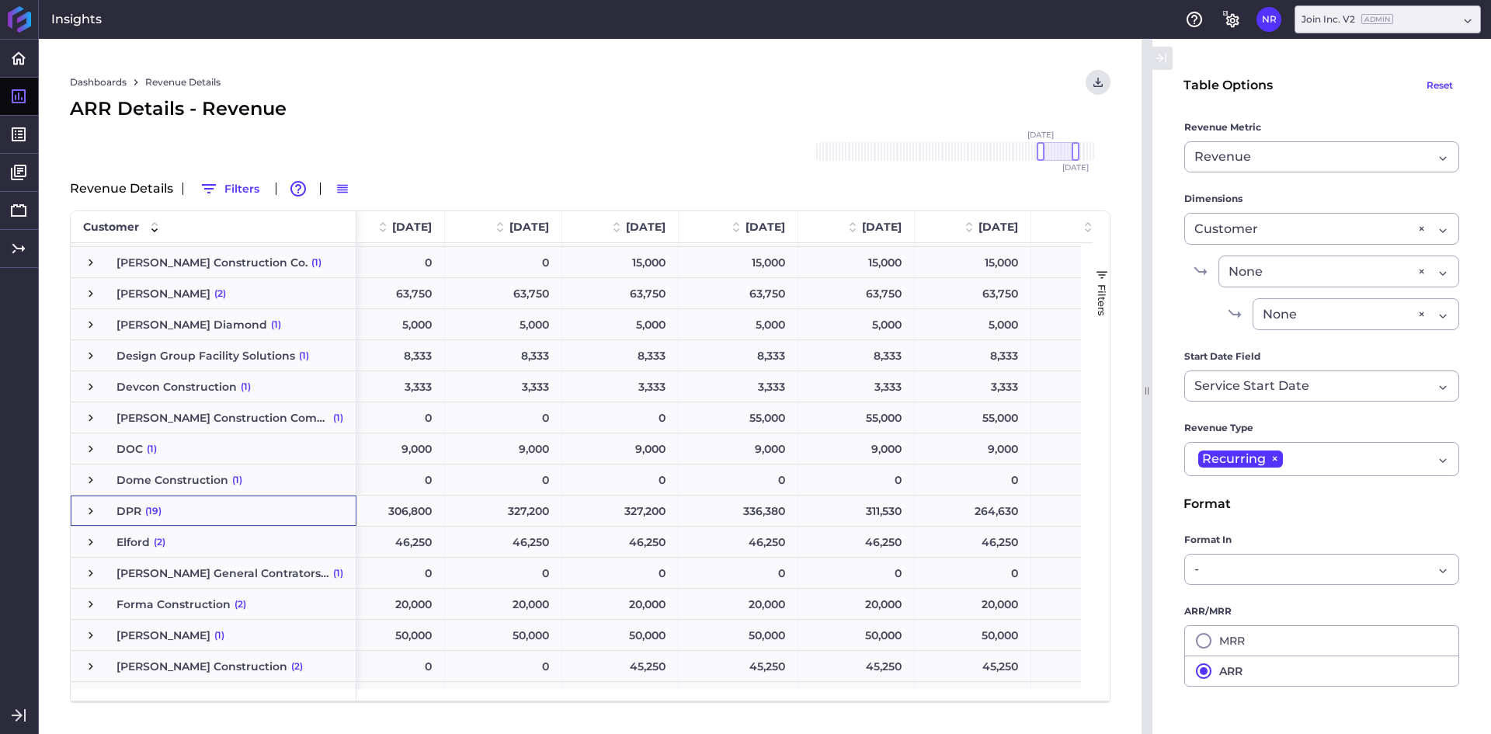
click at [84, 510] on span "Press SPACE to select this row." at bounding box center [91, 511] width 14 height 14
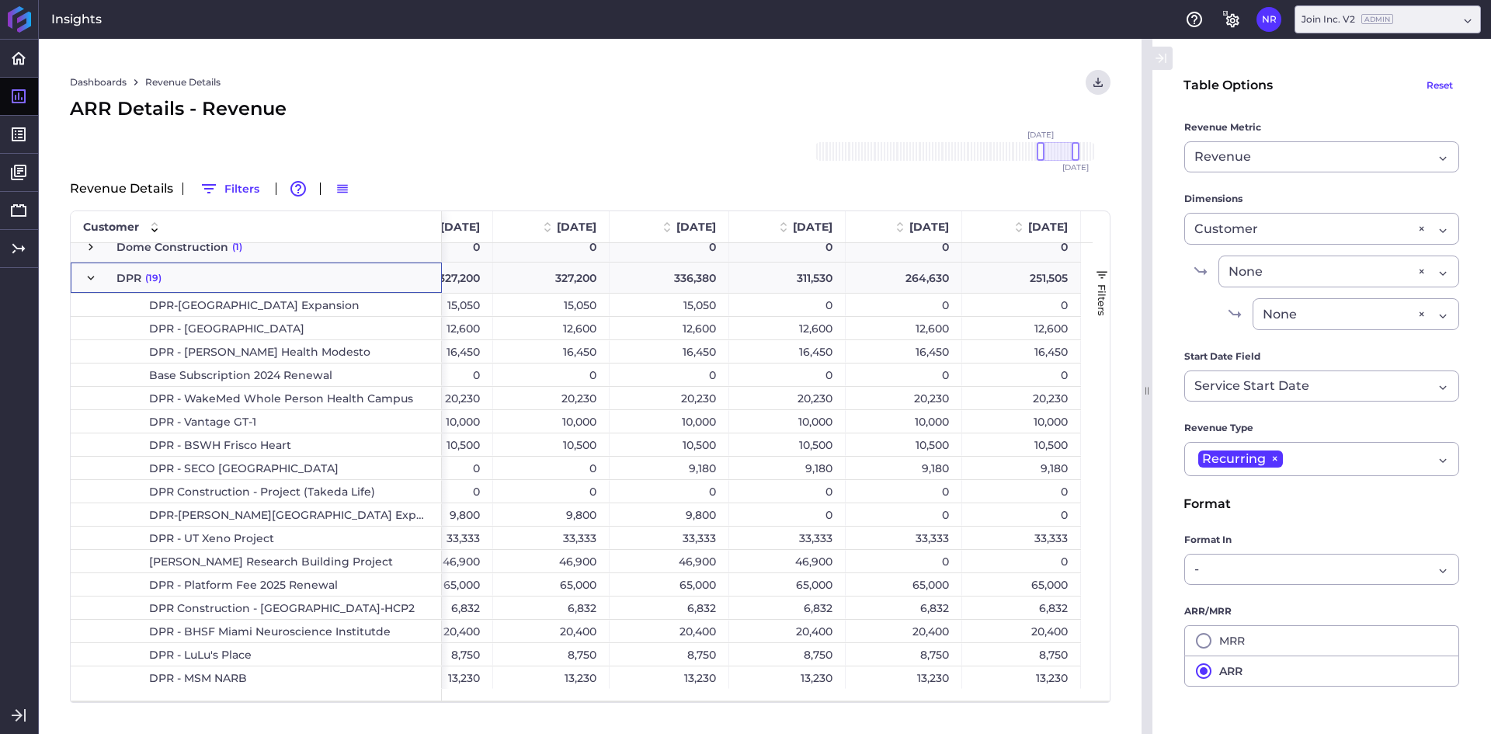
click at [92, 275] on span "Press SPACE to select this row." at bounding box center [91, 278] width 14 height 14
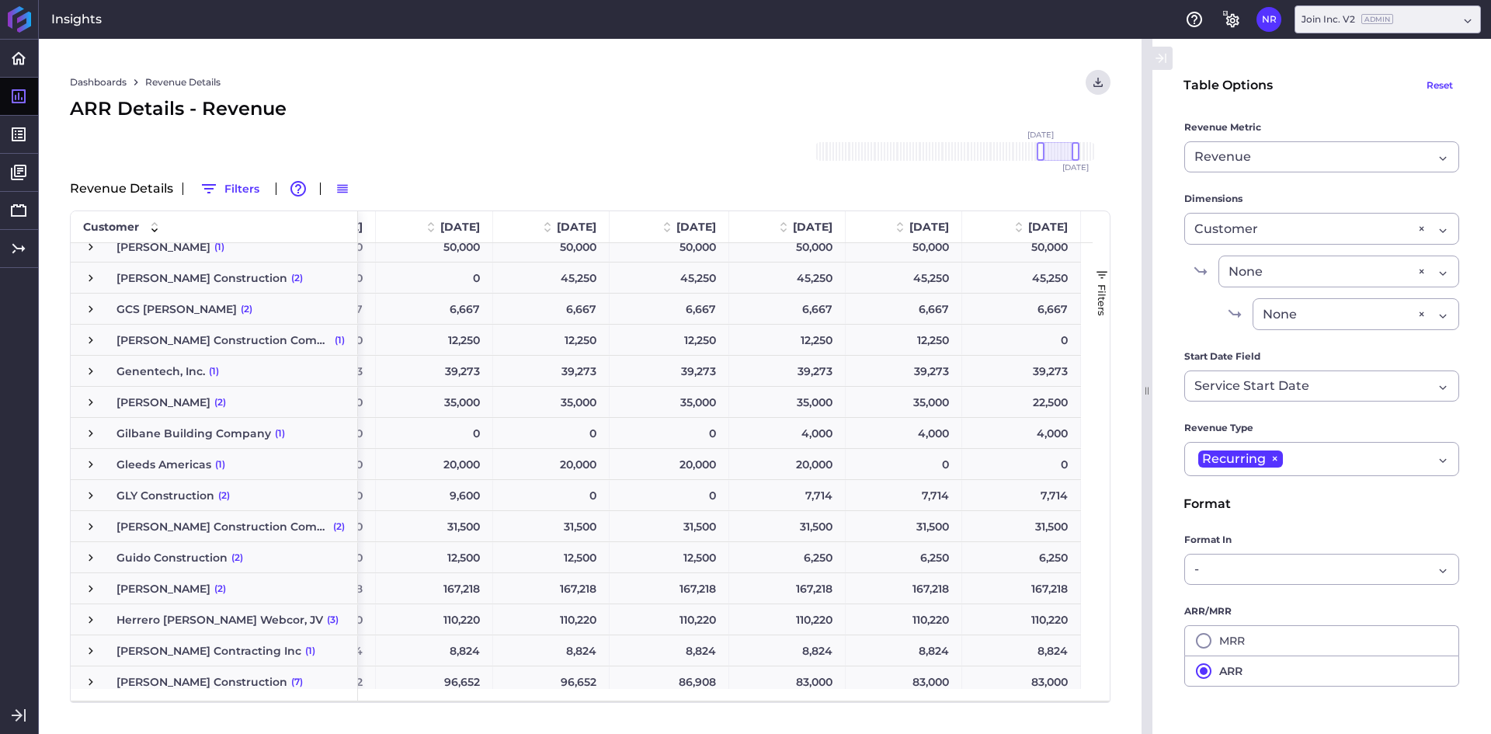
scroll to position [1568, 0]
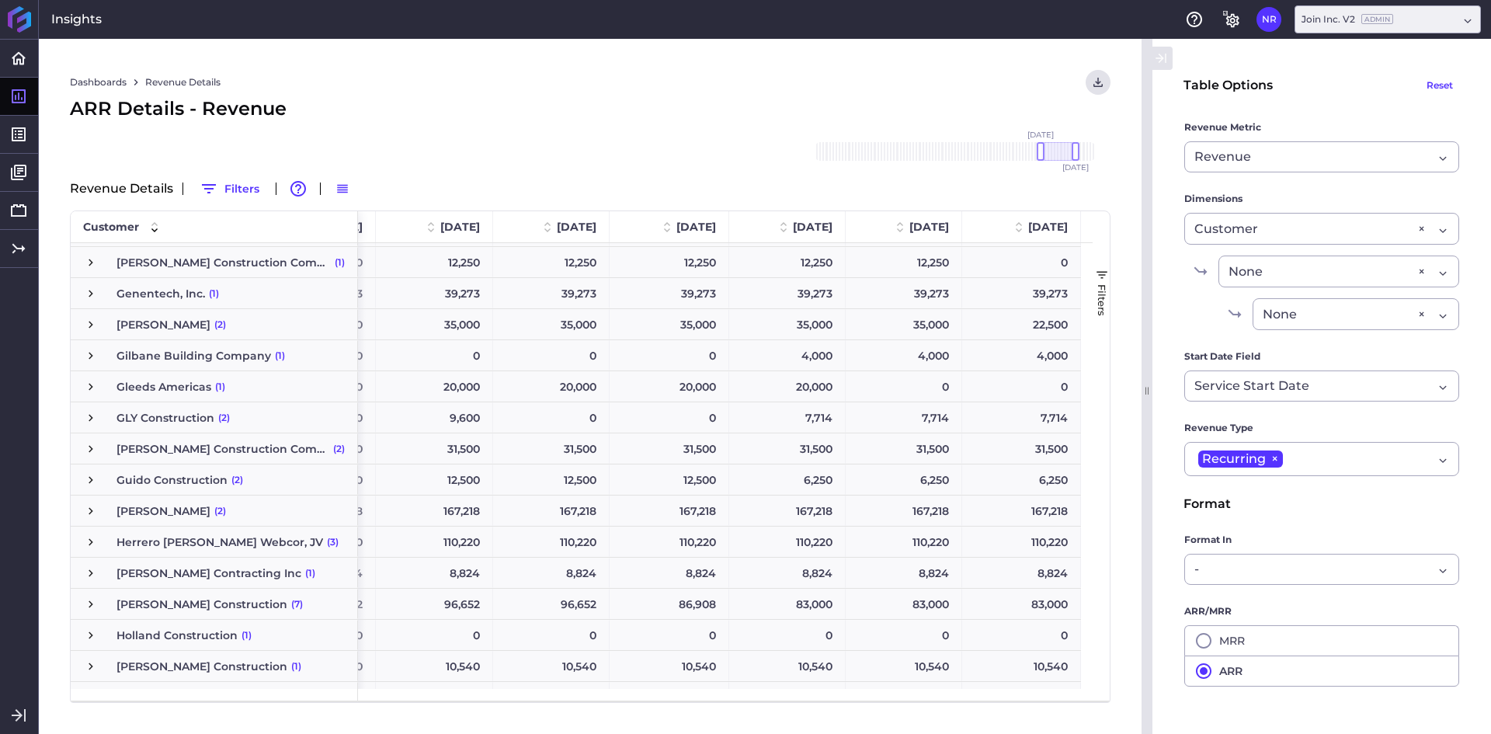
click at [93, 474] on span "Press SPACE to select this row." at bounding box center [91, 480] width 14 height 14
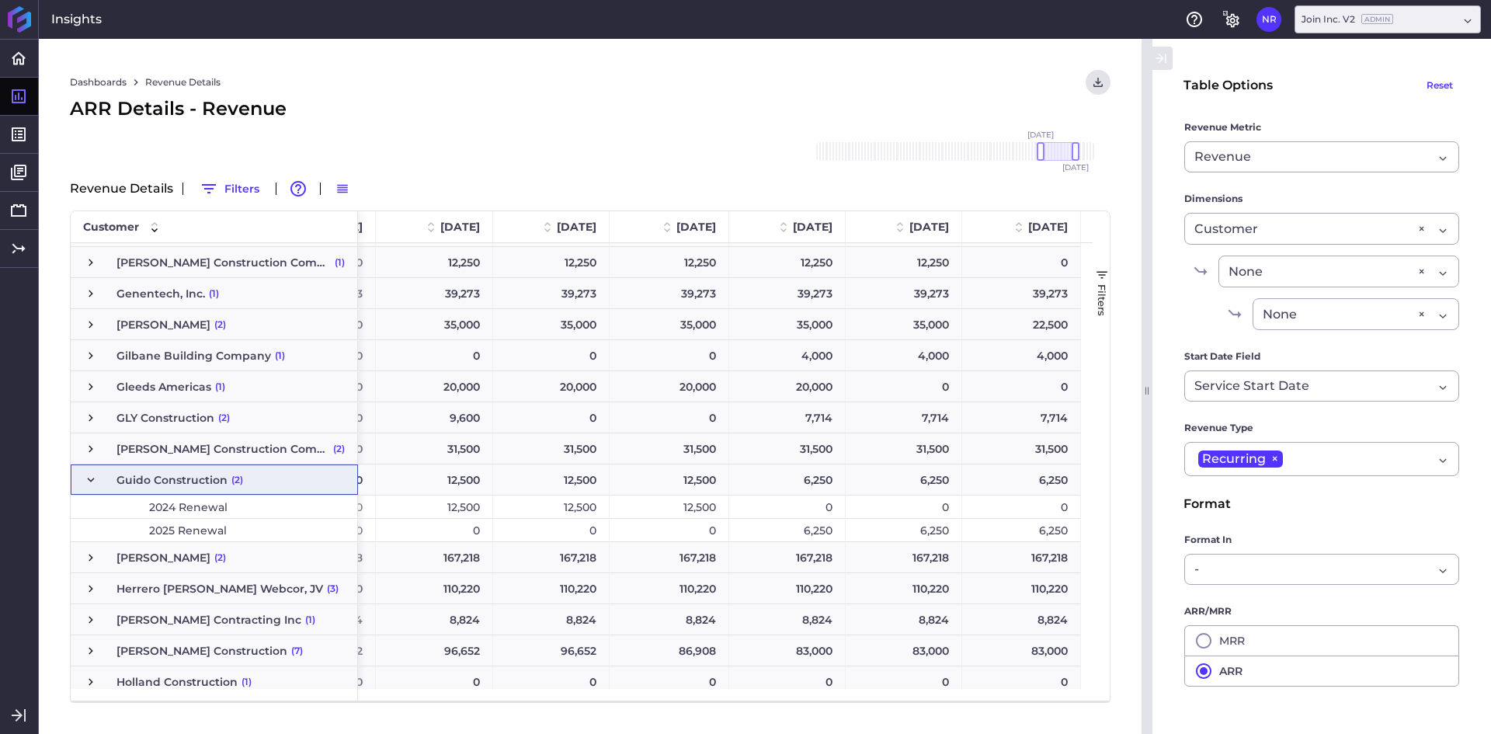
click at [97, 474] on span "Press SPACE to select this row." at bounding box center [91, 480] width 14 height 14
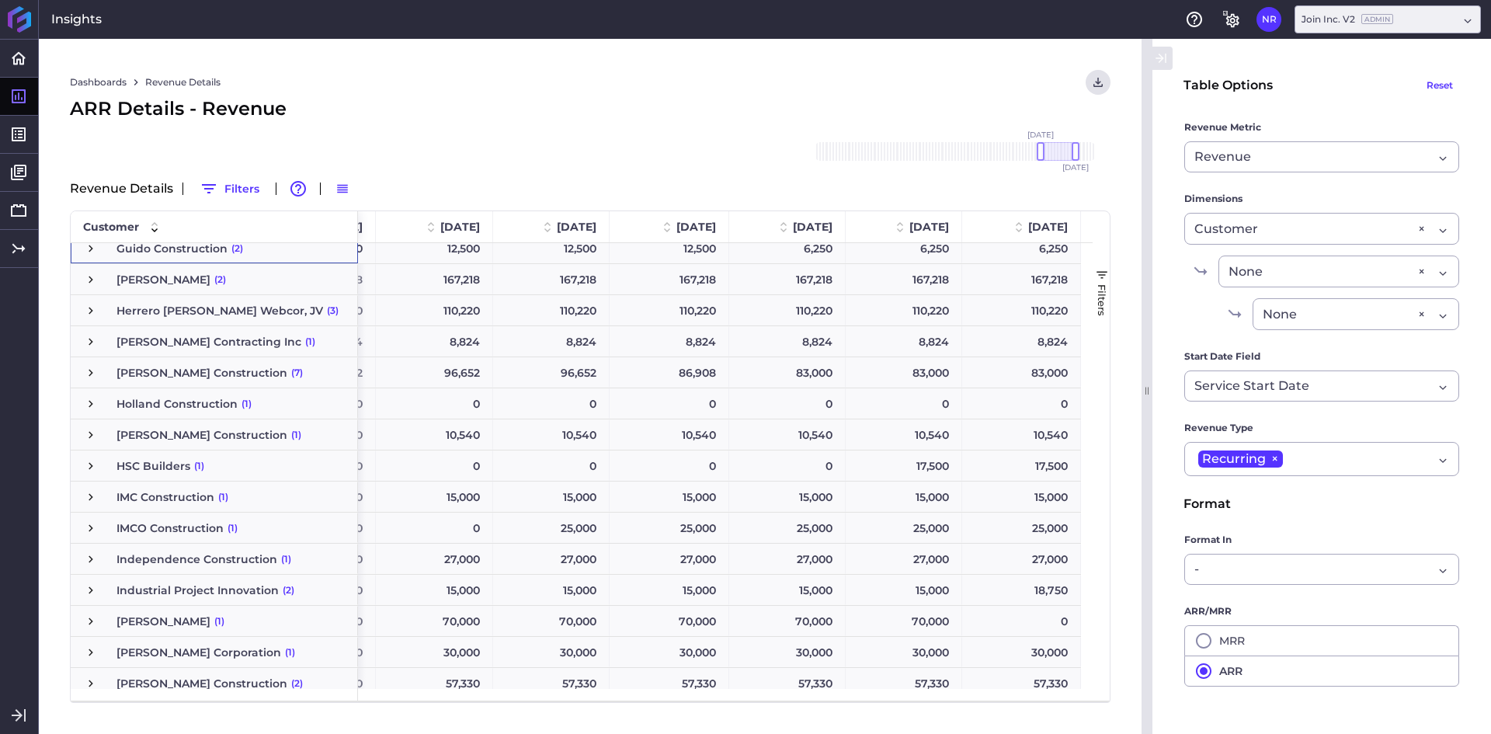
scroll to position [1800, 0]
click at [91, 372] on span "Press SPACE to select this row." at bounding box center [91, 371] width 14 height 14
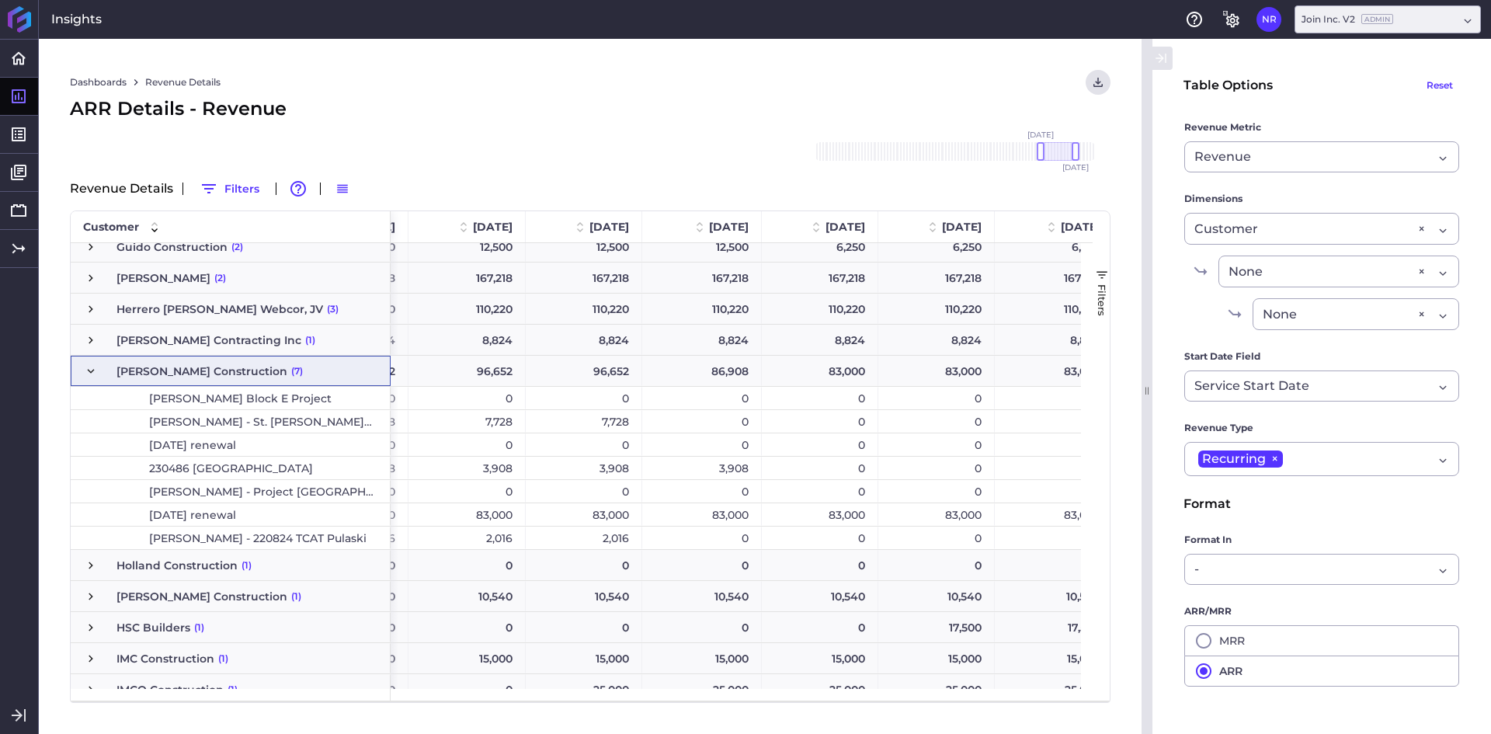
click at [92, 373] on span "Press SPACE to select this row." at bounding box center [91, 371] width 14 height 14
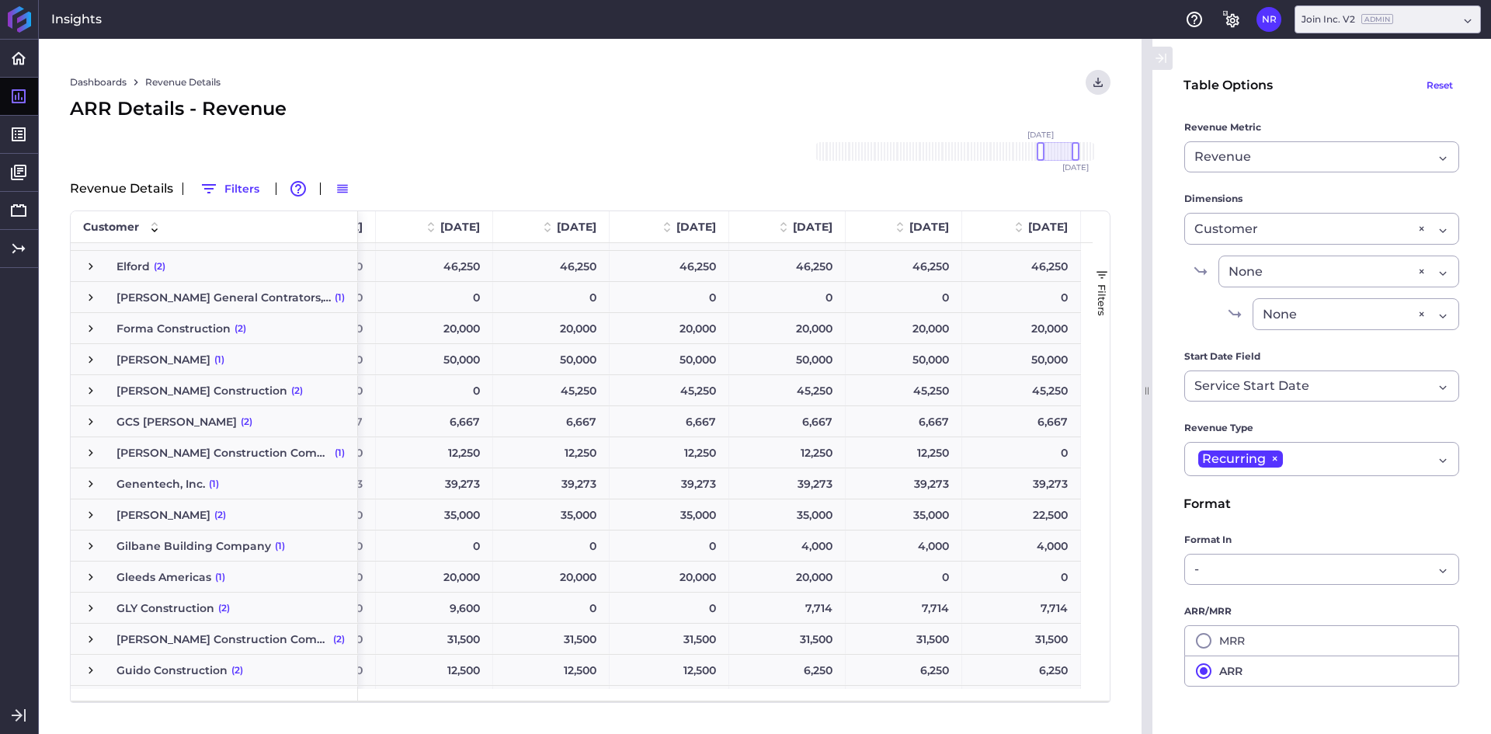
scroll to position [1245, 0]
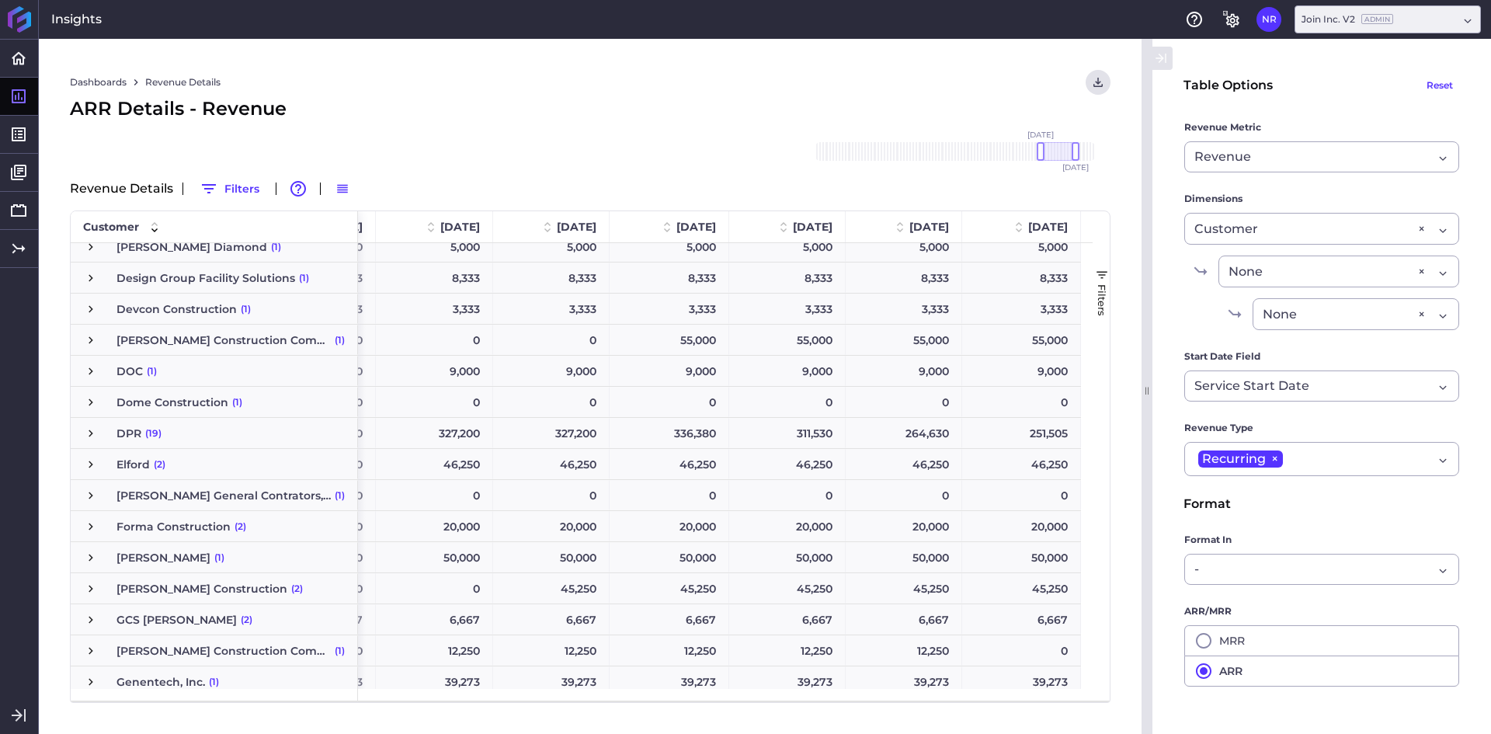
click at [88, 433] on span "Press SPACE to select this row." at bounding box center [91, 433] width 14 height 14
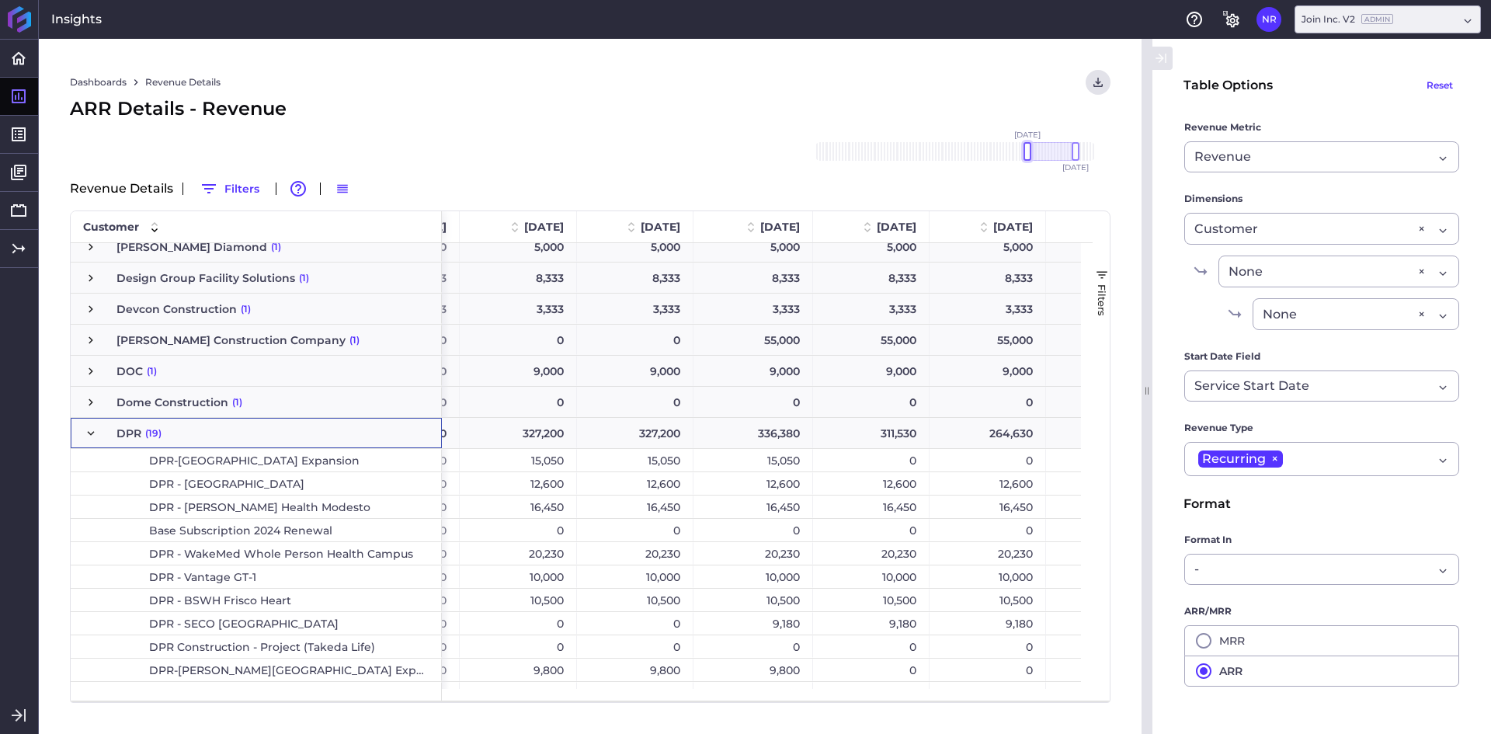
drag, startPoint x: 1043, startPoint y: 155, endPoint x: 1030, endPoint y: 154, distance: 13.3
click at [1030, 154] on div at bounding box center [1027, 151] width 8 height 19
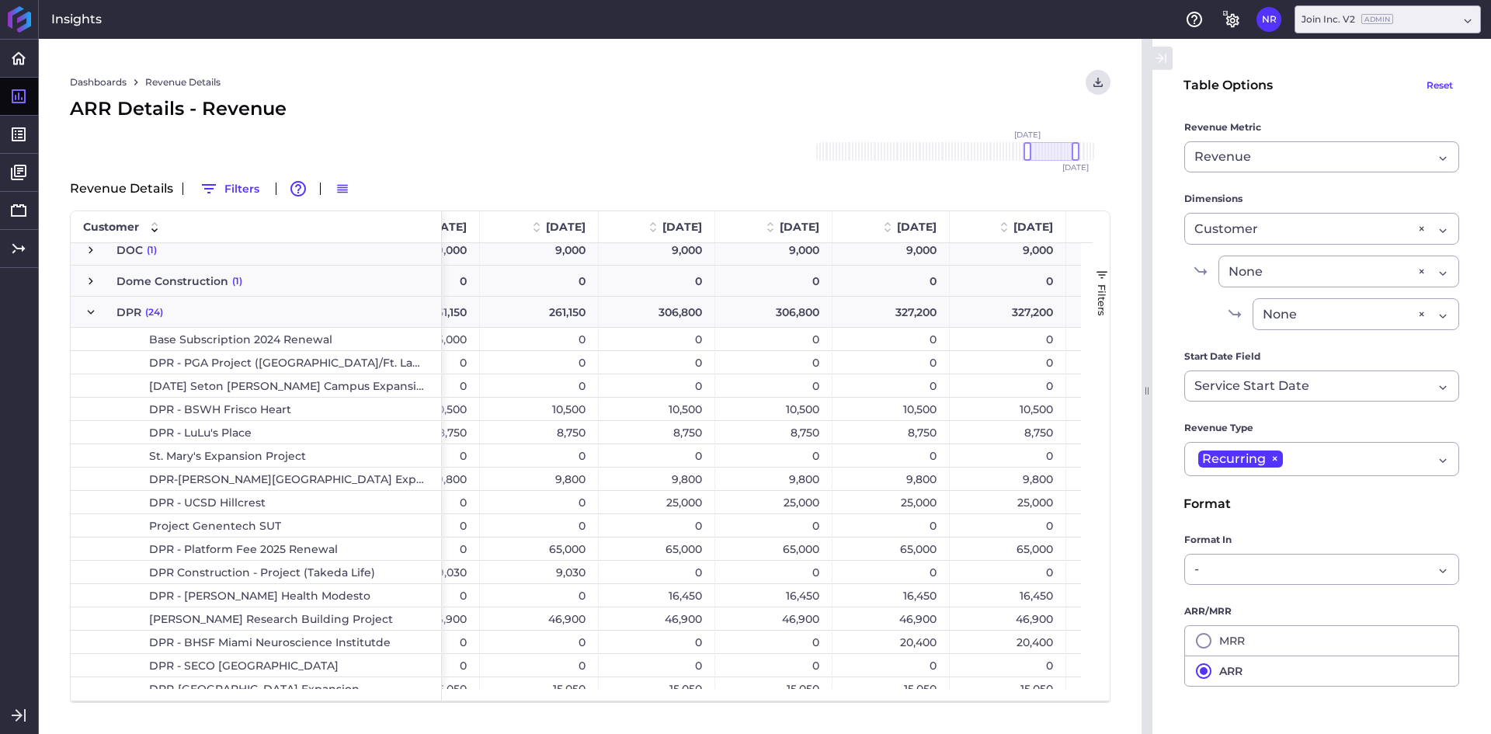
scroll to position [0, 822]
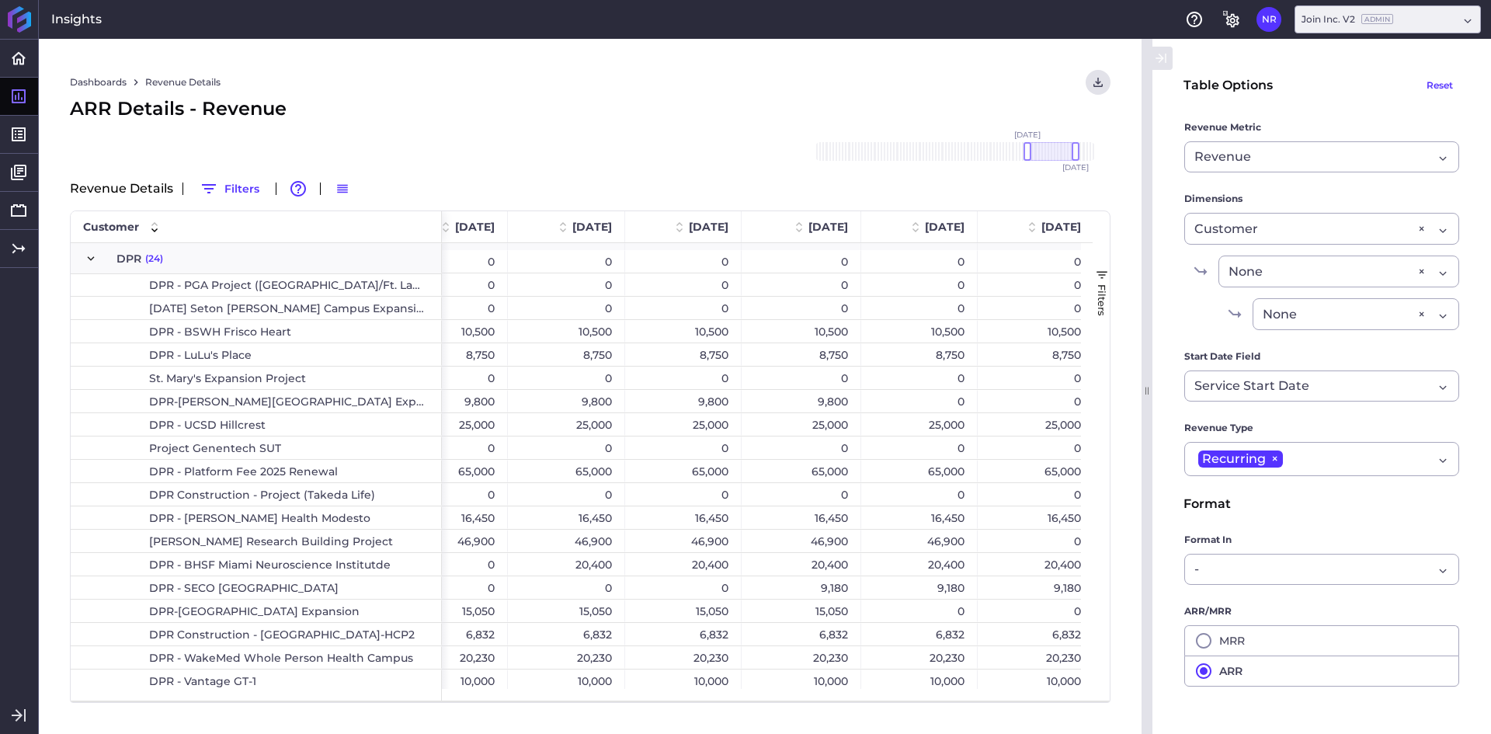
click at [93, 258] on span "Press SPACE to select this row." at bounding box center [91, 259] width 14 height 14
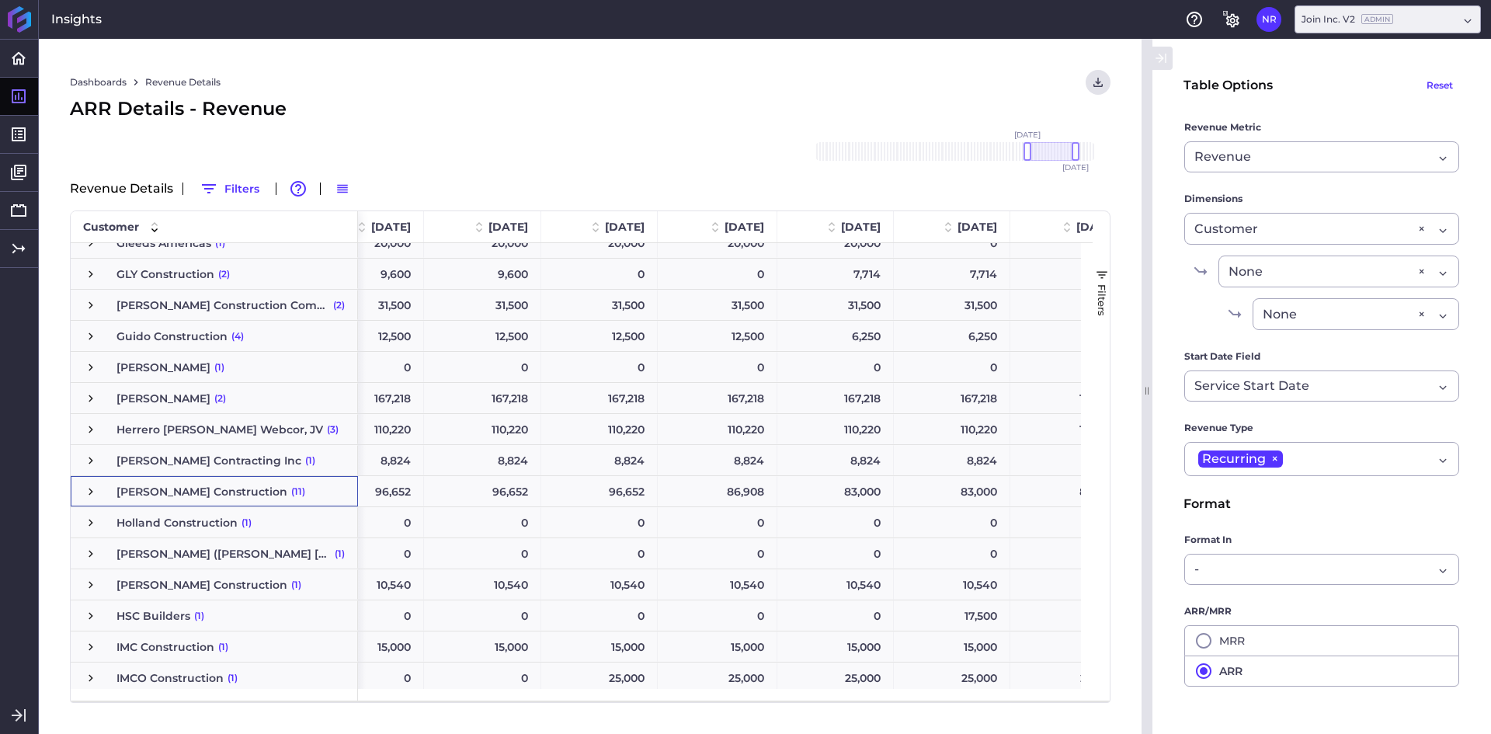
click at [89, 494] on span "Press SPACE to select this row." at bounding box center [91, 491] width 14 height 14
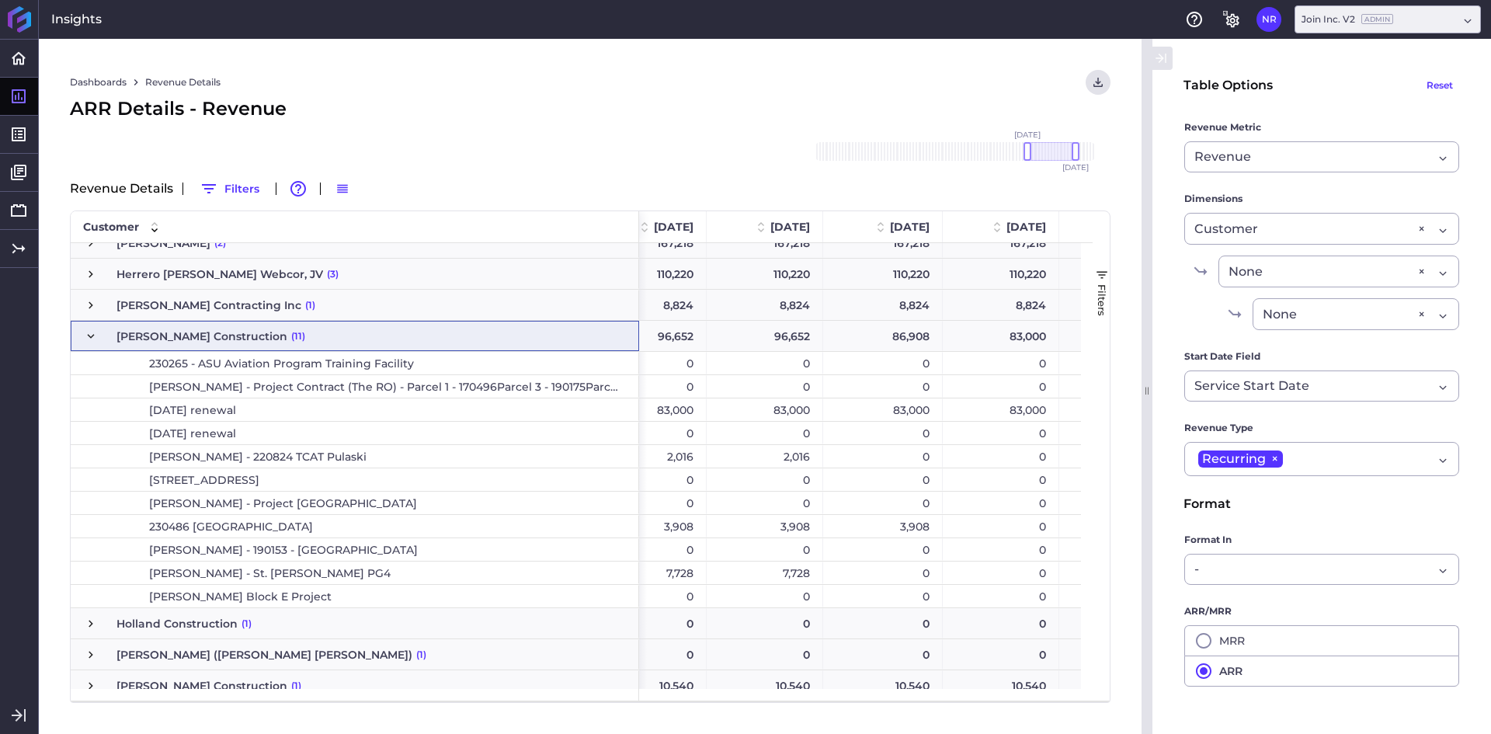
click at [88, 307] on span "Press SPACE to select this row." at bounding box center [91, 305] width 14 height 14
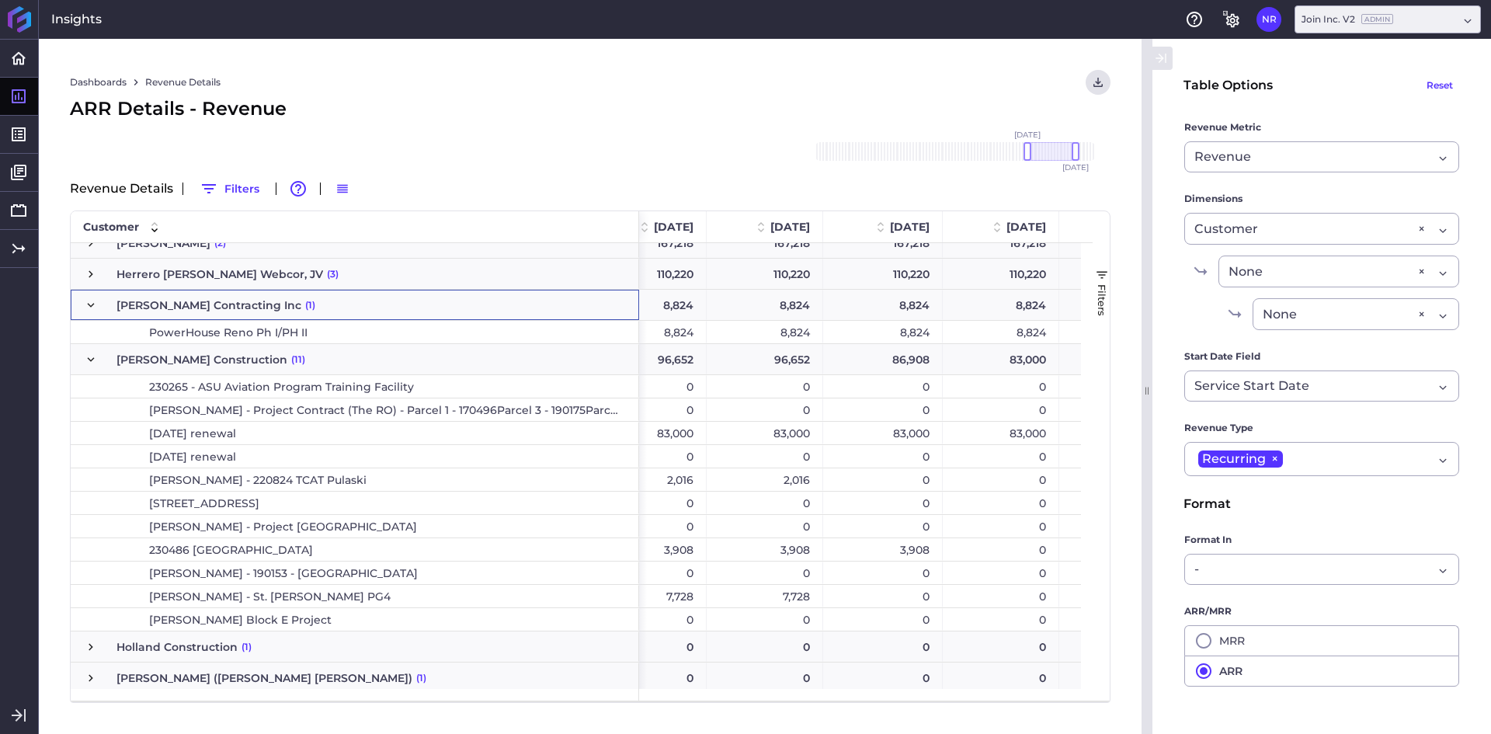
click at [95, 300] on span "Press SPACE to select this row." at bounding box center [91, 305] width 14 height 14
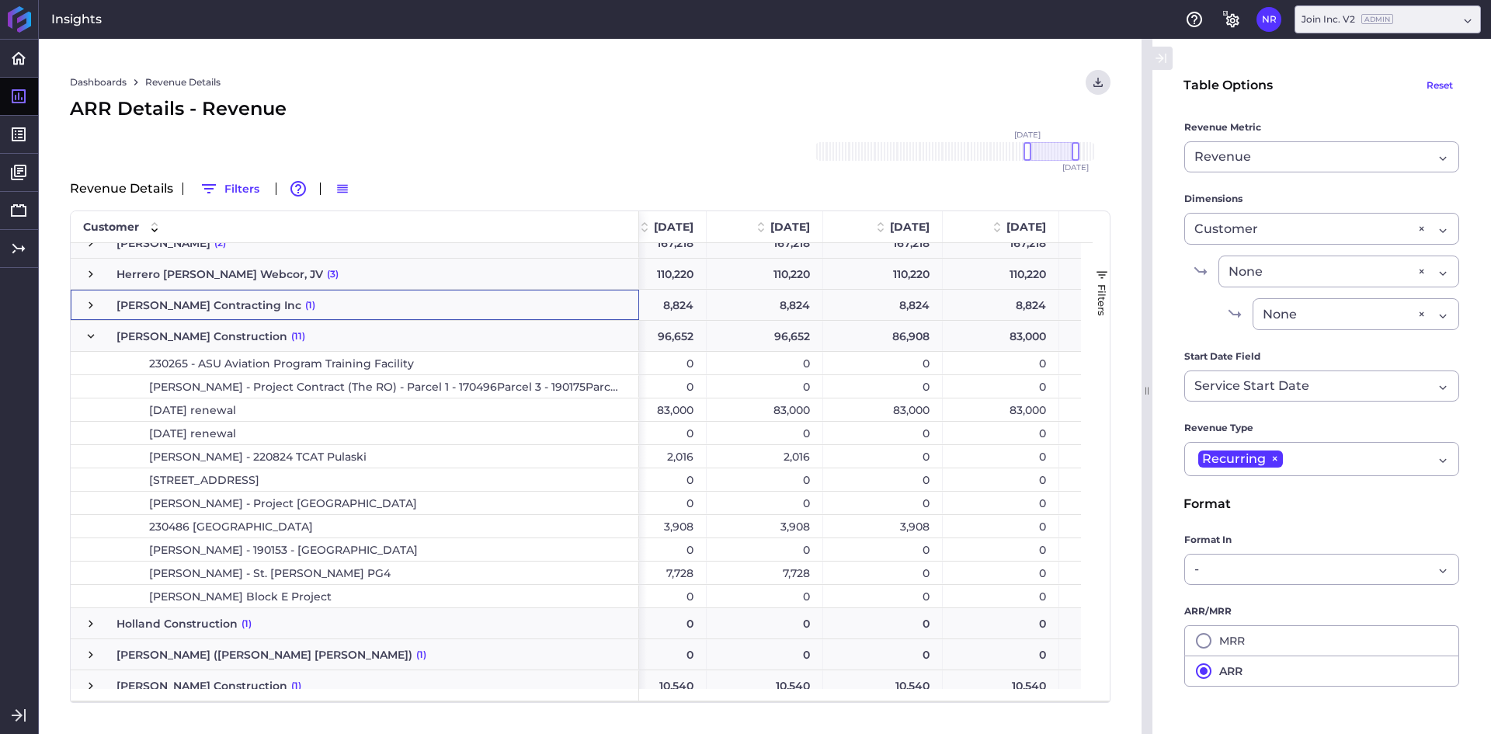
click at [91, 329] on span "Press SPACE to select this row." at bounding box center [91, 336] width 14 height 14
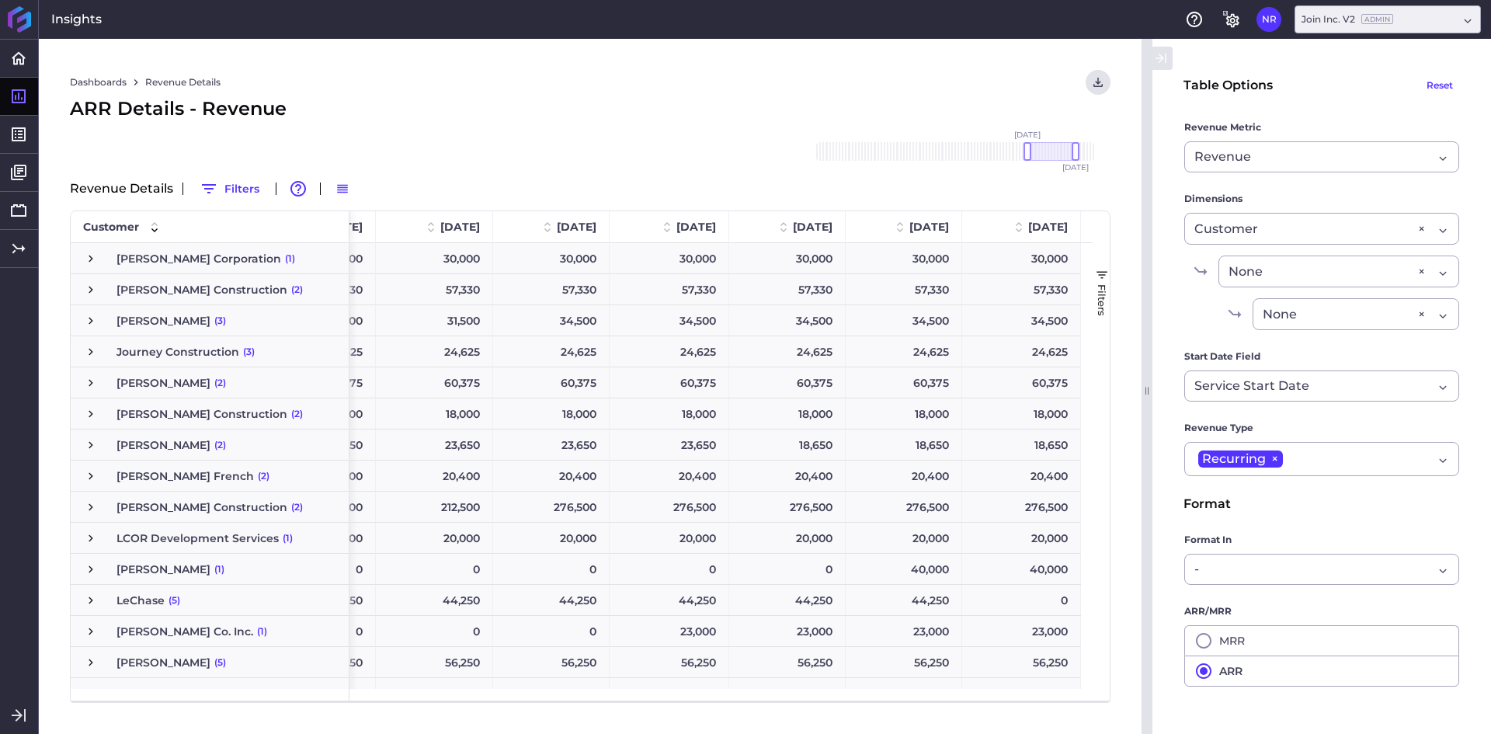
click at [95, 444] on span "Press SPACE to select this row." at bounding box center [91, 445] width 14 height 14
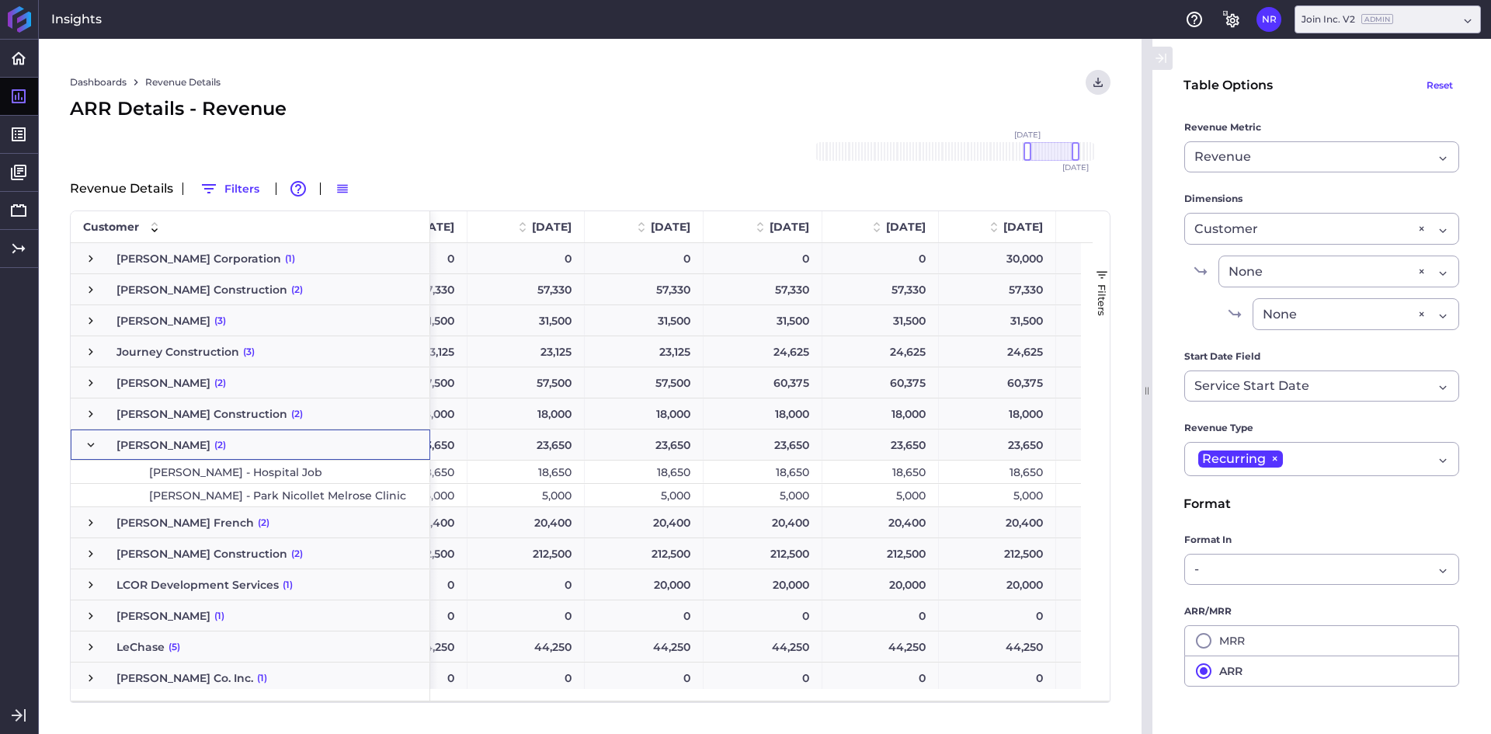
scroll to position [0, 500]
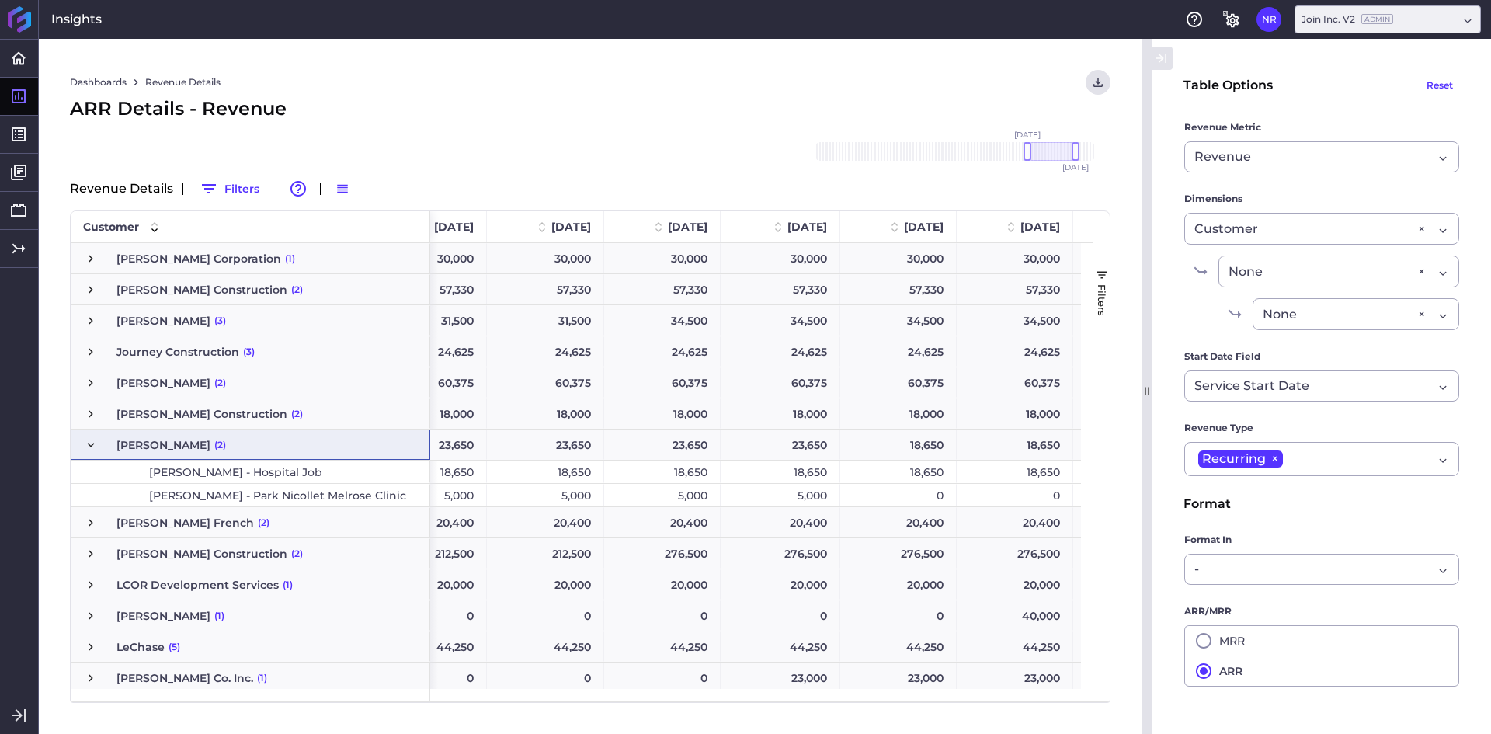
click at [85, 446] on span "Press SPACE to select this row." at bounding box center [91, 445] width 14 height 14
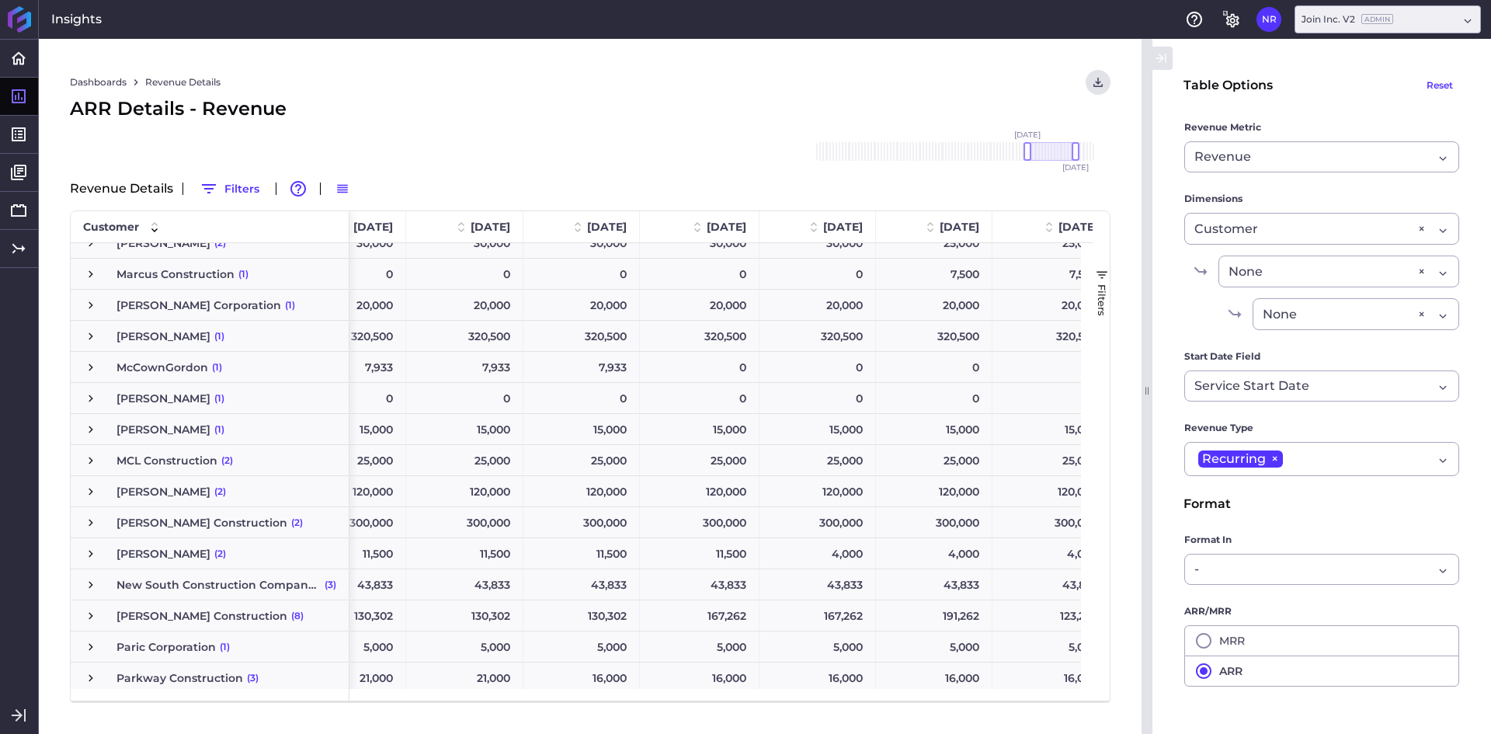
click at [87, 553] on span "Press SPACE to select this row." at bounding box center [91, 554] width 14 height 14
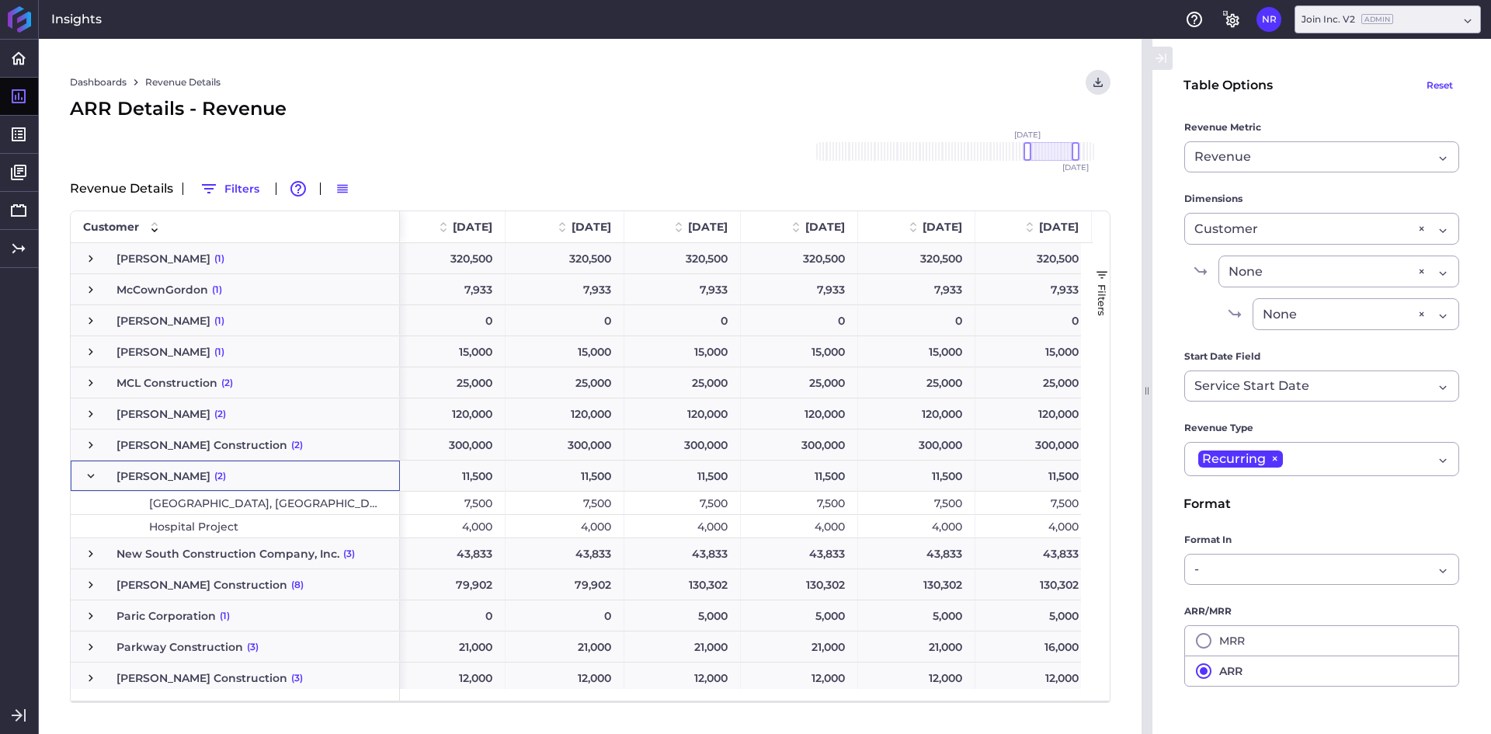
scroll to position [0, 574]
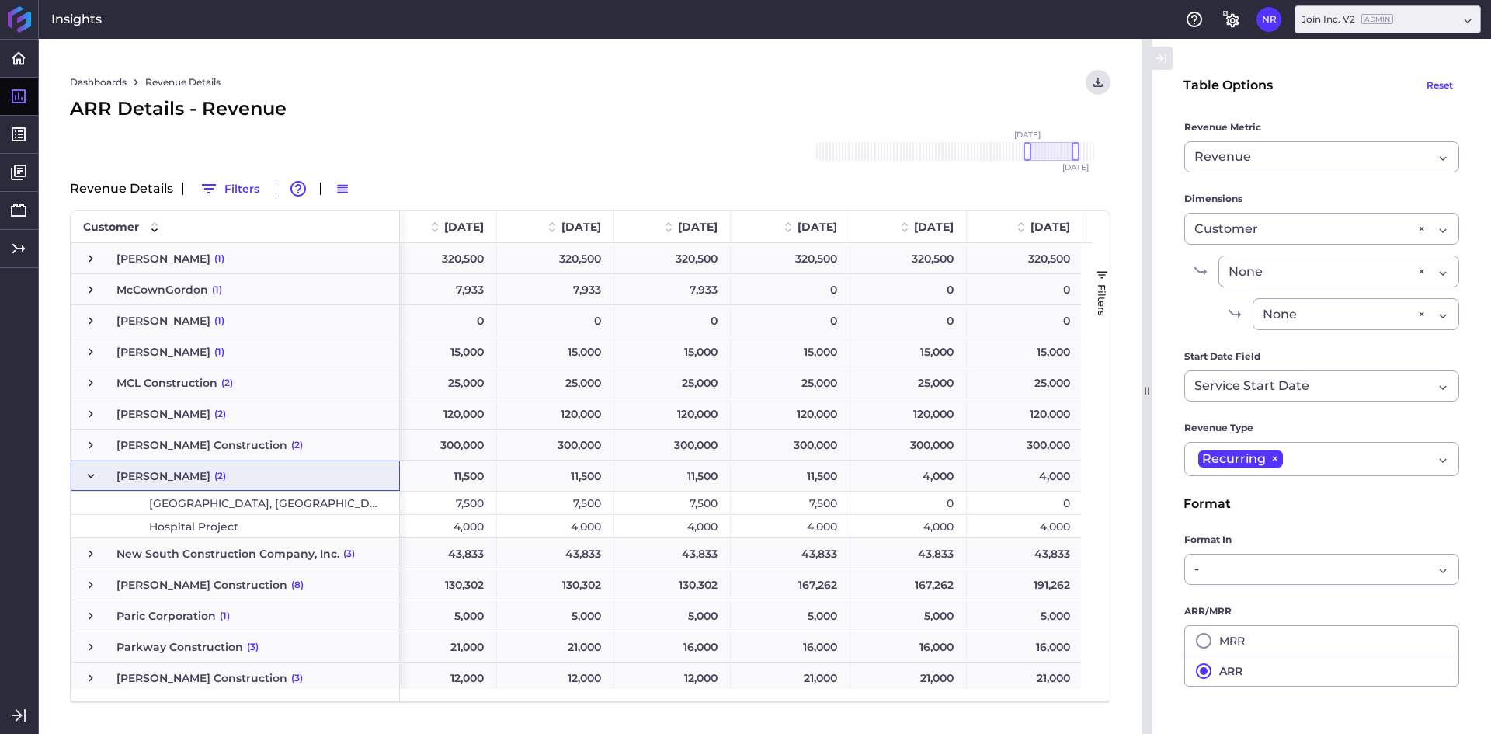
click at [90, 476] on span "Press SPACE to select this row." at bounding box center [91, 476] width 14 height 14
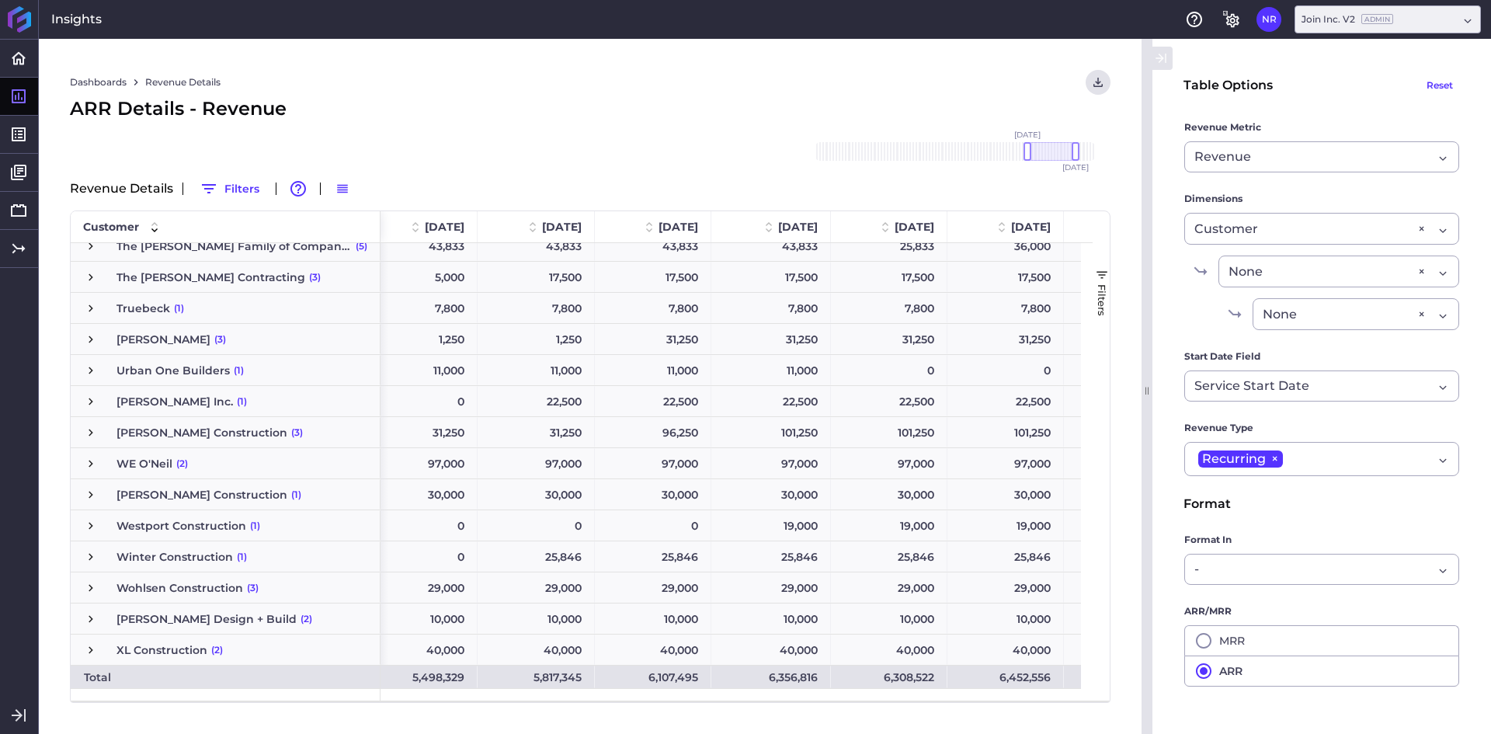
click at [89, 370] on span "Press SPACE to select this row." at bounding box center [91, 370] width 14 height 14
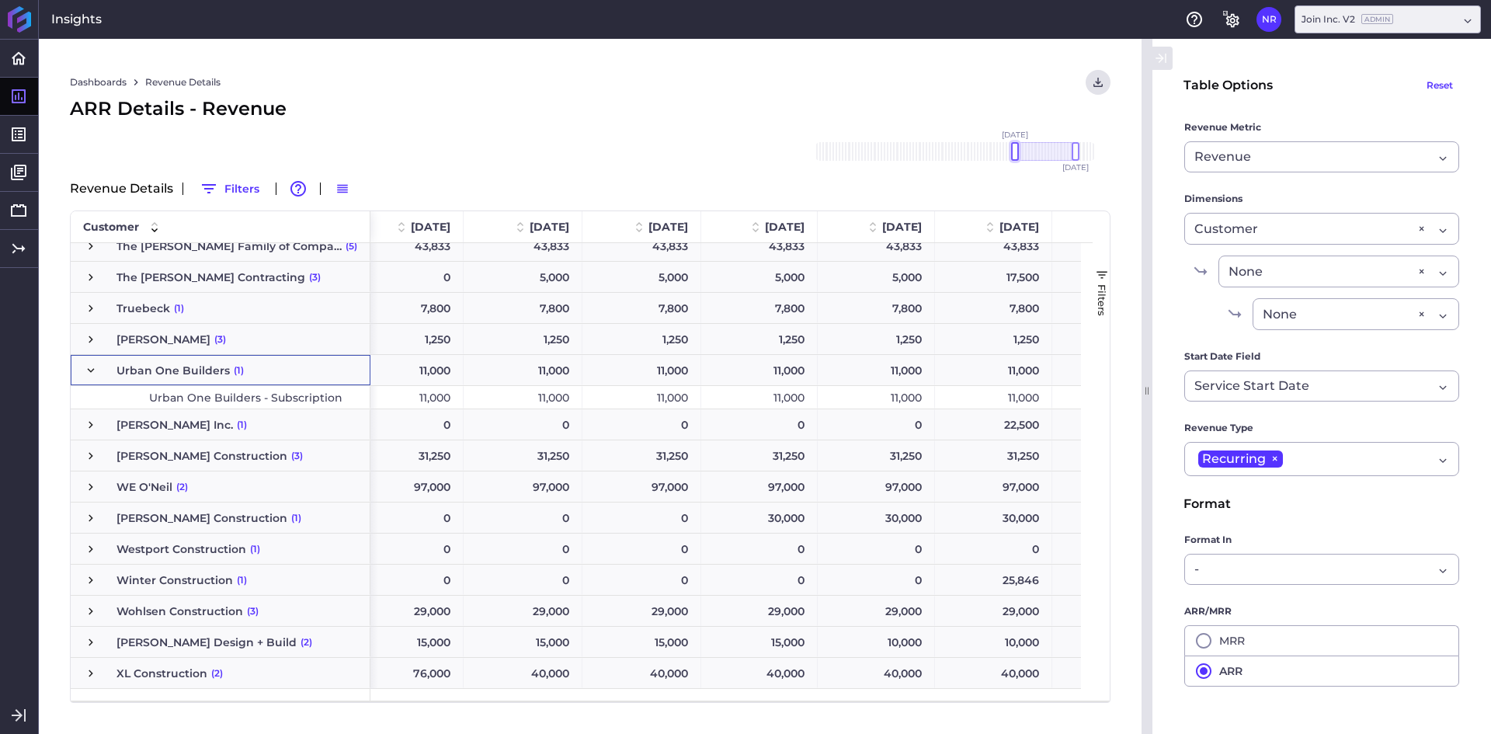
drag, startPoint x: 1024, startPoint y: 152, endPoint x: 1012, endPoint y: 158, distance: 12.9
click at [1012, 158] on div at bounding box center [1015, 151] width 8 height 19
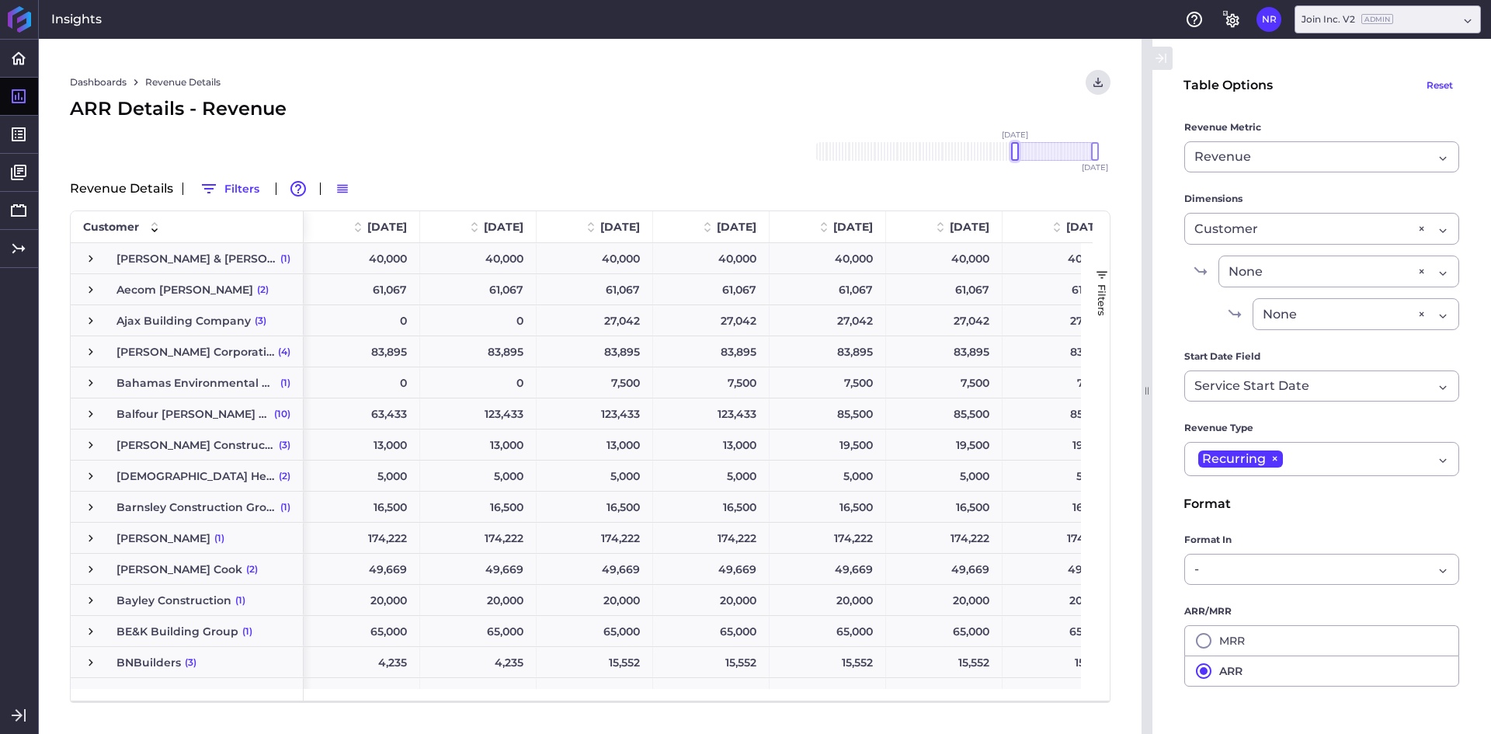
drag, startPoint x: 1053, startPoint y: 154, endPoint x: 1017, endPoint y: 158, distance: 36.0
click at [1017, 158] on div "[DATE] Dec '[DATE] Feb '[DATE] Apr '[DATE] Jun '[DATE] Aug '[DATE] Oct '[DATE] …" at bounding box center [955, 151] width 280 height 19
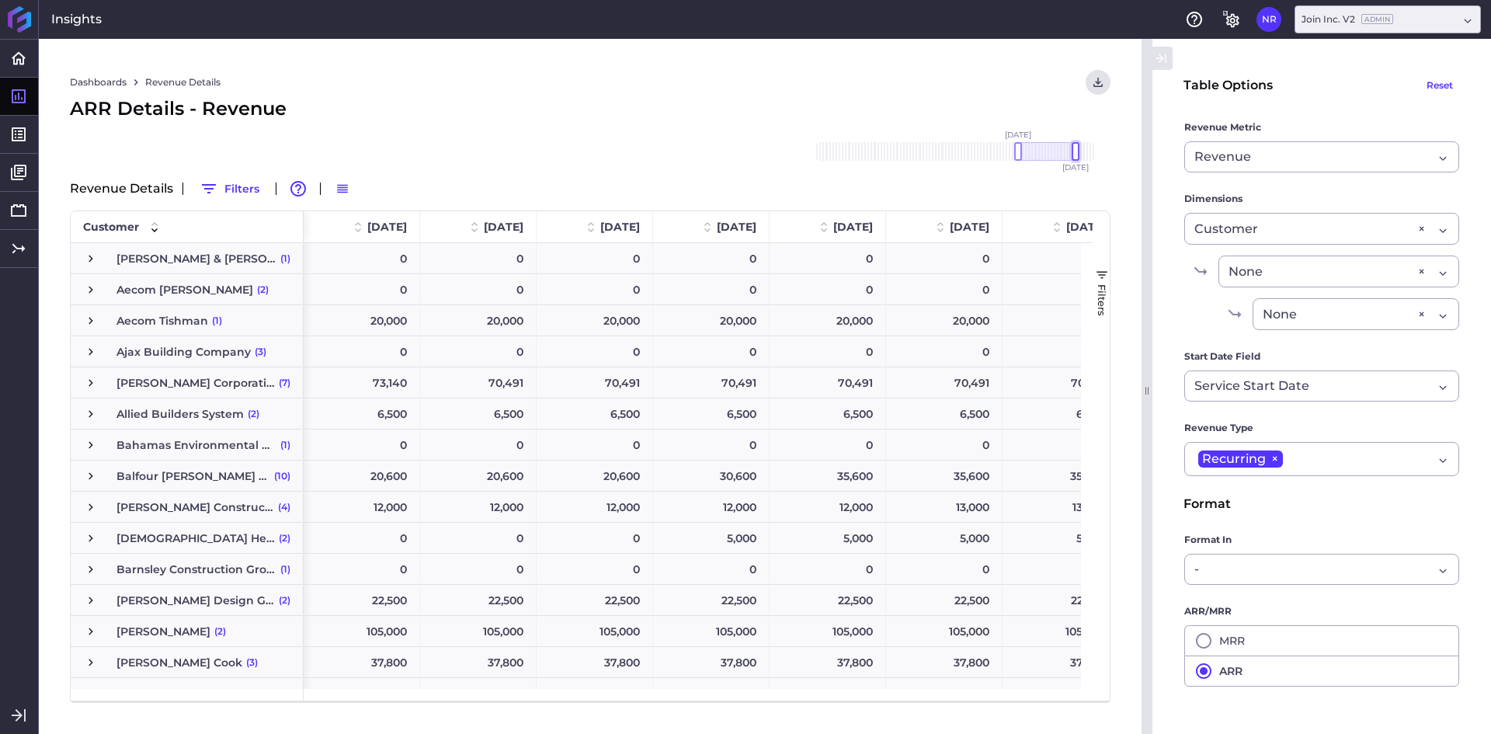
drag, startPoint x: 1094, startPoint y: 151, endPoint x: 1076, endPoint y: 151, distance: 17.9
click at [1076, 151] on div at bounding box center [1075, 151] width 8 height 19
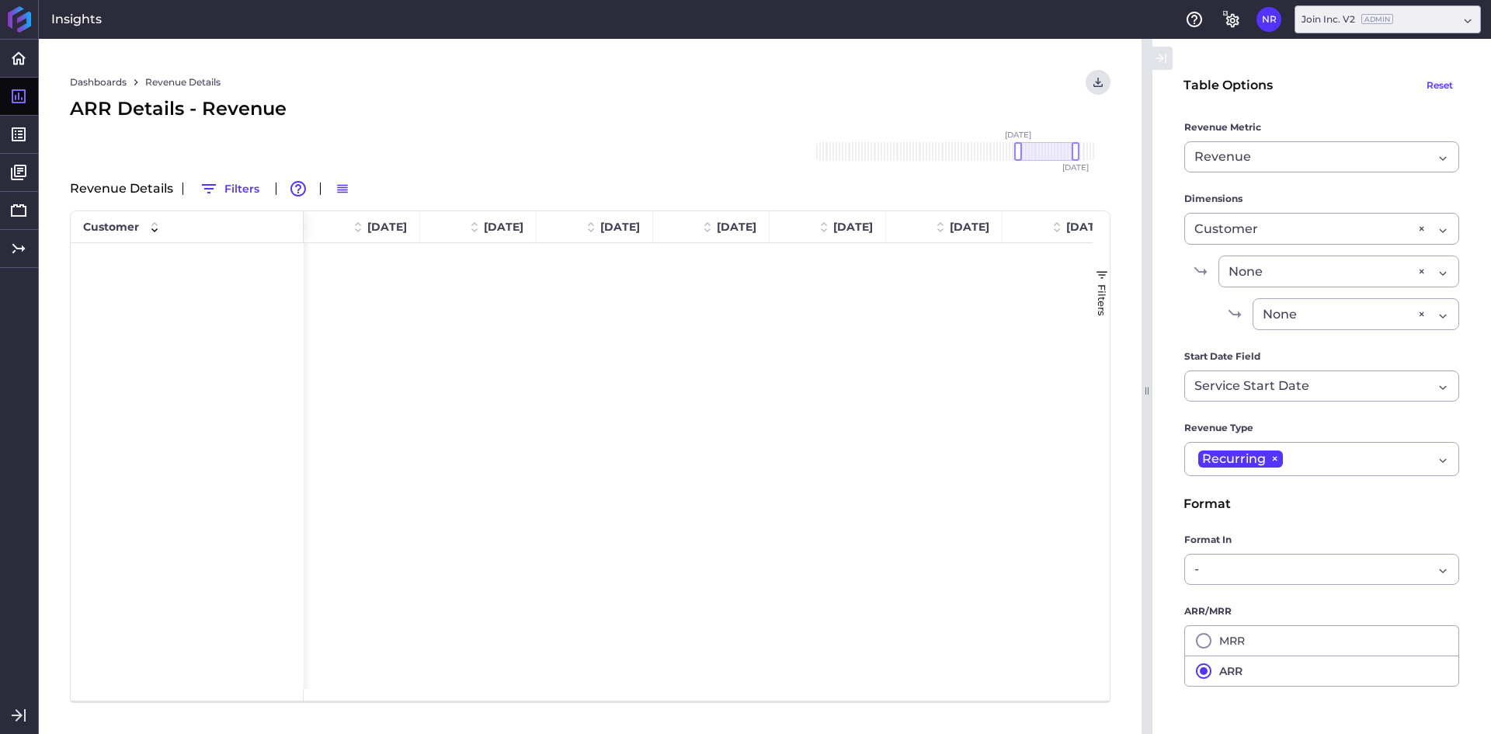
scroll to position [4547, 0]
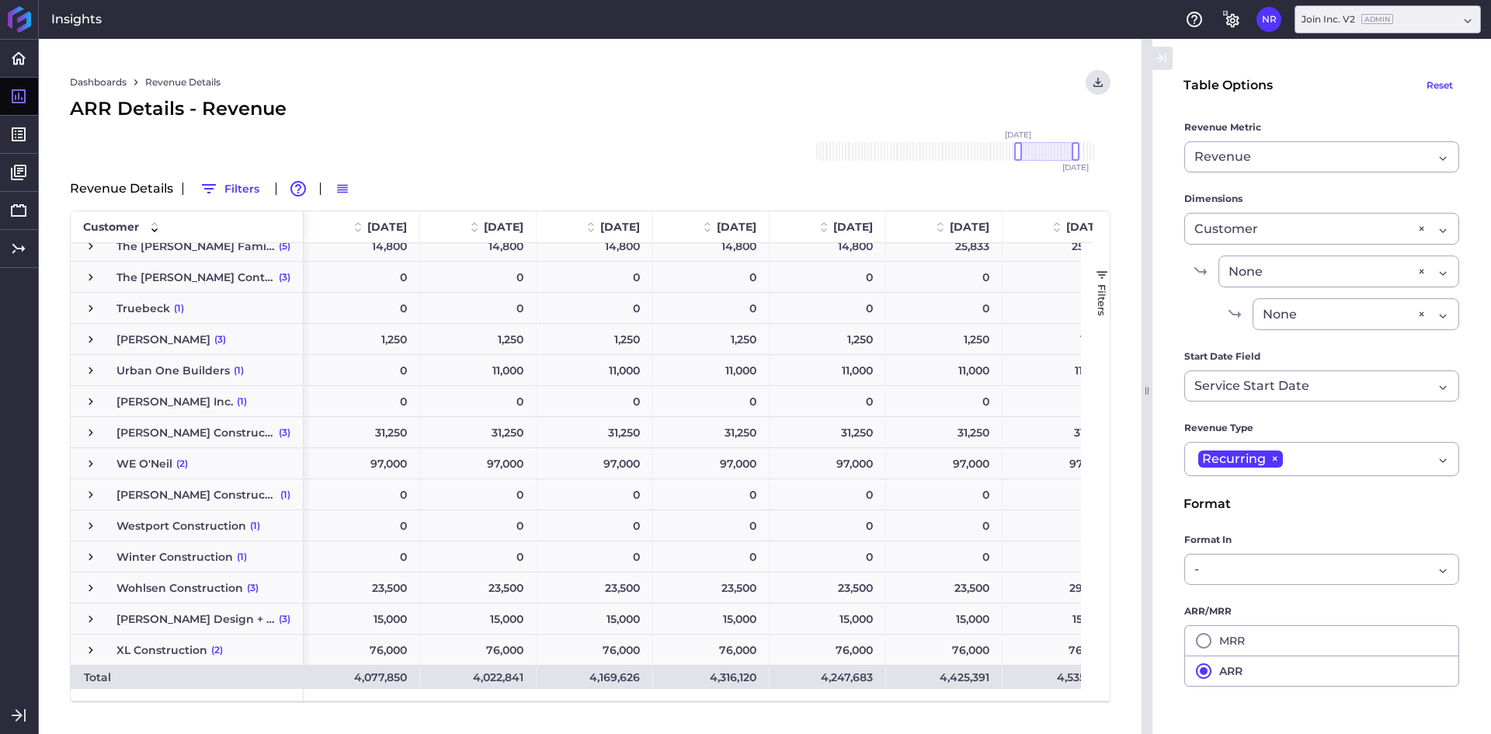
click at [94, 365] on span "Press SPACE to select this row." at bounding box center [91, 370] width 14 height 14
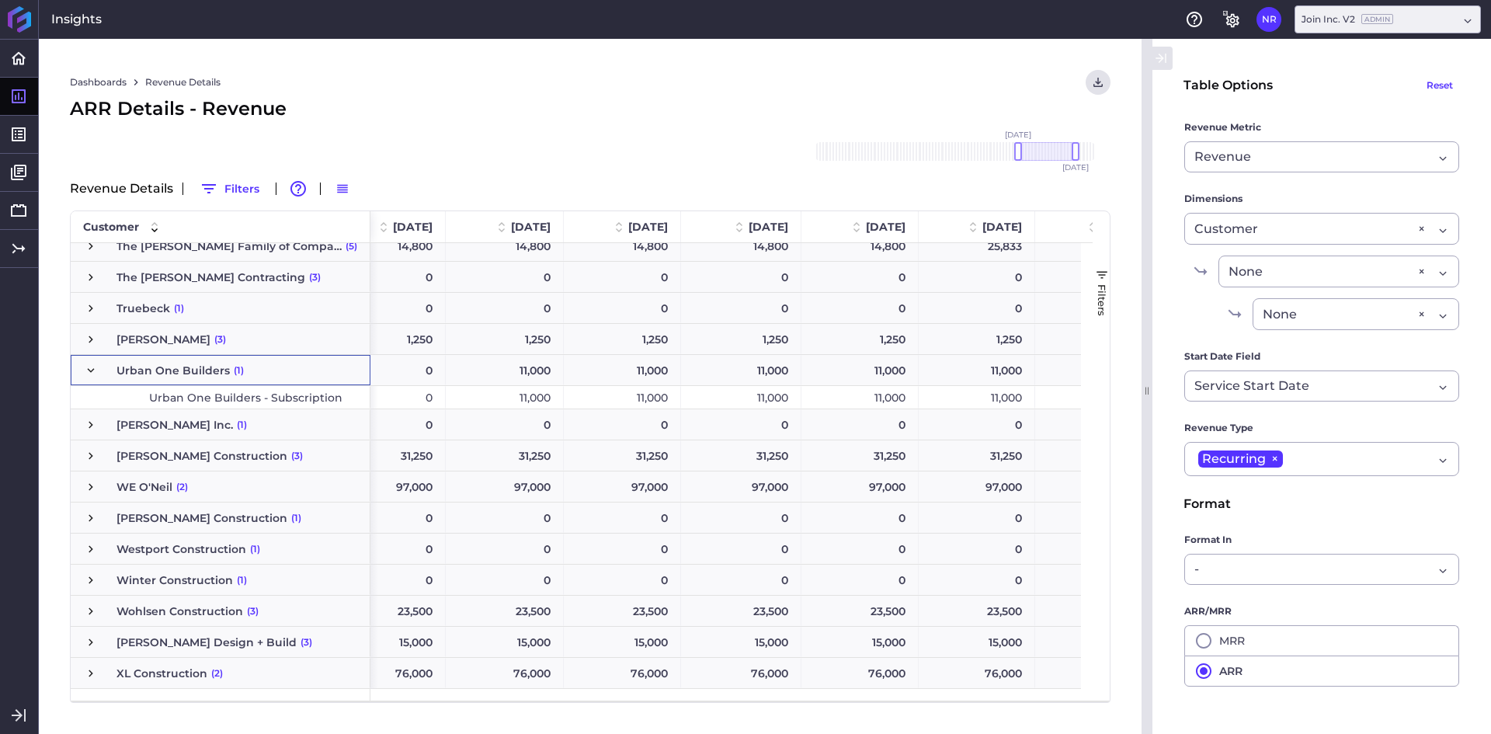
scroll to position [0, 0]
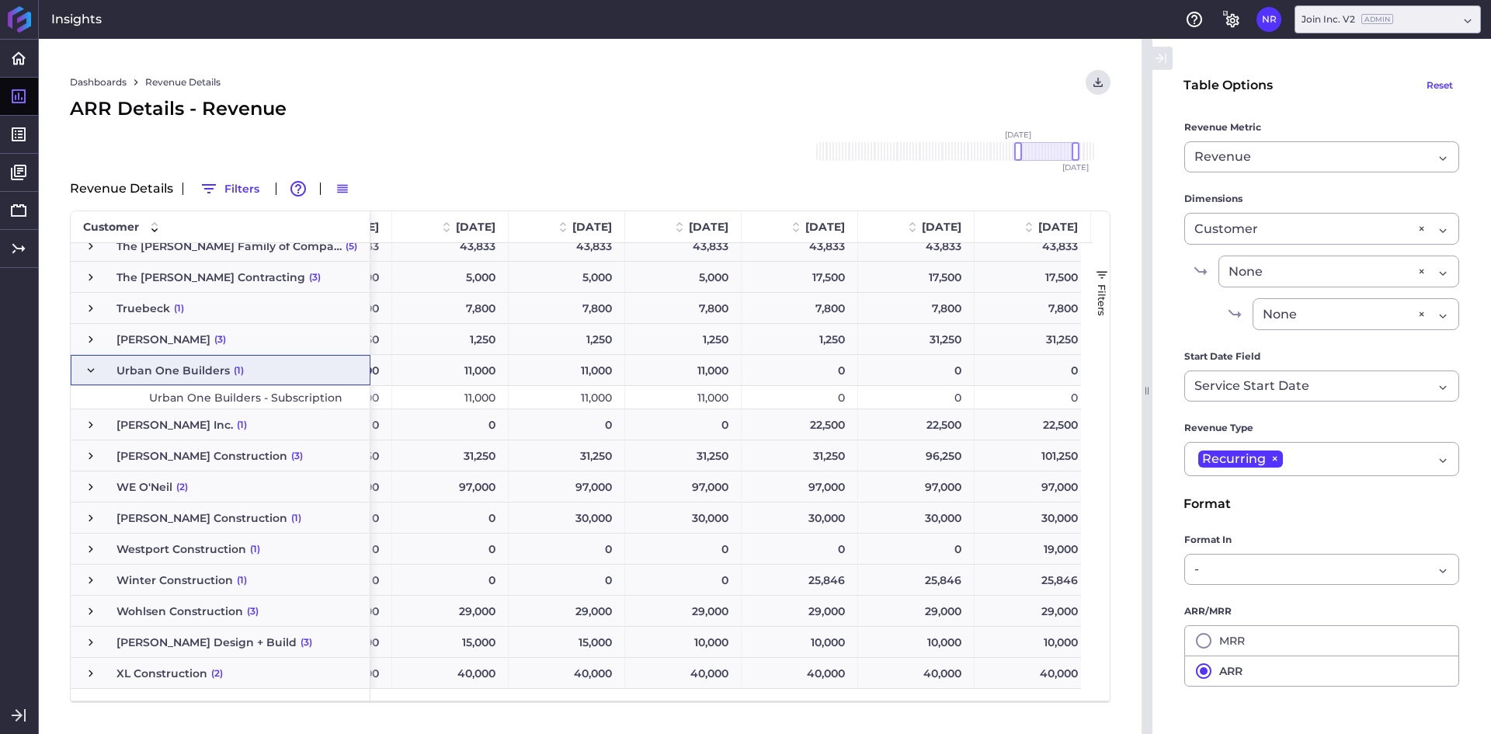
click at [427, 75] on div "Dashboards Revenue Details Download CSV... Download CSV Download CSV with under…" at bounding box center [590, 82] width 1040 height 25
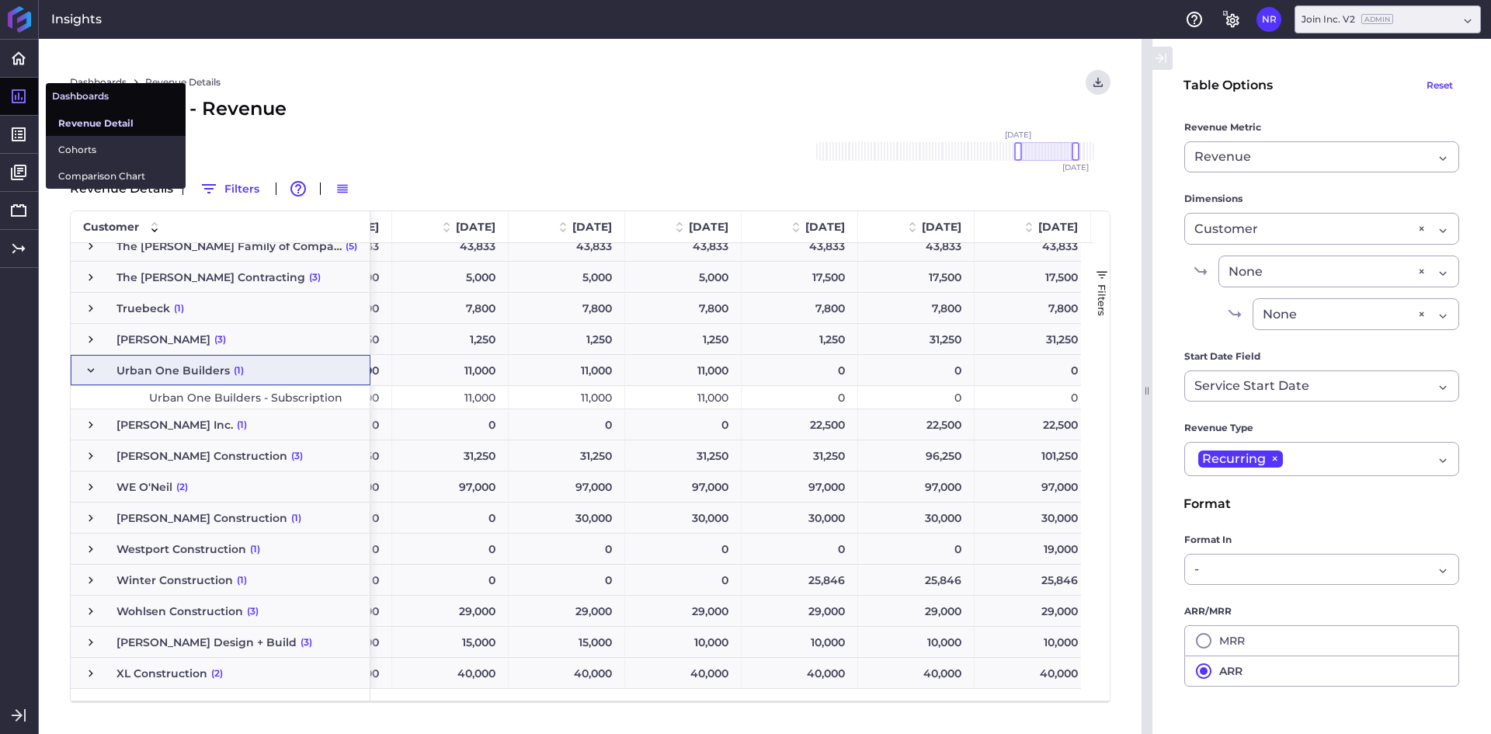
drag, startPoint x: 73, startPoint y: 144, endPoint x: 71, endPoint y: 130, distance: 14.1
click at [73, 144] on span "Cohorts" at bounding box center [115, 149] width 115 height 16
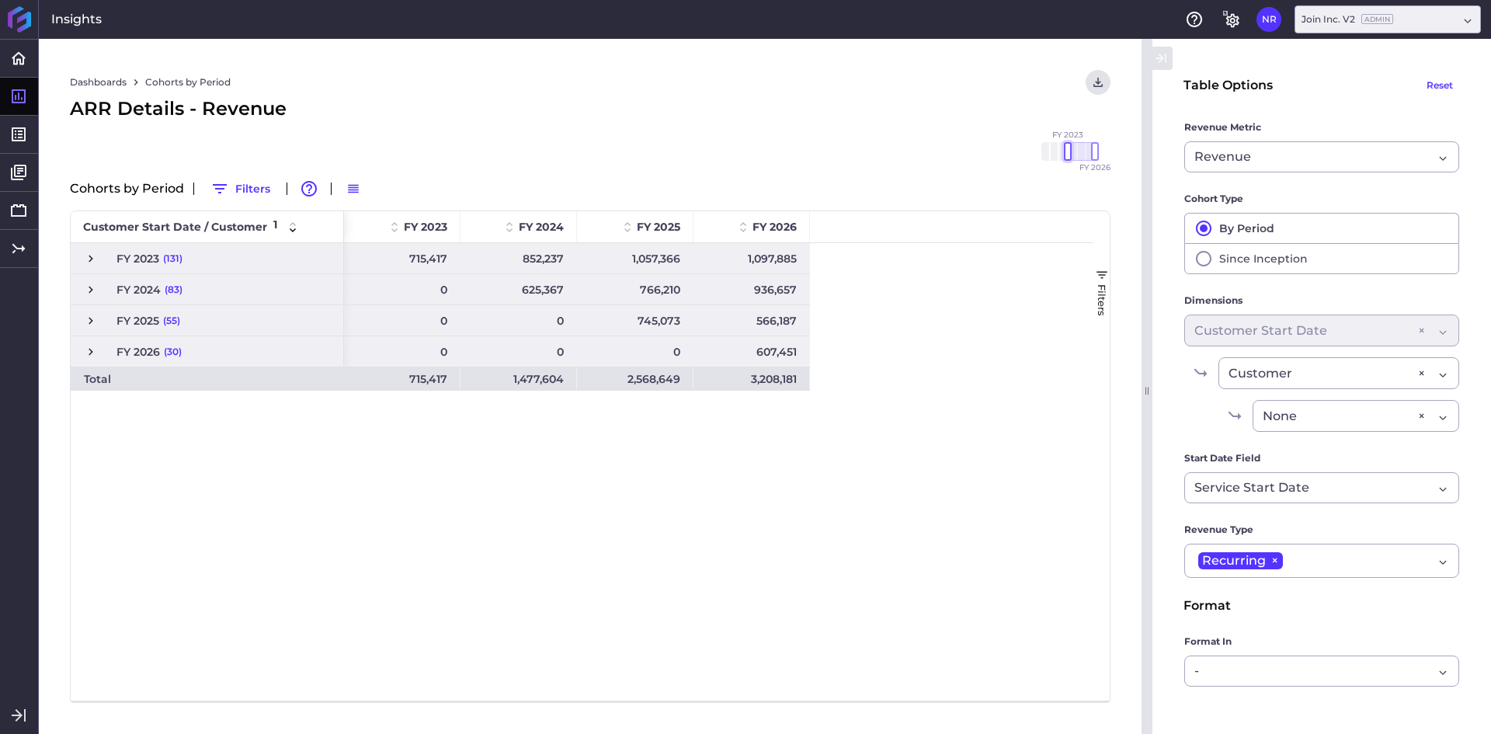
drag, startPoint x: 1068, startPoint y: 151, endPoint x: 985, endPoint y: 148, distance: 82.4
click at [985, 148] on div "Dashboards Cohorts by Period Download CSV... Download CSV Download CSV with und…" at bounding box center [590, 386] width 1102 height 695
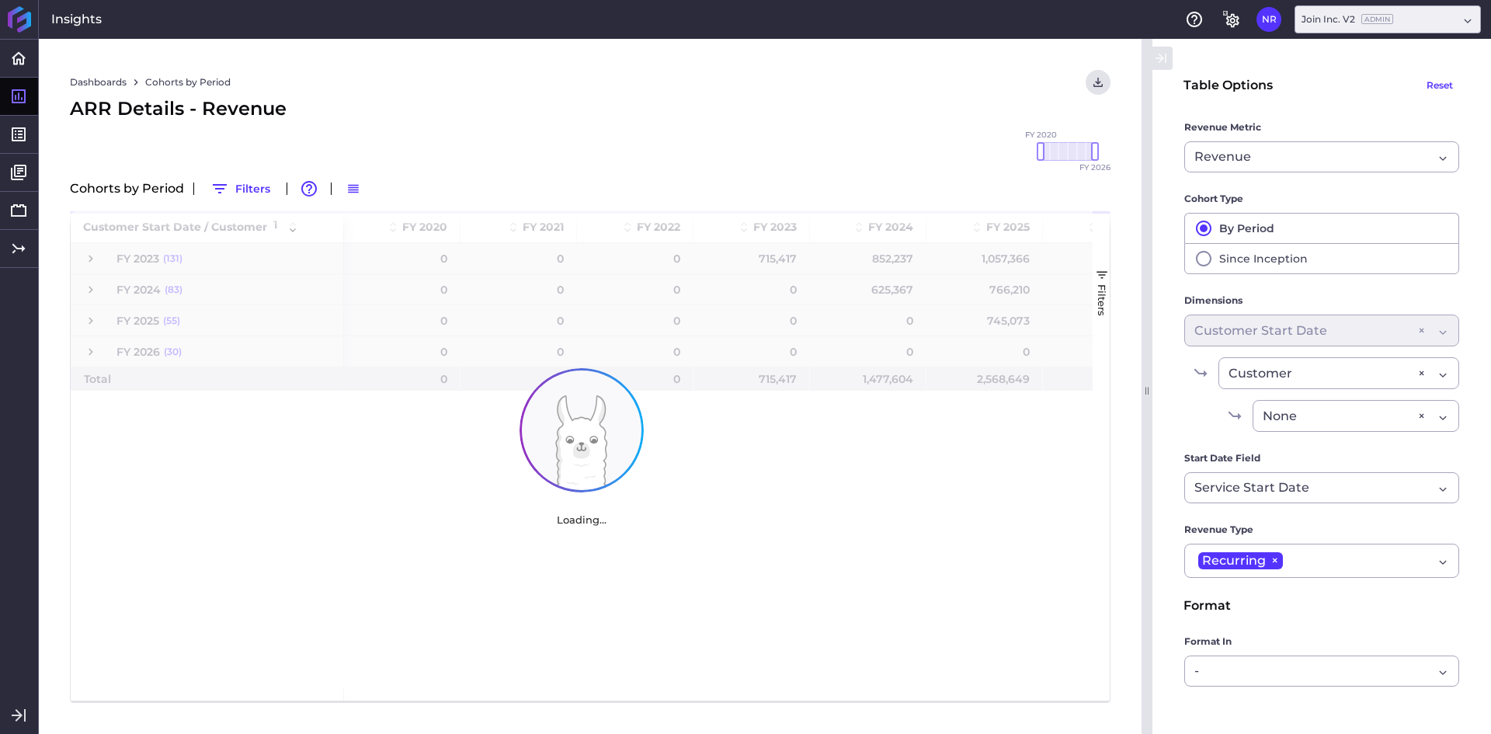
click at [910, 112] on div "ARR Details - Revenue" at bounding box center [590, 109] width 1040 height 28
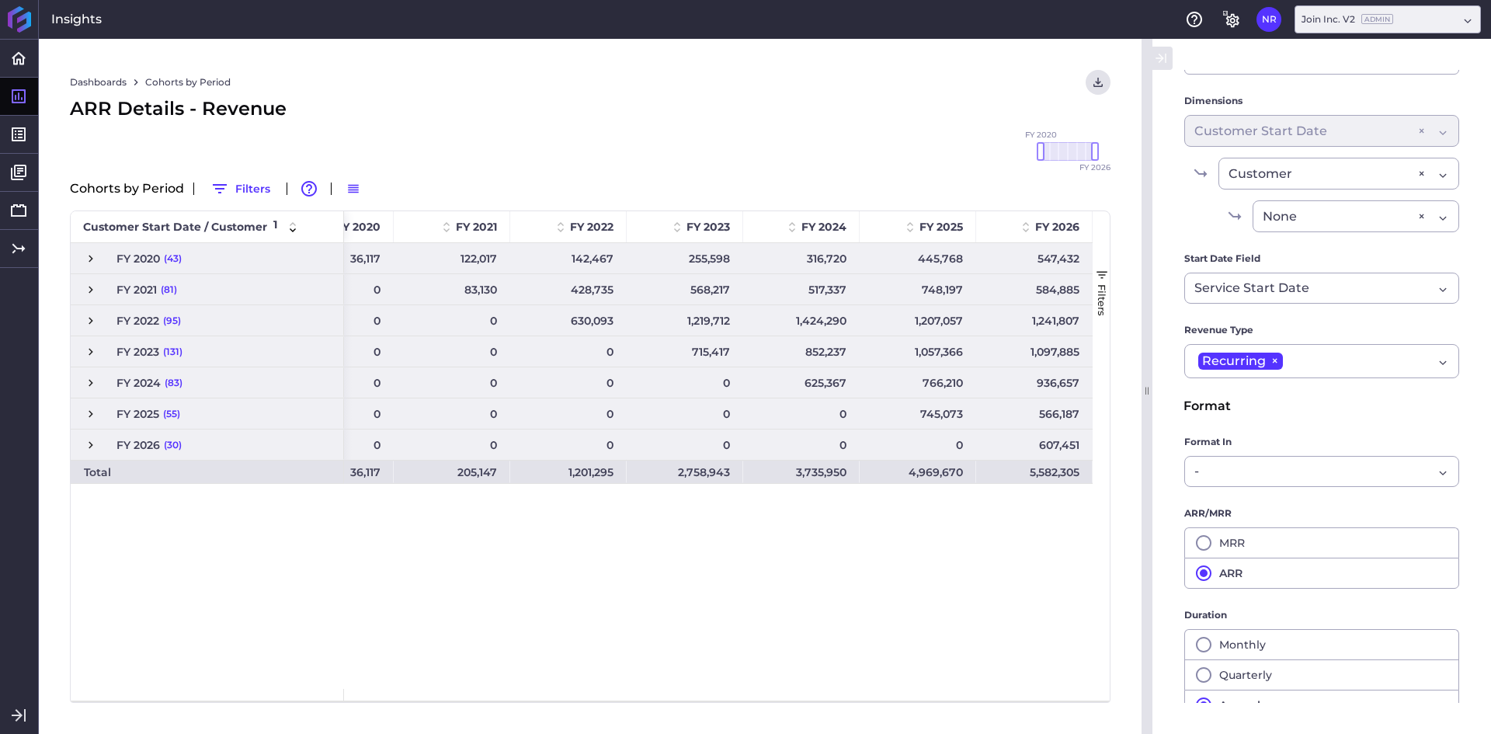
scroll to position [218, 0]
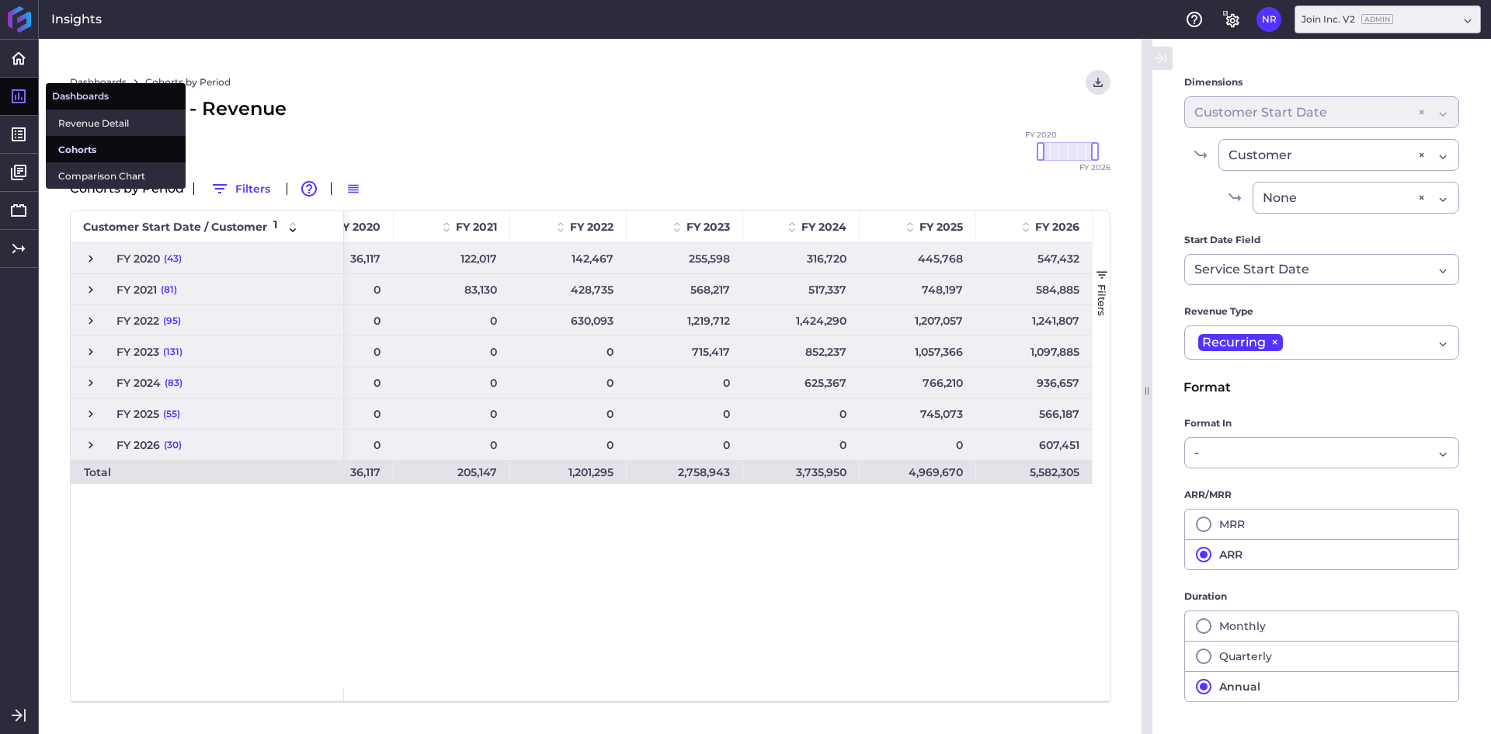
drag, startPoint x: 93, startPoint y: 121, endPoint x: 119, endPoint y: 106, distance: 29.6
click at [93, 121] on span "Revenue Detail" at bounding box center [115, 123] width 115 height 16
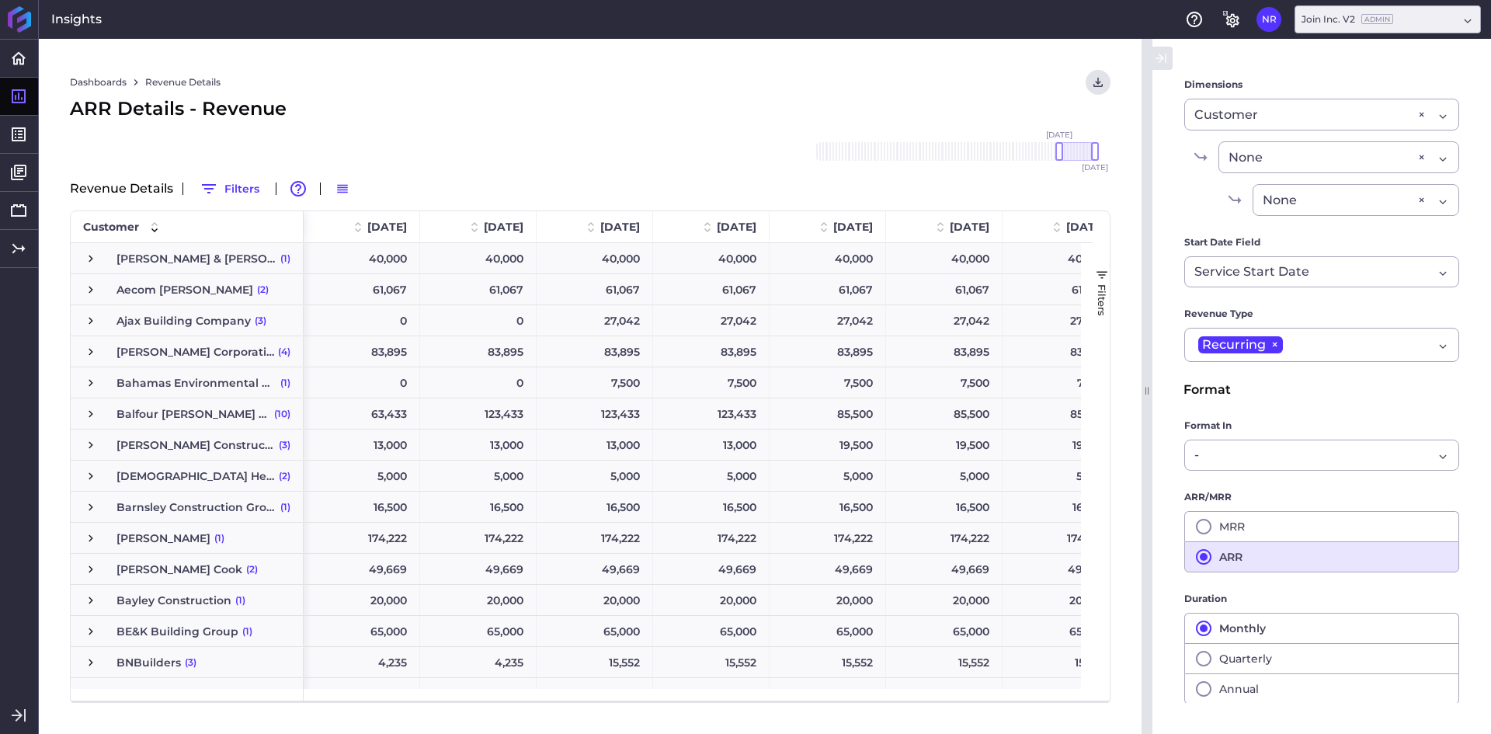
scroll to position [116, 0]
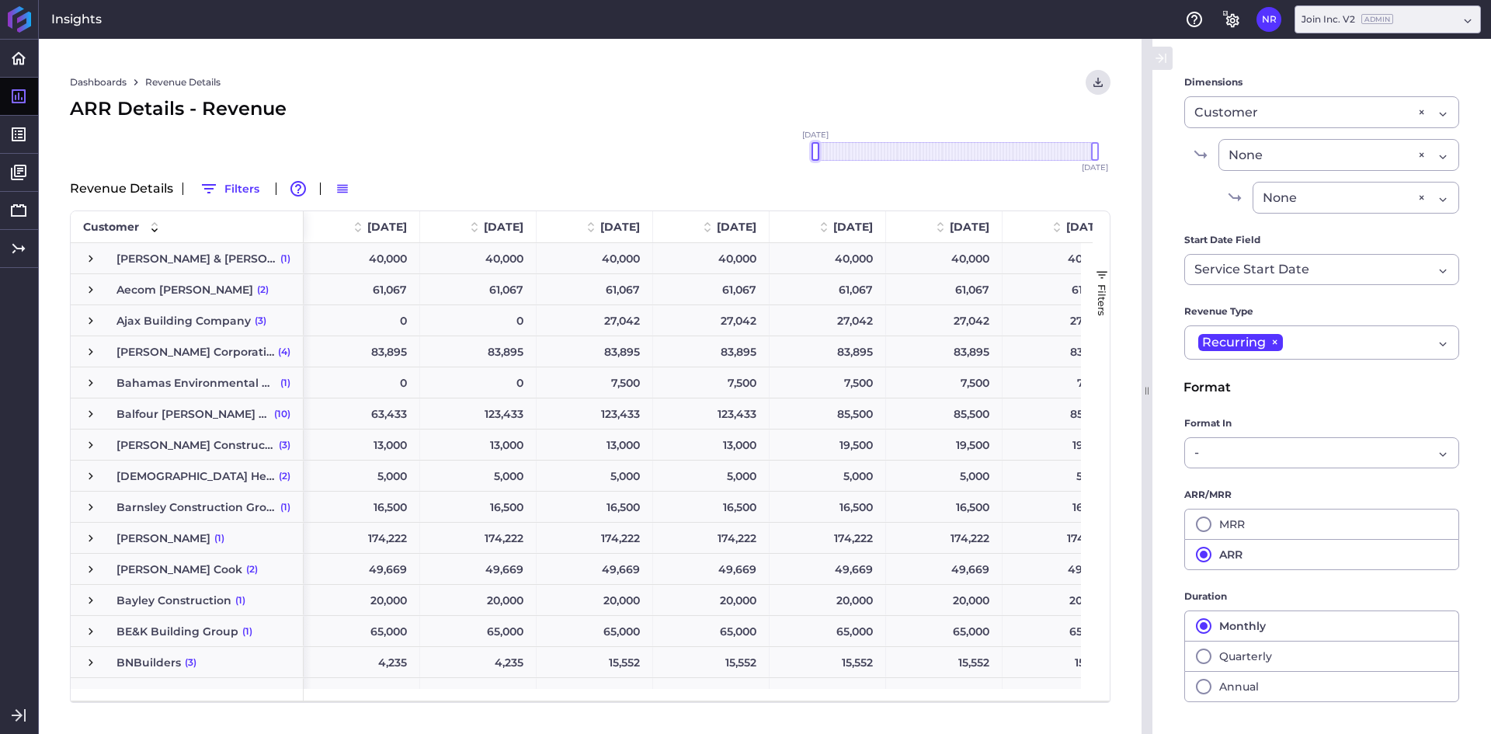
drag, startPoint x: 1059, startPoint y: 144, endPoint x: 674, endPoint y: 151, distance: 385.2
click at [674, 151] on div "Dashboards Revenue Details Download CSV... Download CSV Download CSV with under…" at bounding box center [590, 386] width 1102 height 695
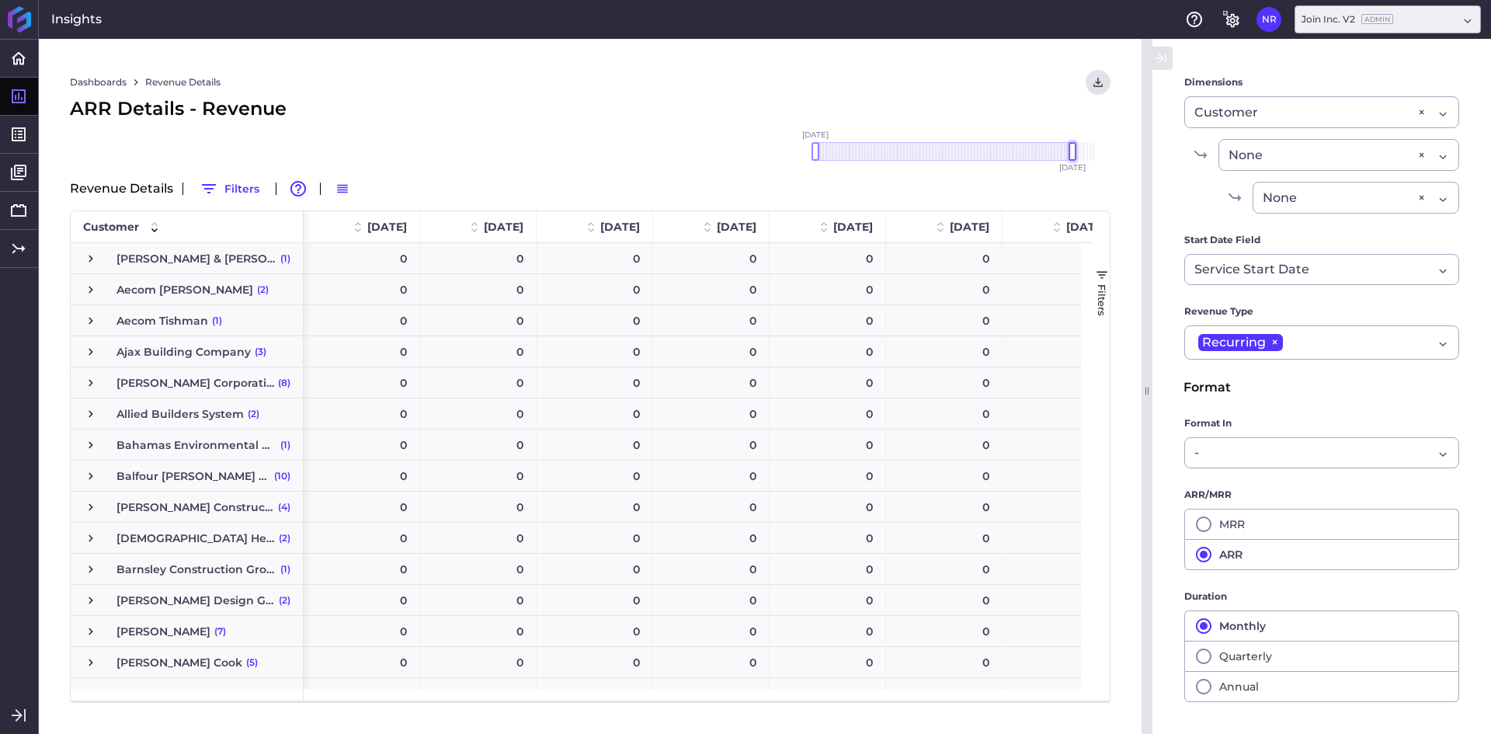
drag, startPoint x: 1095, startPoint y: 149, endPoint x: 1071, endPoint y: 148, distance: 24.1
click at [1071, 148] on div at bounding box center [1072, 151] width 8 height 19
click at [1093, 85] on icon "User Menu" at bounding box center [1097, 82] width 9 height 9
click at [964, 117] on button "Download CSV" at bounding box center [991, 115] width 237 height 35
drag, startPoint x: 1201, startPoint y: 524, endPoint x: 1244, endPoint y: 498, distance: 49.8
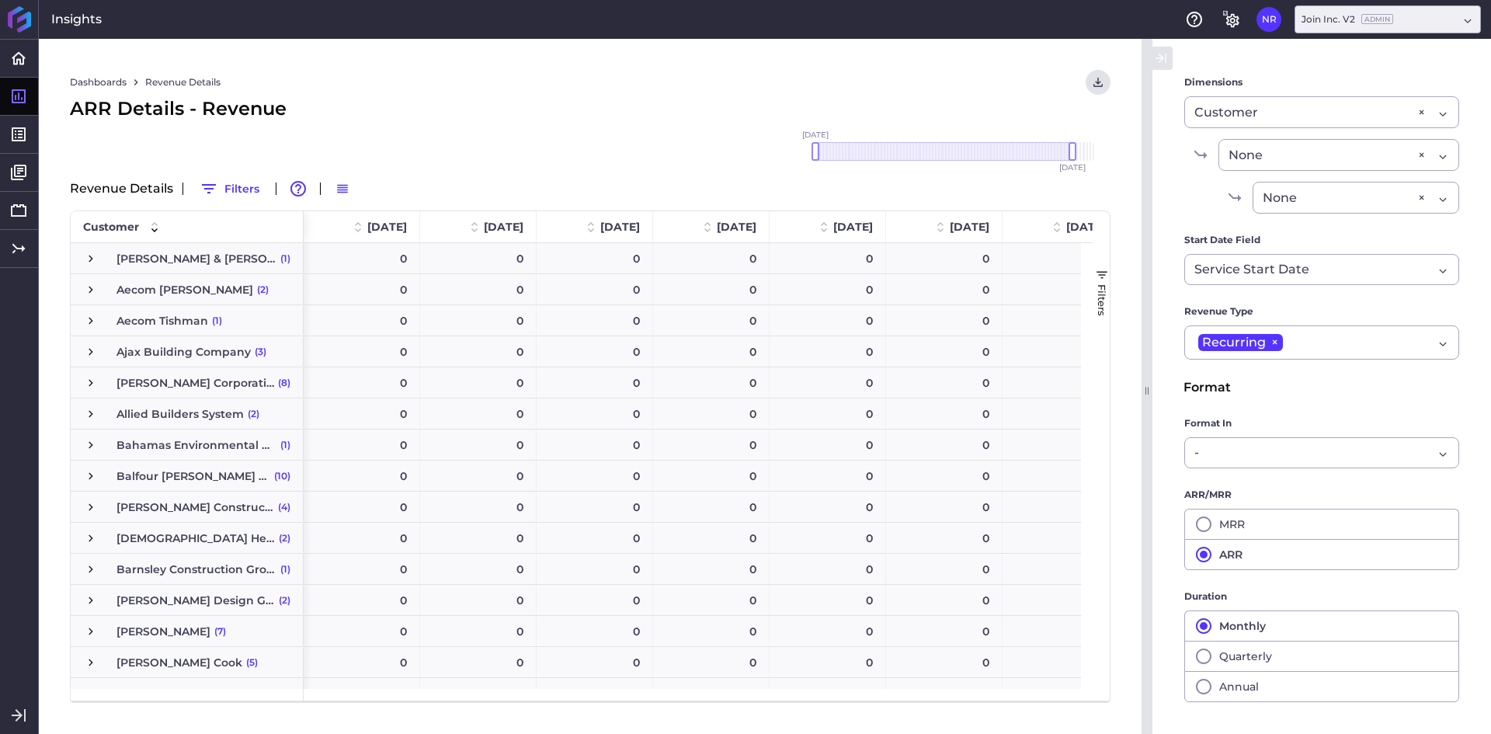
click at [1201, 524] on icon "button" at bounding box center [1203, 524] width 19 height 19
click at [783, 103] on div "MRR Details - Revenue" at bounding box center [590, 109] width 1040 height 28
click at [1097, 82] on icon "User Menu" at bounding box center [1097, 82] width 9 height 9
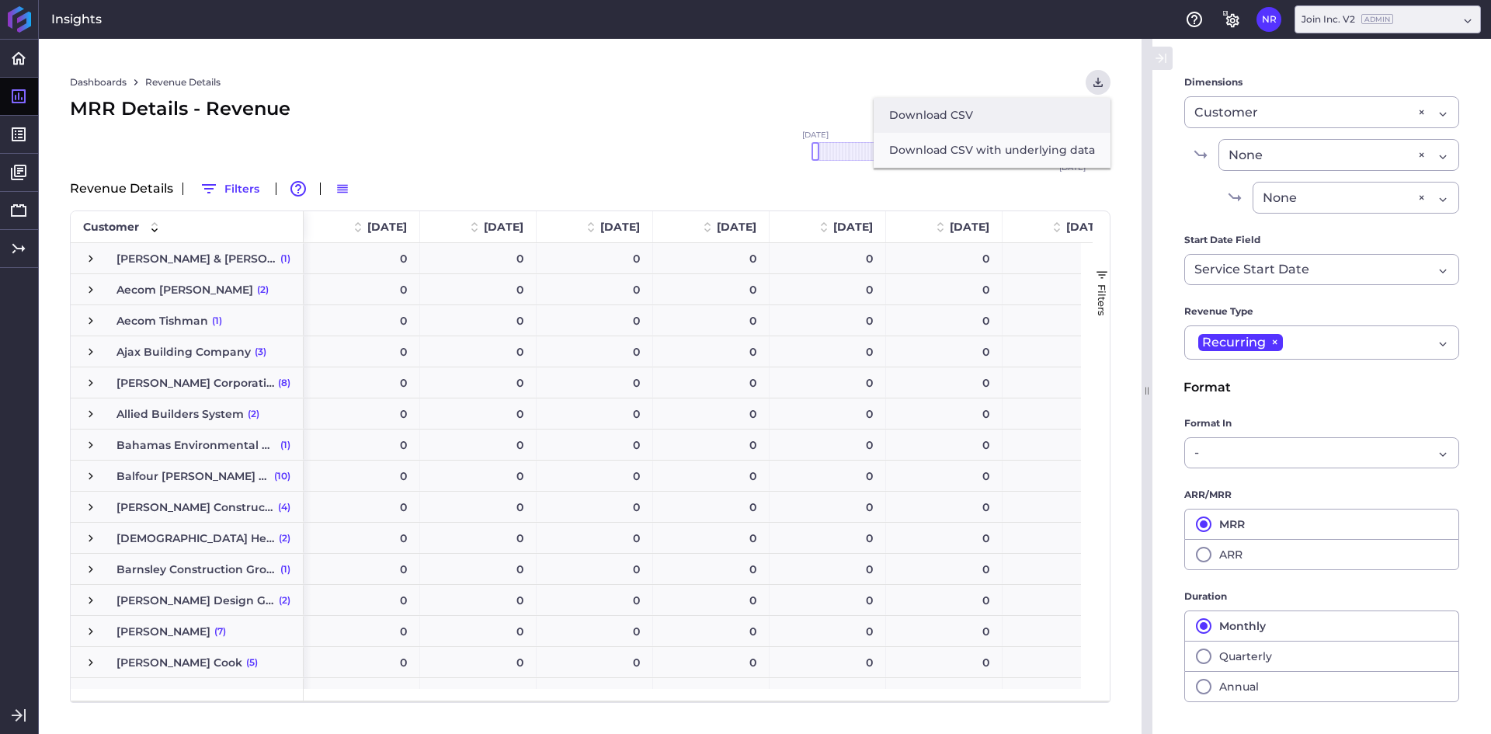
click at [1030, 113] on button "Download CSV" at bounding box center [991, 115] width 237 height 35
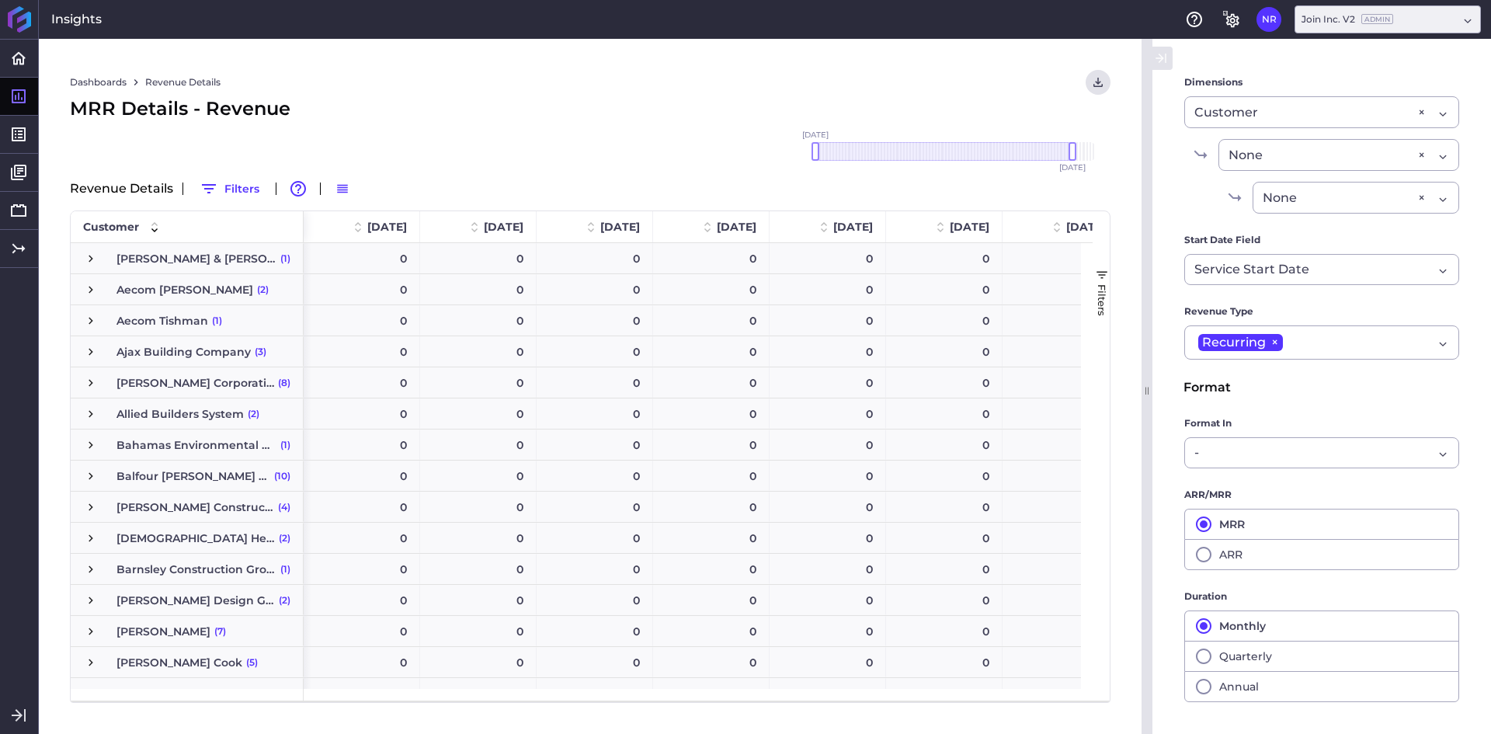
drag, startPoint x: 704, startPoint y: 103, endPoint x: 209, endPoint y: 88, distance: 495.6
click at [704, 103] on div "MRR Details - Revenue" at bounding box center [590, 109] width 1040 height 28
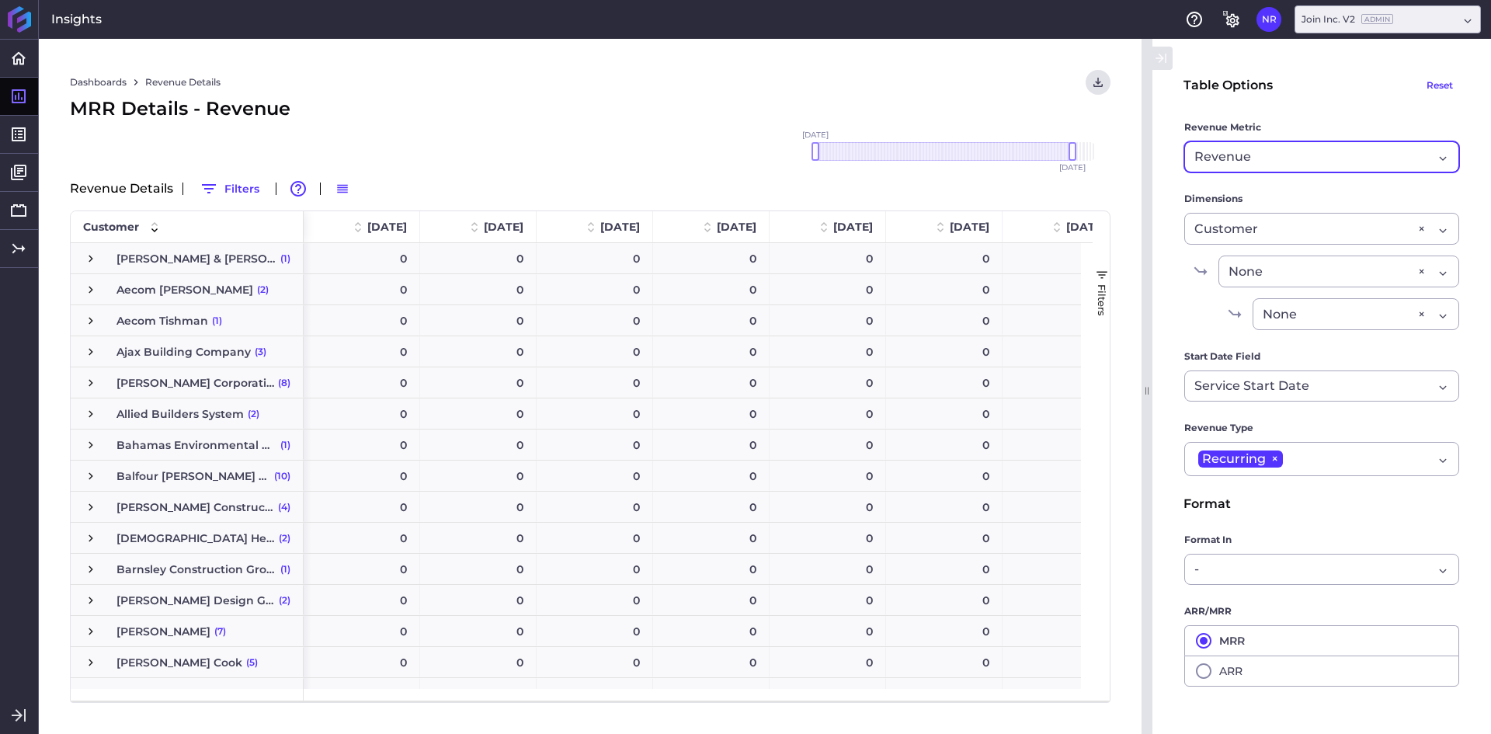
click at [1246, 151] on span "Revenue" at bounding box center [1222, 157] width 57 height 19
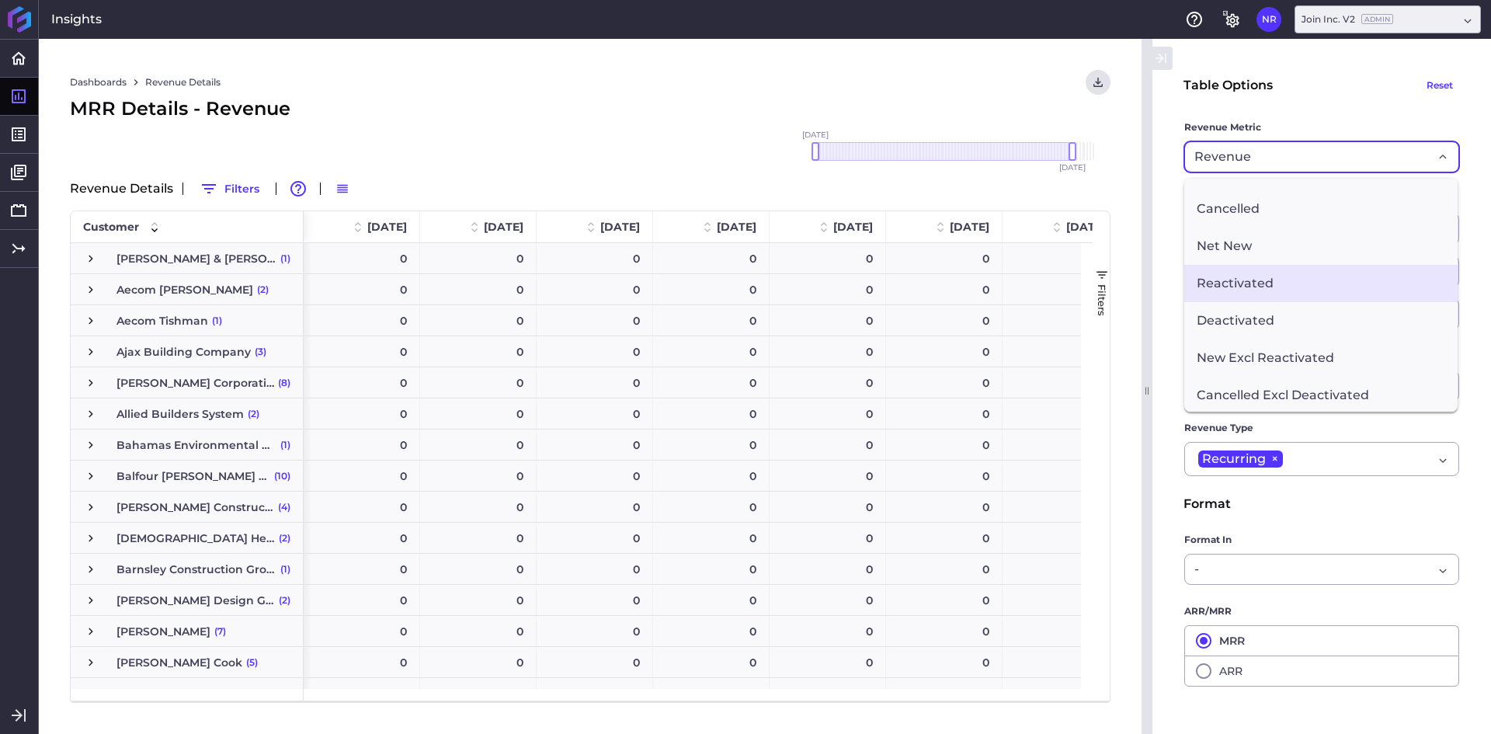
scroll to position [214, 0]
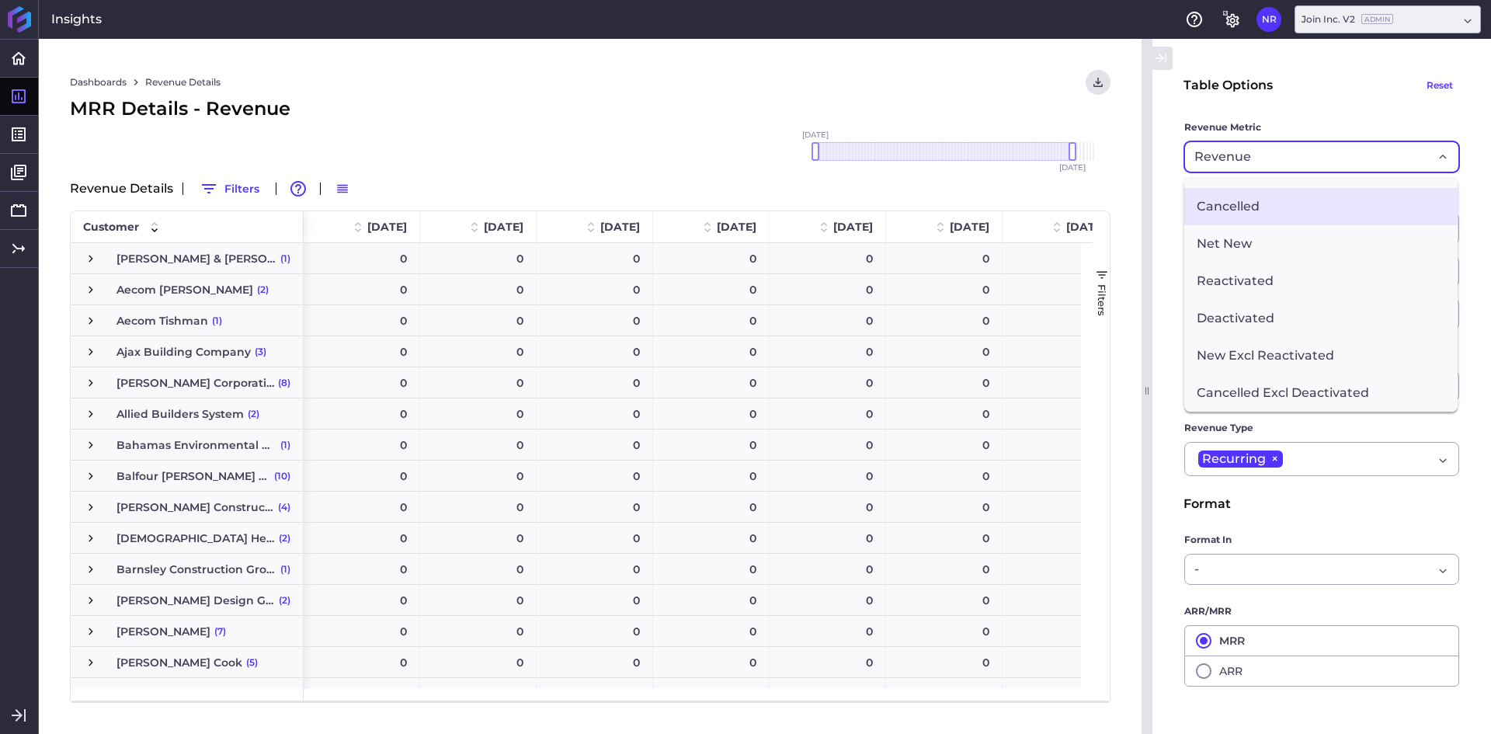
click at [1276, 207] on span "Cancelled" at bounding box center [1320, 206] width 273 height 37
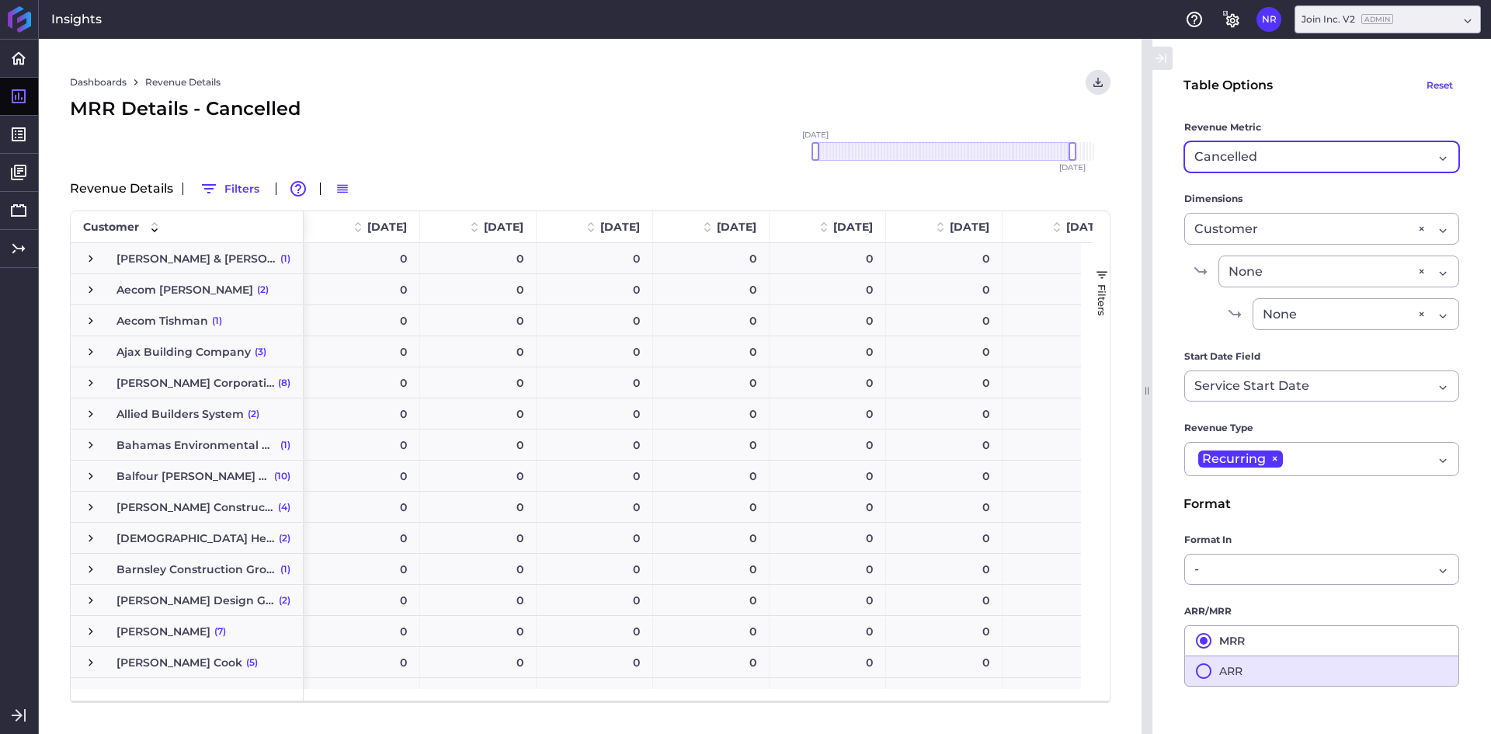
click at [1207, 668] on icon "button" at bounding box center [1203, 670] width 19 height 19
click at [715, 132] on div "Dashboards Revenue Details Download CSV... Download CSV Download CSV with under…" at bounding box center [590, 386] width 1102 height 695
drag, startPoint x: 818, startPoint y: 152, endPoint x: 1060, endPoint y: 162, distance: 241.7
click at [1060, 161] on div "[DATE] Dec '[DATE] Feb '[DATE] Apr '[DATE] Jun '[DATE] Aug '[DATE] Oct '[DATE] …" at bounding box center [955, 151] width 280 height 19
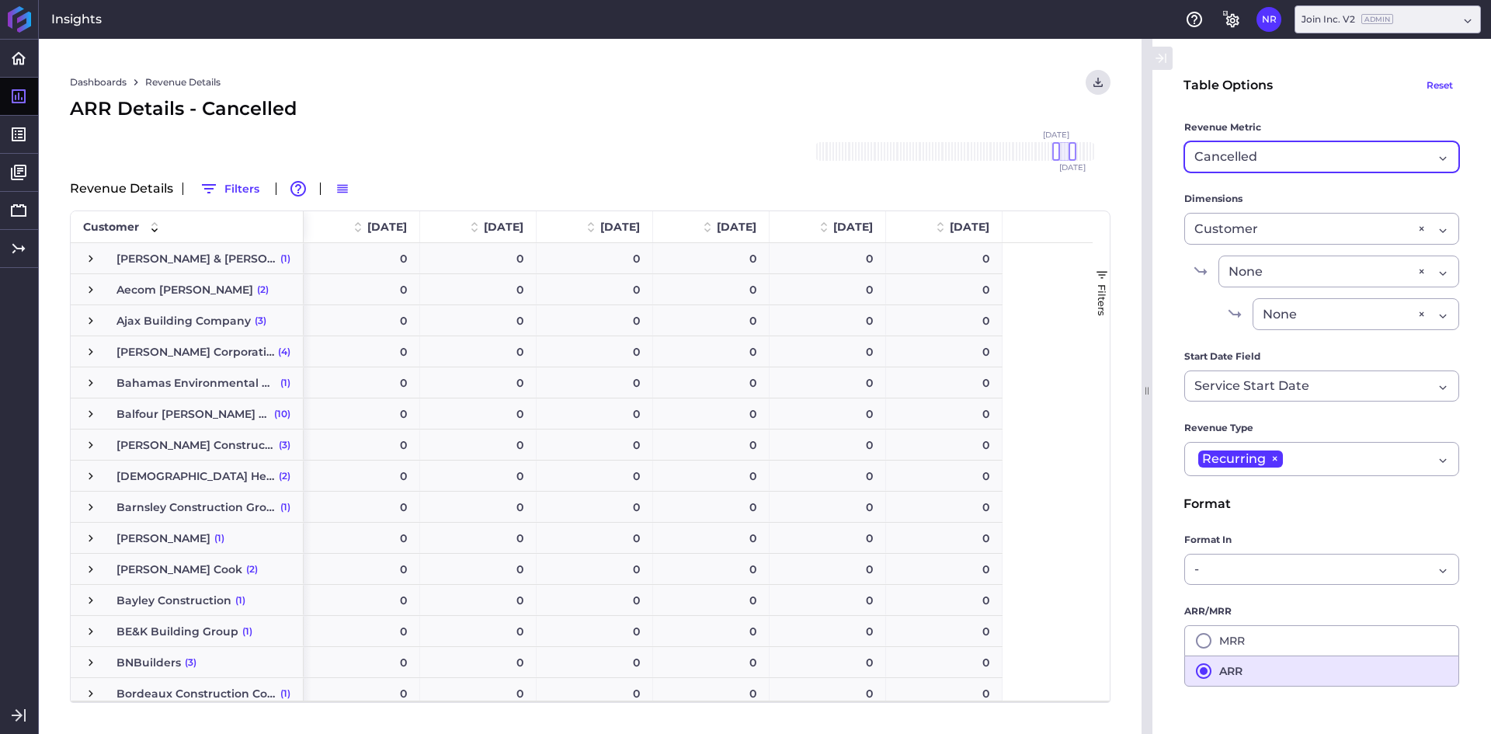
click at [810, 130] on div "[DATE] Dec '[DATE] Feb '[DATE] Apr '[DATE] Jun '[DATE] Aug '[DATE] Oct '[DATE] …" at bounding box center [955, 152] width 311 height 50
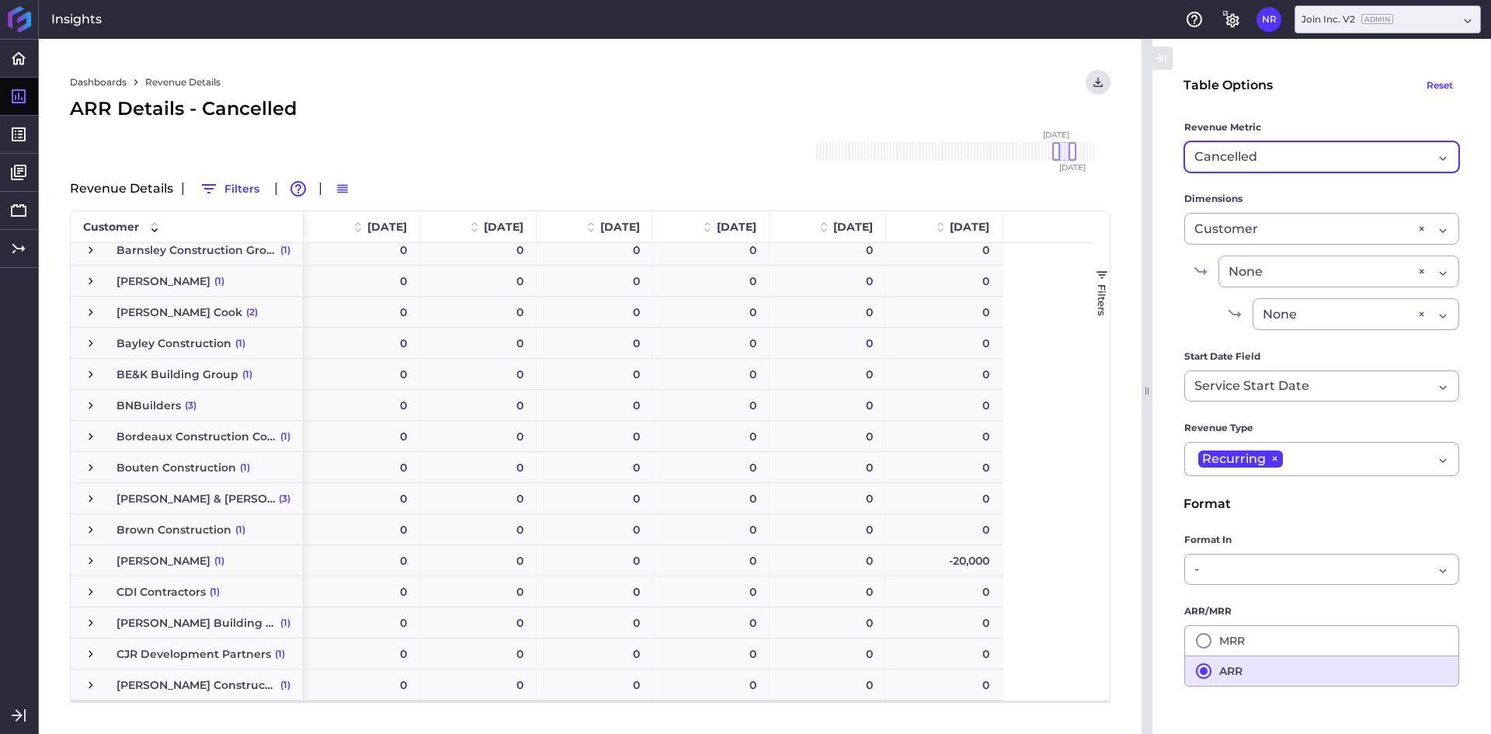
scroll to position [466, 0]
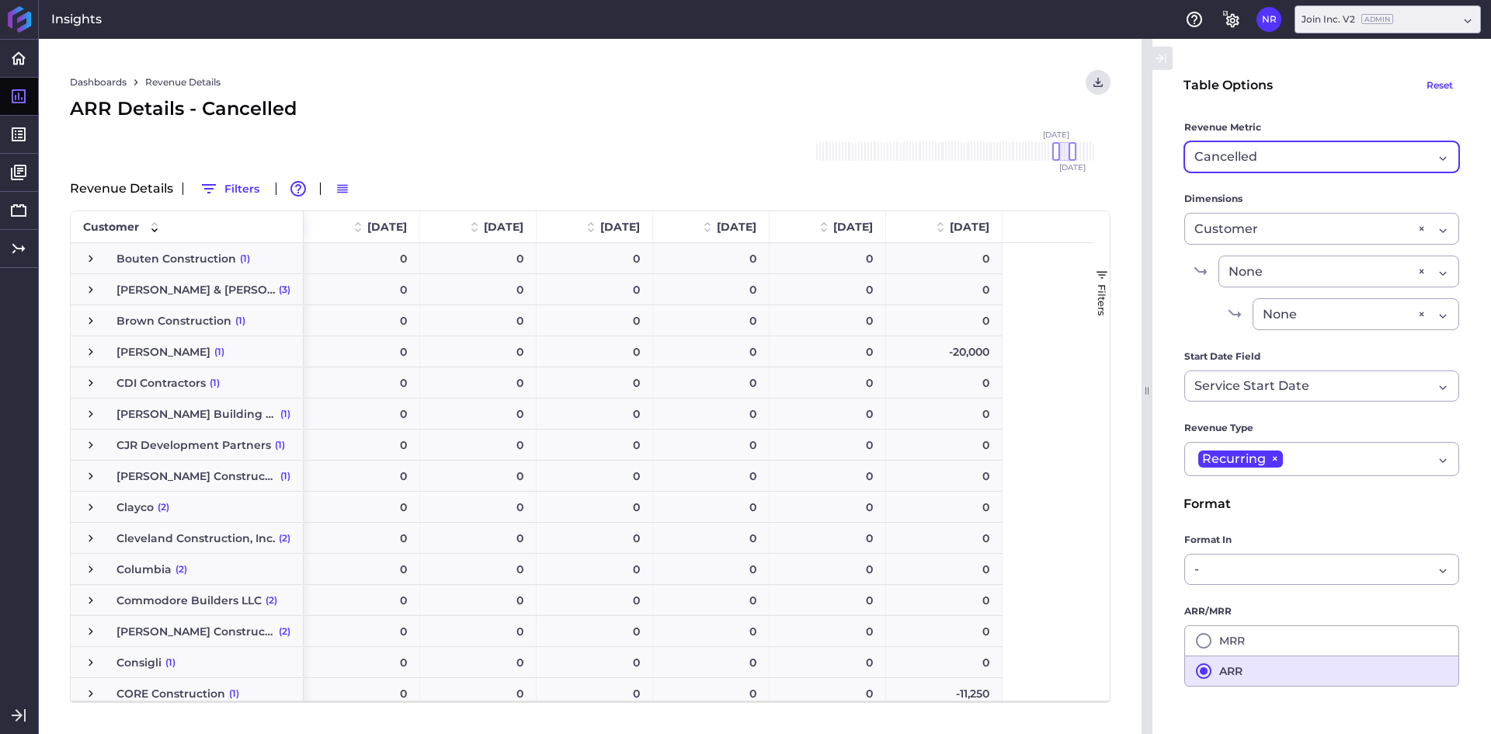
click at [92, 355] on span "Press SPACE to select this row." at bounding box center [91, 352] width 14 height 14
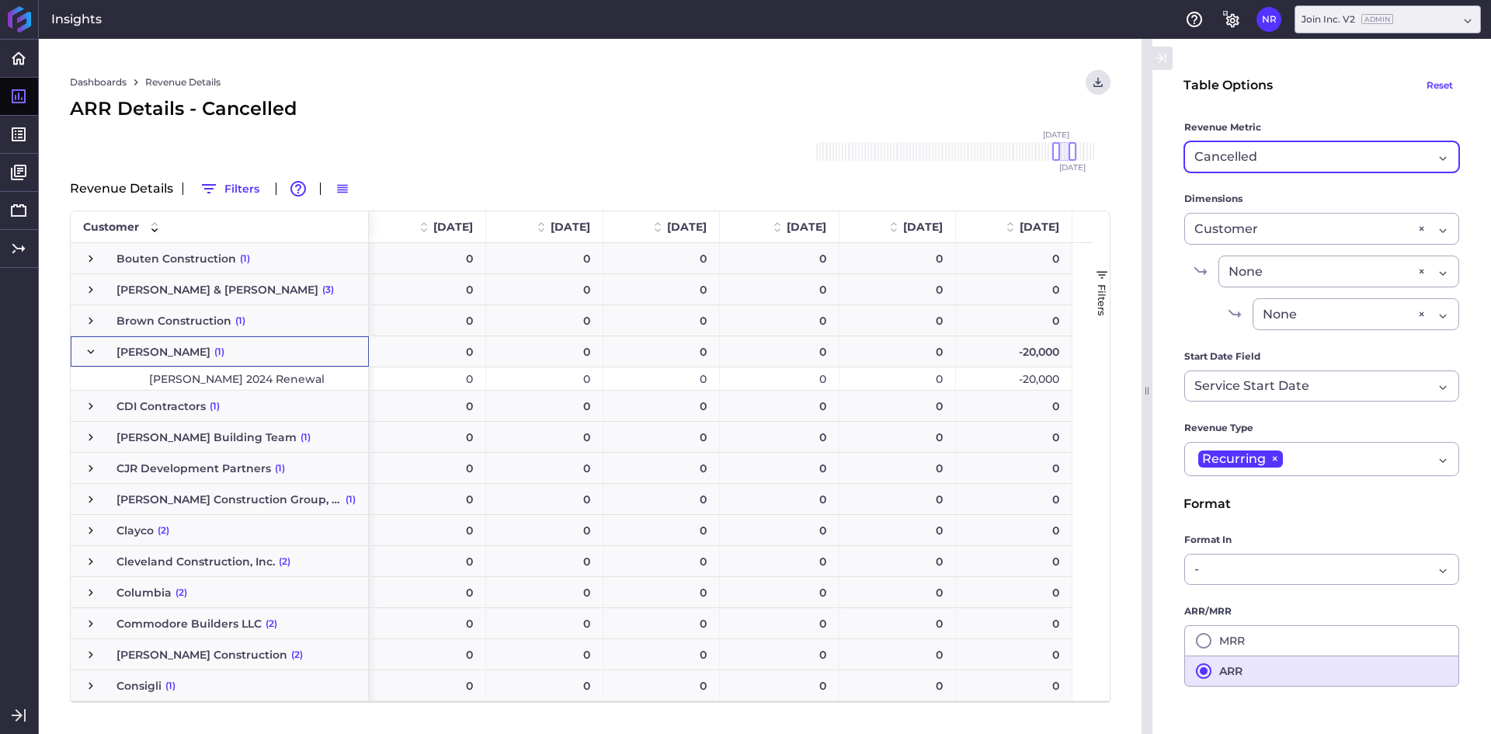
click at [90, 351] on span "Press SPACE to select this row." at bounding box center [91, 352] width 14 height 14
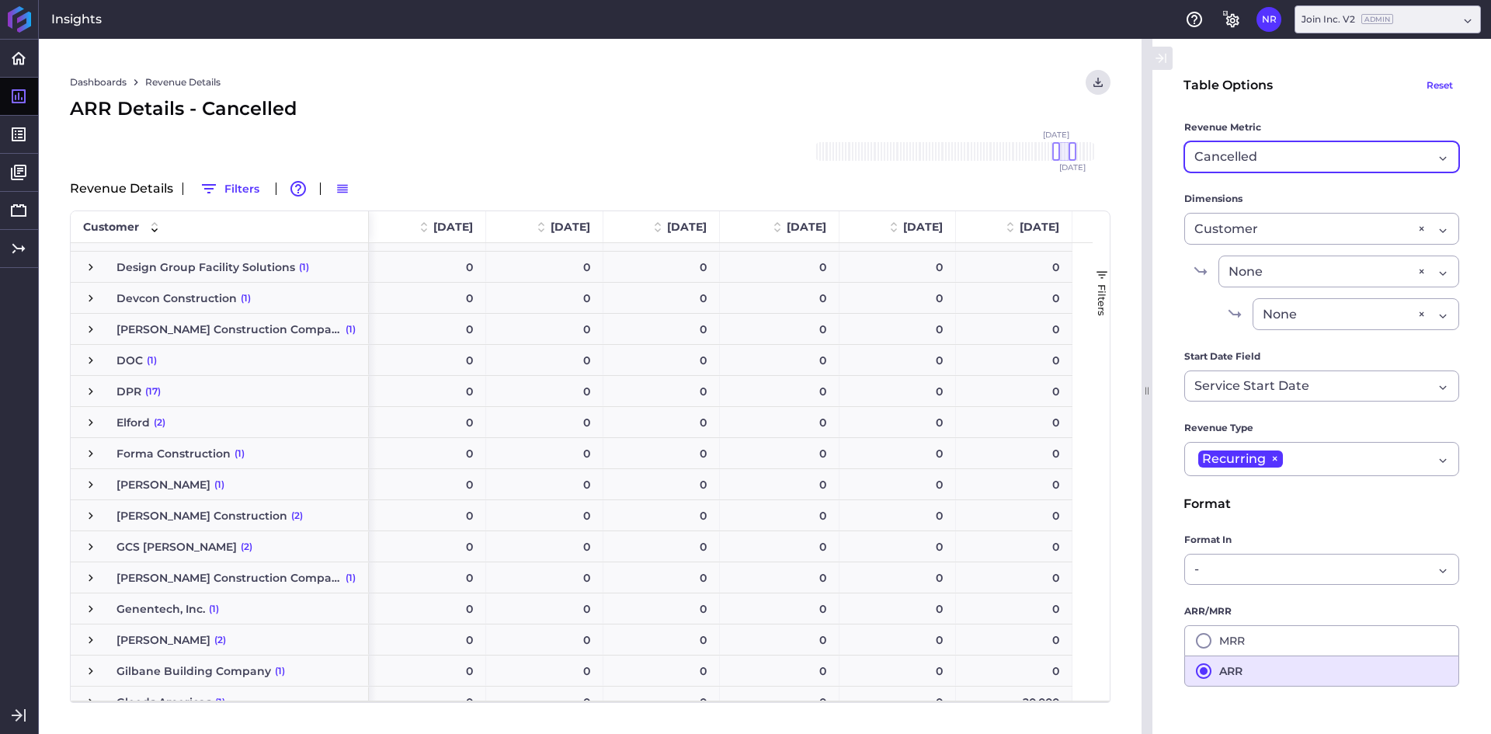
scroll to position [1165, 0]
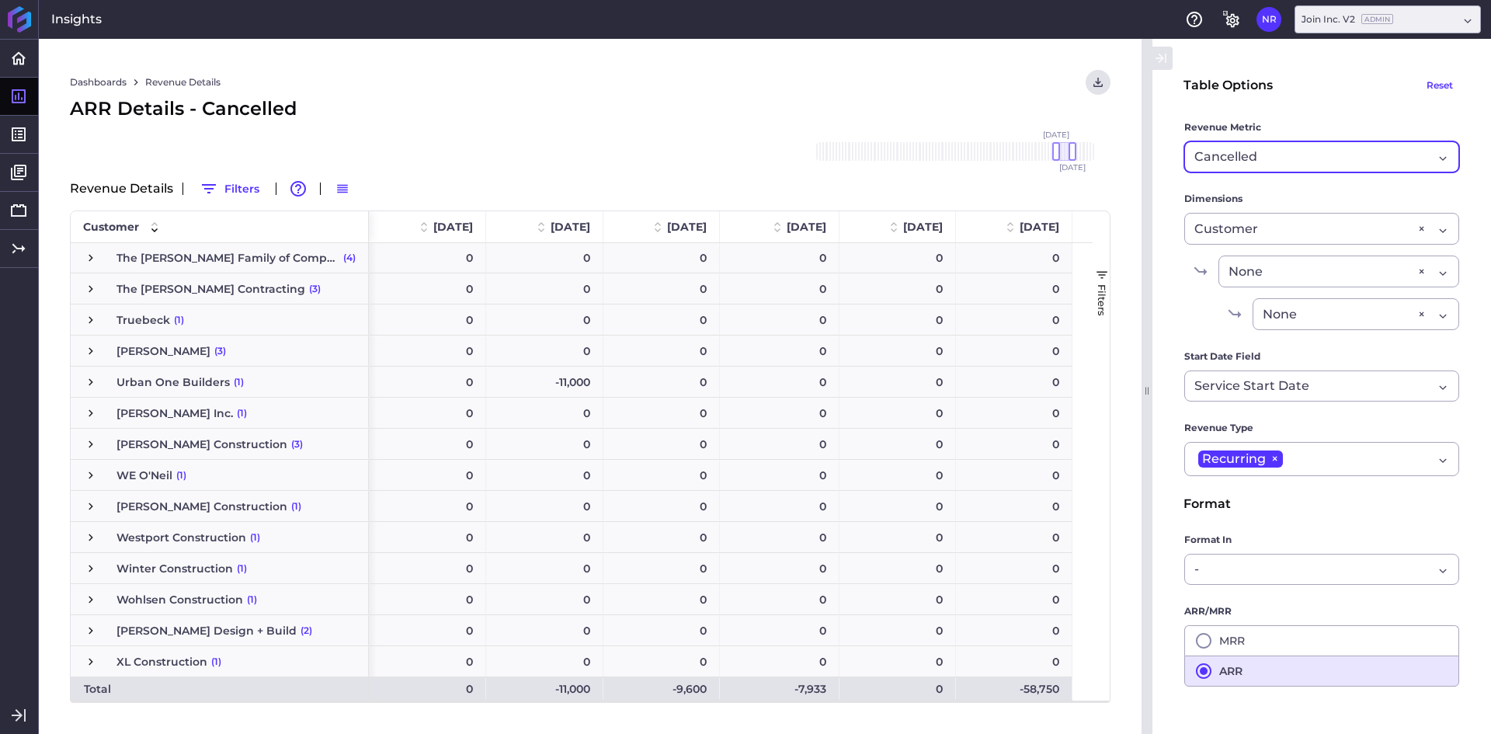
click at [1251, 170] on div "Cancelled Revenue" at bounding box center [1321, 156] width 275 height 31
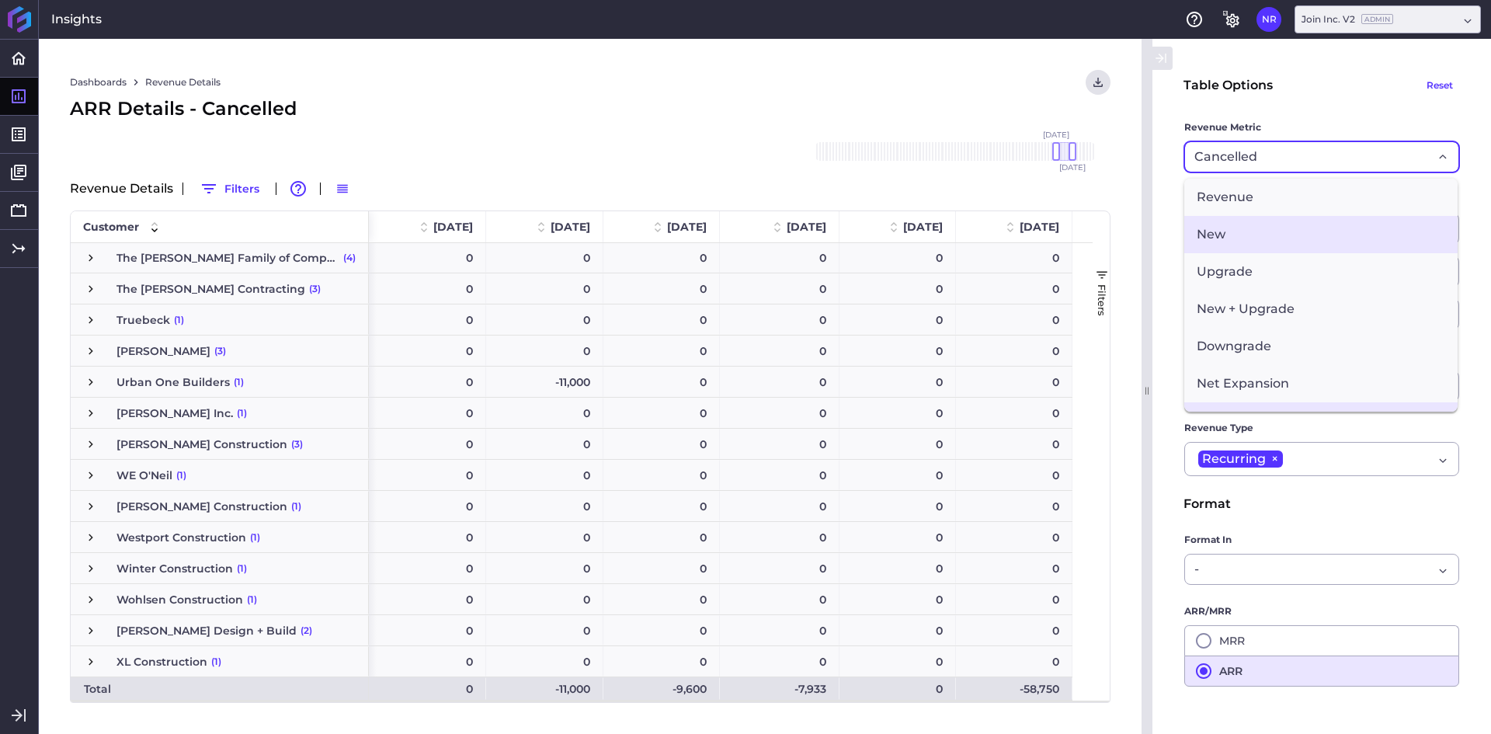
scroll to position [28, 0]
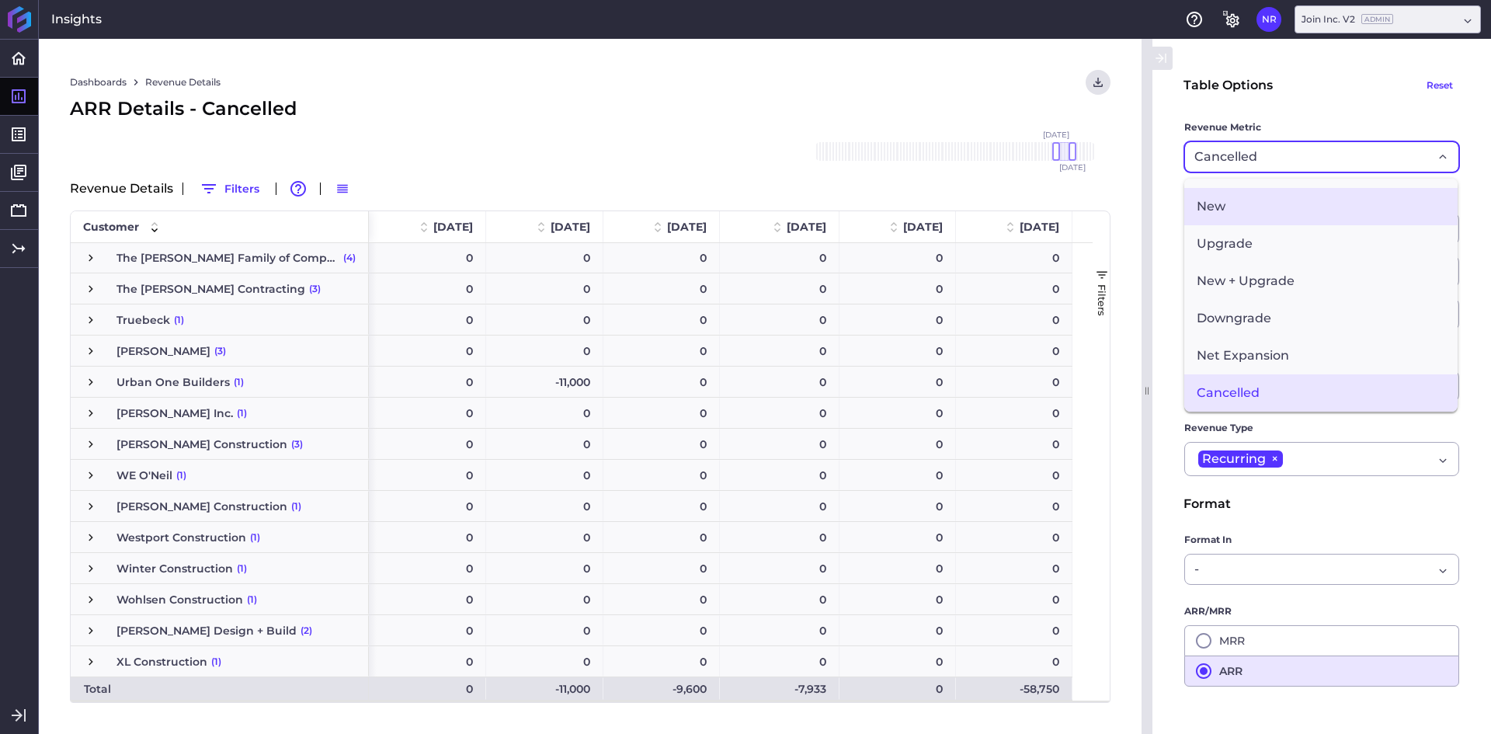
click at [1240, 197] on span "New" at bounding box center [1320, 206] width 273 height 37
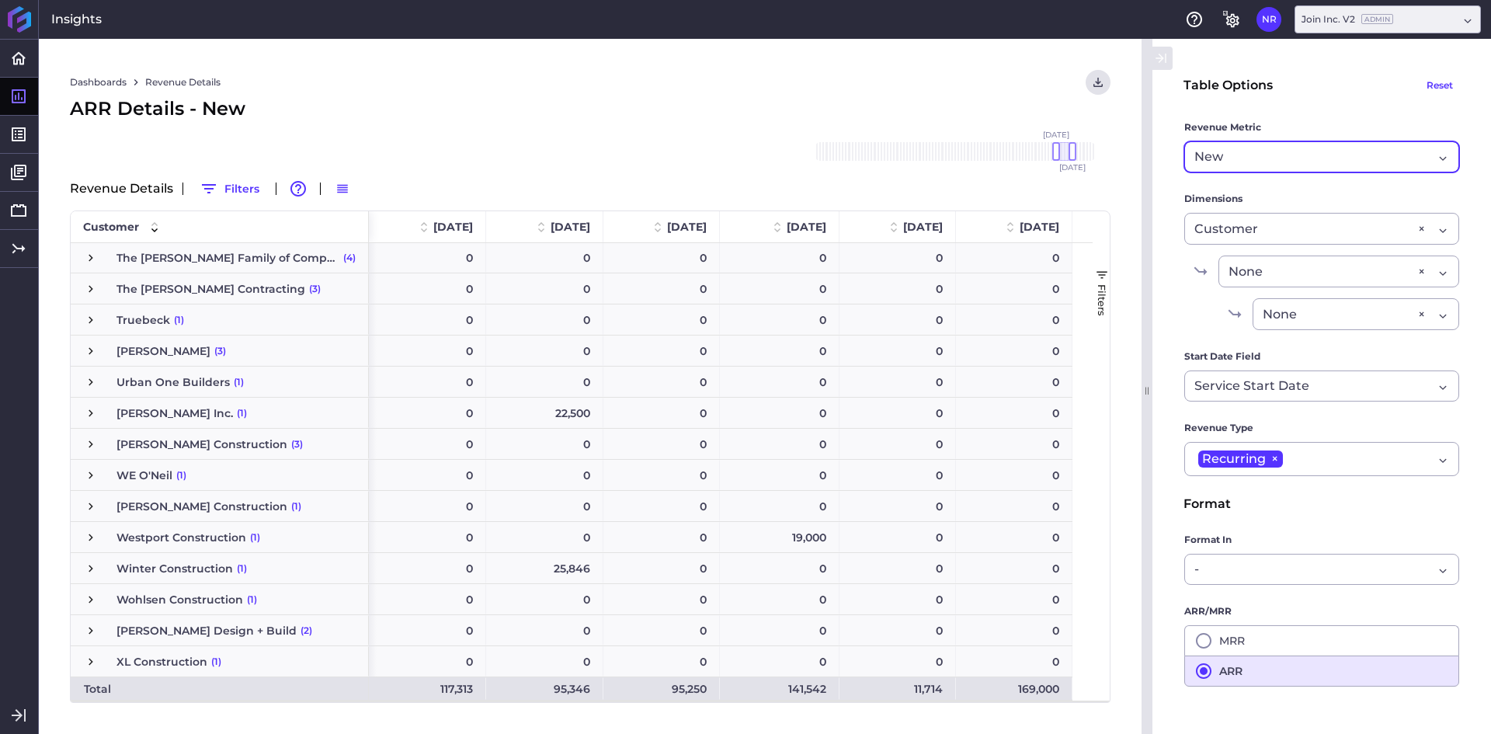
click at [567, 110] on div "ARR Details - New" at bounding box center [590, 109] width 1040 height 28
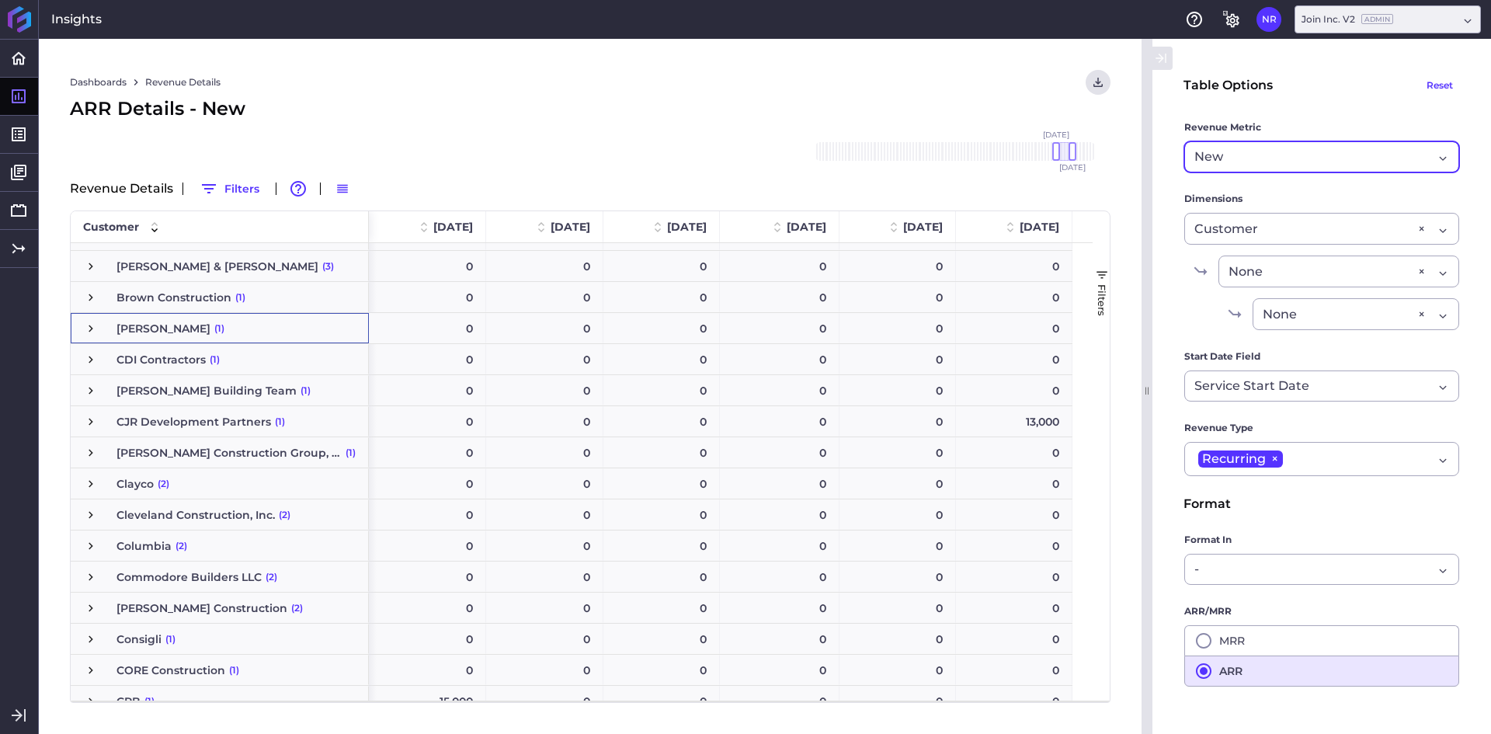
scroll to position [451, 0]
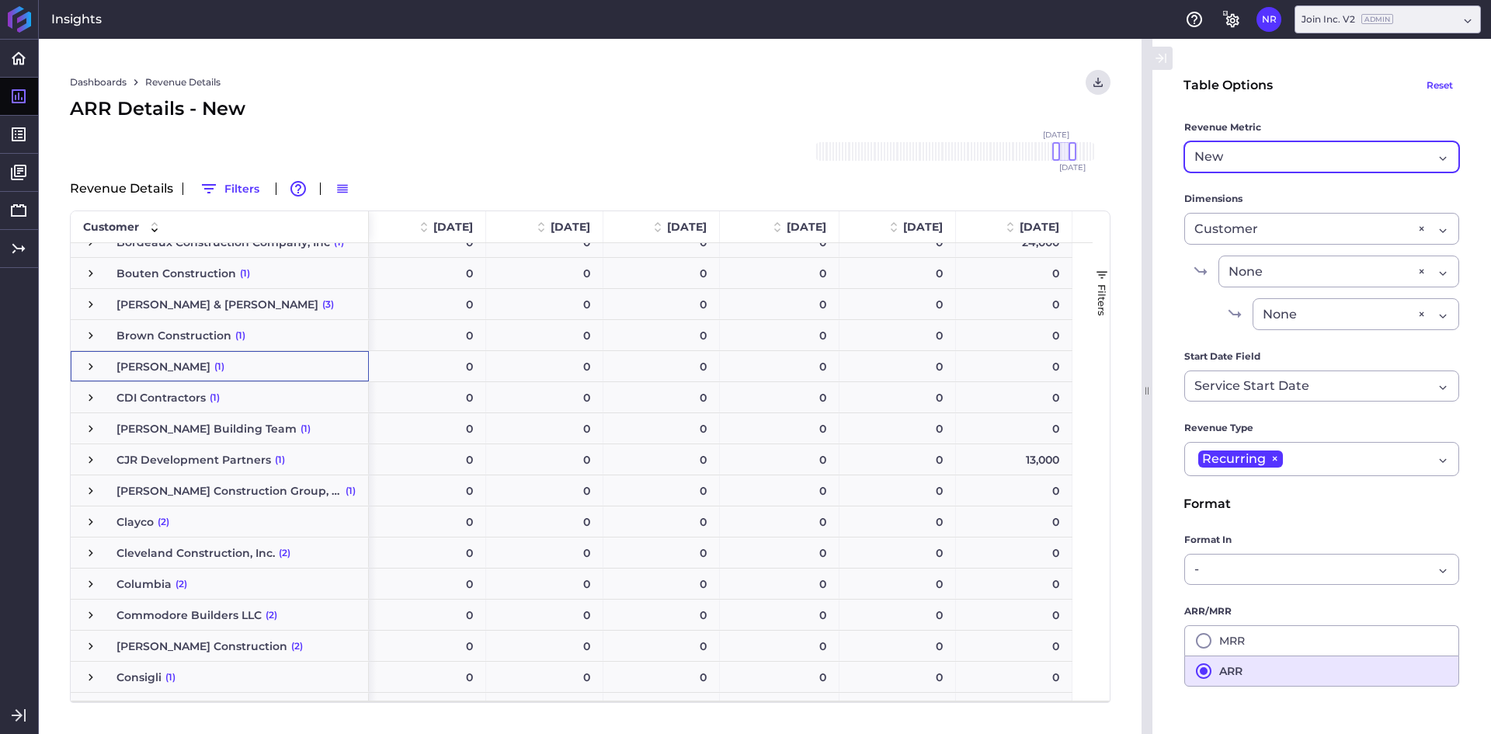
click at [82, 366] on div "[PERSON_NAME] (1)" at bounding box center [220, 366] width 298 height 30
click at [534, 99] on div "ARR Details - New" at bounding box center [590, 109] width 1040 height 28
click at [1373, 172] on div "New Revenue" at bounding box center [1321, 156] width 275 height 31
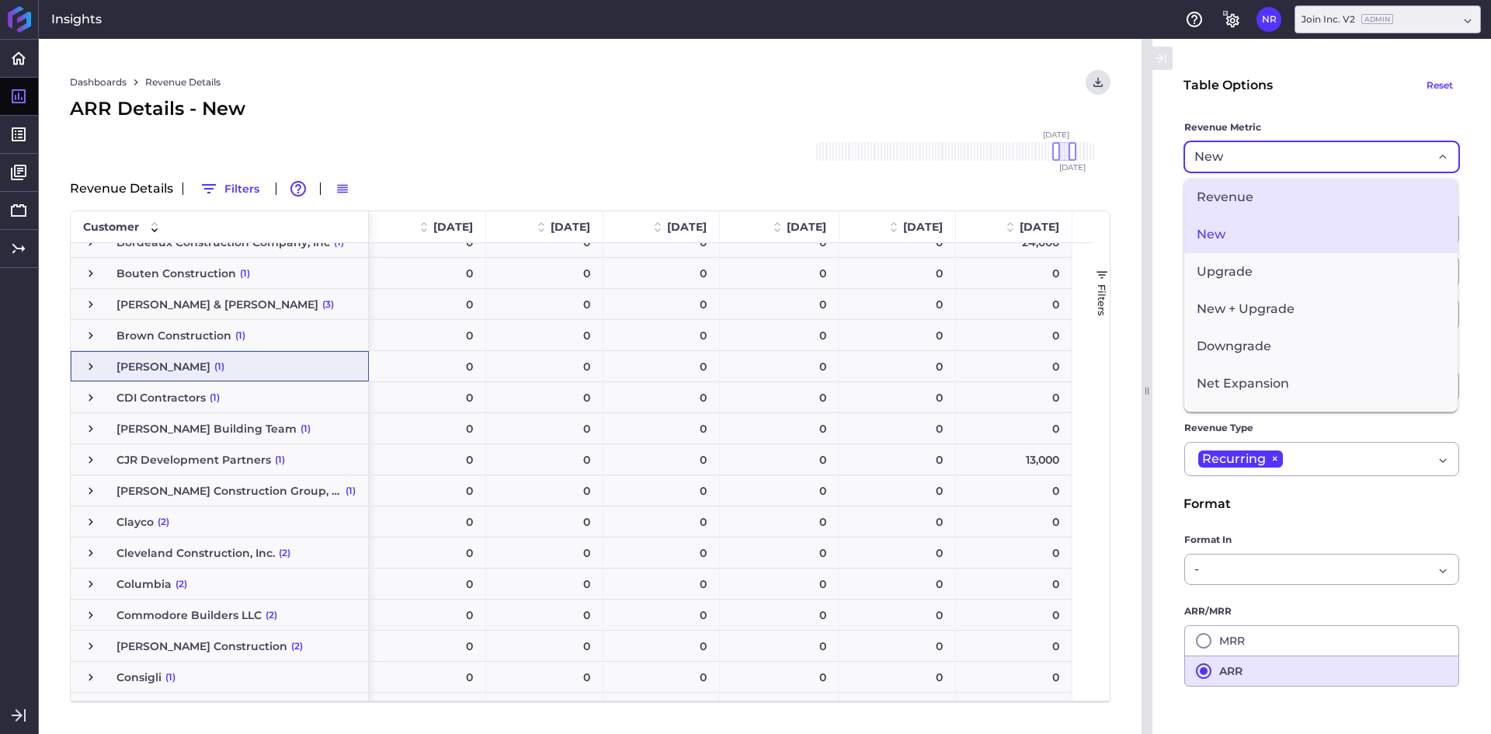
click at [1244, 197] on span "Revenue" at bounding box center [1320, 197] width 273 height 37
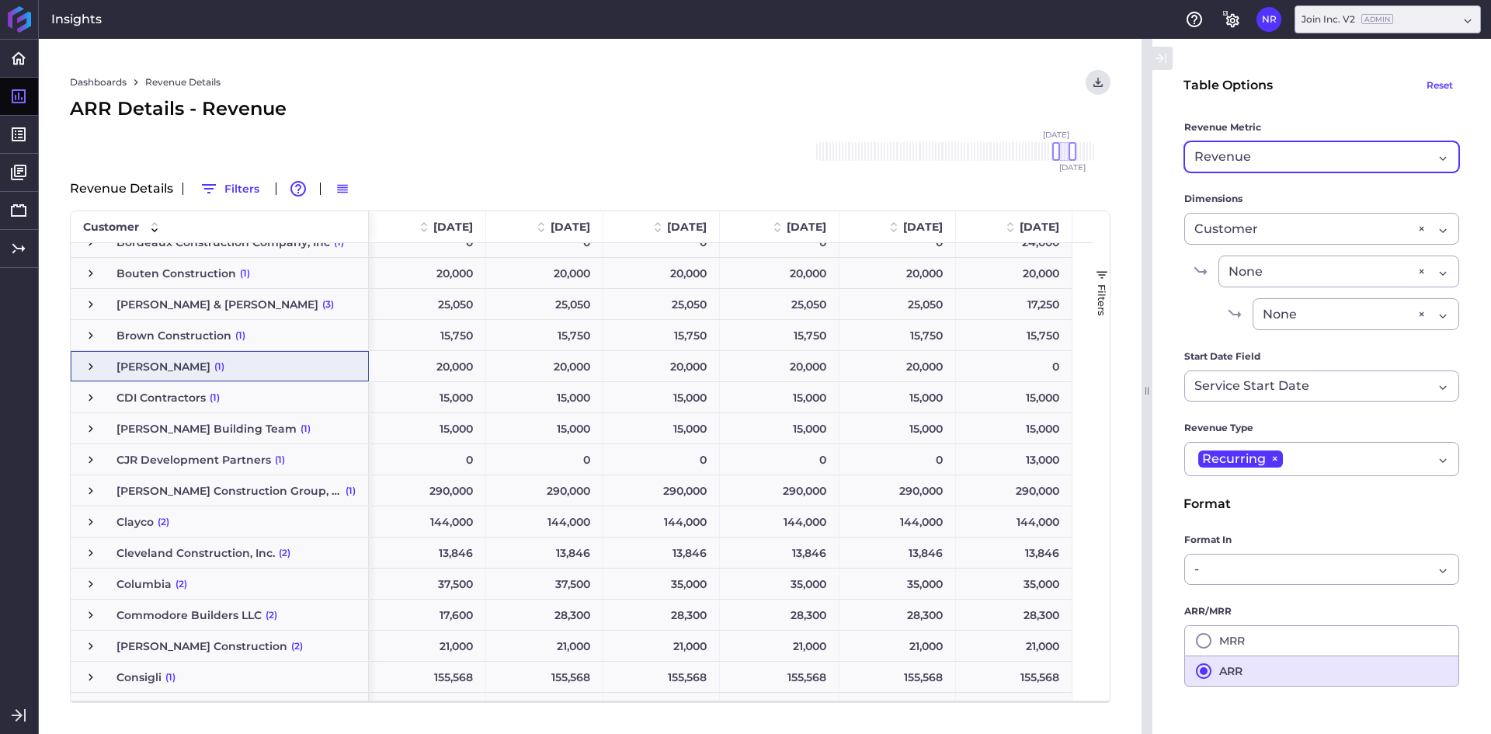
click at [502, 126] on div "Dashboards Revenue Details Download CSV... Download CSV Download CSV with under…" at bounding box center [590, 386] width 1102 height 695
click at [90, 365] on span "Press SPACE to select this row." at bounding box center [91, 366] width 14 height 14
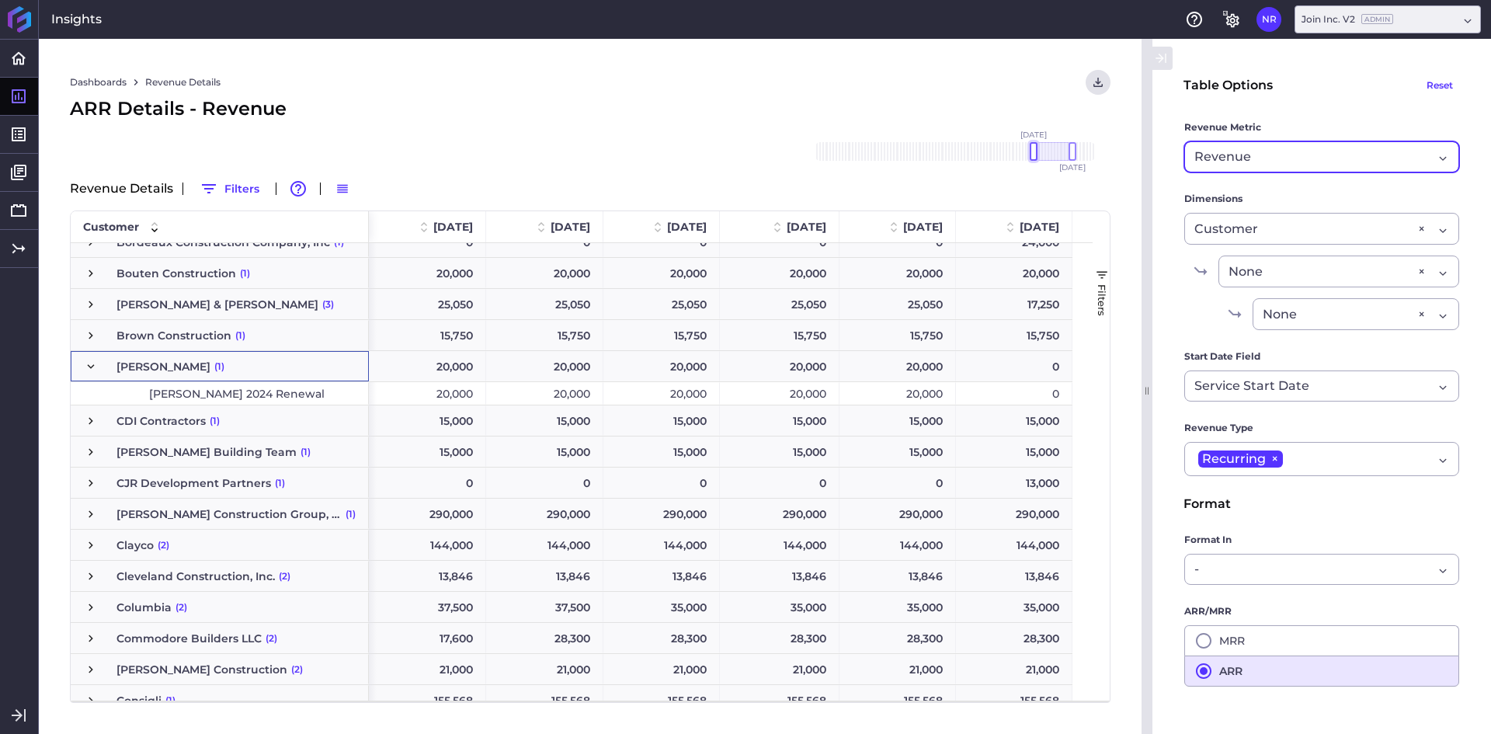
drag, startPoint x: 1054, startPoint y: 150, endPoint x: 1031, endPoint y: 154, distance: 23.6
click at [1031, 154] on div at bounding box center [1034, 151] width 8 height 19
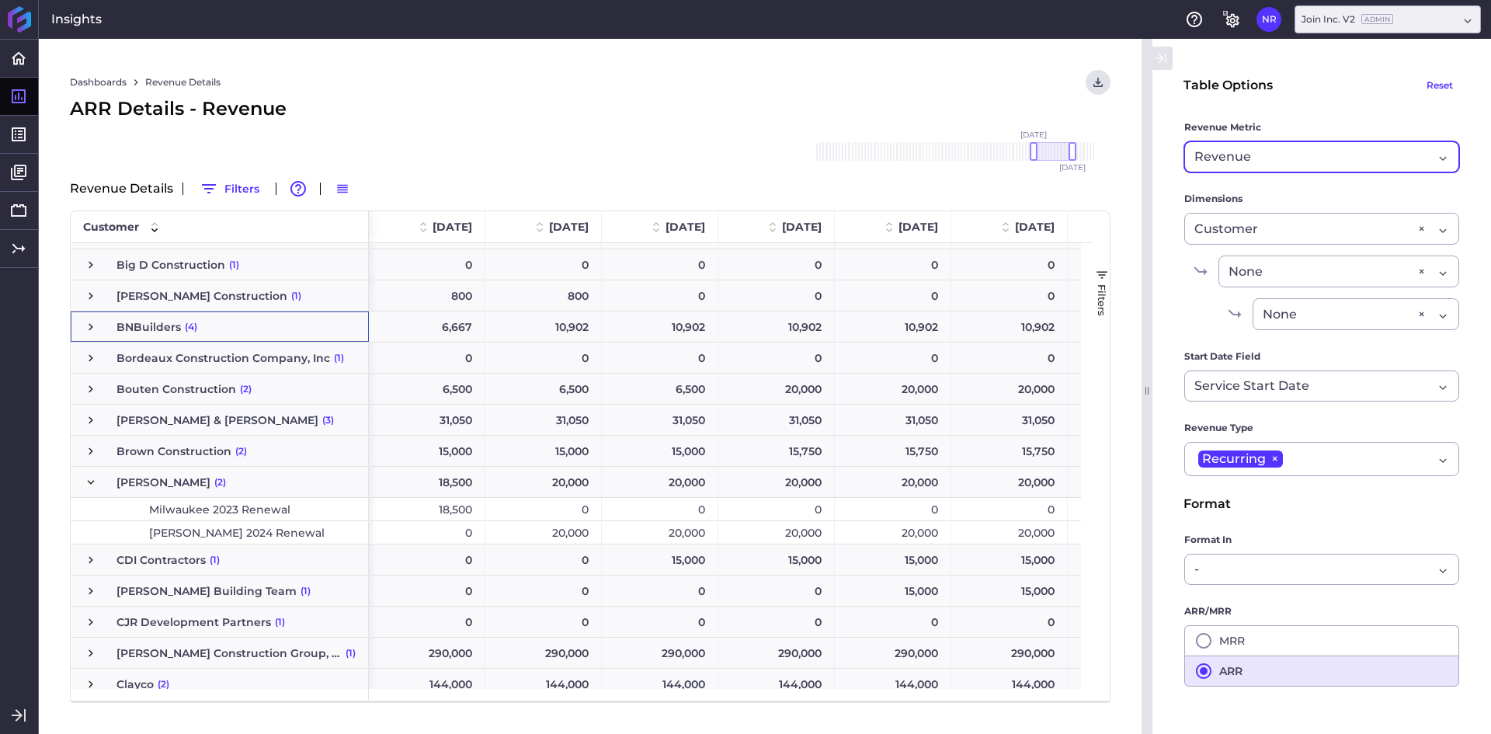
scroll to position [529, 0]
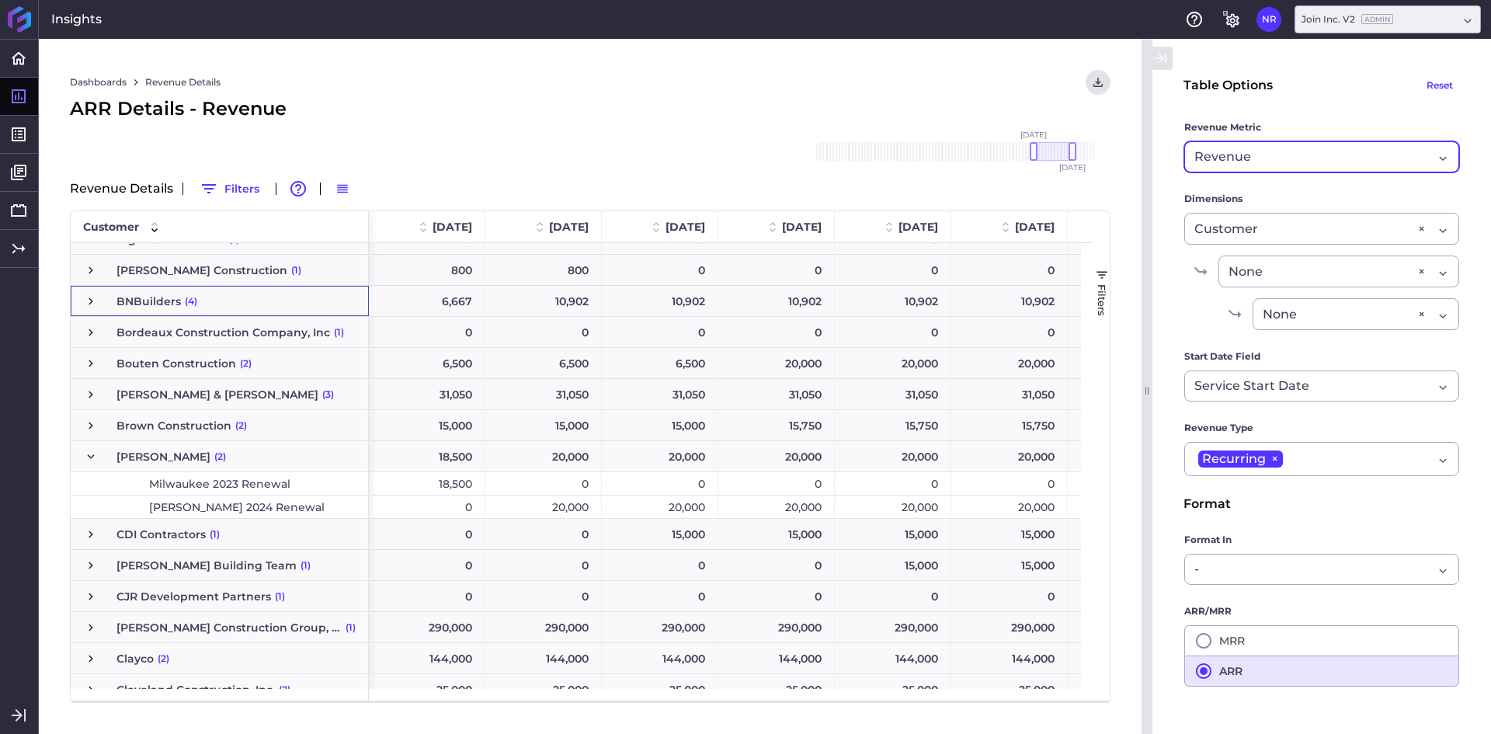
click at [238, 508] on span "[PERSON_NAME] 2024 Renewal" at bounding box center [236, 507] width 175 height 22
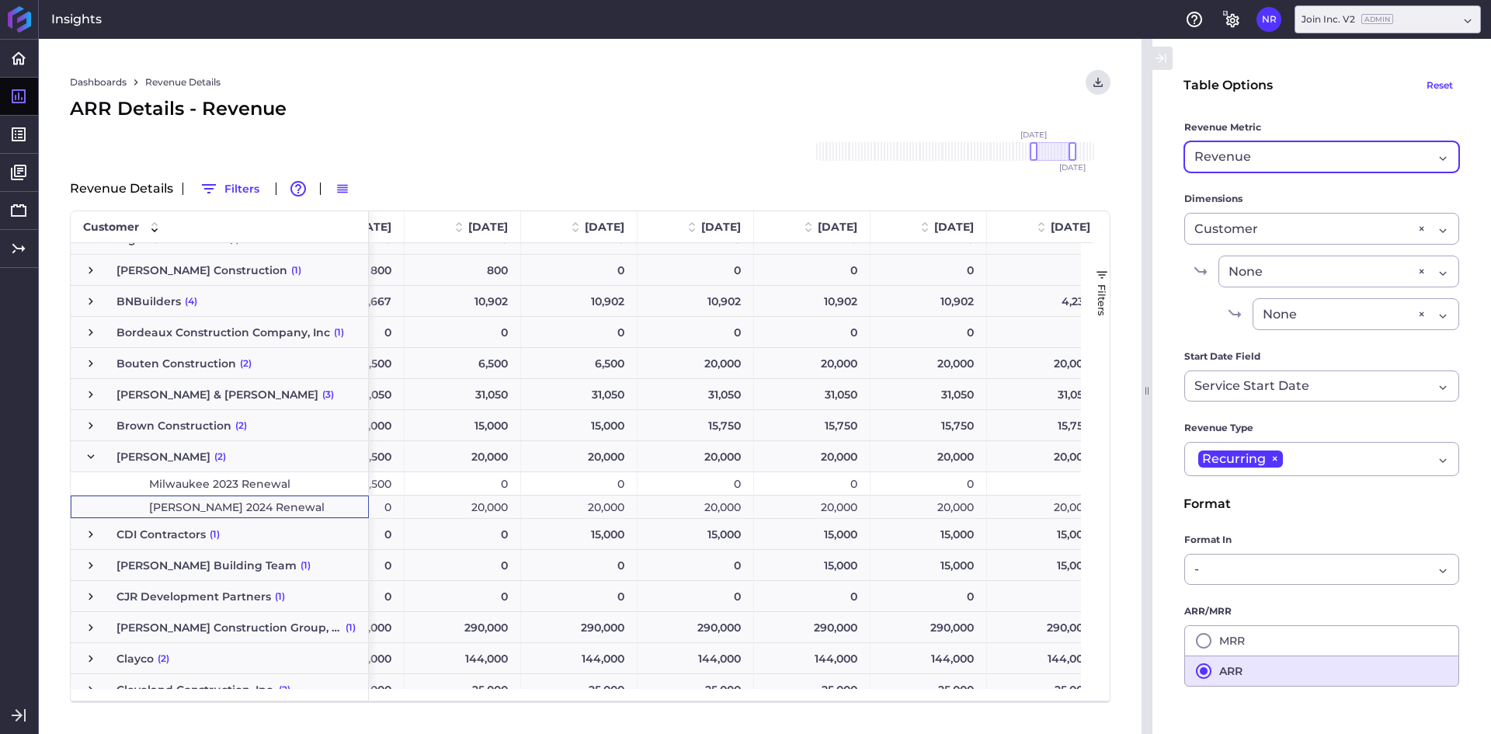
scroll to position [0, 99]
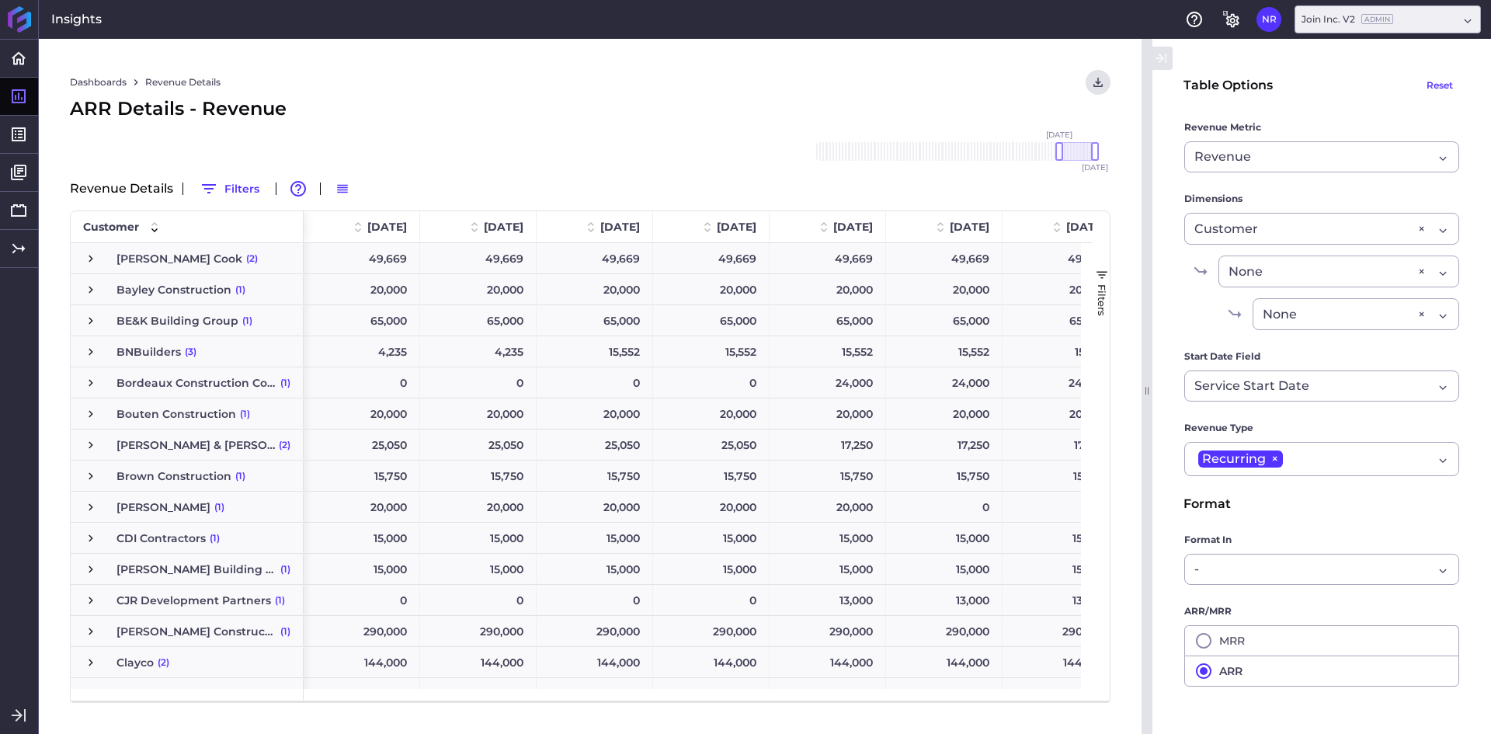
scroll to position [388, 0]
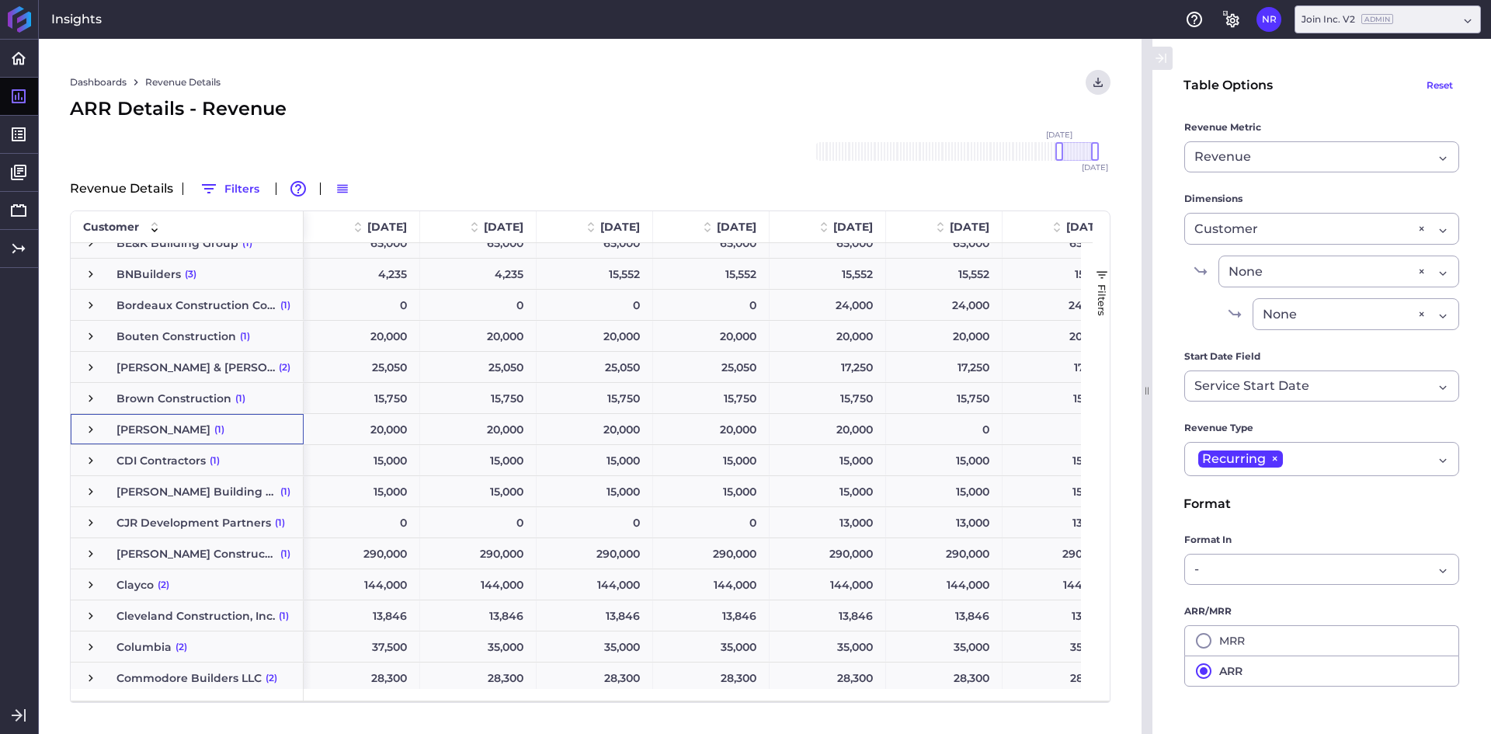
click at [92, 432] on span "Press SPACE to select this row." at bounding box center [91, 429] width 14 height 14
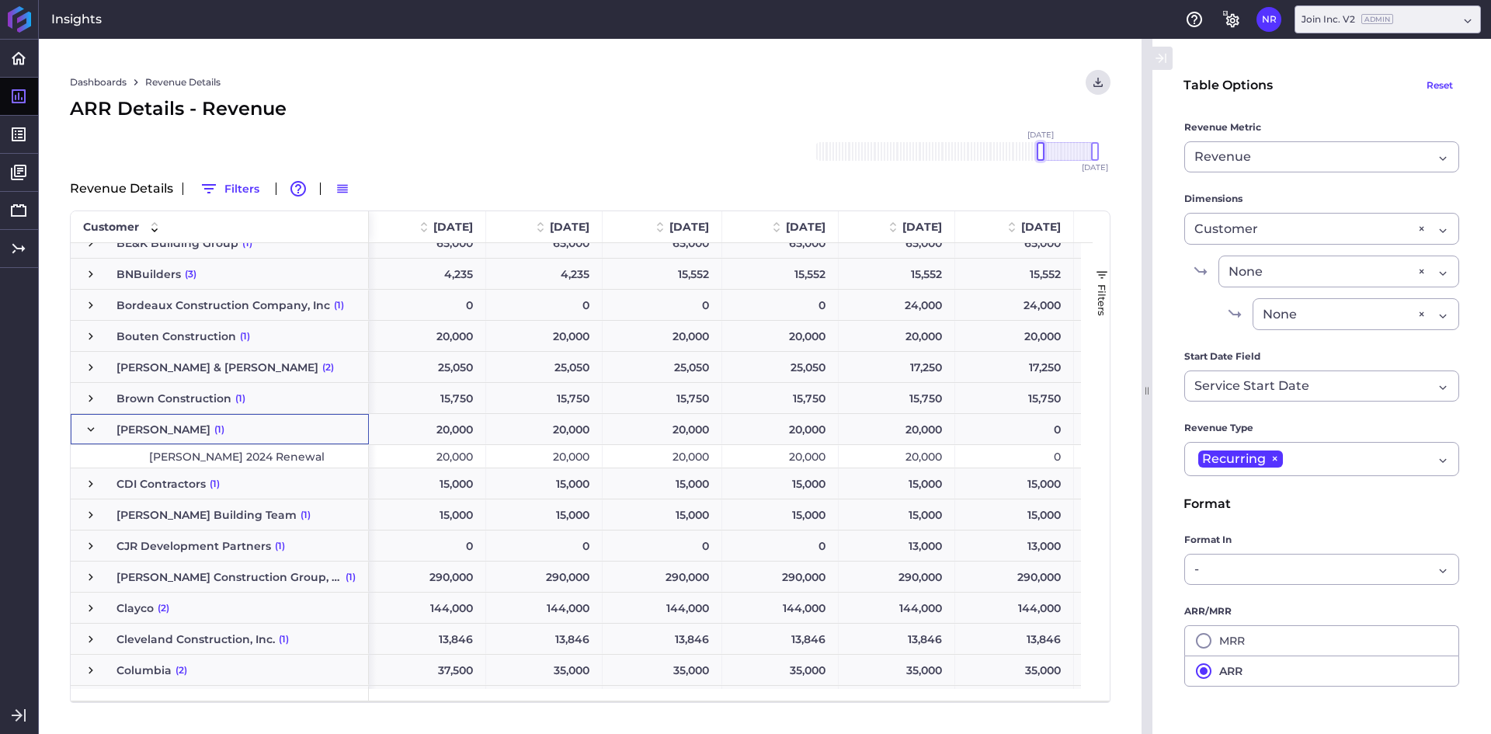
drag, startPoint x: 1059, startPoint y: 151, endPoint x: 1039, endPoint y: 156, distance: 20.7
click at [1039, 156] on div at bounding box center [1040, 151] width 8 height 19
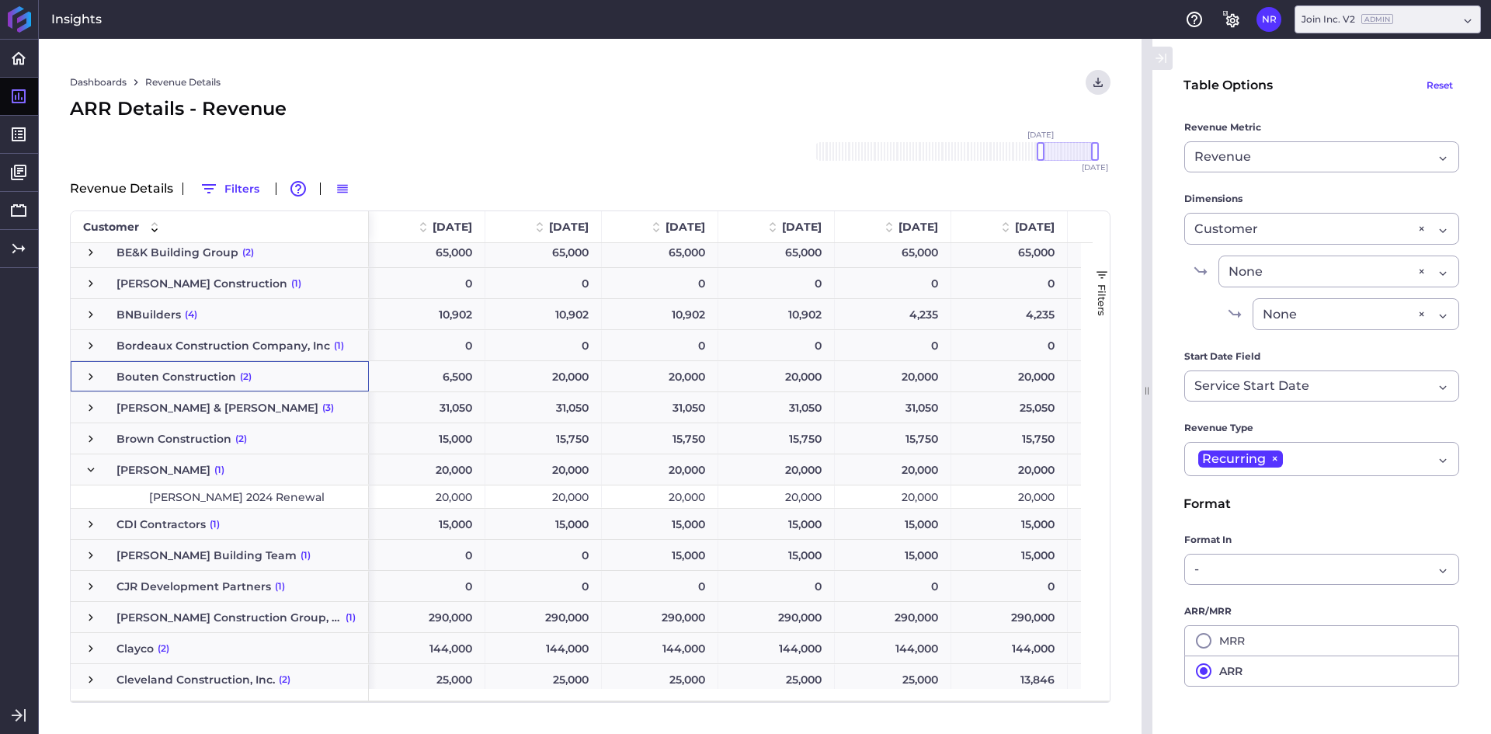
scroll to position [466, 0]
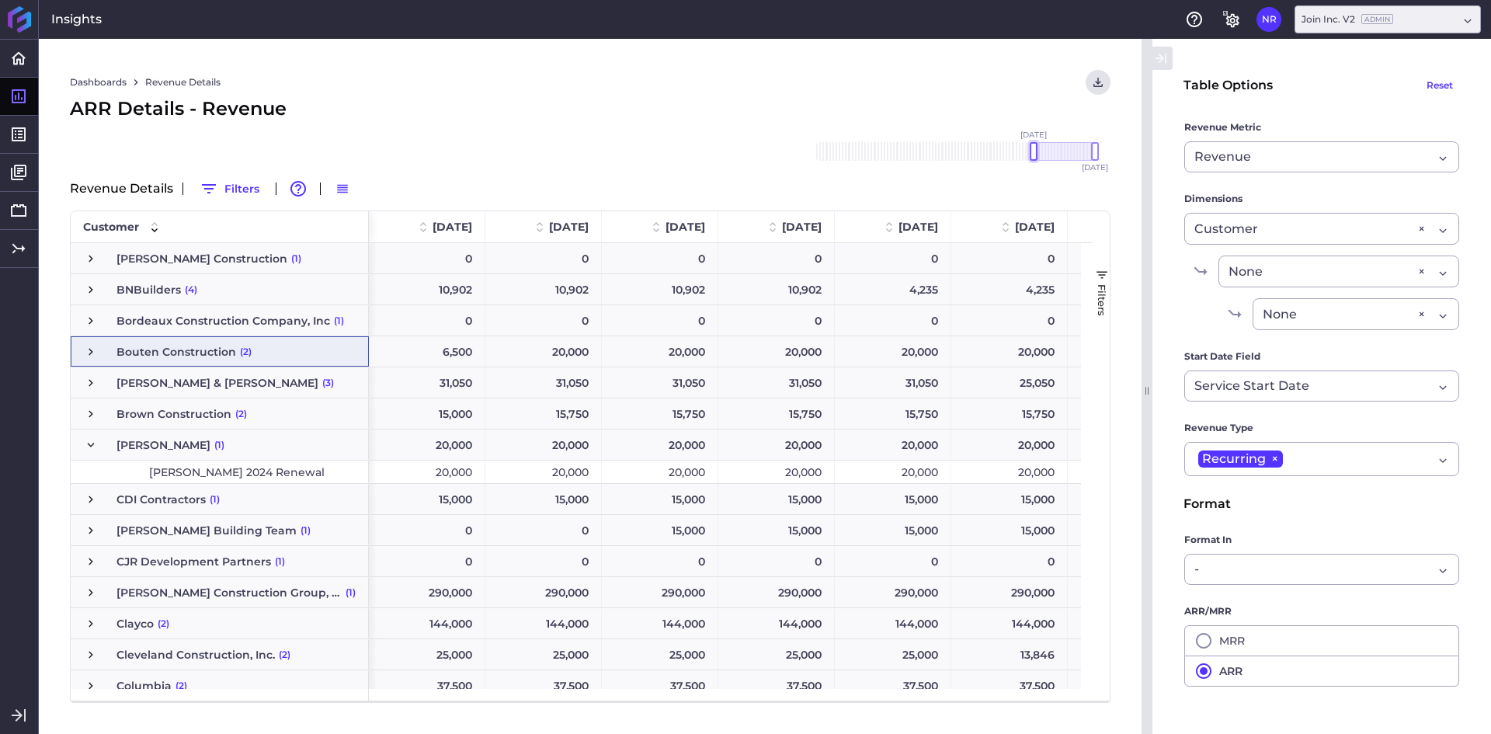
click at [1036, 158] on div at bounding box center [1034, 151] width 8 height 19
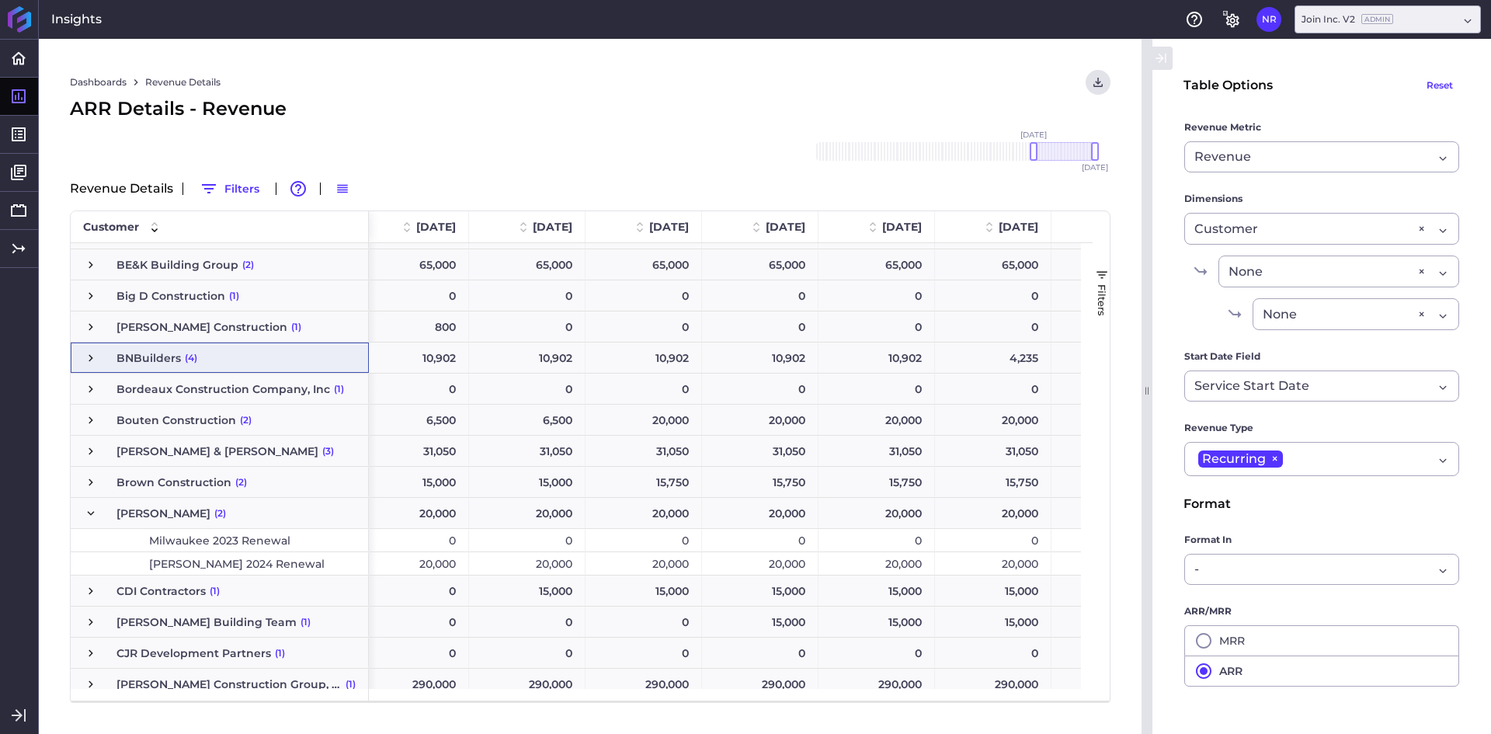
scroll to position [0, 167]
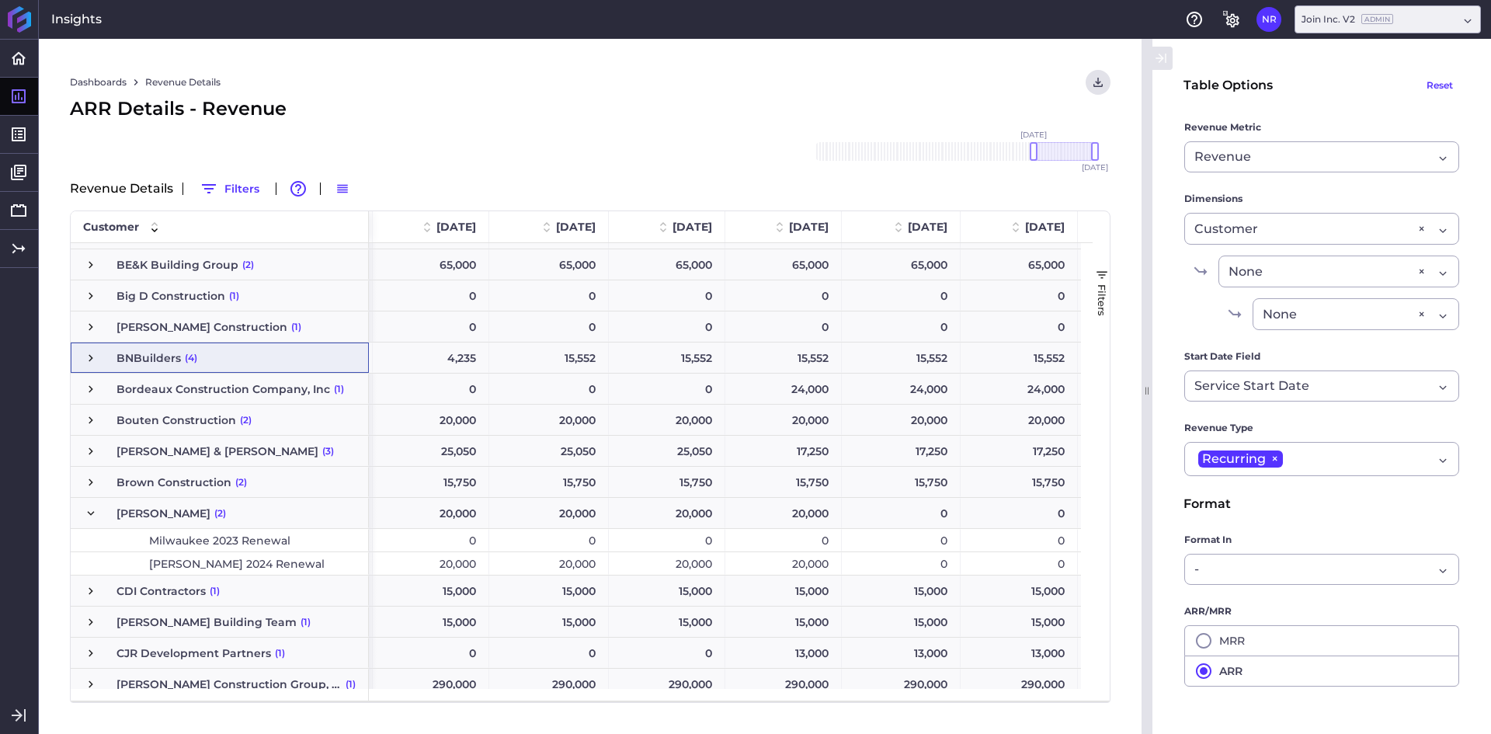
click at [990, 75] on div "Dashboards Revenue Details Download CSV... Download CSV Download CSV with under…" at bounding box center [590, 82] width 1040 height 25
drag, startPoint x: 687, startPoint y: 84, endPoint x: 716, endPoint y: 82, distance: 28.8
click at [687, 84] on div "Dashboards Revenue Details Download CSV... Download CSV Download CSV with under…" at bounding box center [590, 82] width 1040 height 25
drag, startPoint x: 1036, startPoint y: 152, endPoint x: 685, endPoint y: 151, distance: 351.7
click at [685, 151] on div "Dashboards Revenue Details Download CSV... Download CSV Download CSV with under…" at bounding box center [590, 386] width 1102 height 695
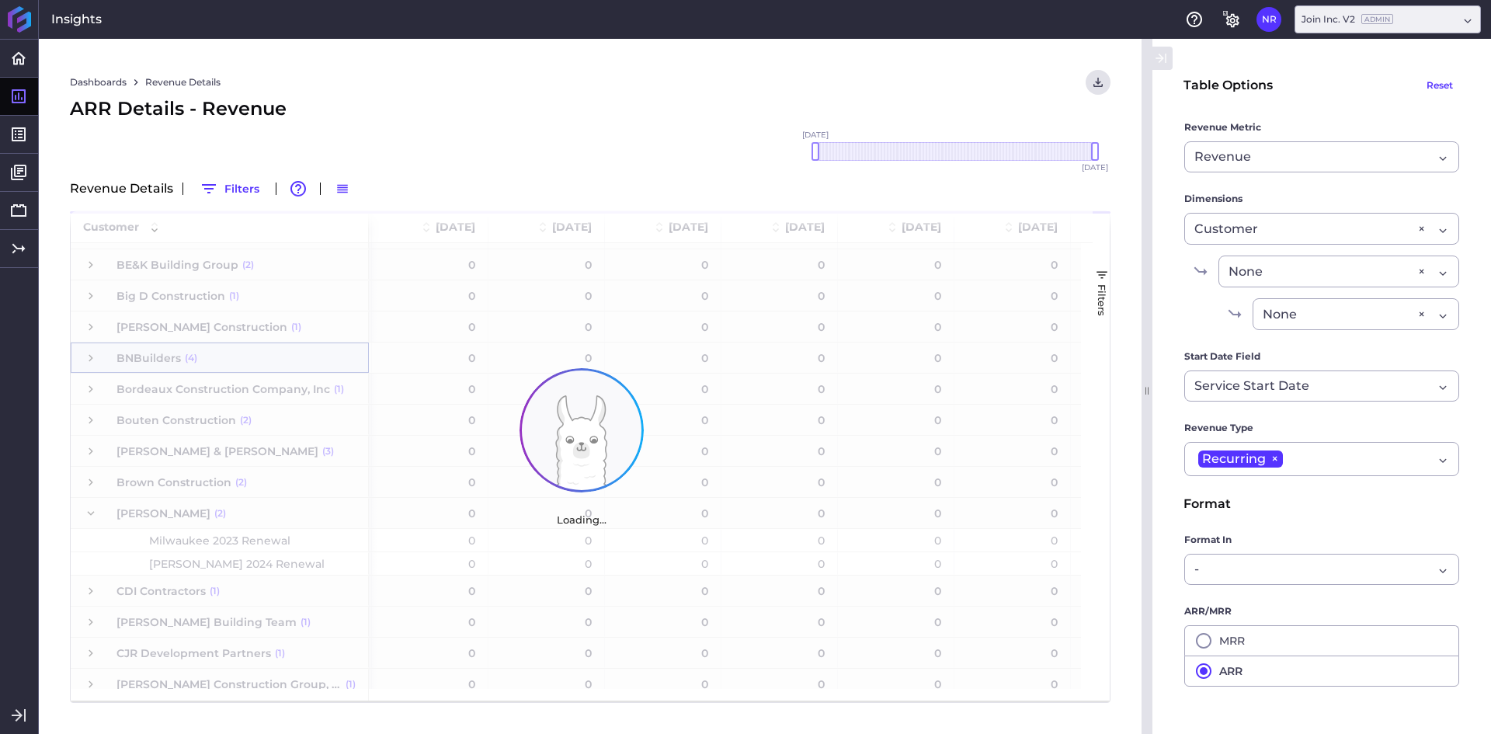
click at [930, 72] on div "Dashboards Revenue Details Download CSV... Download CSV Download CSV with under…" at bounding box center [590, 82] width 1040 height 25
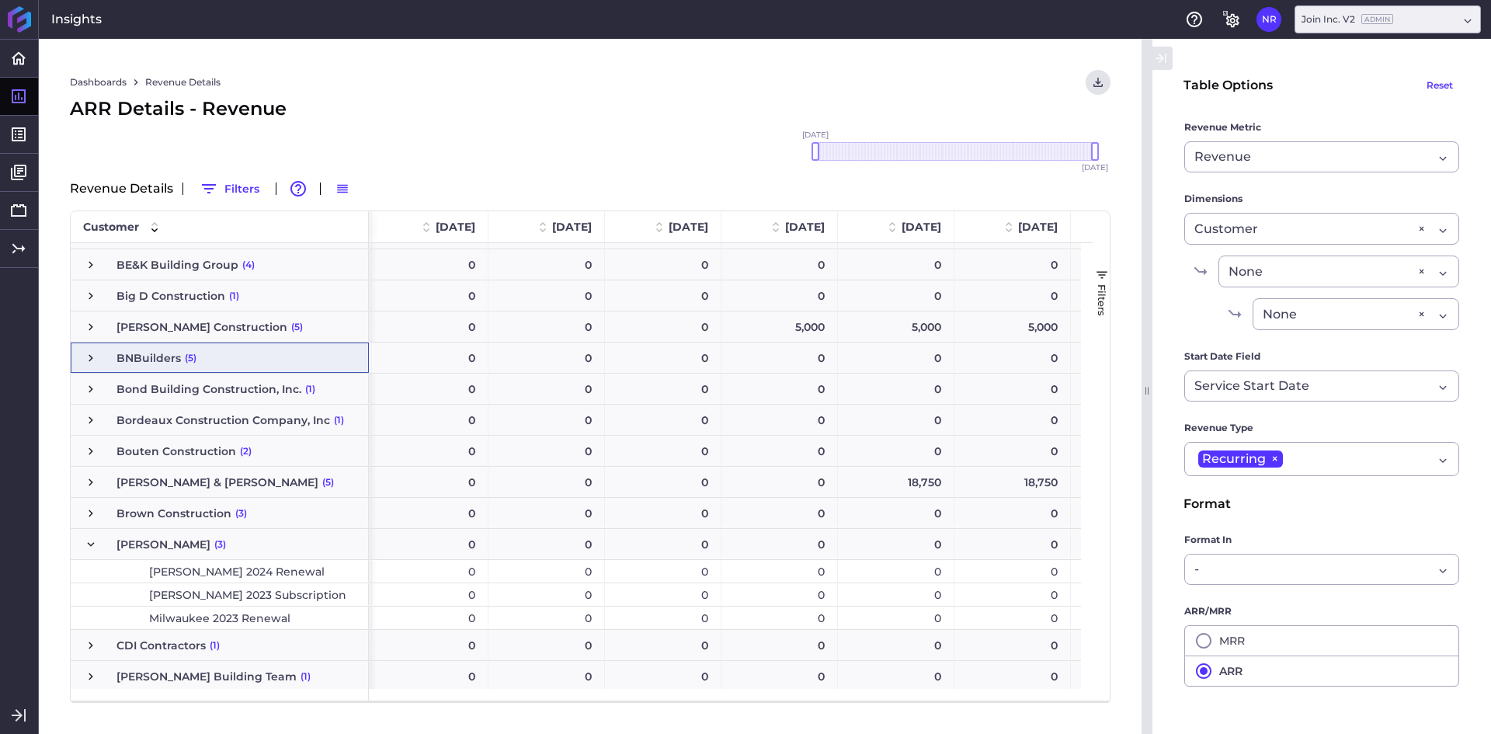
click at [884, 61] on div "Dashboards Revenue Details Download CSV... Download CSV Download CSV with under…" at bounding box center [590, 386] width 1102 height 695
click at [1100, 85] on icon "User Menu" at bounding box center [1098, 82] width 14 height 14
click at [986, 119] on button "Download CSV" at bounding box center [991, 115] width 237 height 35
drag, startPoint x: 1096, startPoint y: 152, endPoint x: 1071, endPoint y: 155, distance: 24.3
click at [1071, 155] on div at bounding box center [1072, 151] width 8 height 19
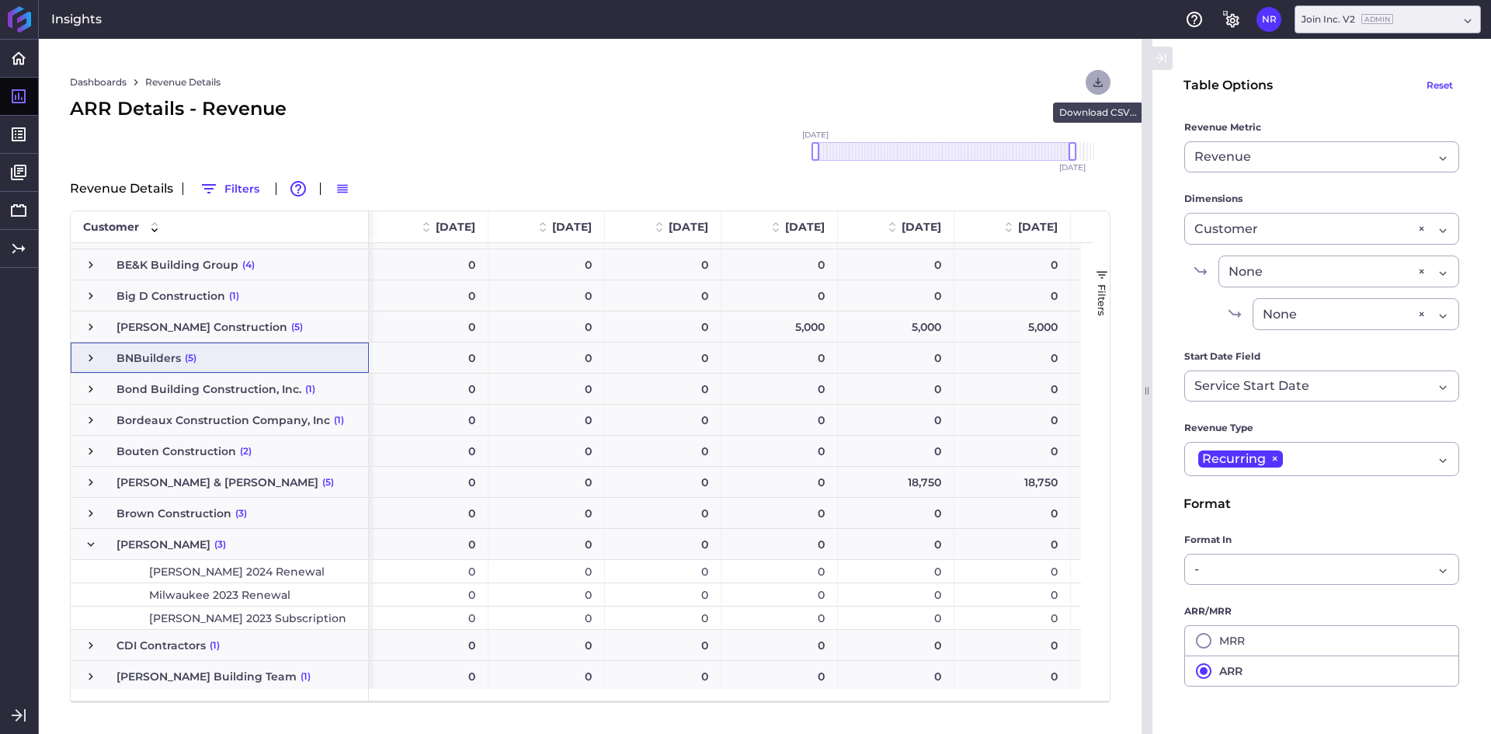
click at [1101, 85] on icon "User Menu" at bounding box center [1098, 82] width 14 height 14
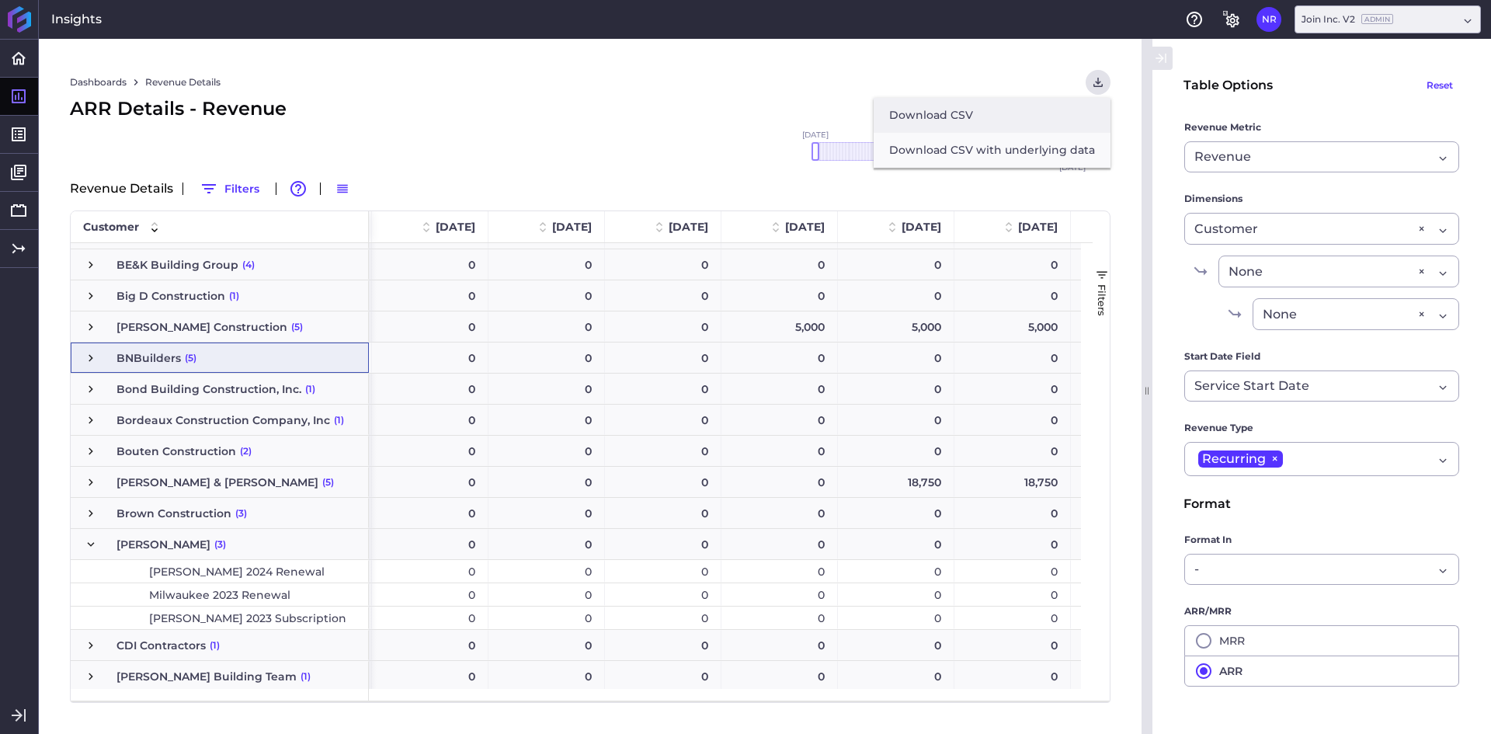
click at [1005, 107] on button "Download CSV" at bounding box center [991, 115] width 237 height 35
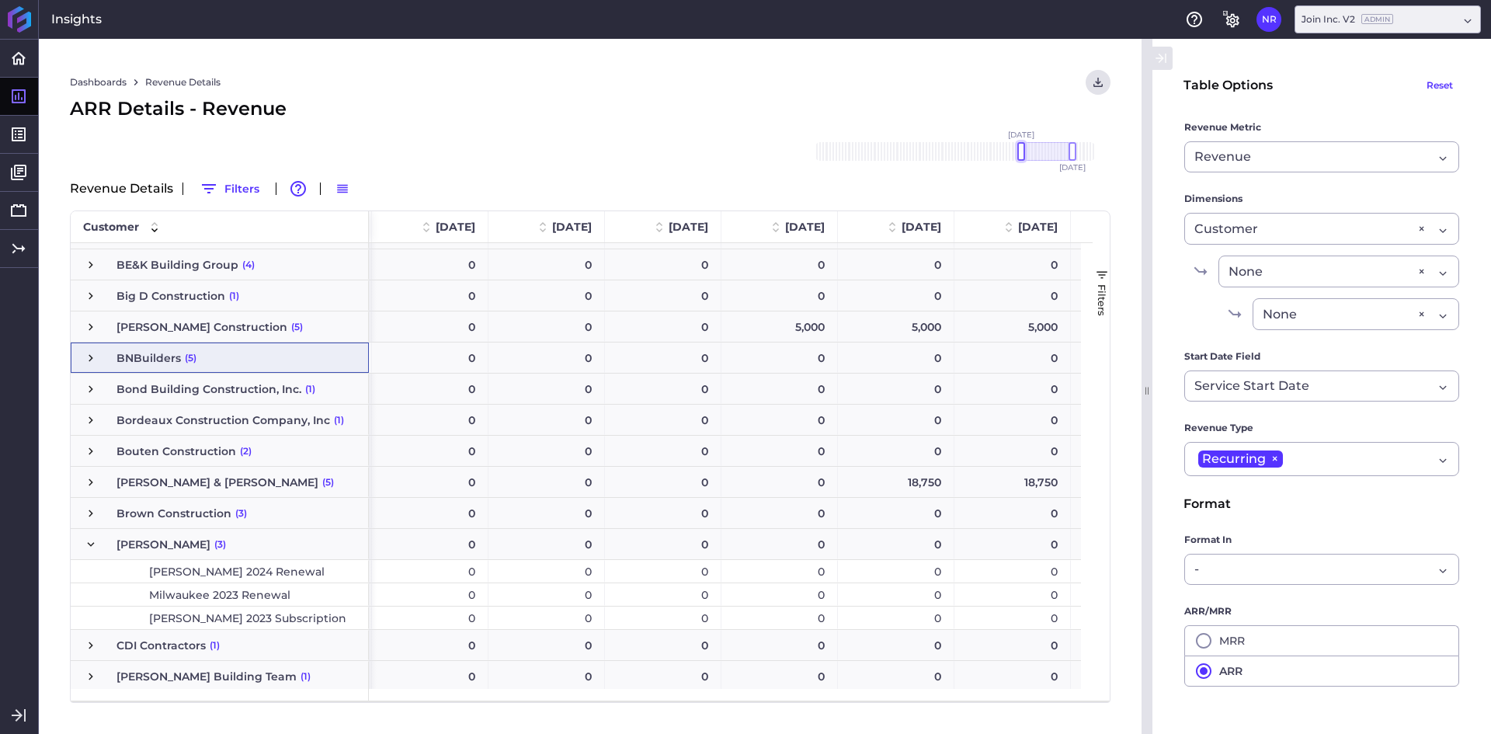
drag, startPoint x: 816, startPoint y: 155, endPoint x: 1022, endPoint y: 162, distance: 205.9
click at [1022, 162] on div "[DATE] Dec '[DATE] Feb '[DATE] Apr '[DATE] Jun '[DATE] Aug '[DATE] Oct '[DATE] …" at bounding box center [955, 152] width 311 height 50
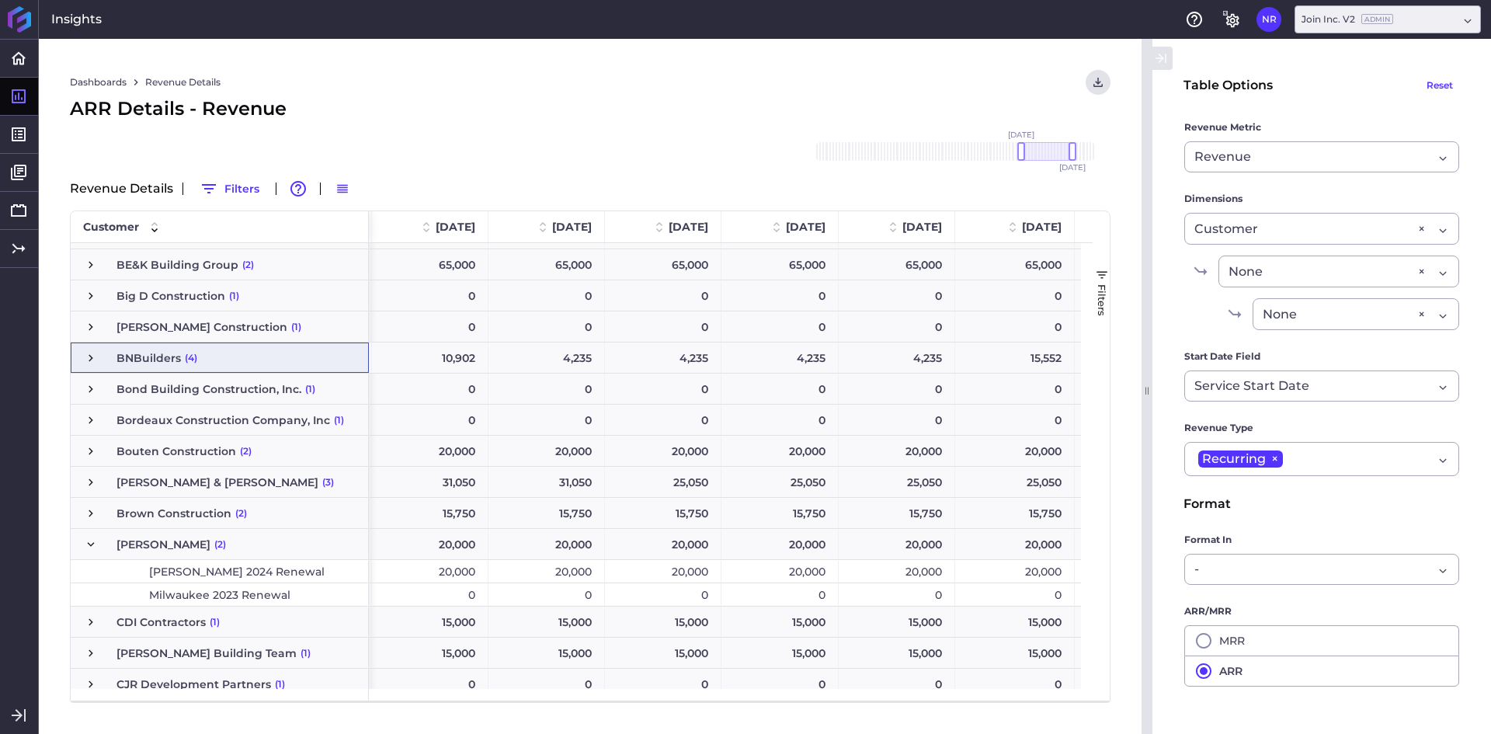
click at [909, 98] on div "ARR Details - Revenue" at bounding box center [590, 109] width 1040 height 28
drag, startPoint x: 1272, startPoint y: 154, endPoint x: 1260, endPoint y: 154, distance: 11.6
click at [1272, 154] on div "Revenue" at bounding box center [1313, 157] width 238 height 19
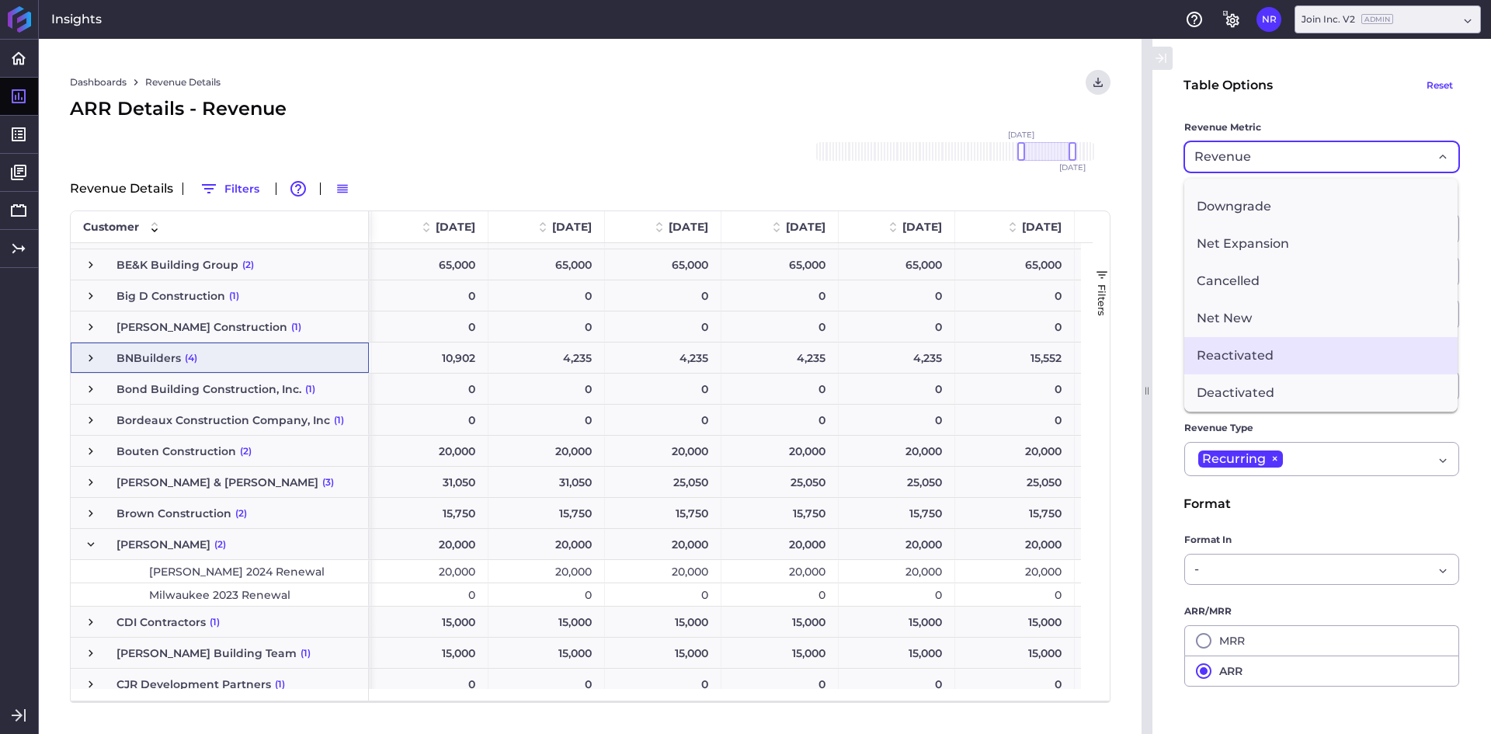
scroll to position [214, 0]
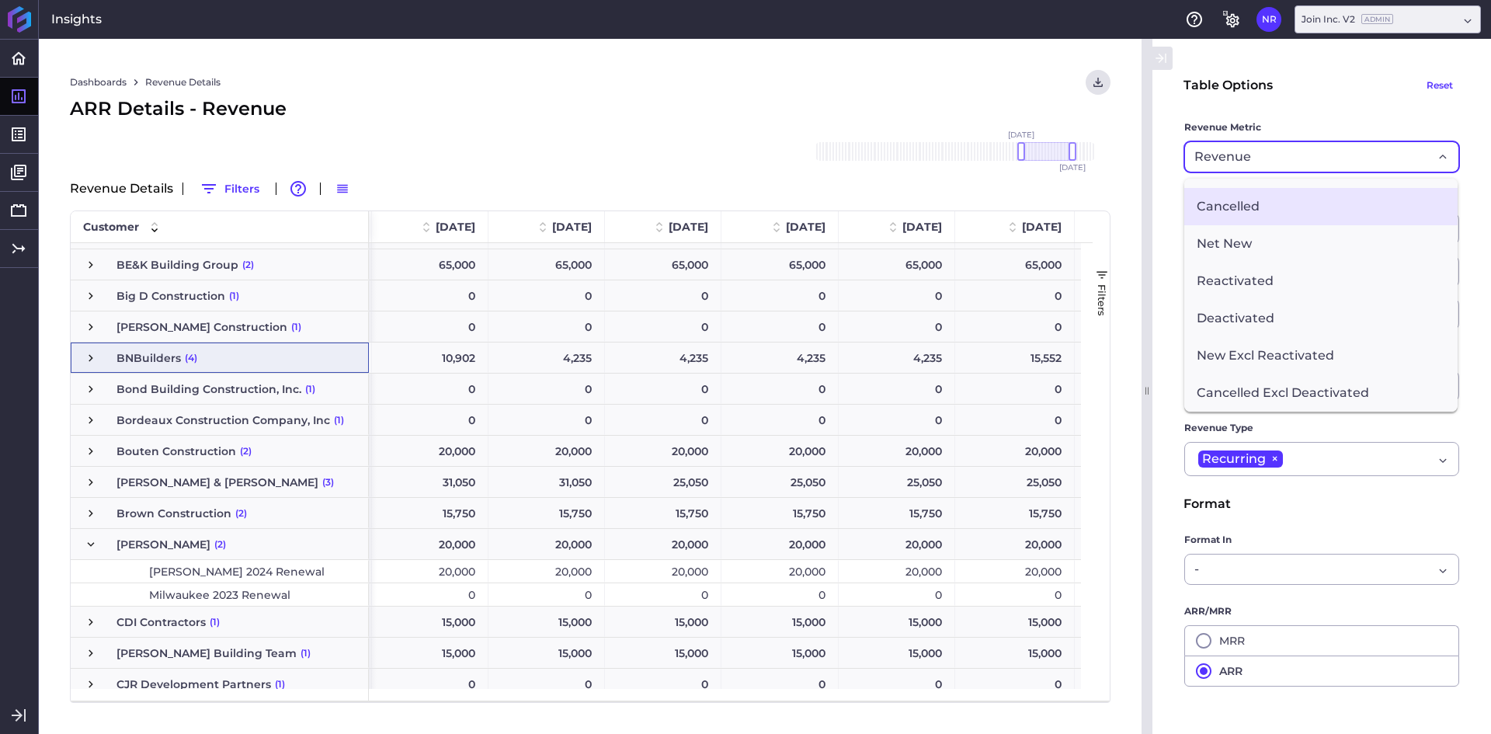
click at [1250, 203] on span "Cancelled" at bounding box center [1320, 206] width 273 height 37
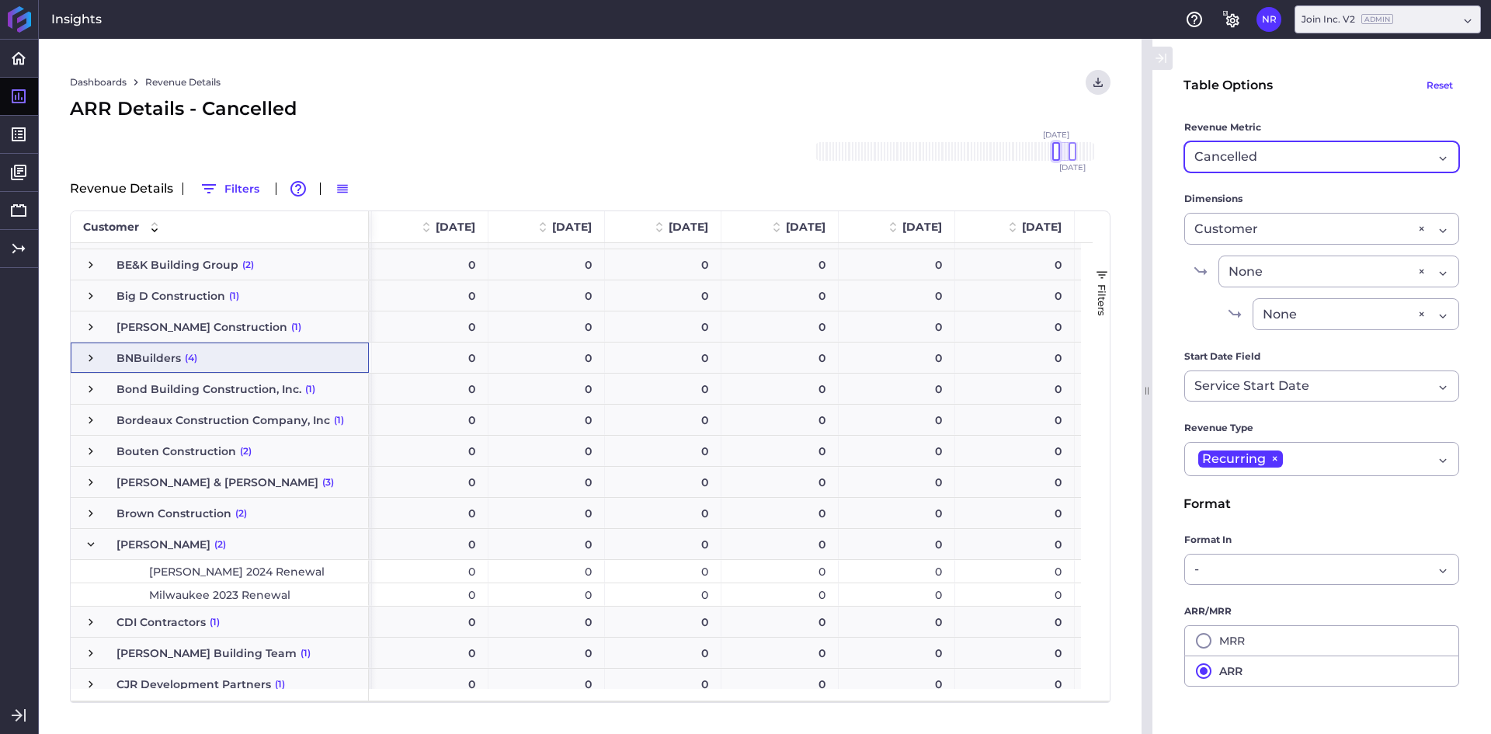
drag, startPoint x: 1022, startPoint y: 151, endPoint x: 1056, endPoint y: 152, distance: 34.2
click at [1056, 152] on div at bounding box center [1056, 151] width 8 height 19
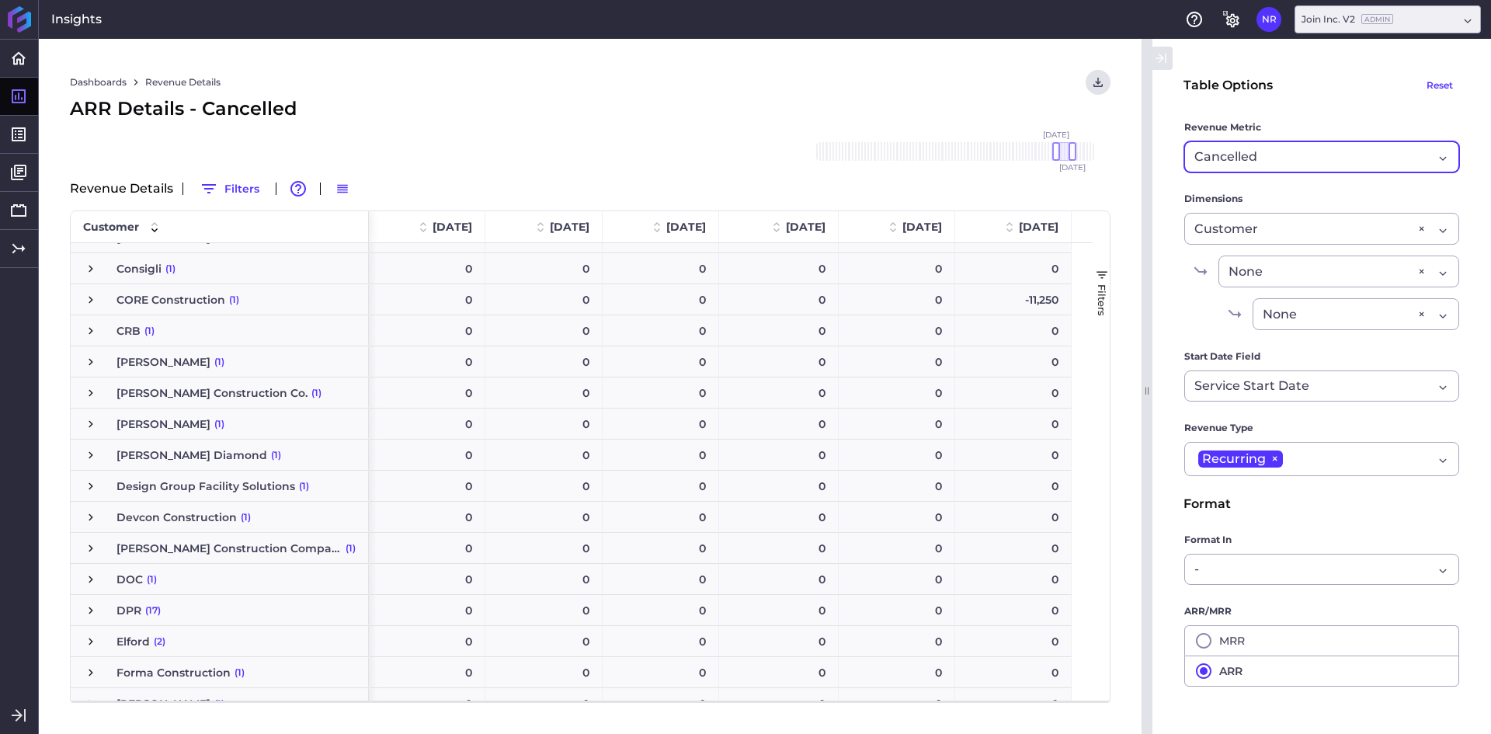
scroll to position [883, 0]
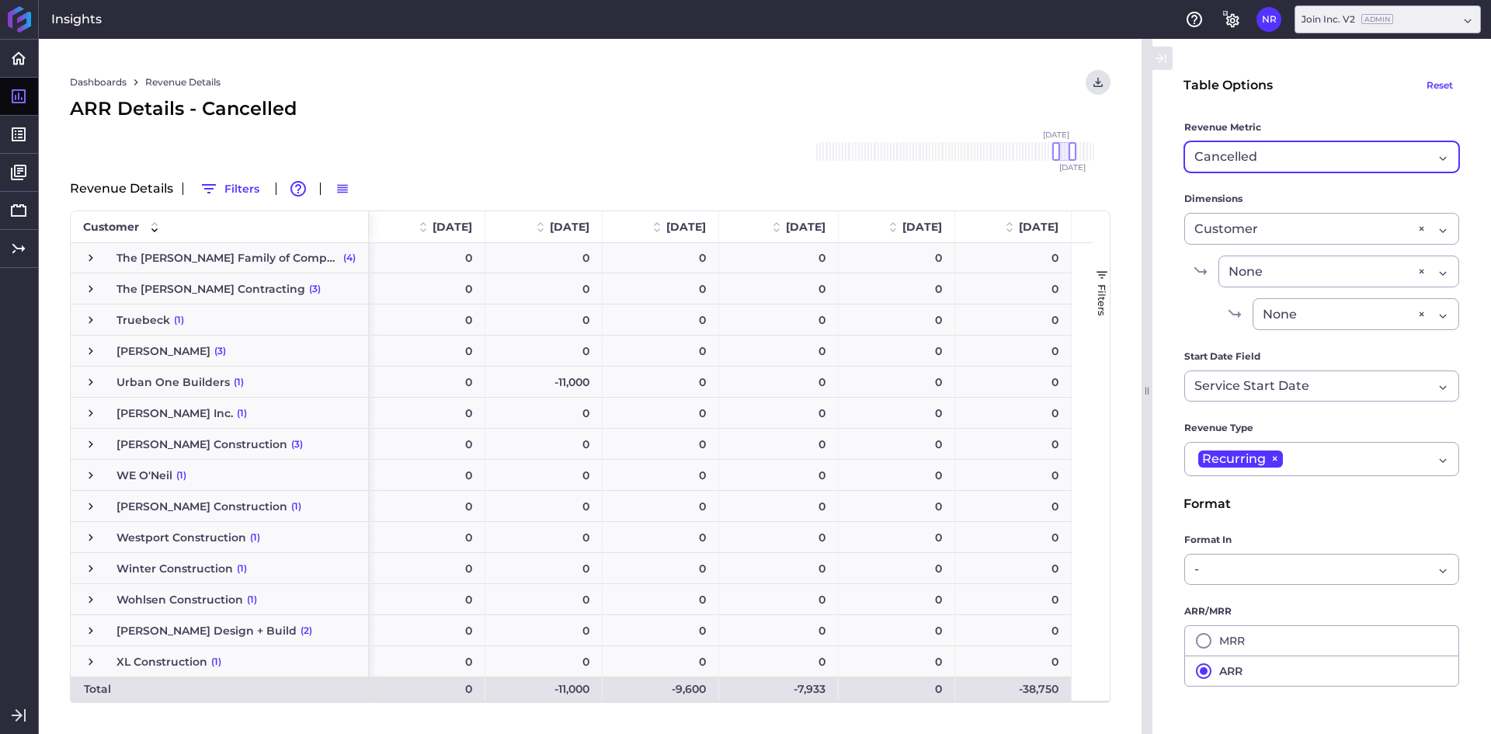
click at [728, 73] on div "Dashboards Revenue Details Download CSV... Download CSV Download CSV with under…" at bounding box center [590, 82] width 1040 height 25
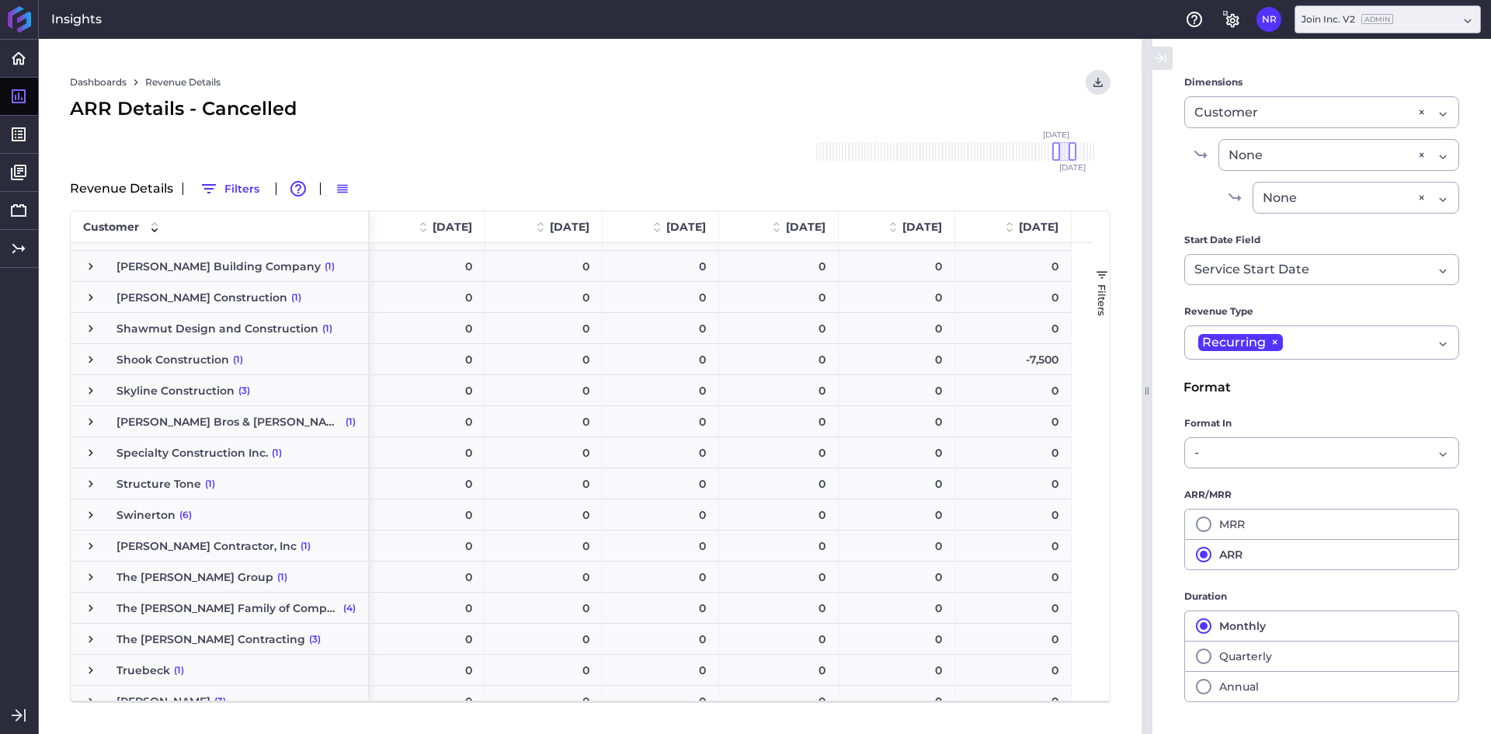
scroll to position [3339, 0]
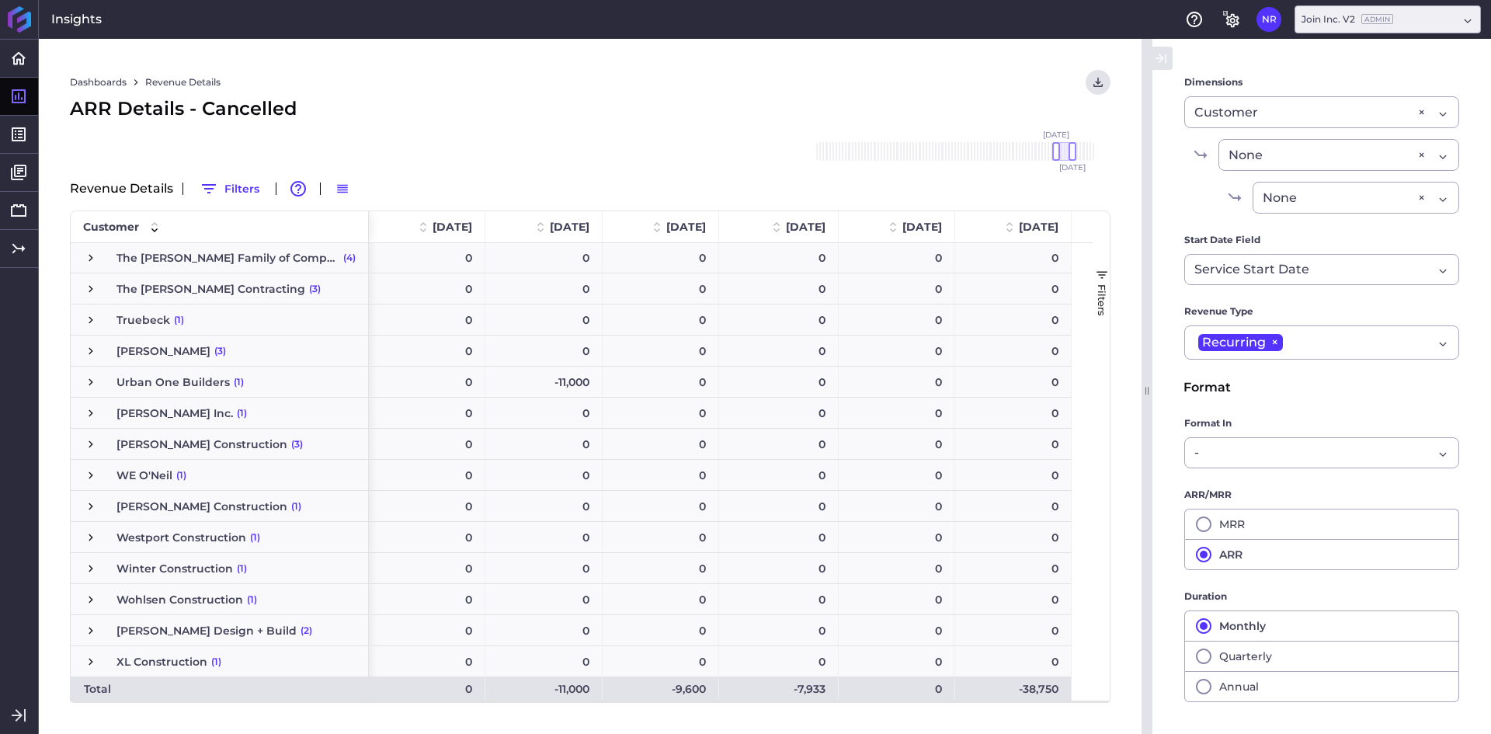
click at [580, 95] on div "ARR Details - Cancelled" at bounding box center [590, 109] width 1040 height 28
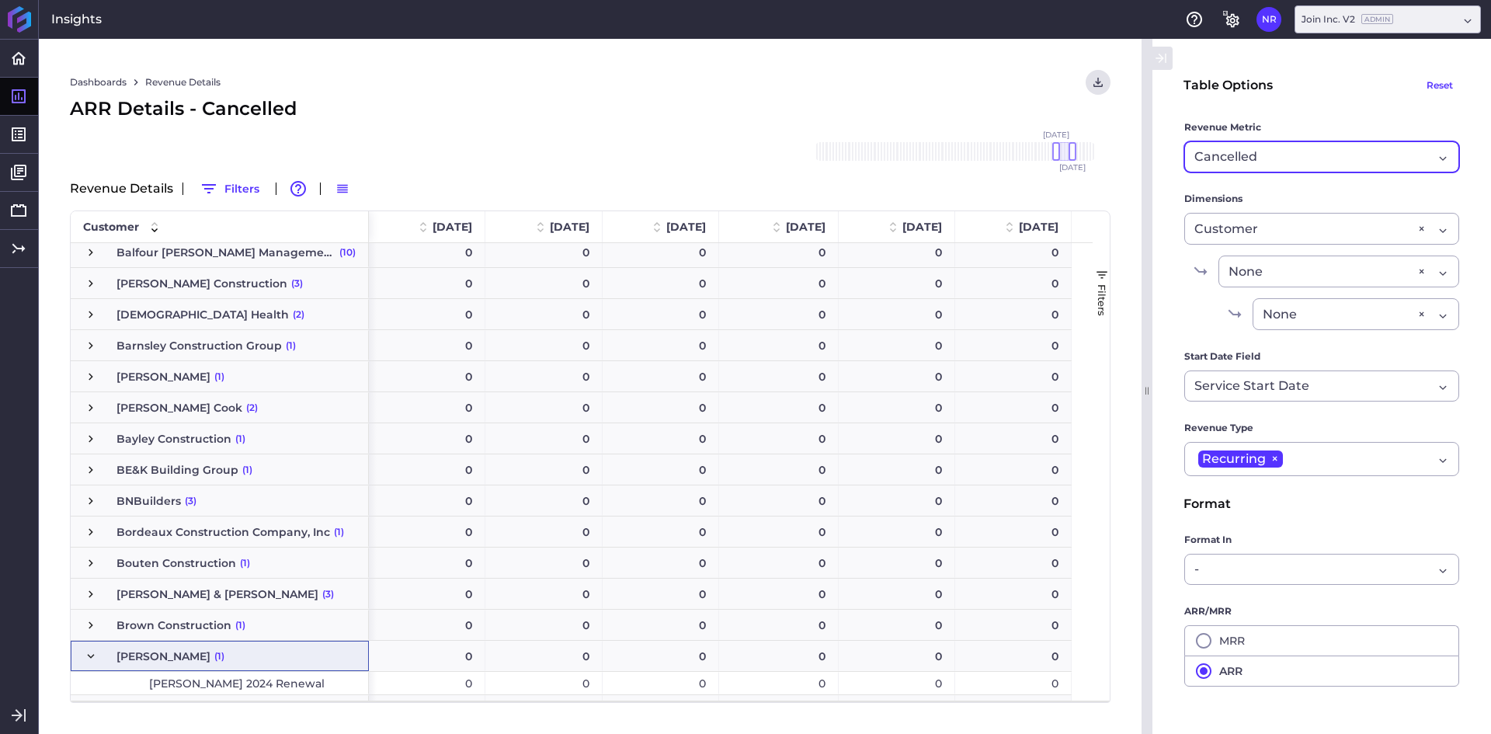
scroll to position [0, 0]
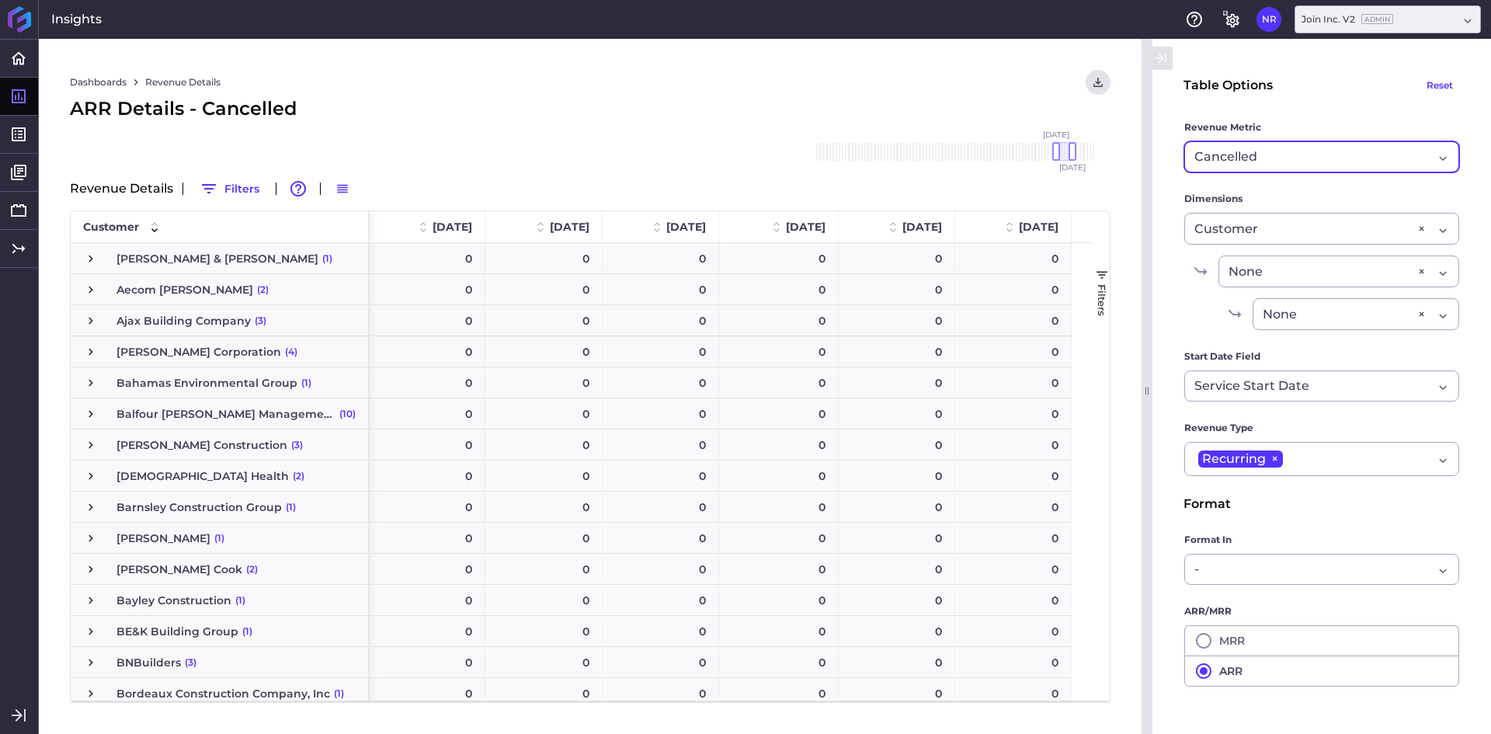
click at [1225, 155] on span "Cancelled" at bounding box center [1225, 157] width 63 height 19
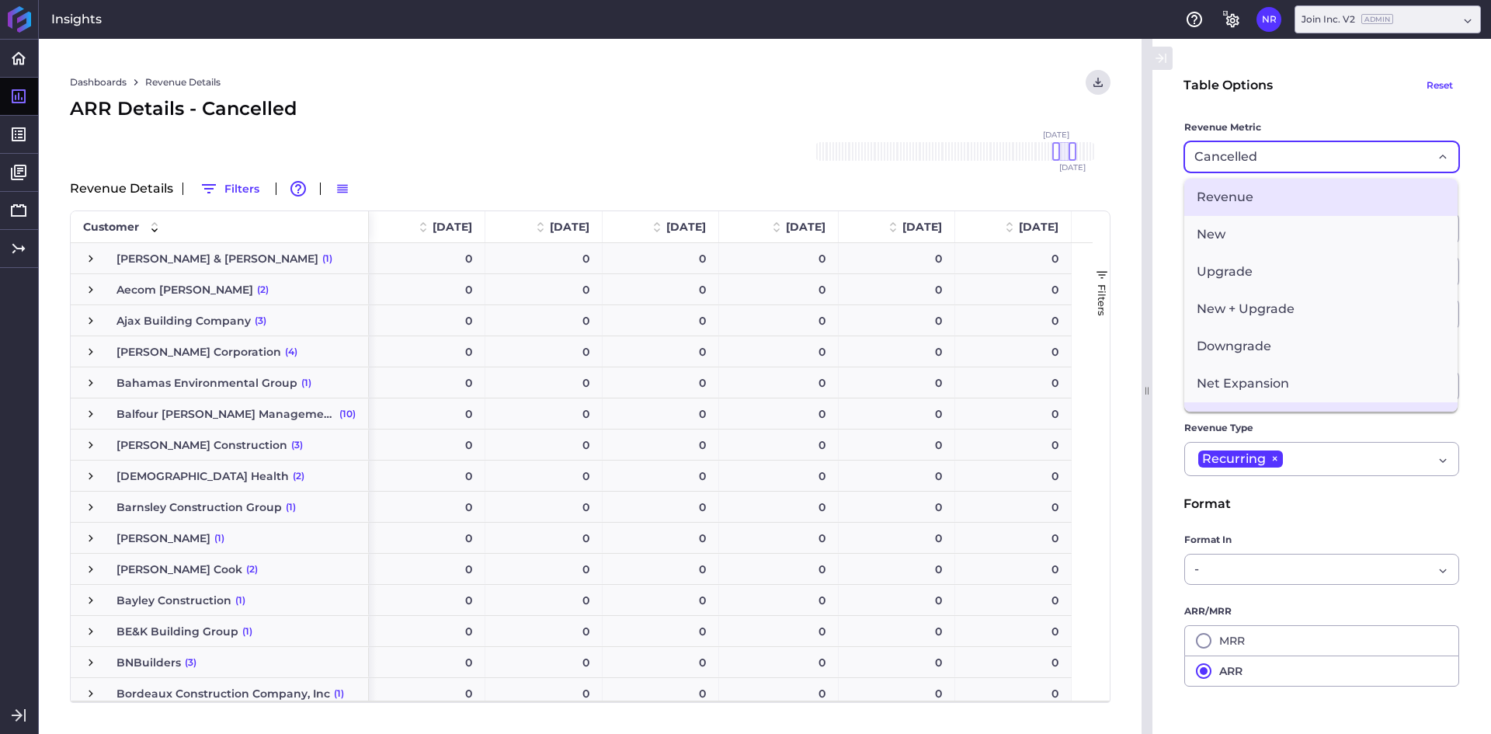
click at [1253, 201] on span "Revenue" at bounding box center [1320, 197] width 273 height 37
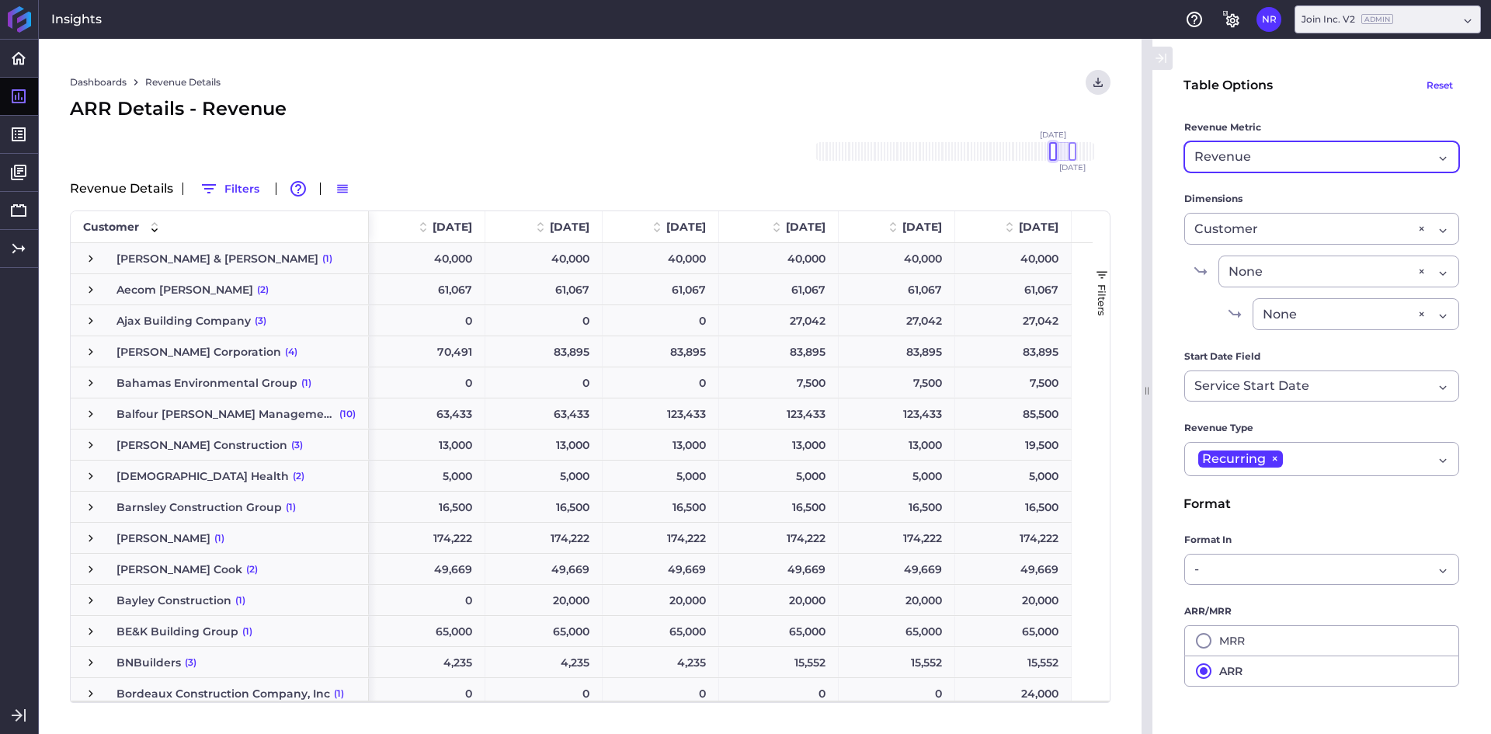
click at [1050, 154] on div at bounding box center [1053, 151] width 8 height 19
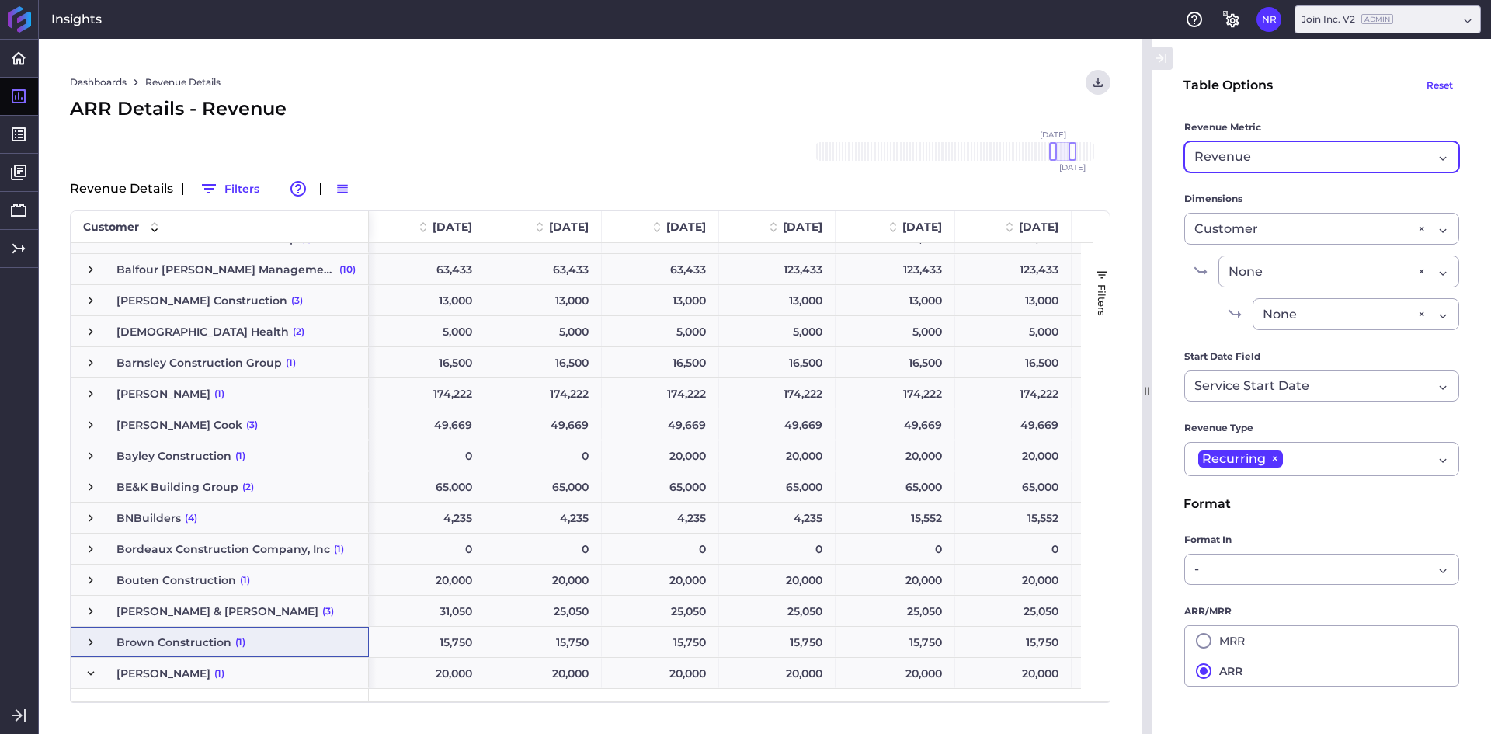
scroll to position [233, 0]
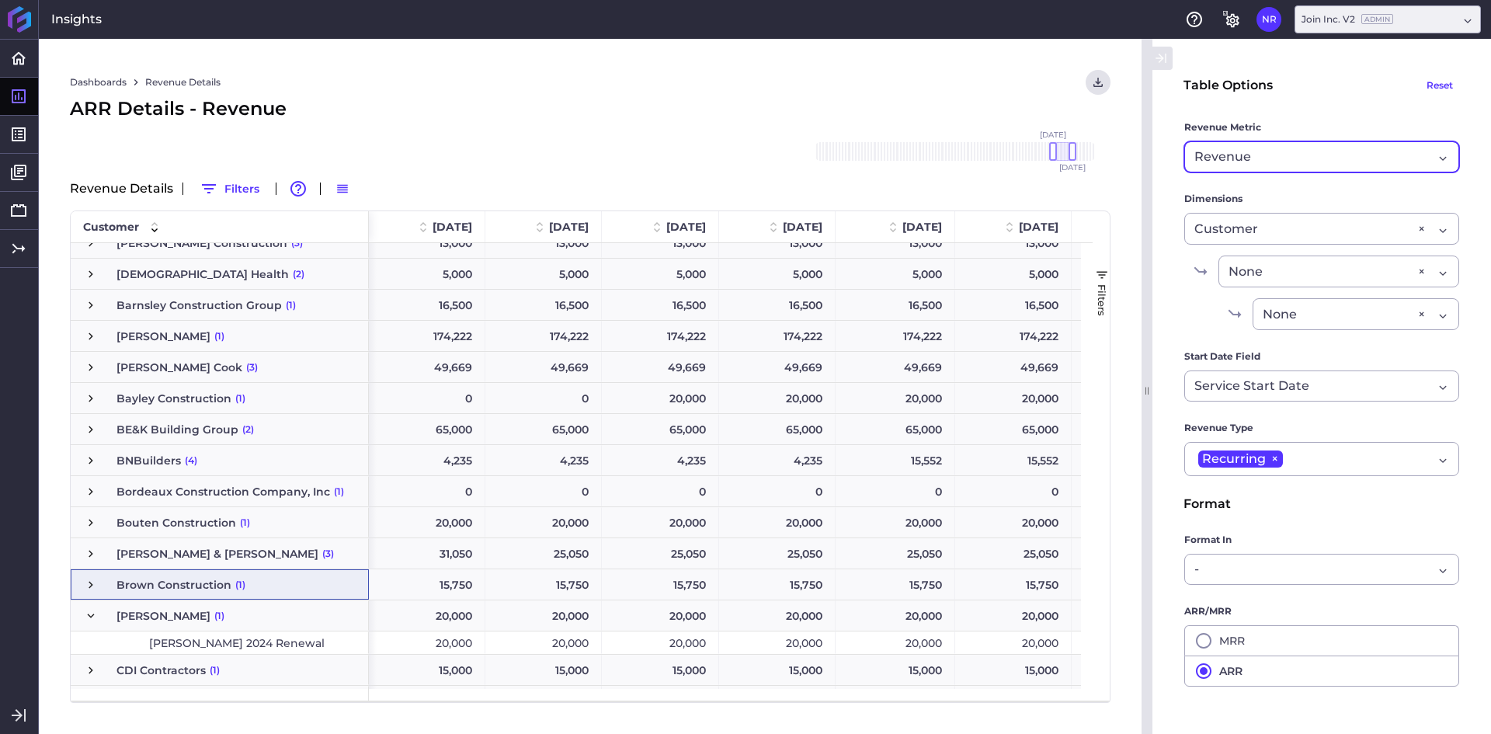
click at [1304, 163] on div "Revenue" at bounding box center [1313, 157] width 238 height 19
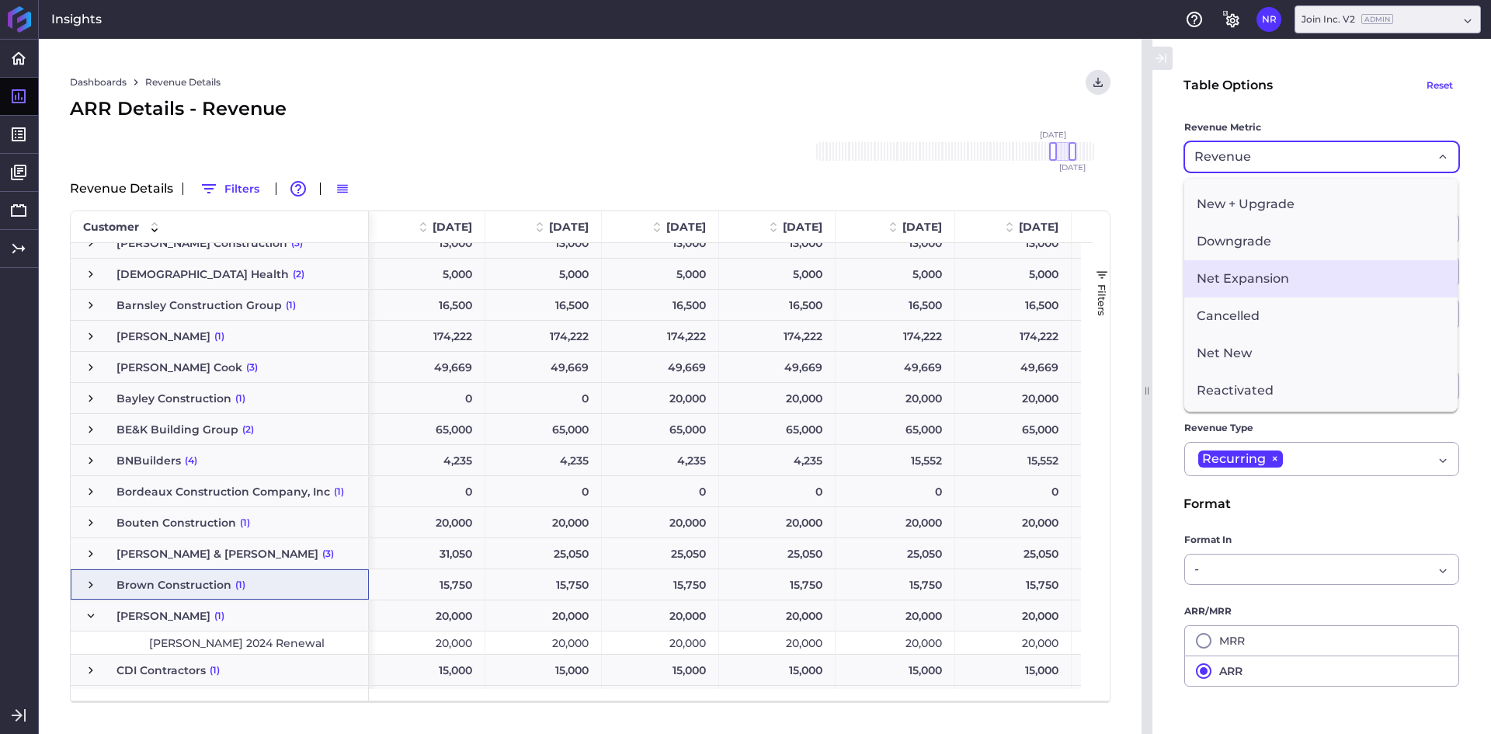
scroll to position [78, 0]
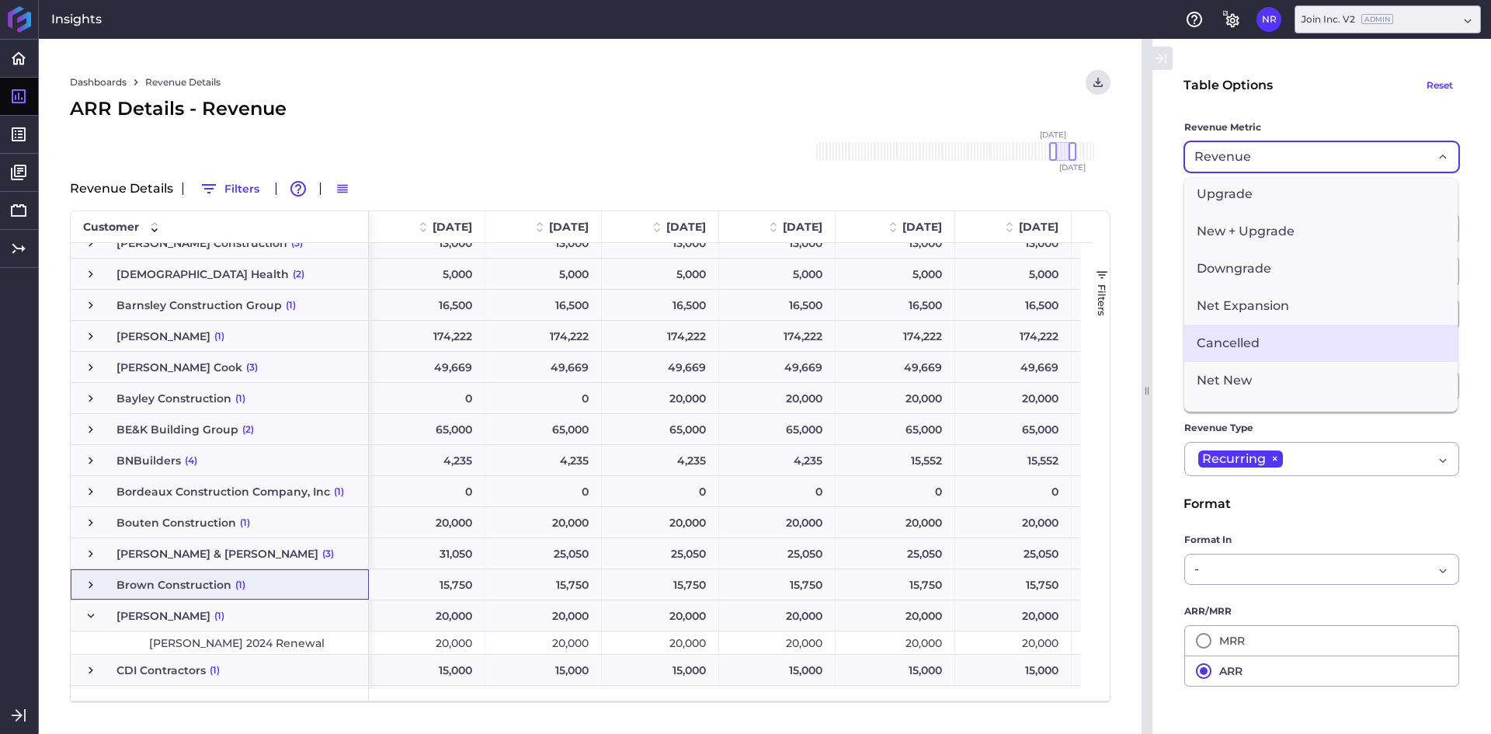
click at [1245, 357] on span "Cancelled" at bounding box center [1320, 343] width 273 height 37
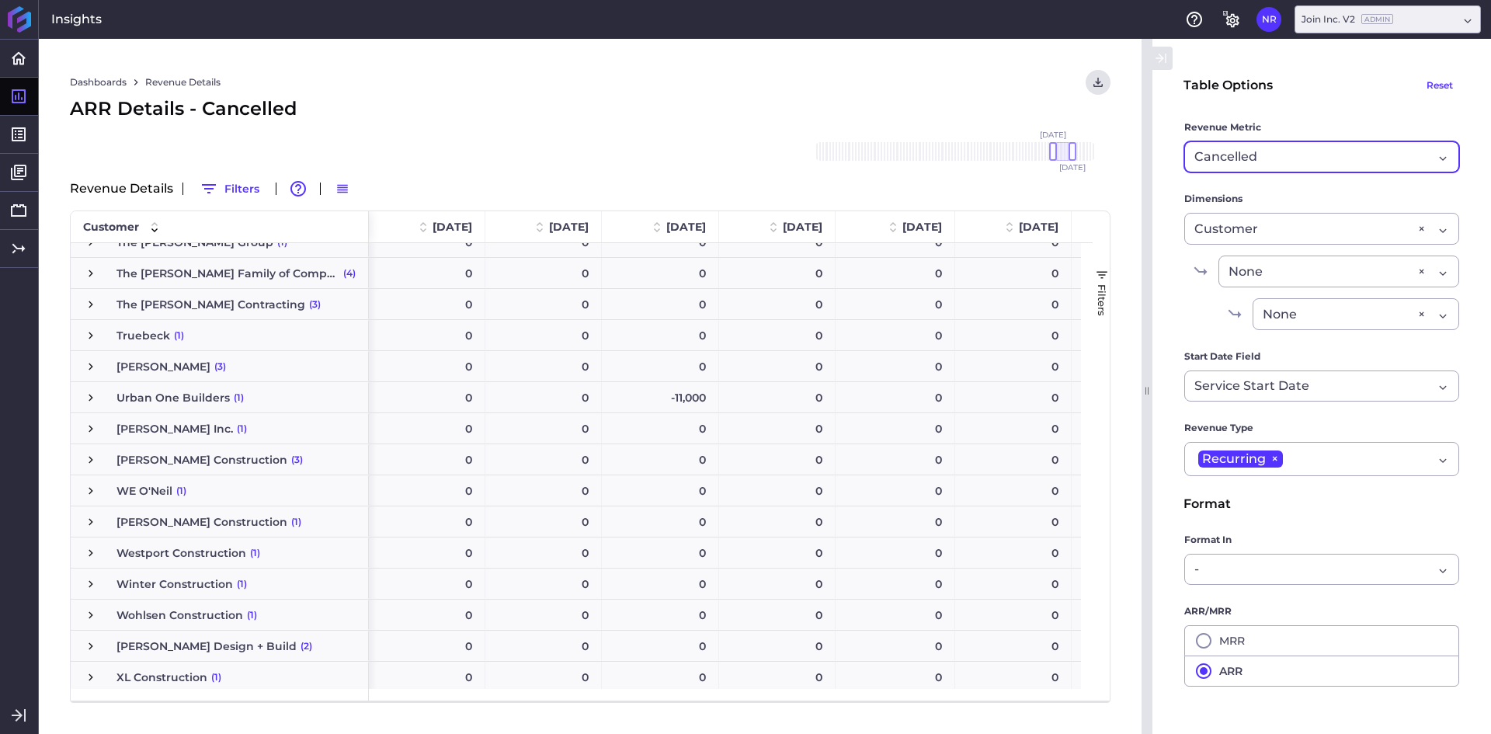
scroll to position [3887, 0]
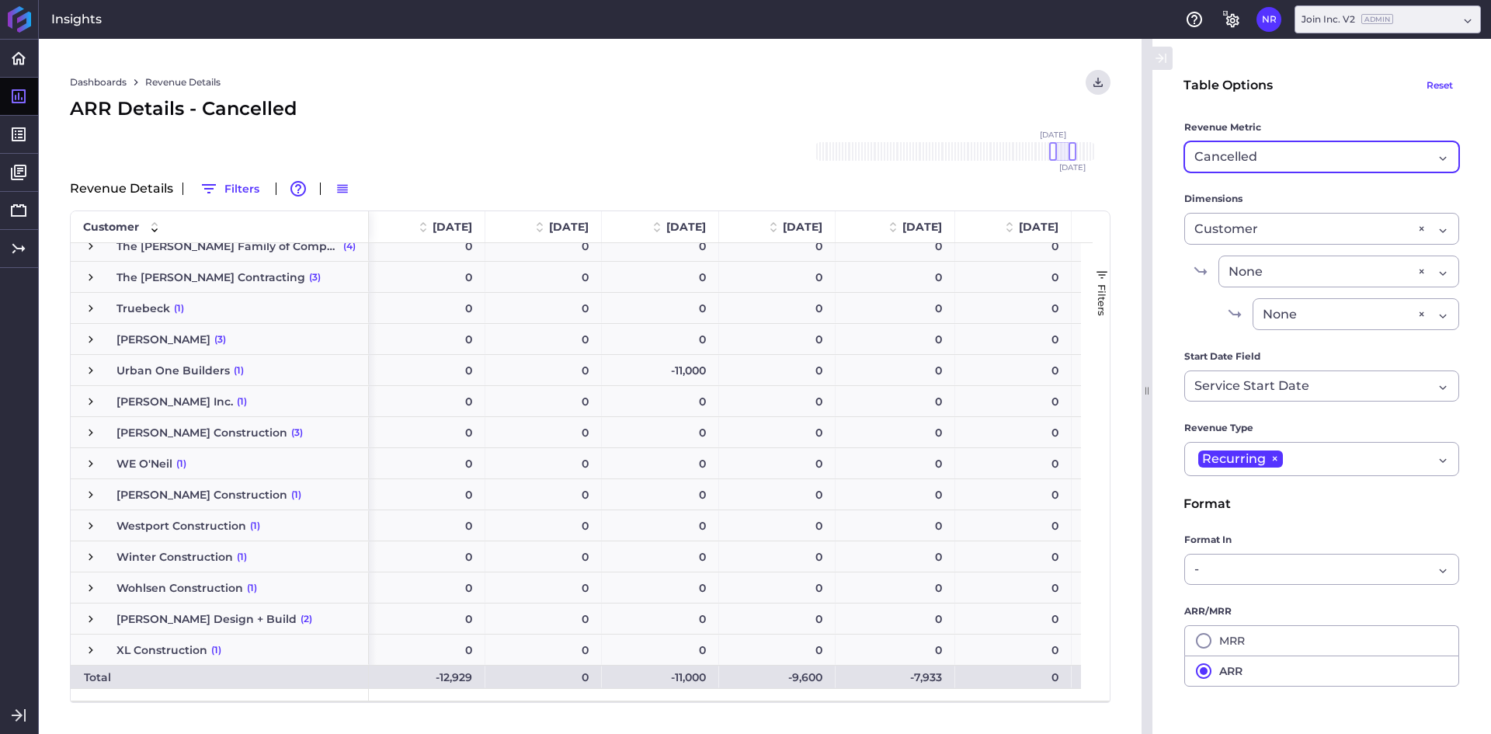
click at [90, 376] on span "Press SPACE to select this row." at bounding box center [91, 370] width 14 height 14
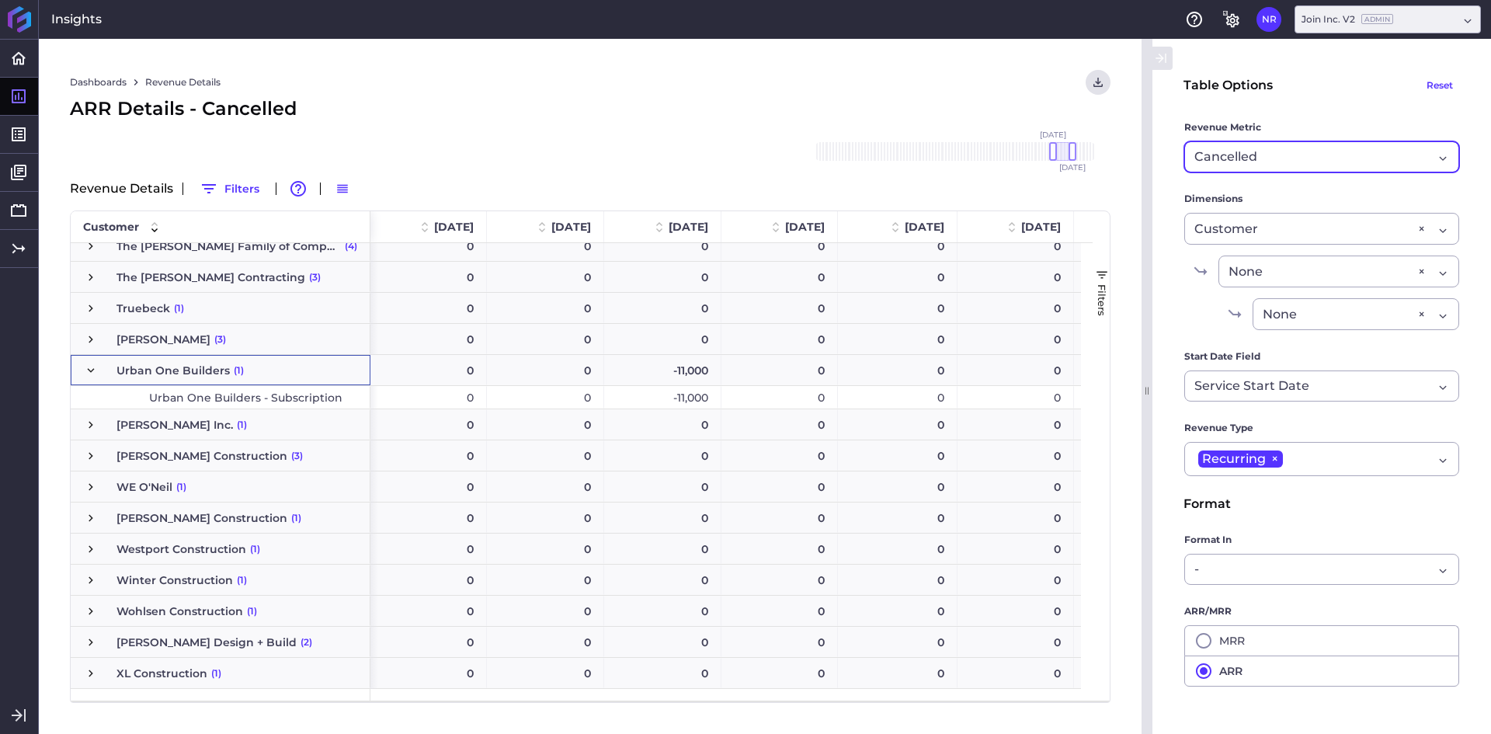
click at [681, 398] on div "-11,000" at bounding box center [662, 397] width 117 height 23
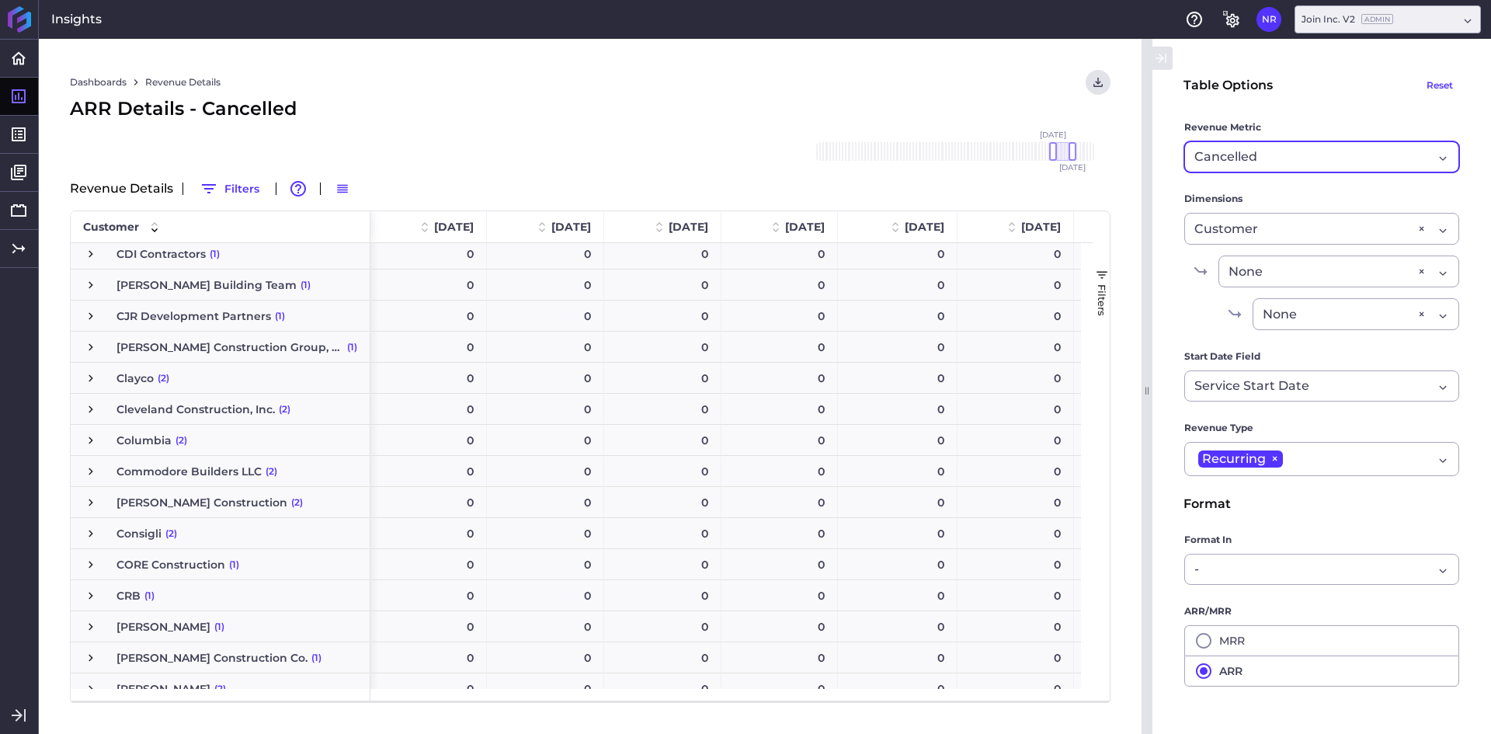
scroll to position [183, 0]
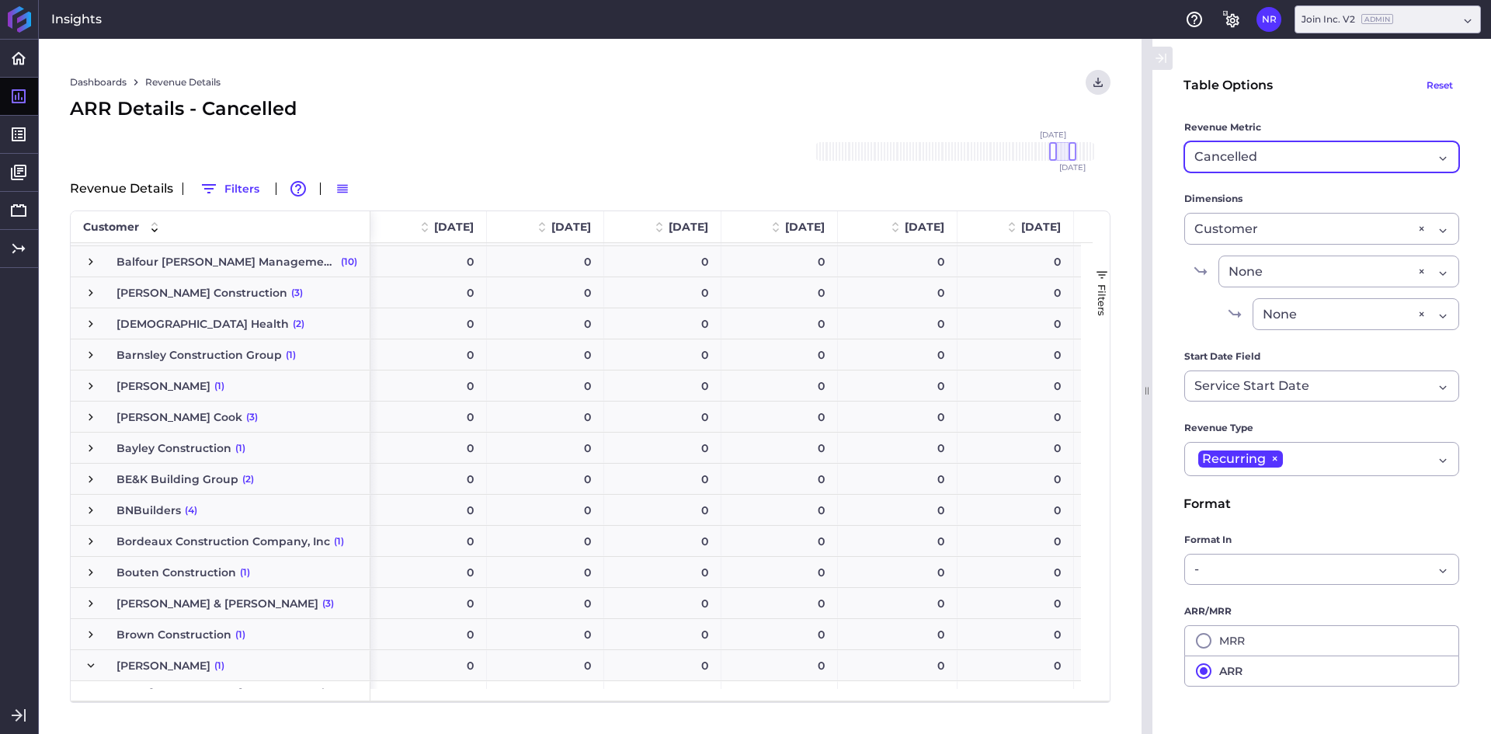
click at [92, 604] on span "Press SPACE to select this row." at bounding box center [91, 603] width 14 height 14
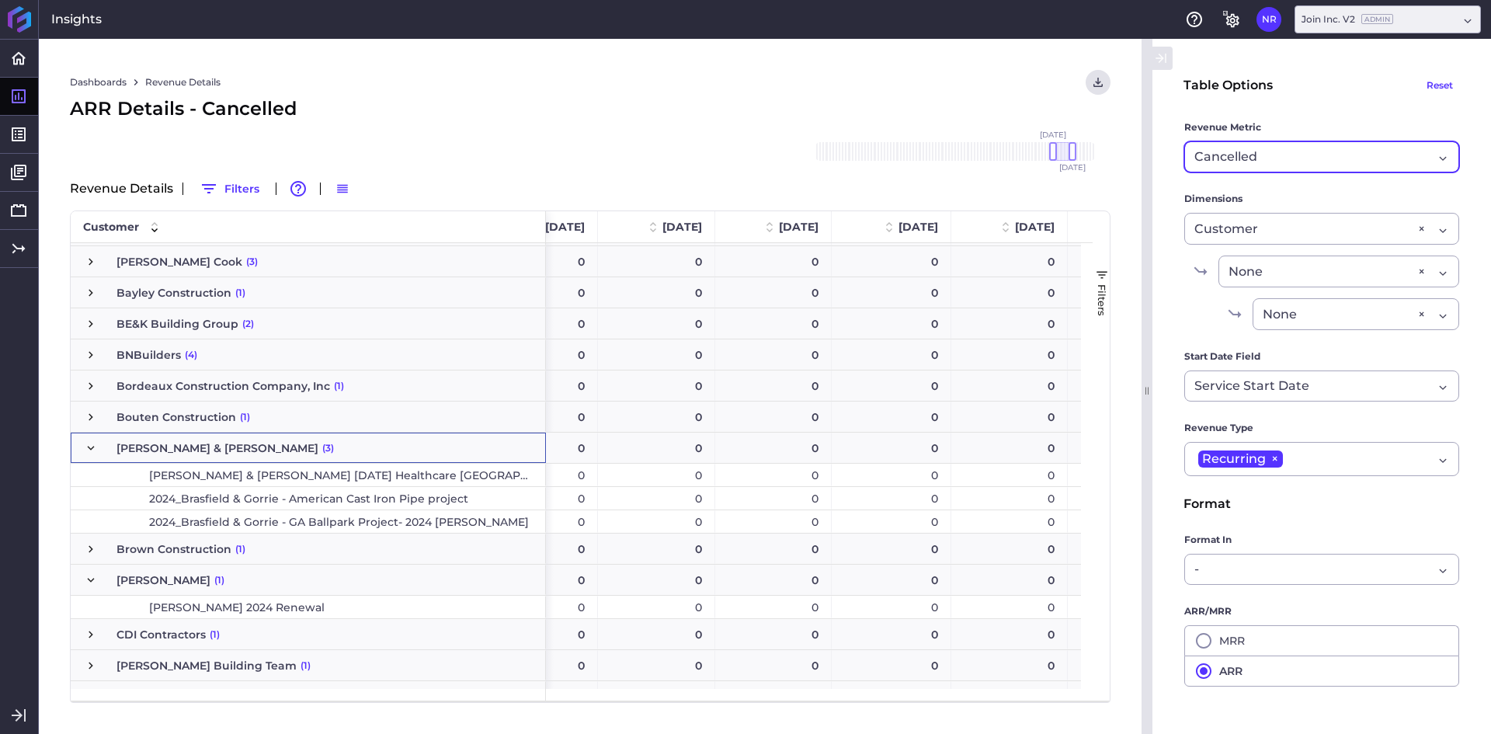
scroll to position [0, 285]
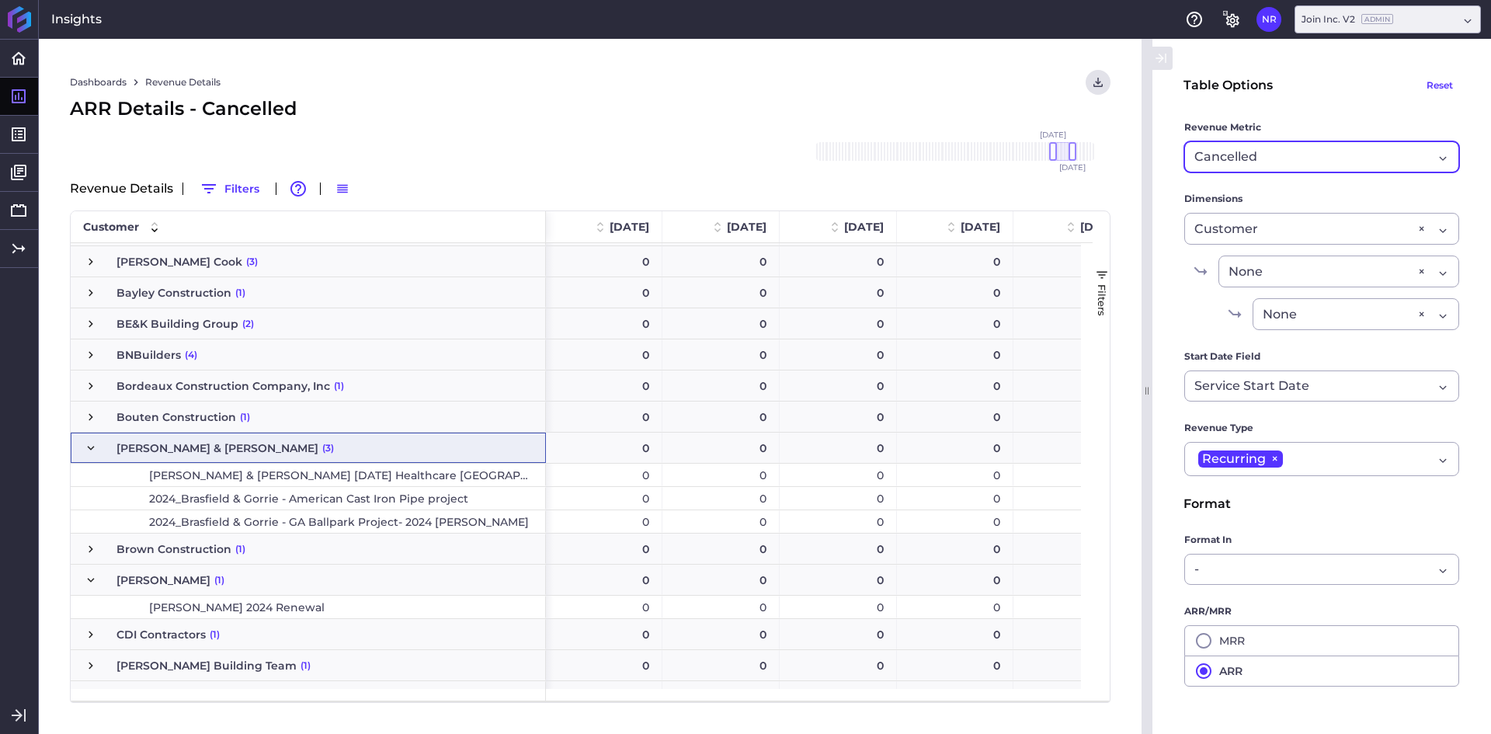
click at [411, 530] on span "2024_Brasfield & Gorrie - GA Ballpark Project- 2024 [PERSON_NAME]" at bounding box center [339, 522] width 380 height 22
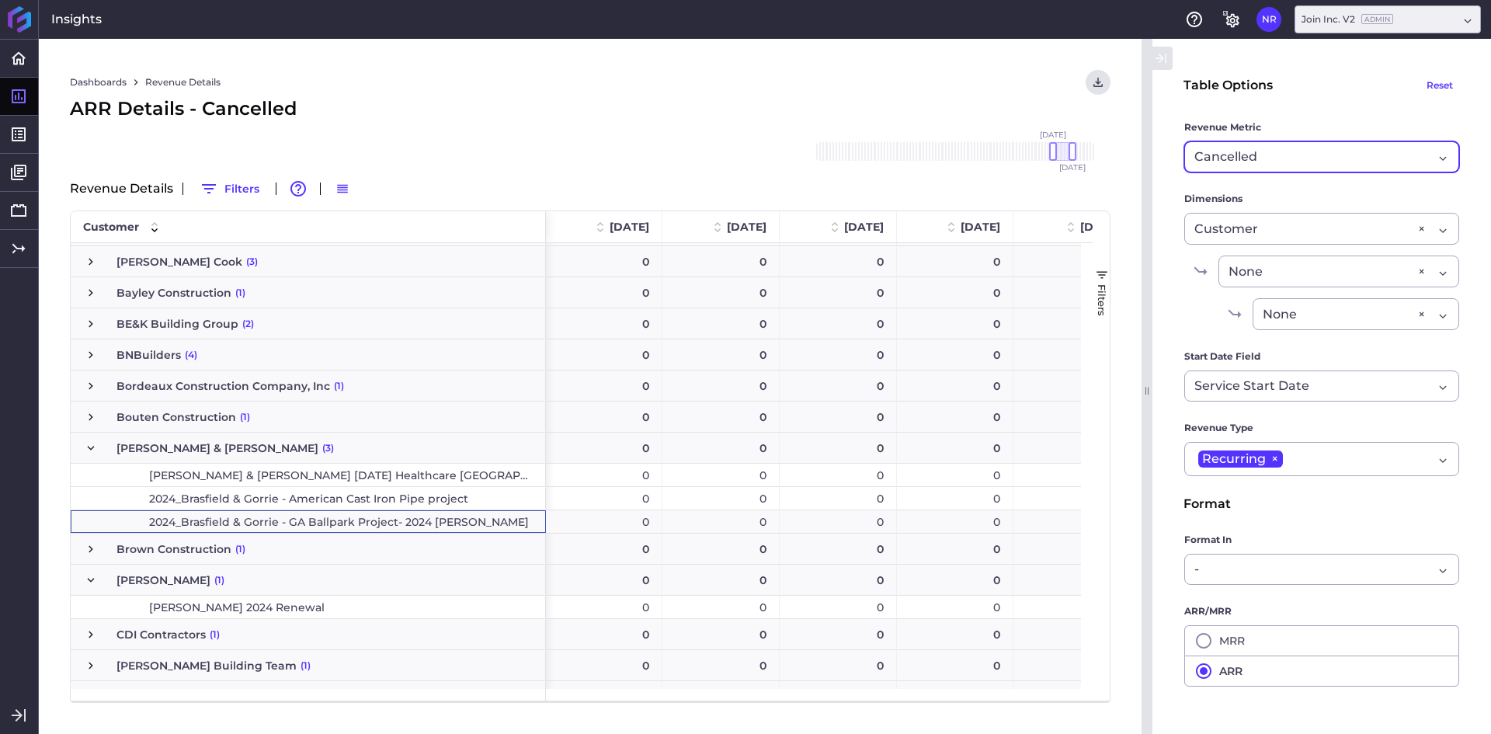
click at [1310, 161] on div "Cancelled" at bounding box center [1313, 157] width 238 height 19
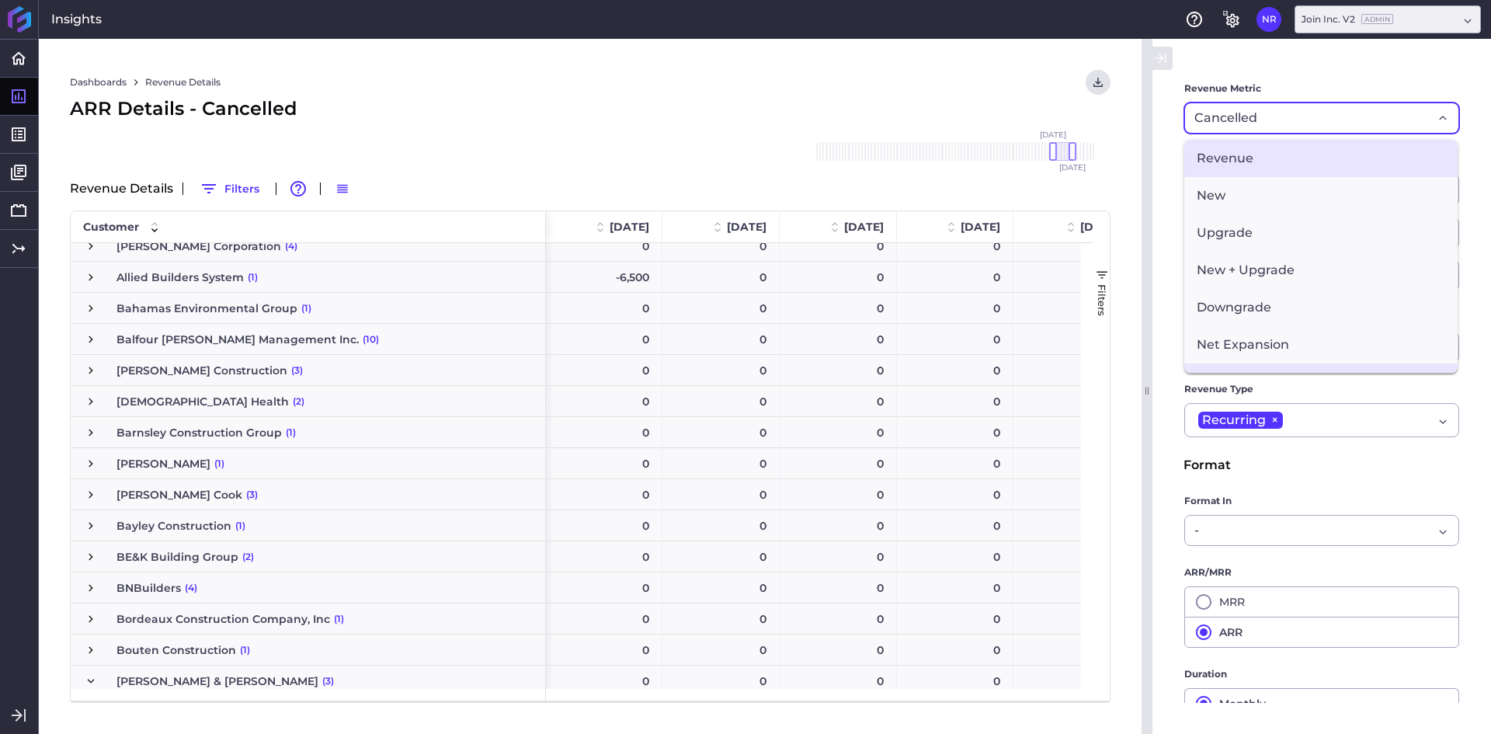
click at [1263, 158] on span "Revenue" at bounding box center [1320, 158] width 273 height 37
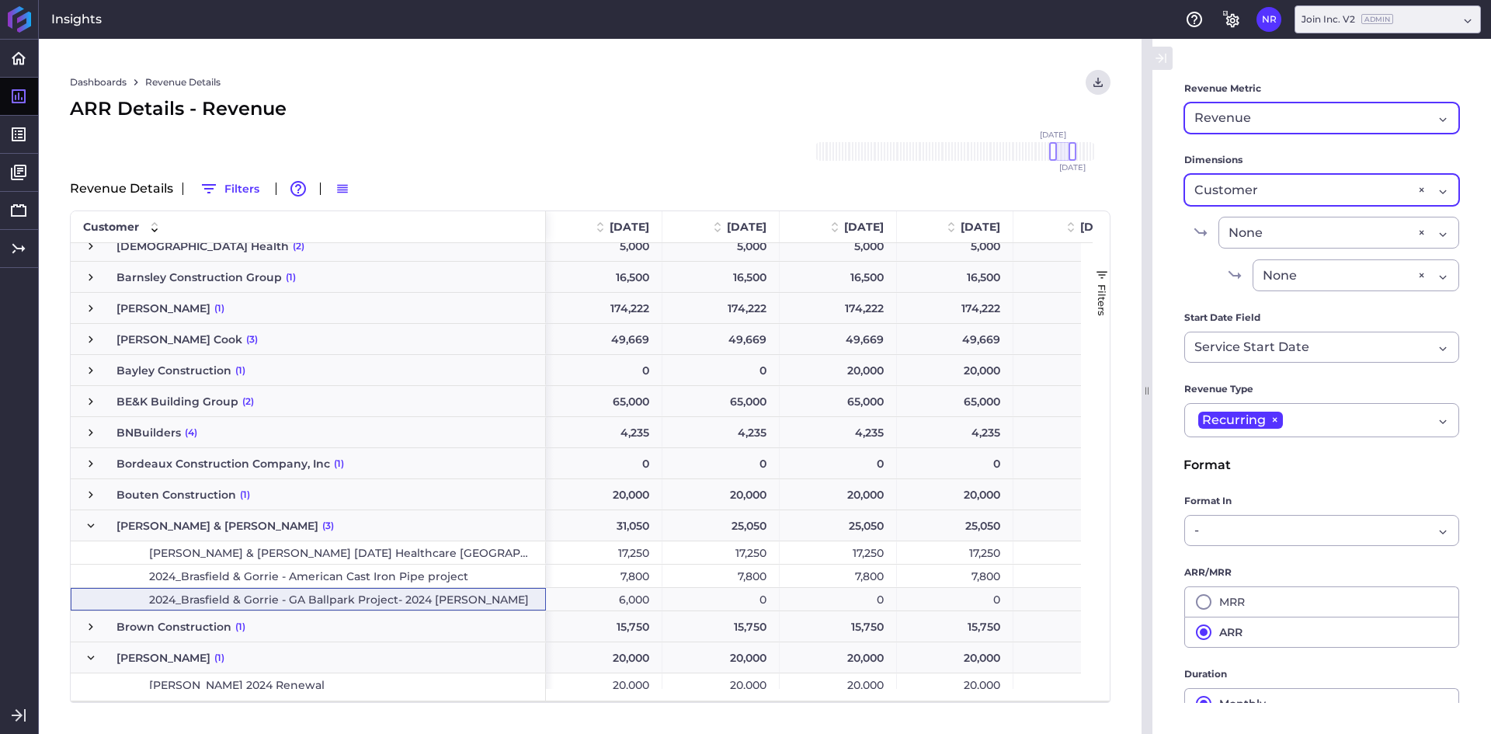
click at [1433, 196] on div "Customer Customer ×" at bounding box center [1321, 190] width 275 height 32
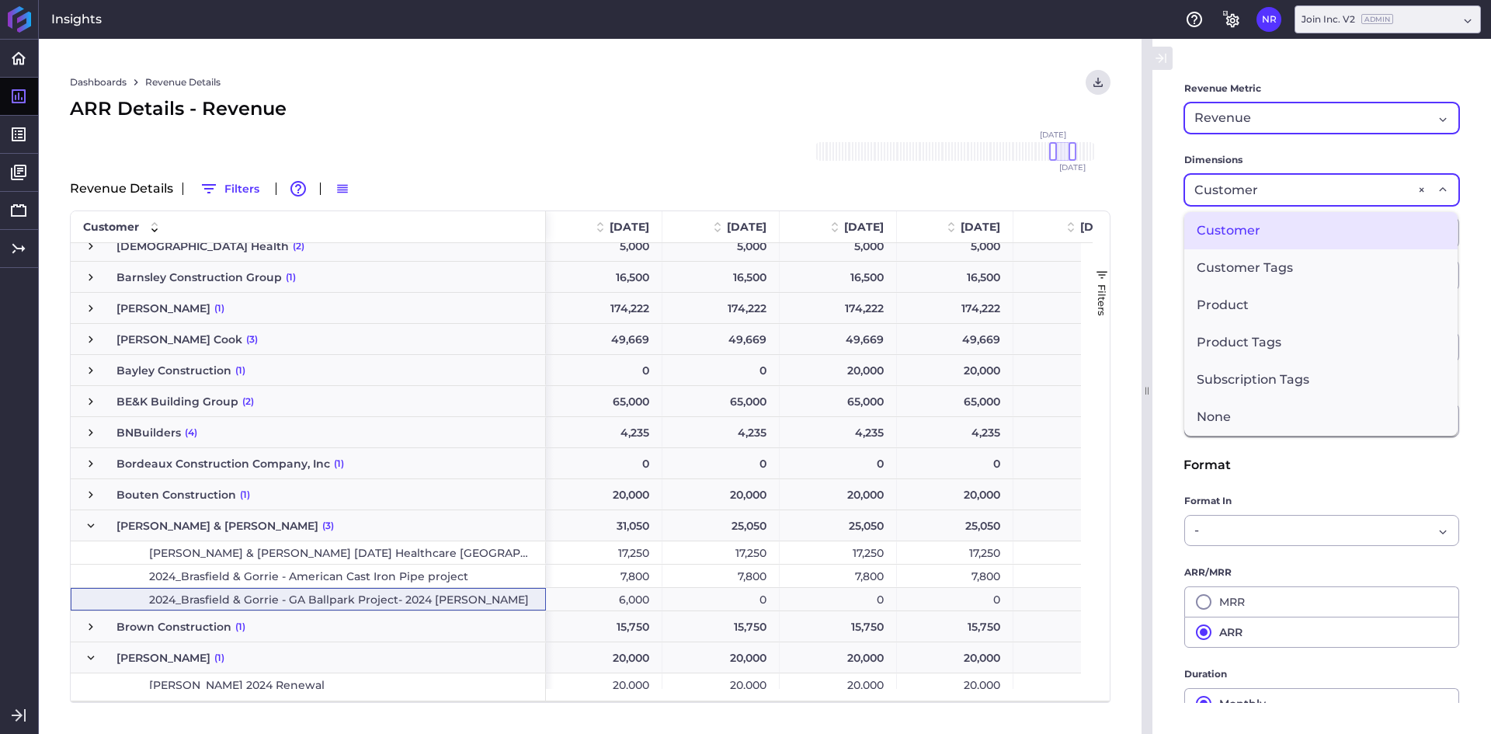
click at [1456, 175] on main "Table Options Reset Revenue Metric Revenue Revenue Cohort Type By Period Since …" at bounding box center [1321, 405] width 339 height 749
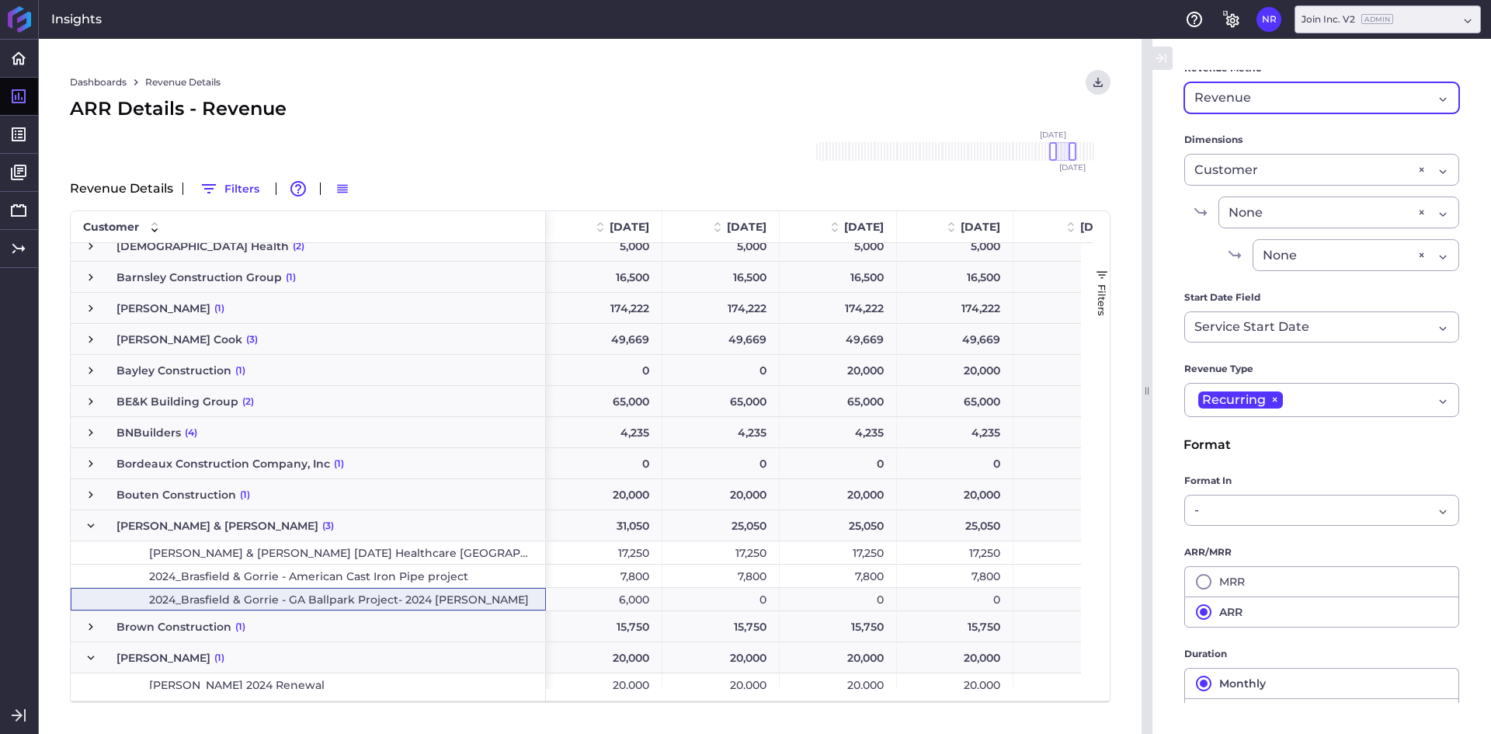
scroll to position [0, 0]
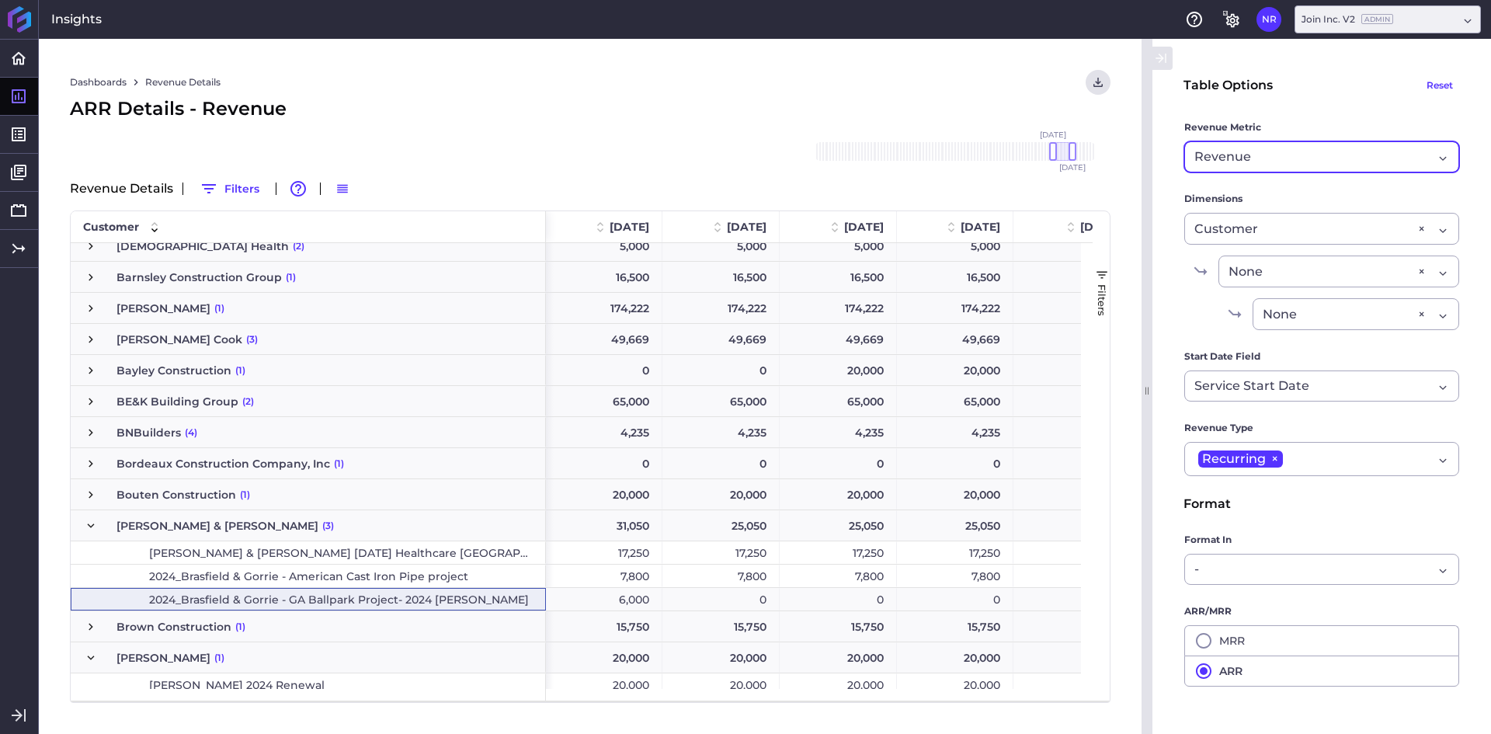
click at [1251, 151] on input "Dropdown select" at bounding box center [1253, 157] width 4 height 19
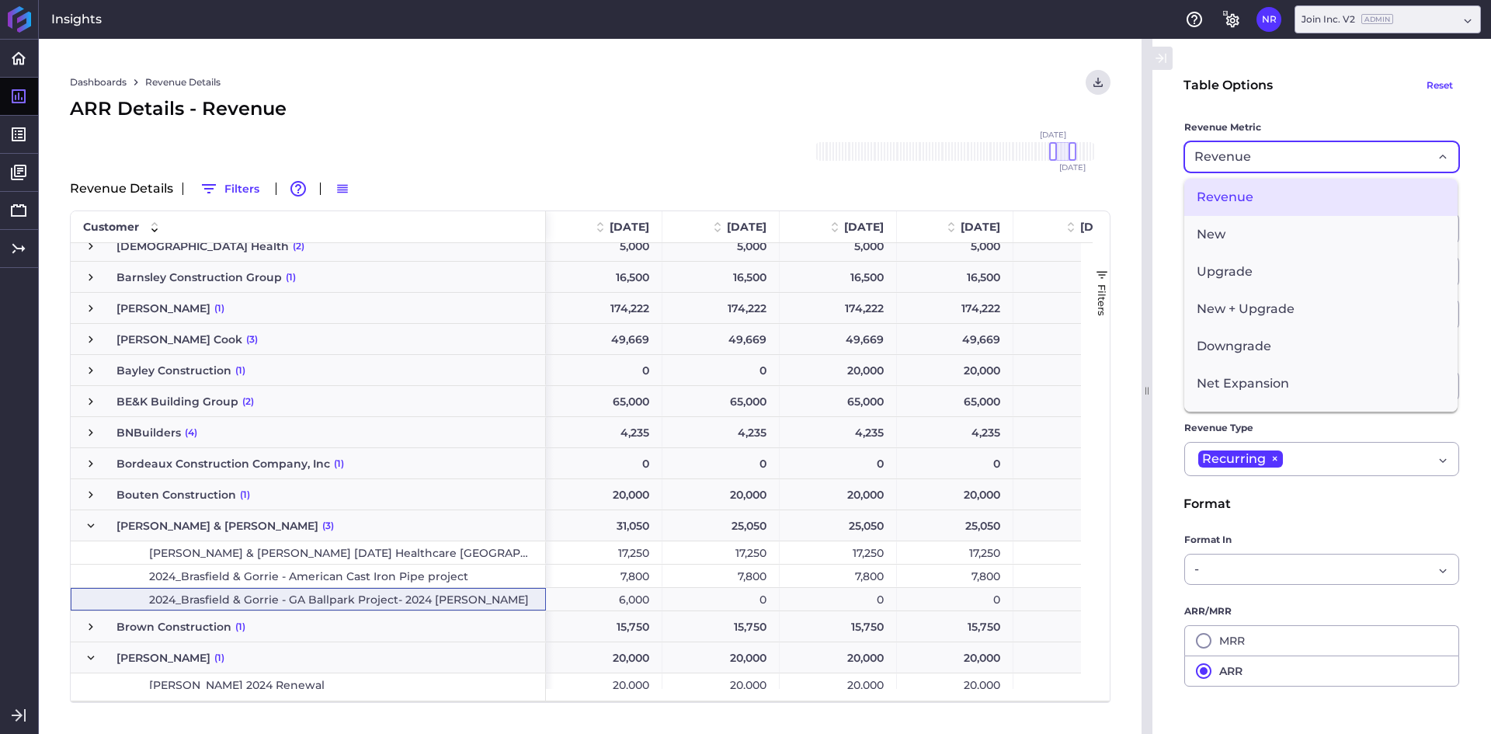
click at [571, 72] on div "Dashboards Revenue Details Download CSV... Download CSV Download CSV with under…" at bounding box center [590, 82] width 1040 height 25
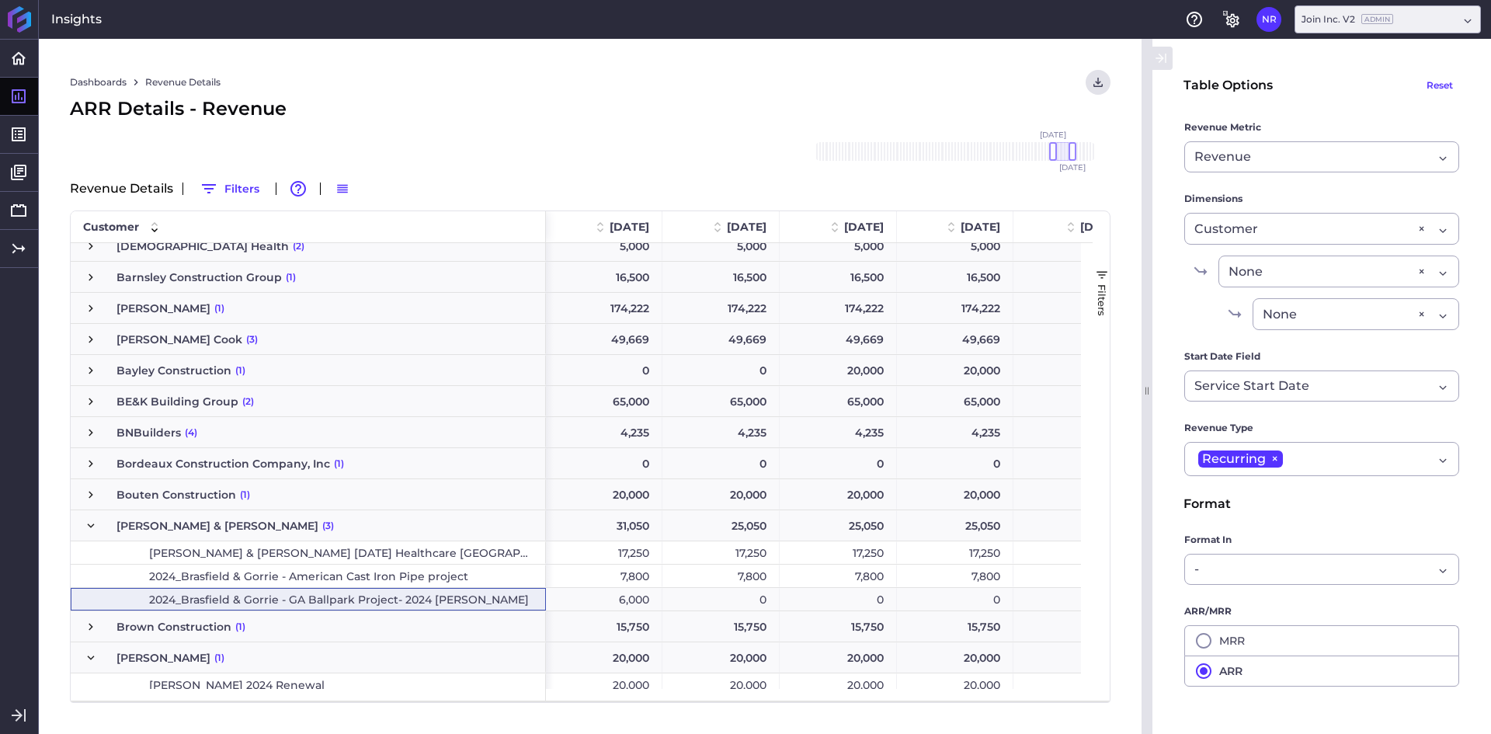
click at [715, 50] on div "Dashboards Revenue Details Download CSV... Download CSV Download CSV with under…" at bounding box center [590, 386] width 1102 height 695
click at [1286, 148] on div "Revenue Revenue" at bounding box center [1321, 156] width 275 height 31
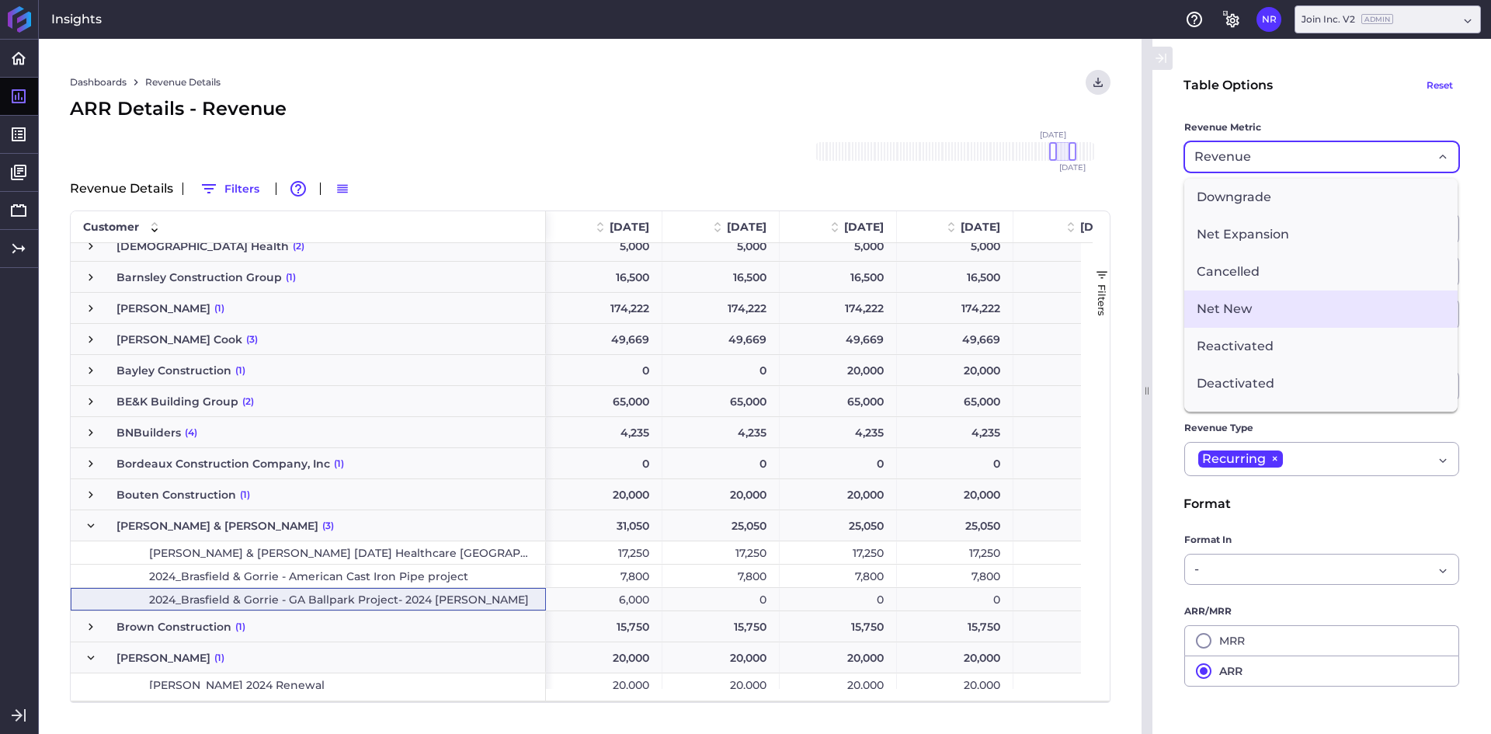
scroll to position [155, 0]
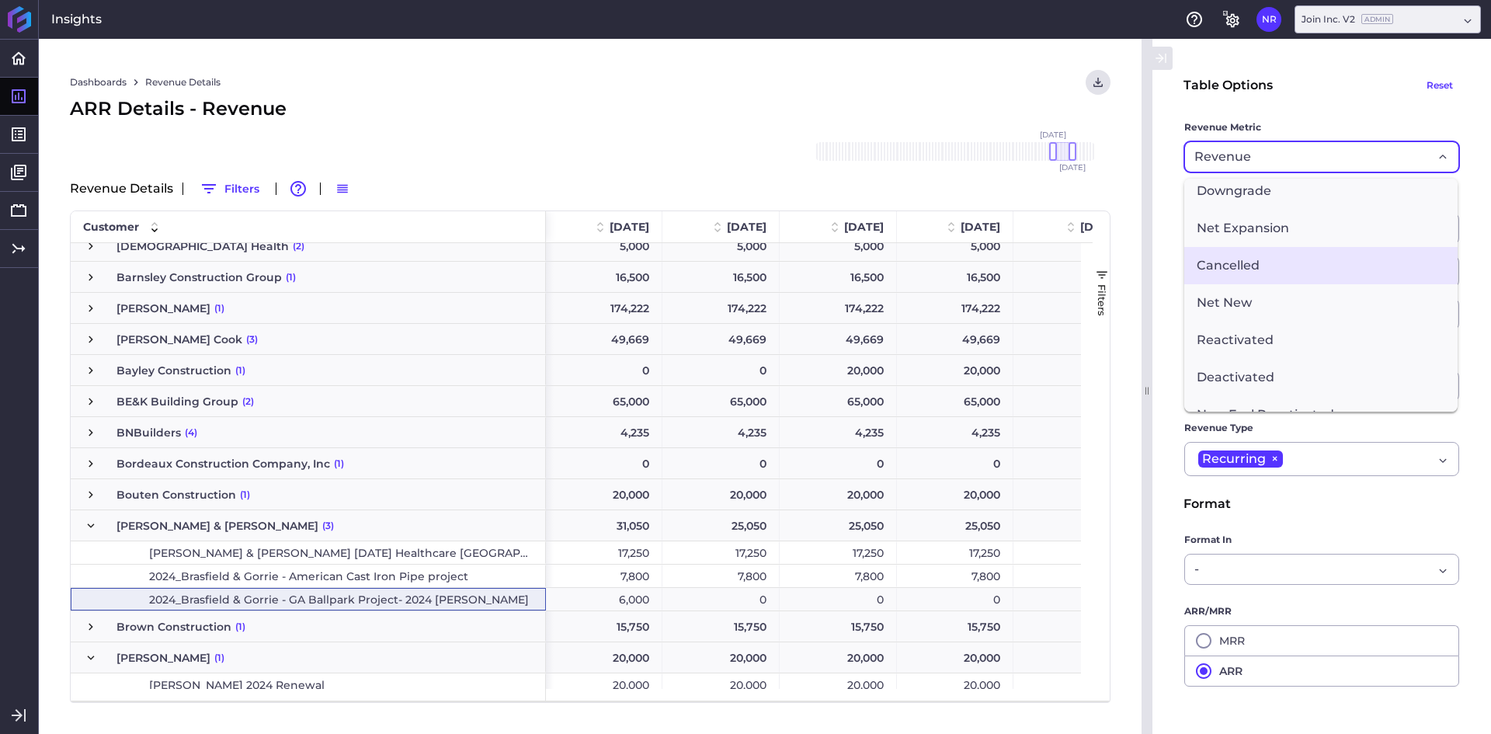
click at [1258, 263] on span "Cancelled" at bounding box center [1320, 265] width 273 height 37
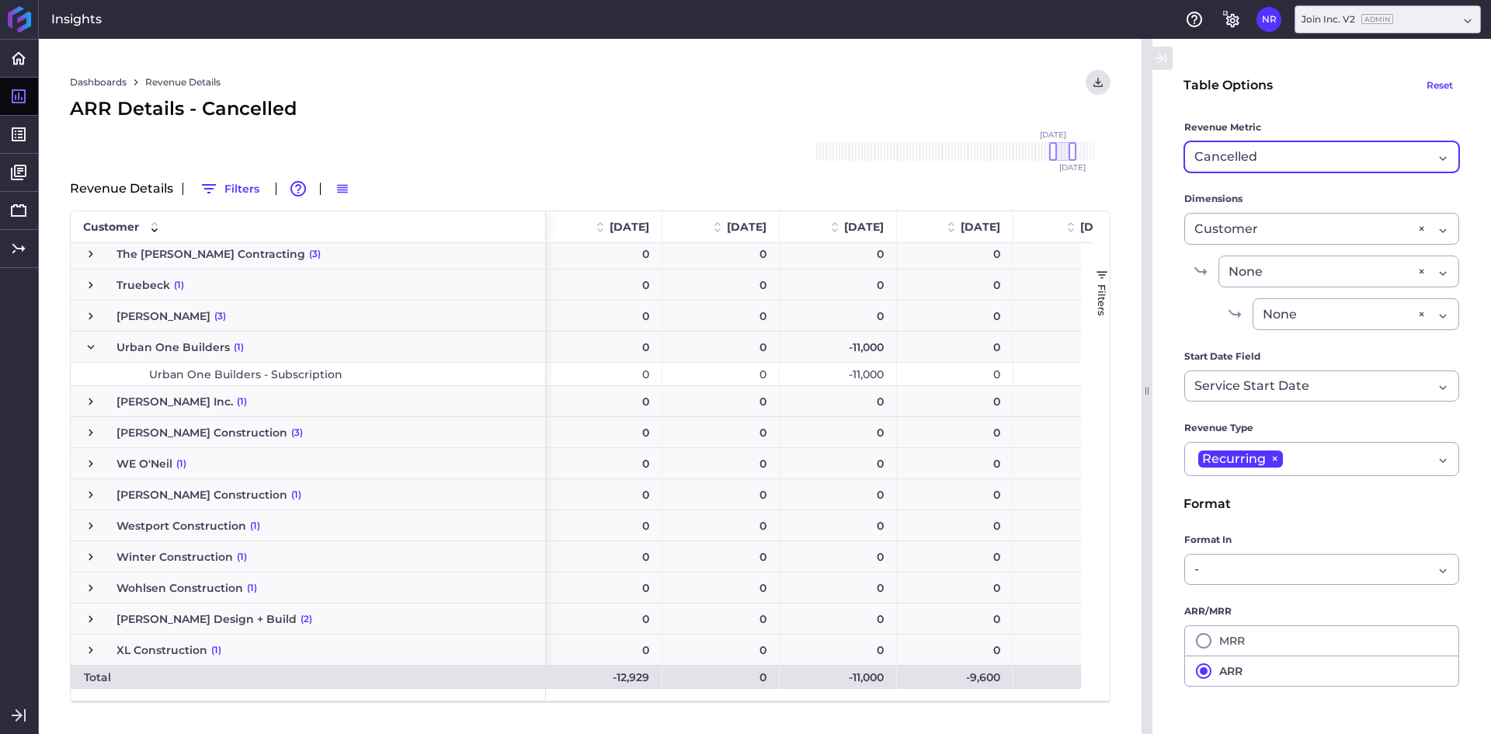
scroll to position [0, 36]
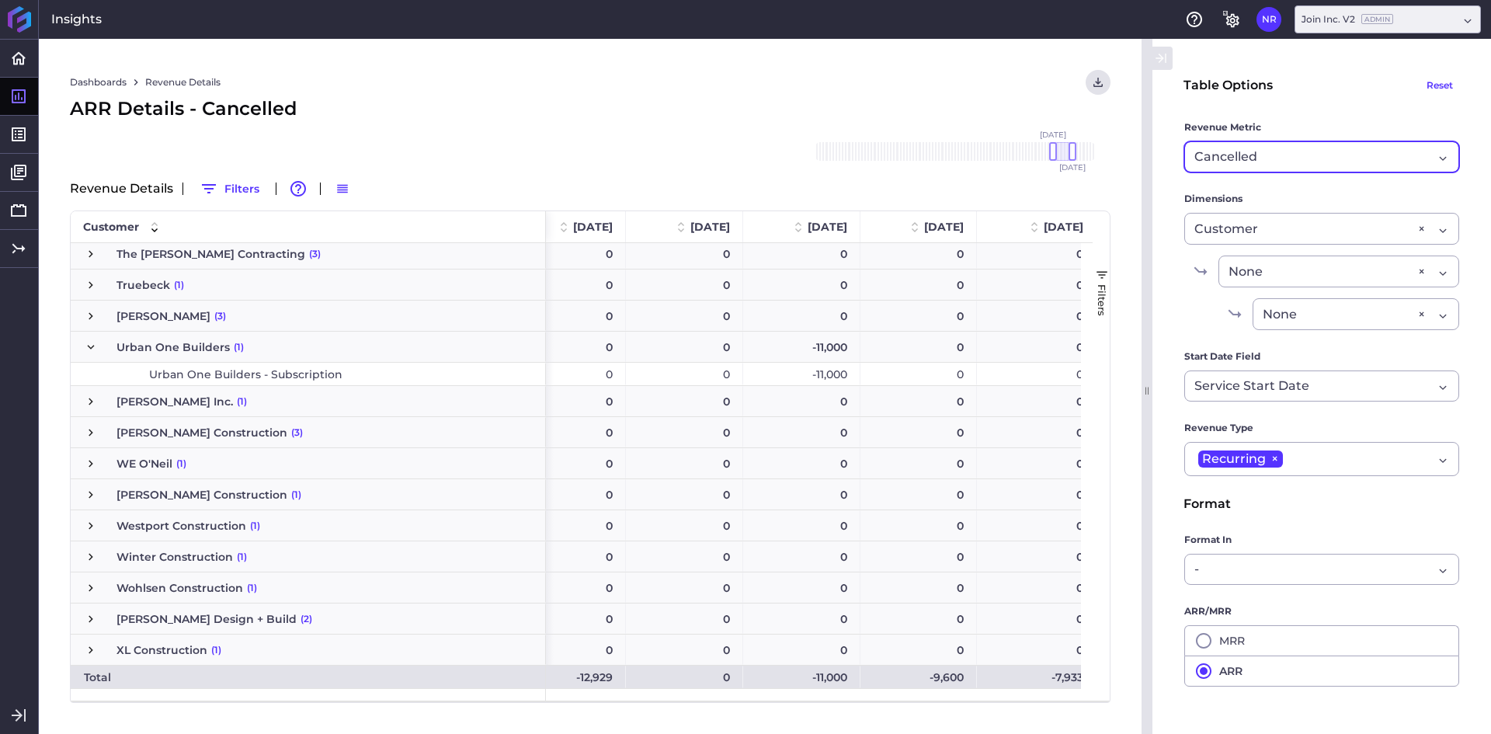
click at [306, 380] on span "Urban One Builders - Subscription" at bounding box center [245, 374] width 193 height 22
click at [309, 377] on span "Urban One Builders - Subscription" at bounding box center [245, 374] width 193 height 22
click at [837, 375] on div "-11,000" at bounding box center [801, 374] width 117 height 23
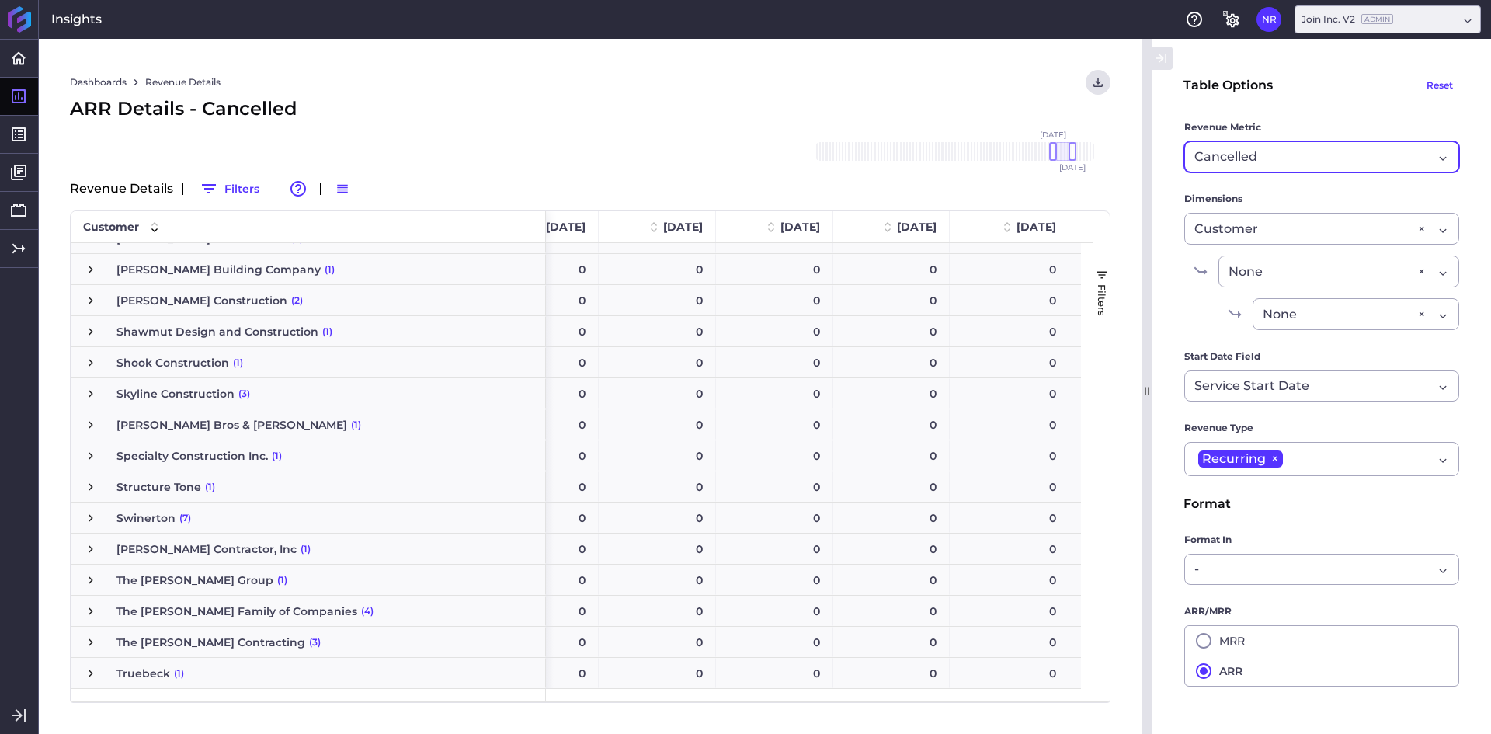
scroll to position [3326, 0]
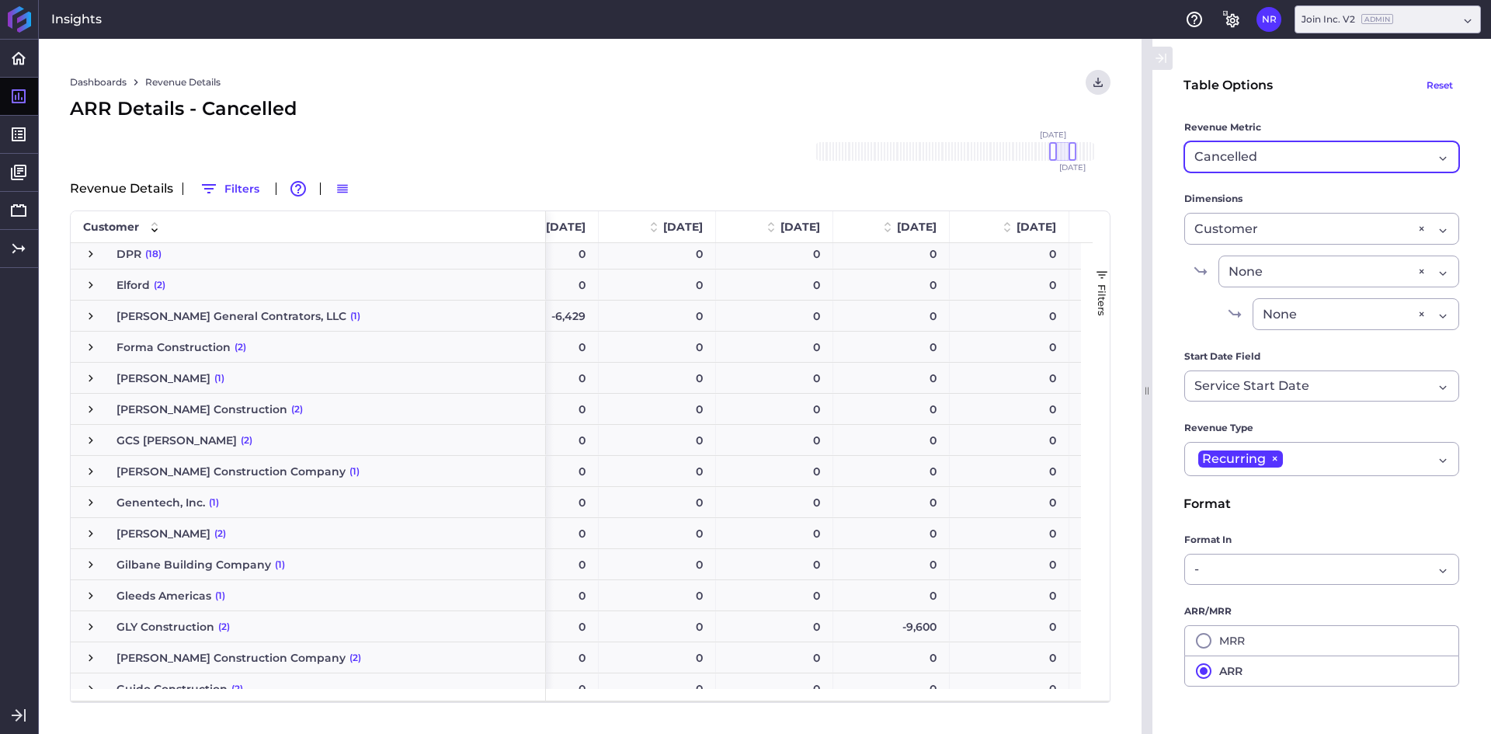
click at [85, 627] on span "Press SPACE to select this row." at bounding box center [91, 627] width 14 height 14
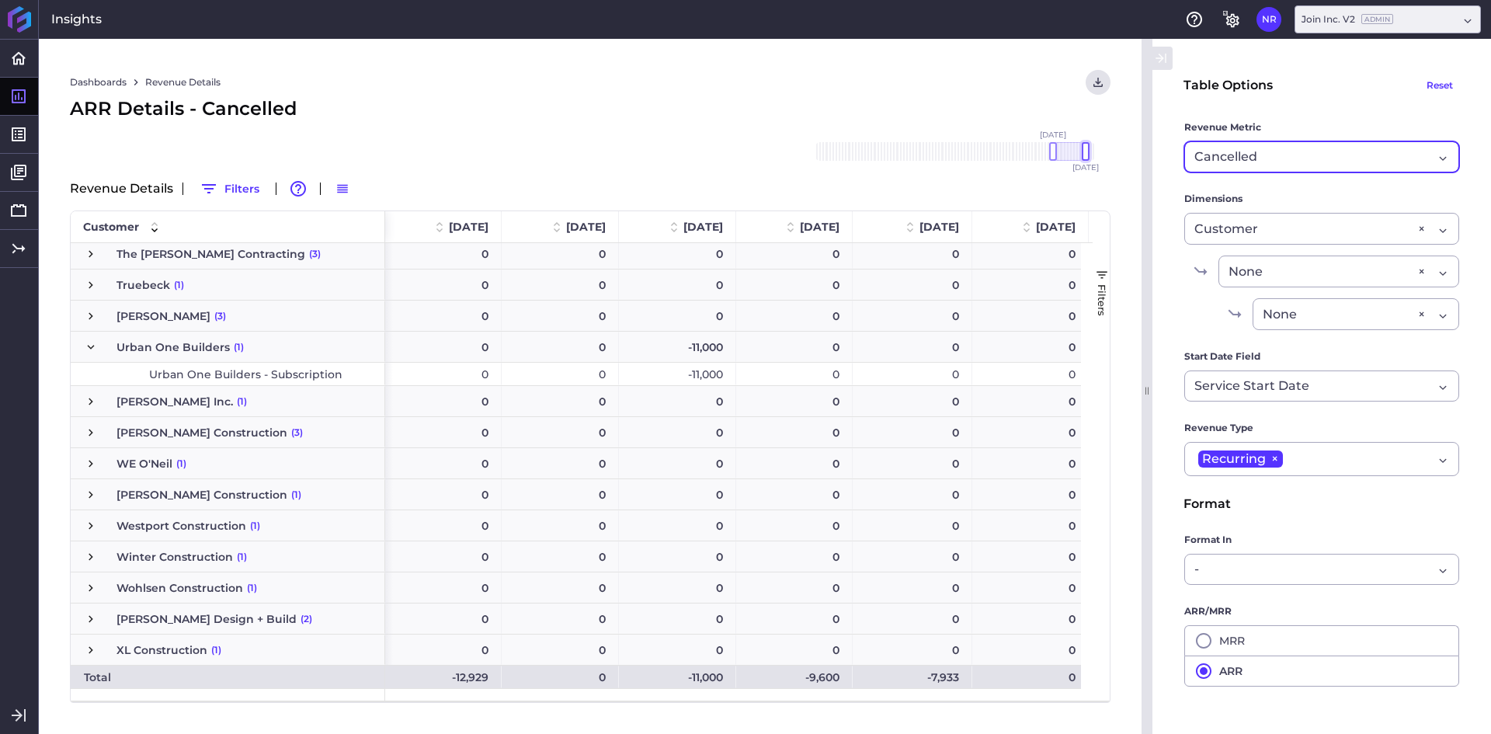
drag, startPoint x: 1075, startPoint y: 150, endPoint x: 1088, endPoint y: 148, distance: 12.6
click at [1088, 148] on div at bounding box center [1086, 151] width 8 height 19
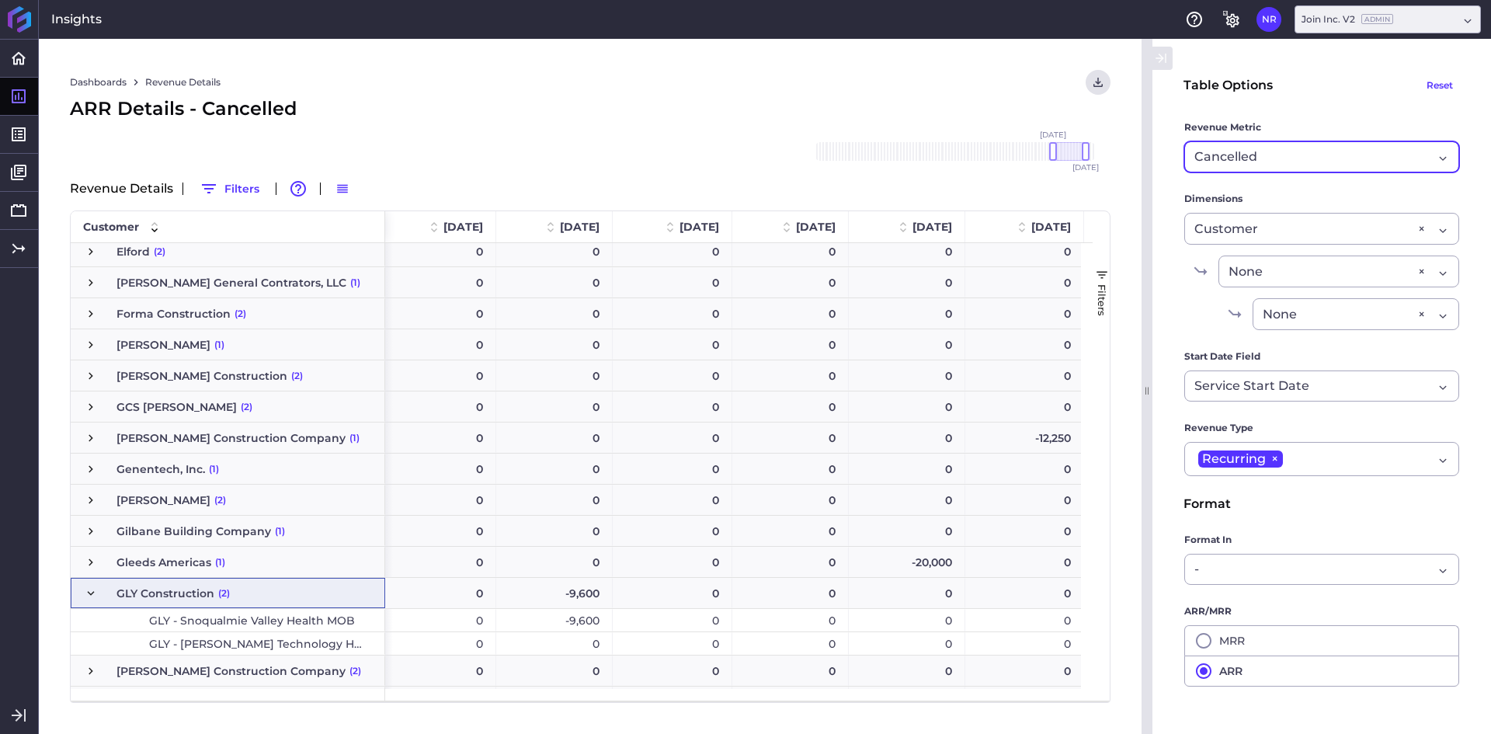
scroll to position [1460, 0]
